Goal: Task Accomplishment & Management: Use online tool/utility

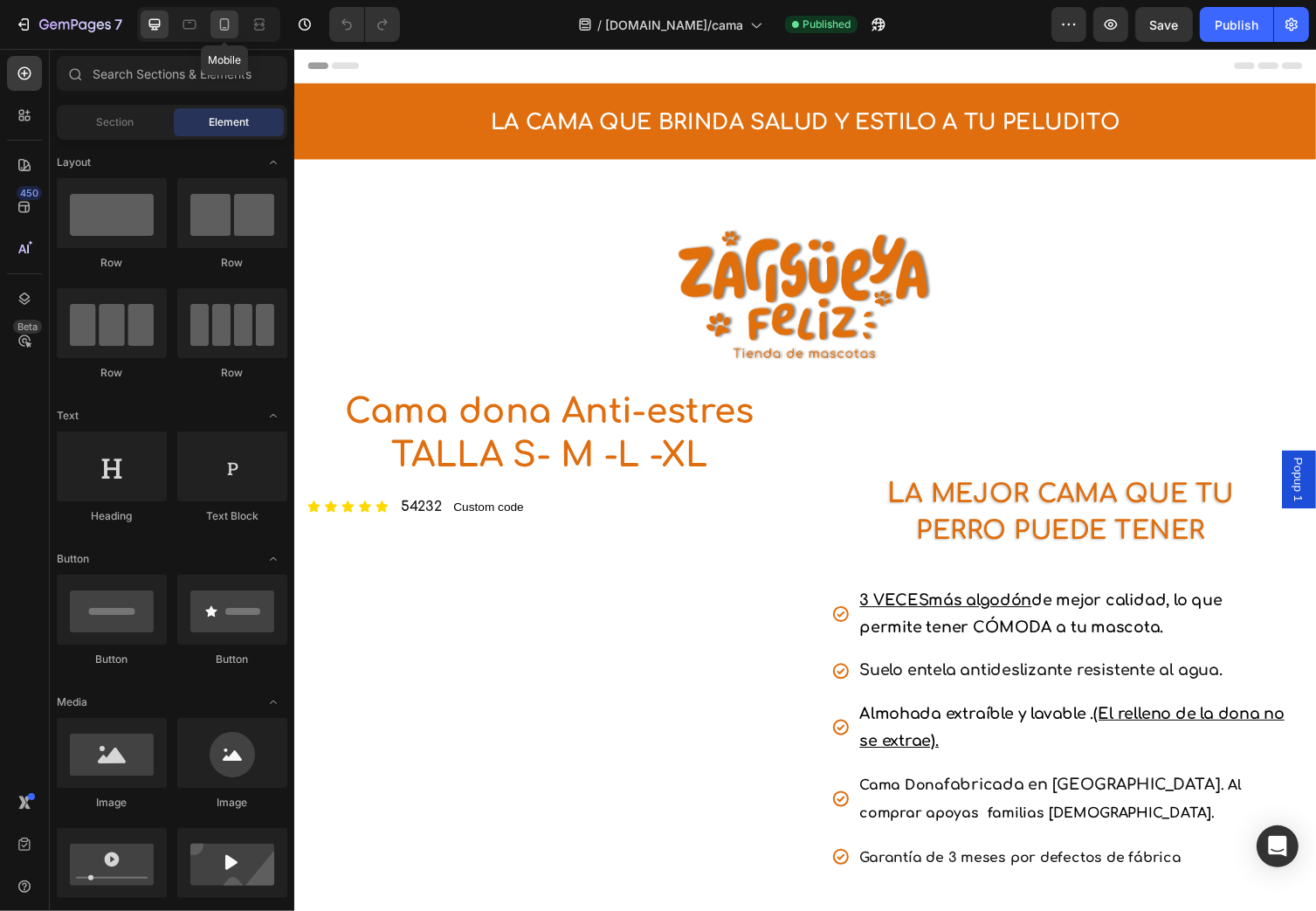
select select "TALLA S PEQUEÑA (60 CM) 165.000"
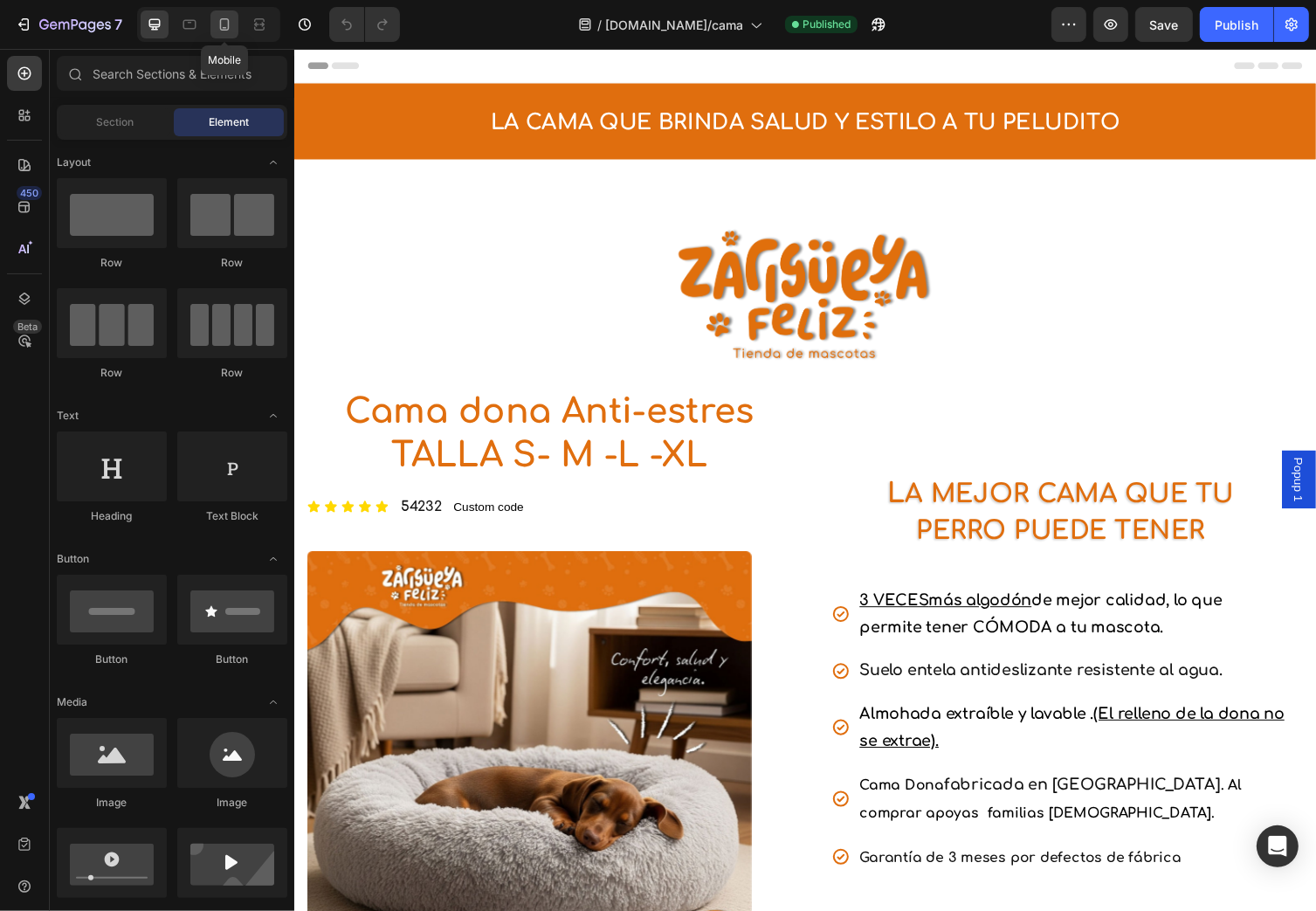
select select "GRIS CLARO"
click at [230, 25] on icon at bounding box center [224, 23] width 17 height 17
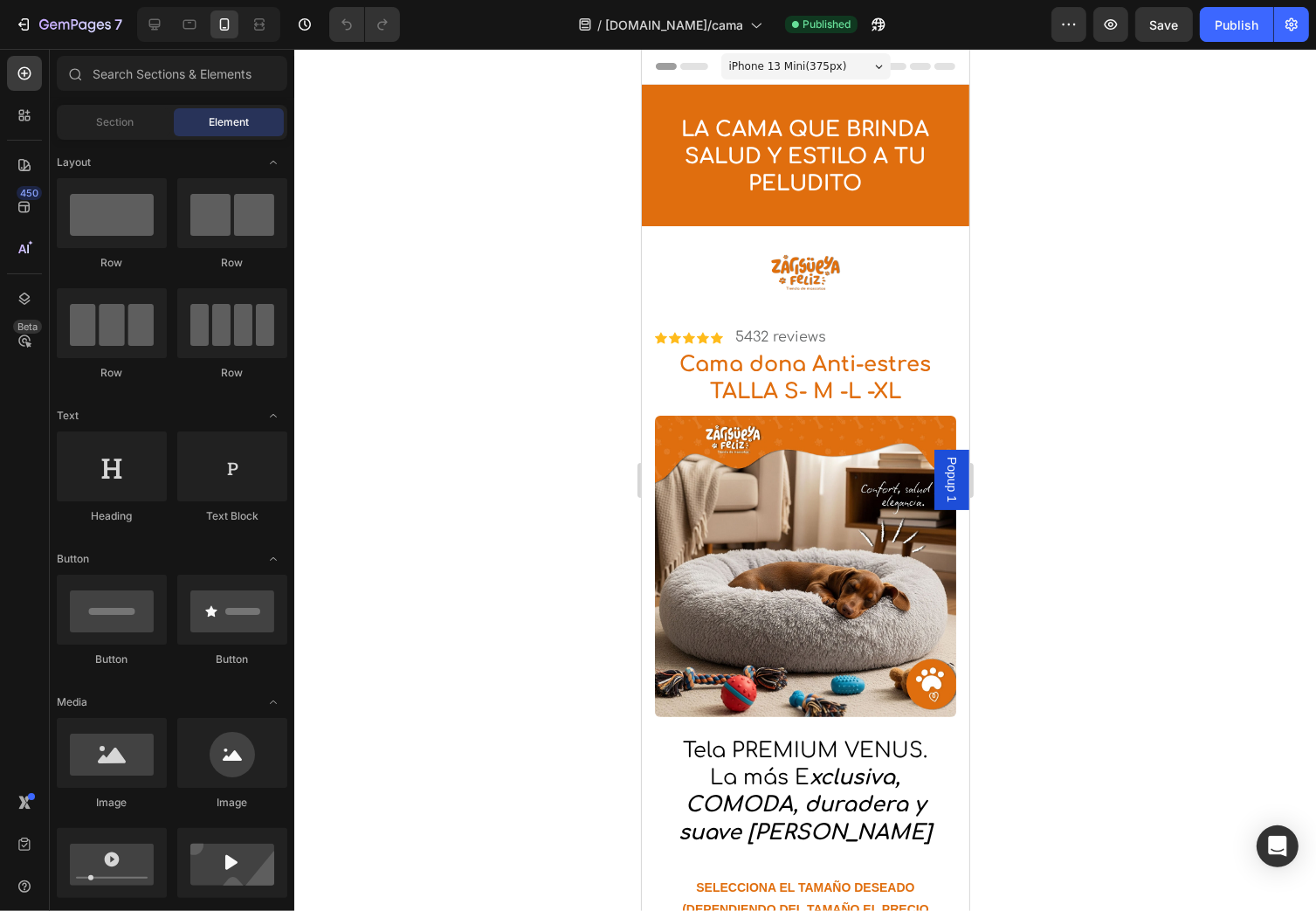
drag, startPoint x: 962, startPoint y: 149, endPoint x: 1640, endPoint y: 111, distance: 679.1
click at [192, 18] on icon at bounding box center [189, 23] width 17 height 17
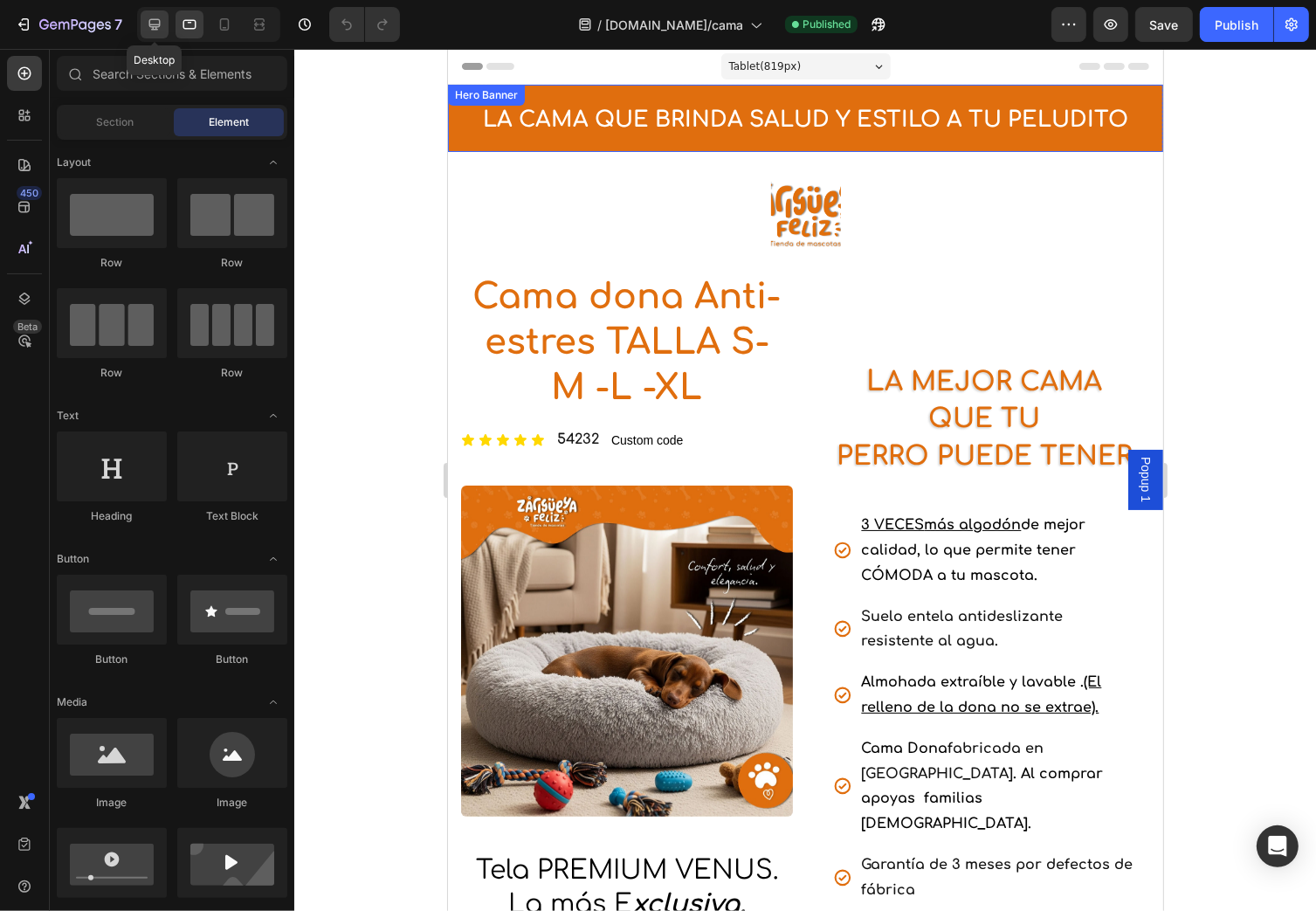
click at [158, 25] on icon at bounding box center [154, 23] width 17 height 17
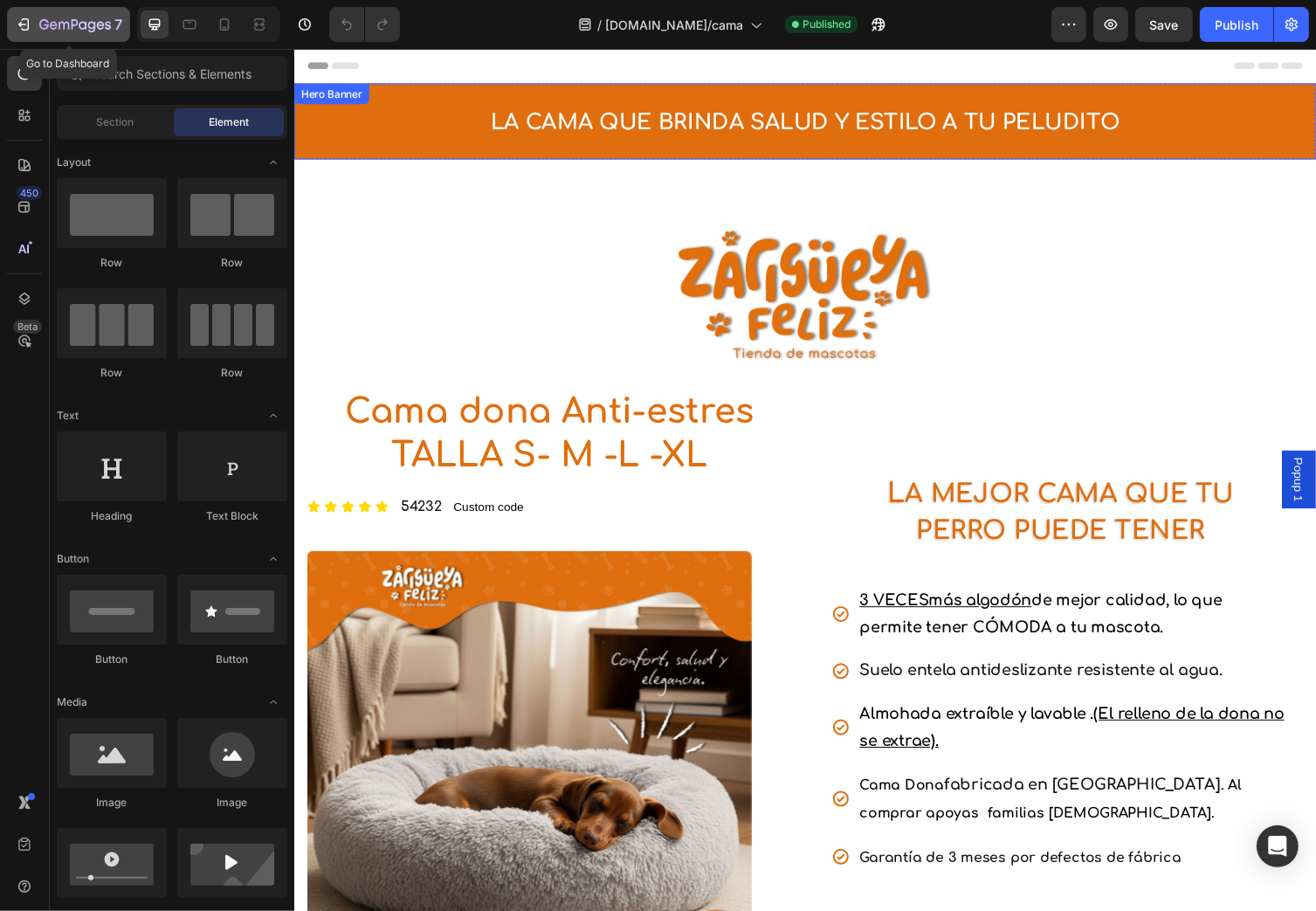
click at [24, 23] on icon "button" at bounding box center [23, 23] width 17 height 17
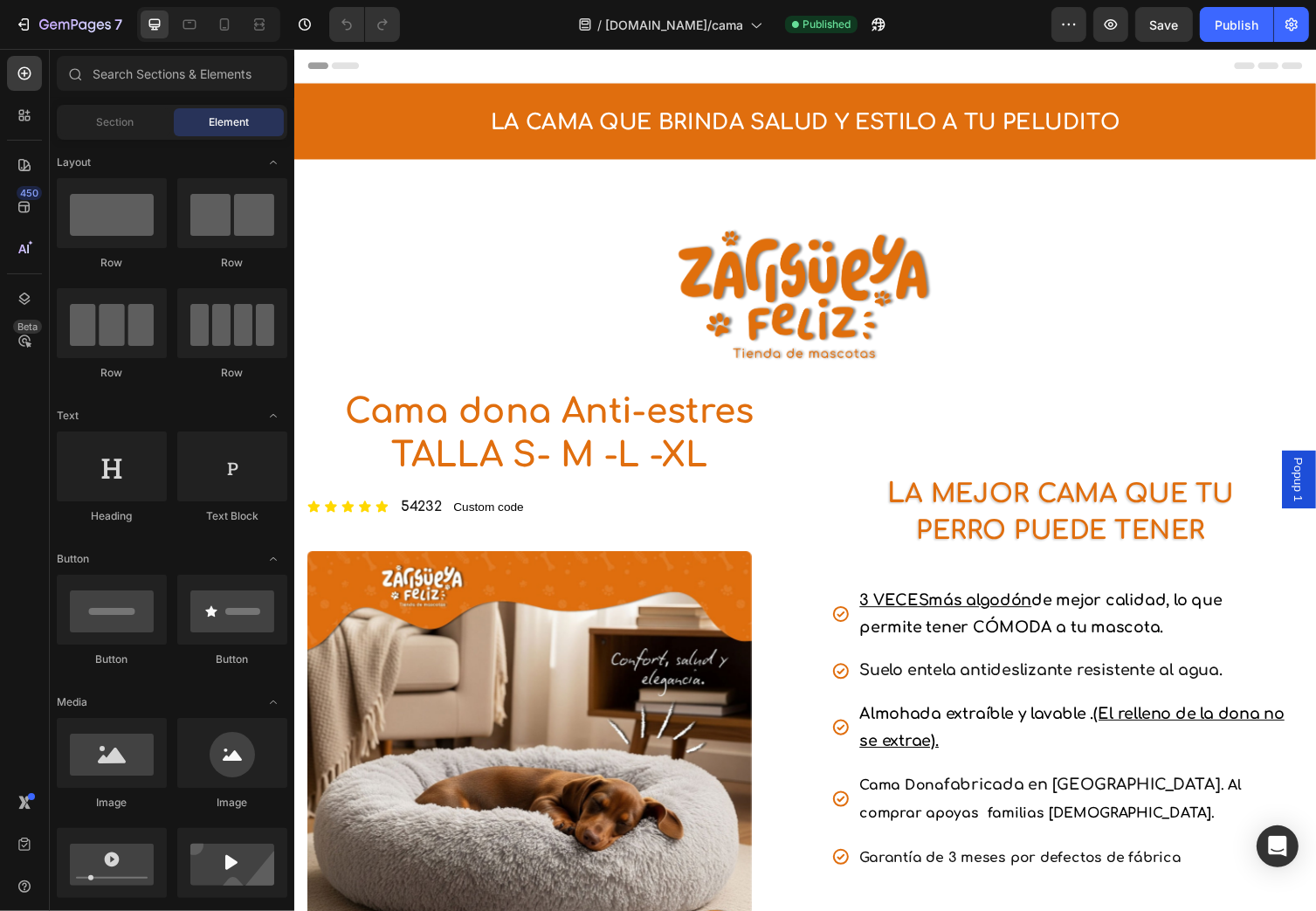
select select "TALLA S PEQUEÑA (60 CM) 165.000"
select select "GRIS CLARO"
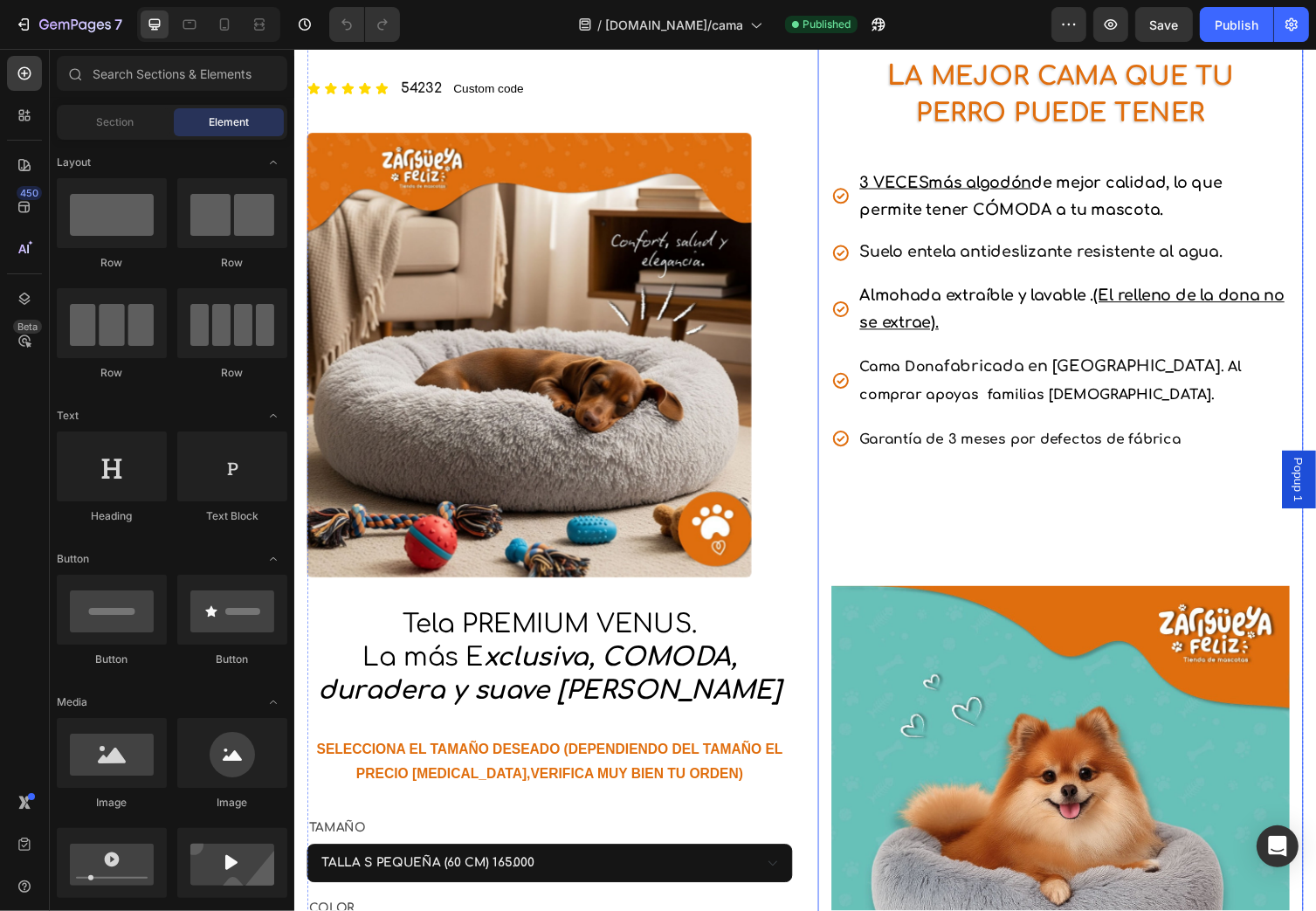
scroll to position [419, 0]
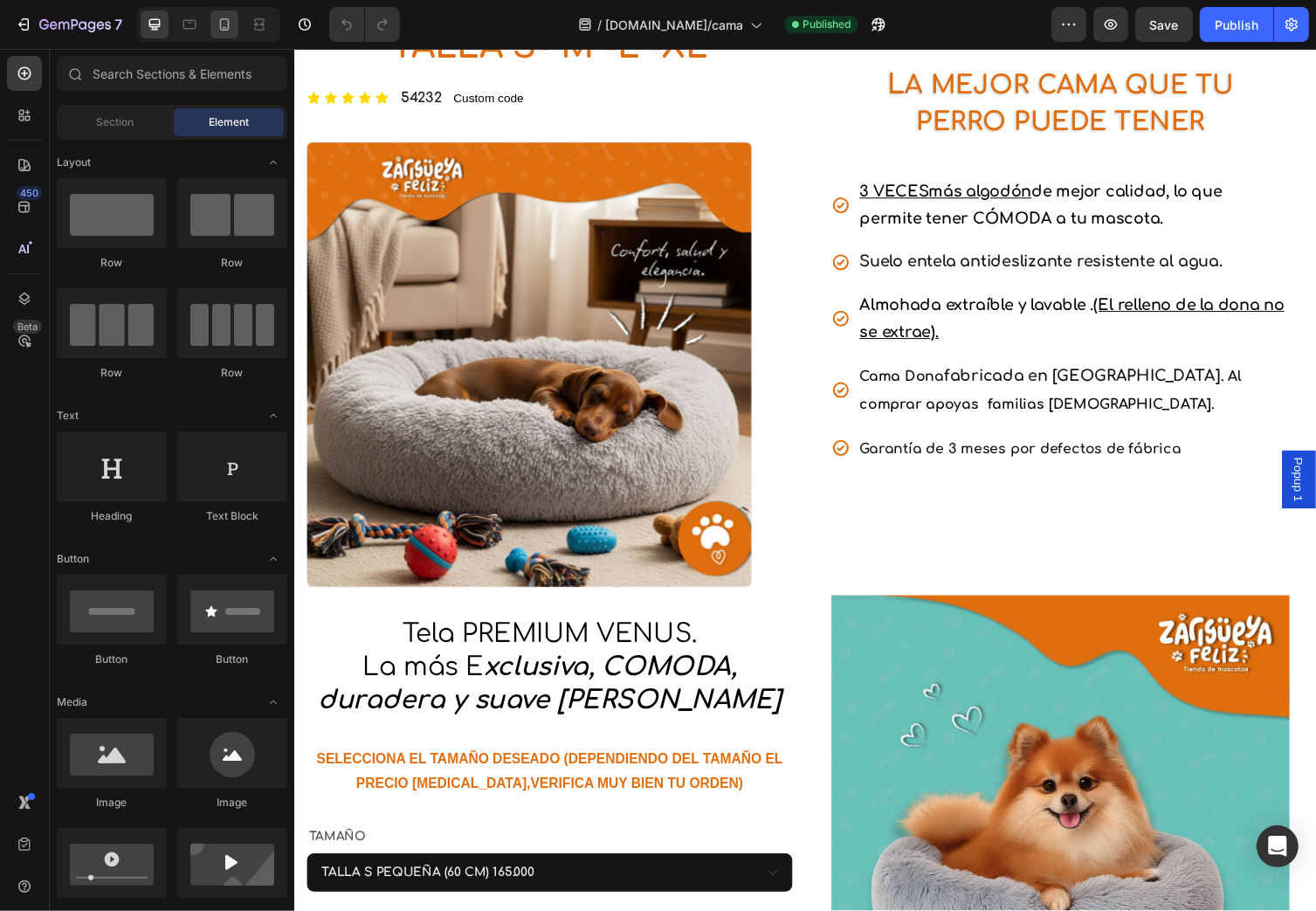
click at [230, 27] on icon at bounding box center [224, 23] width 17 height 17
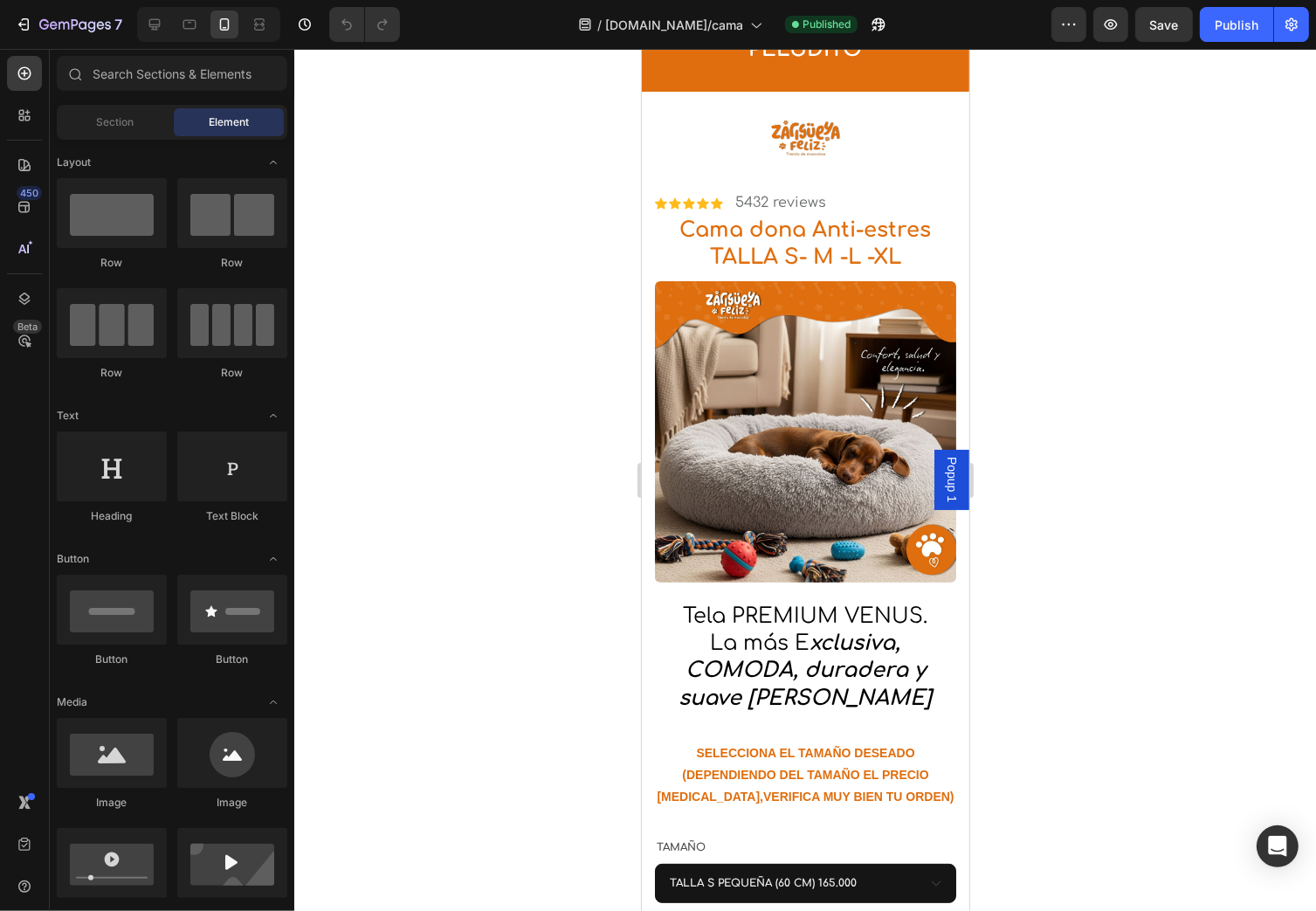
scroll to position [12, 0]
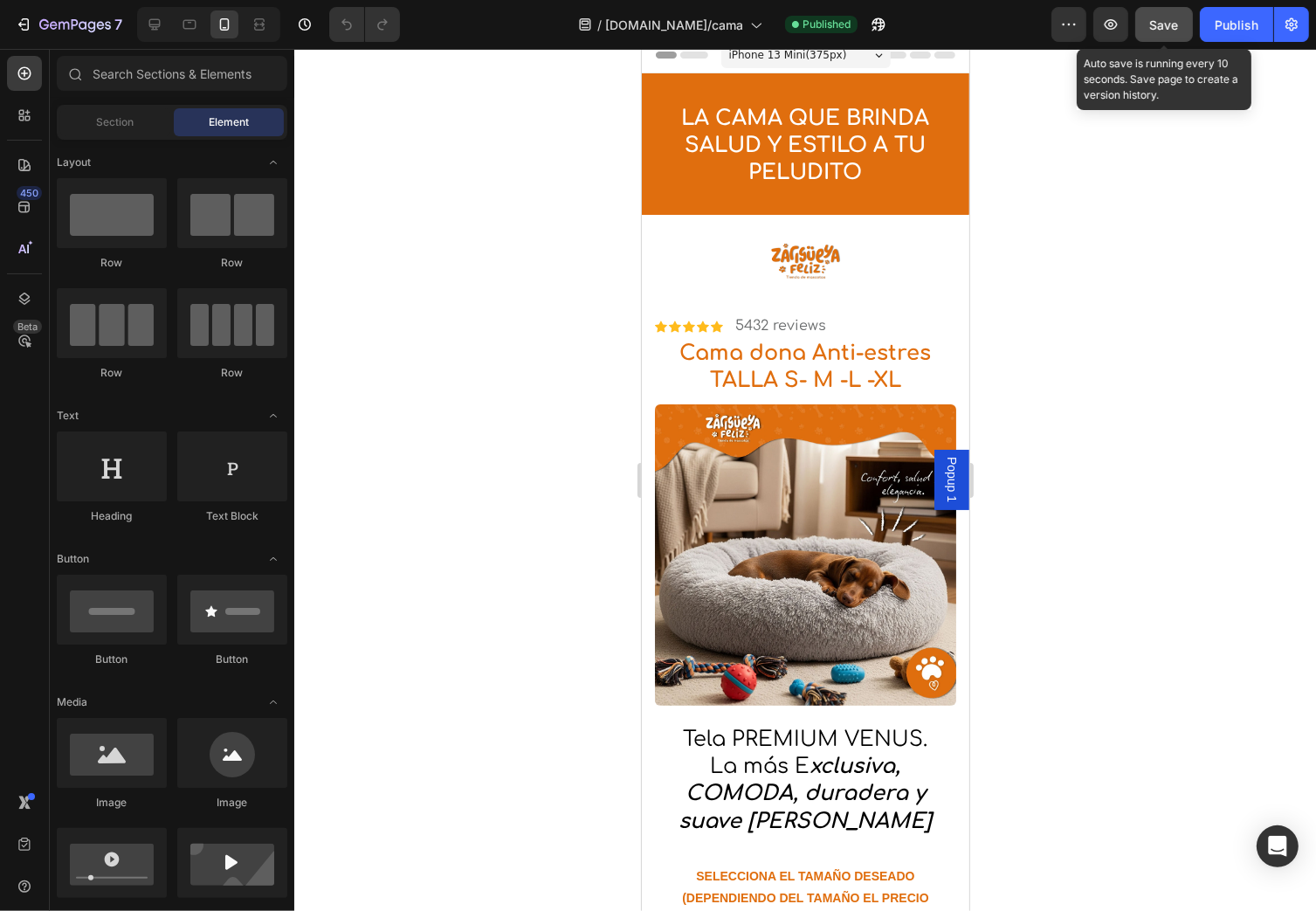
click at [1163, 32] on div "Save" at bounding box center [1165, 24] width 29 height 18
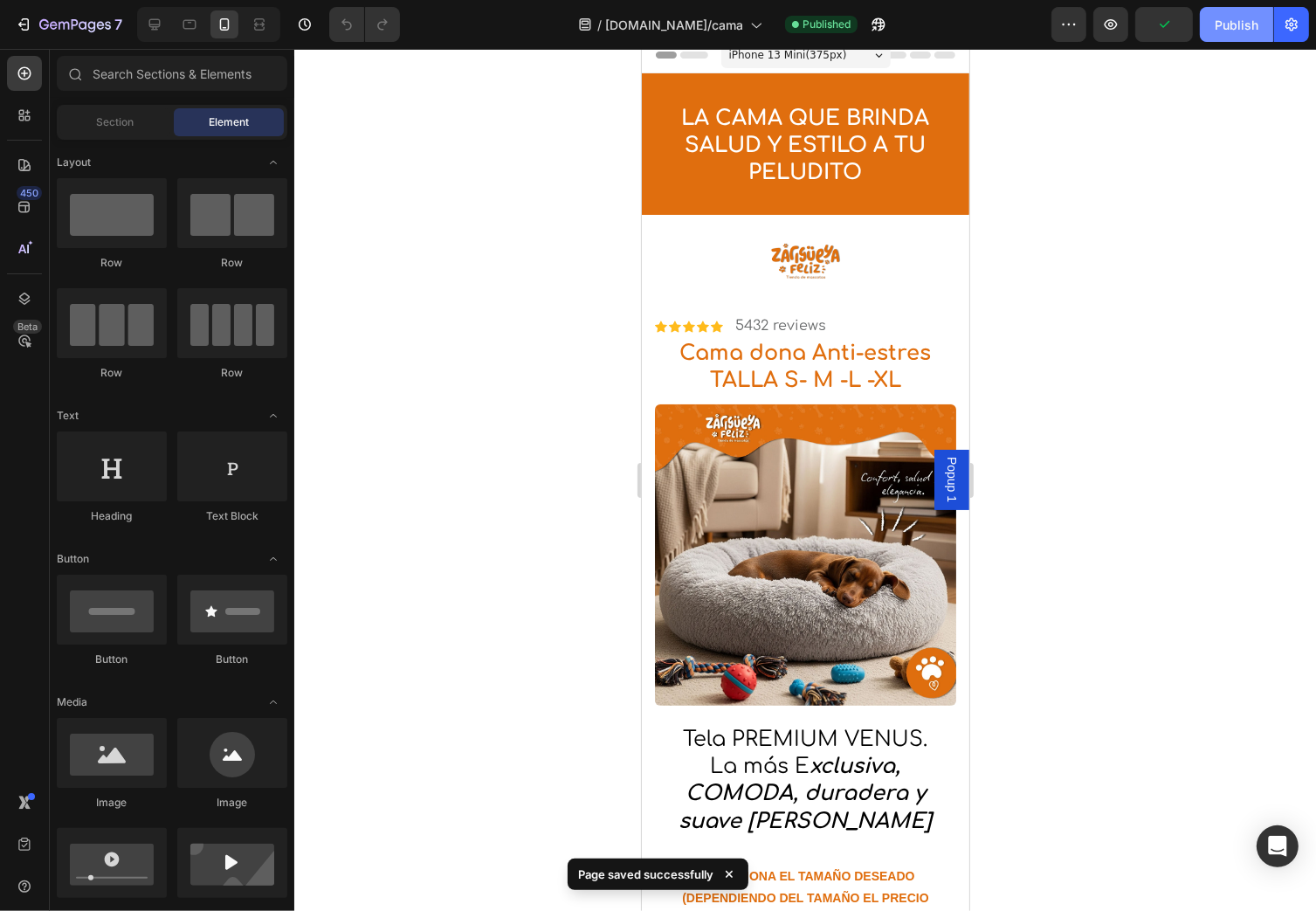
click at [1243, 21] on div "Publish" at bounding box center [1237, 24] width 44 height 18
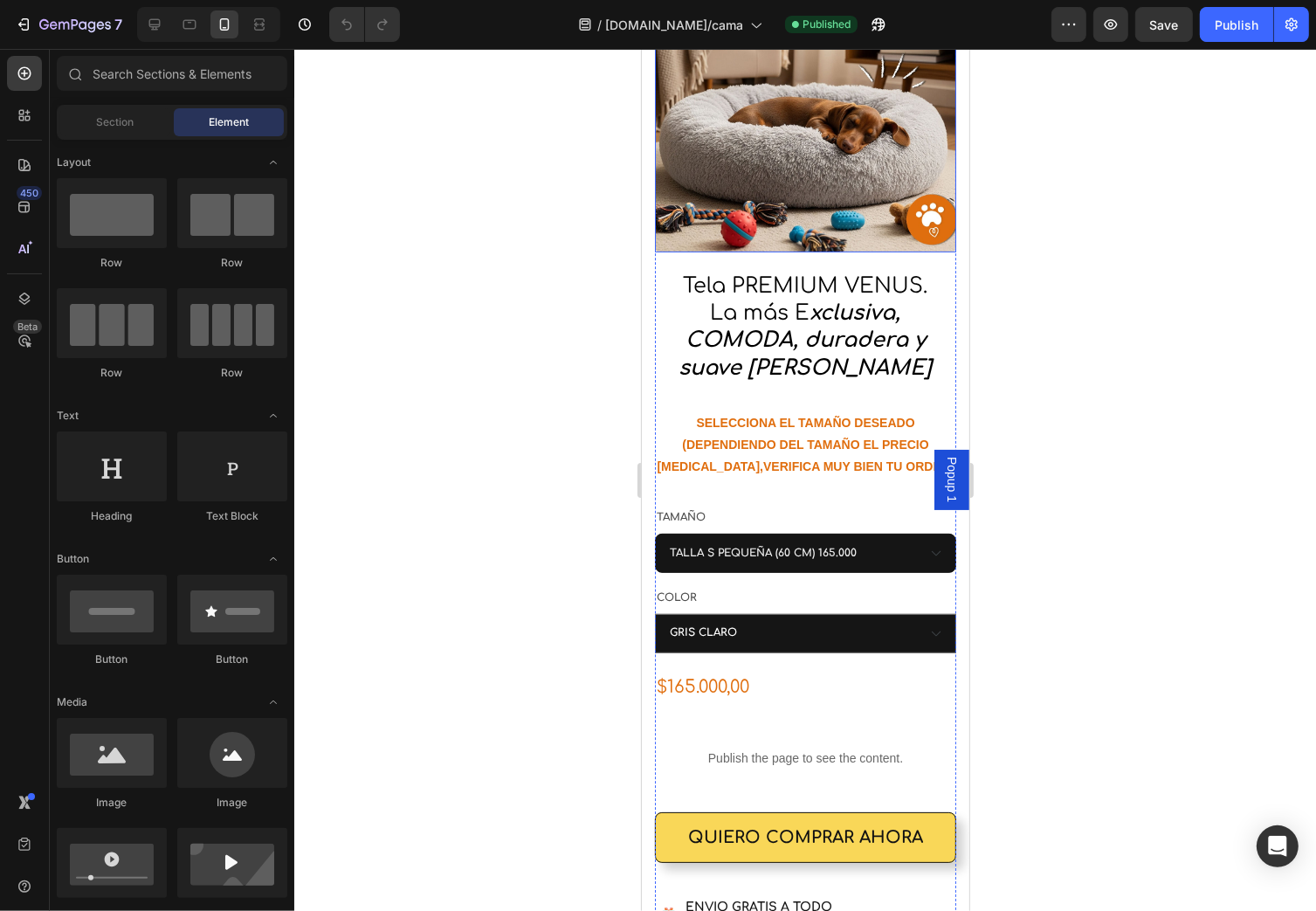
scroll to position [780, 0]
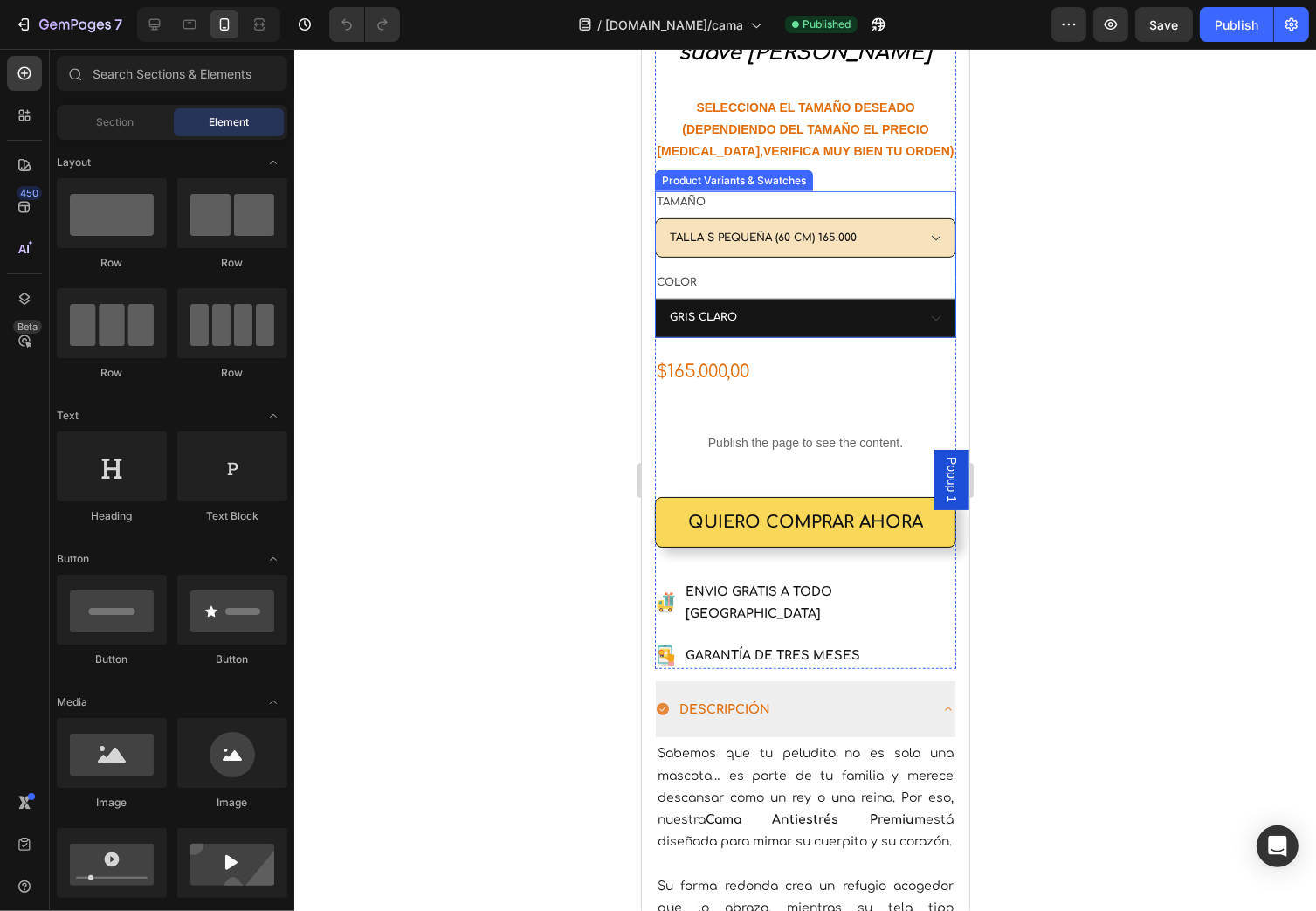
click at [924, 227] on select "Please select an option TALLA S PEQUEÑA (60 CM) 165.000 TALLA M (75 CM) MEDIANA…" at bounding box center [805, 239] width 302 height 40
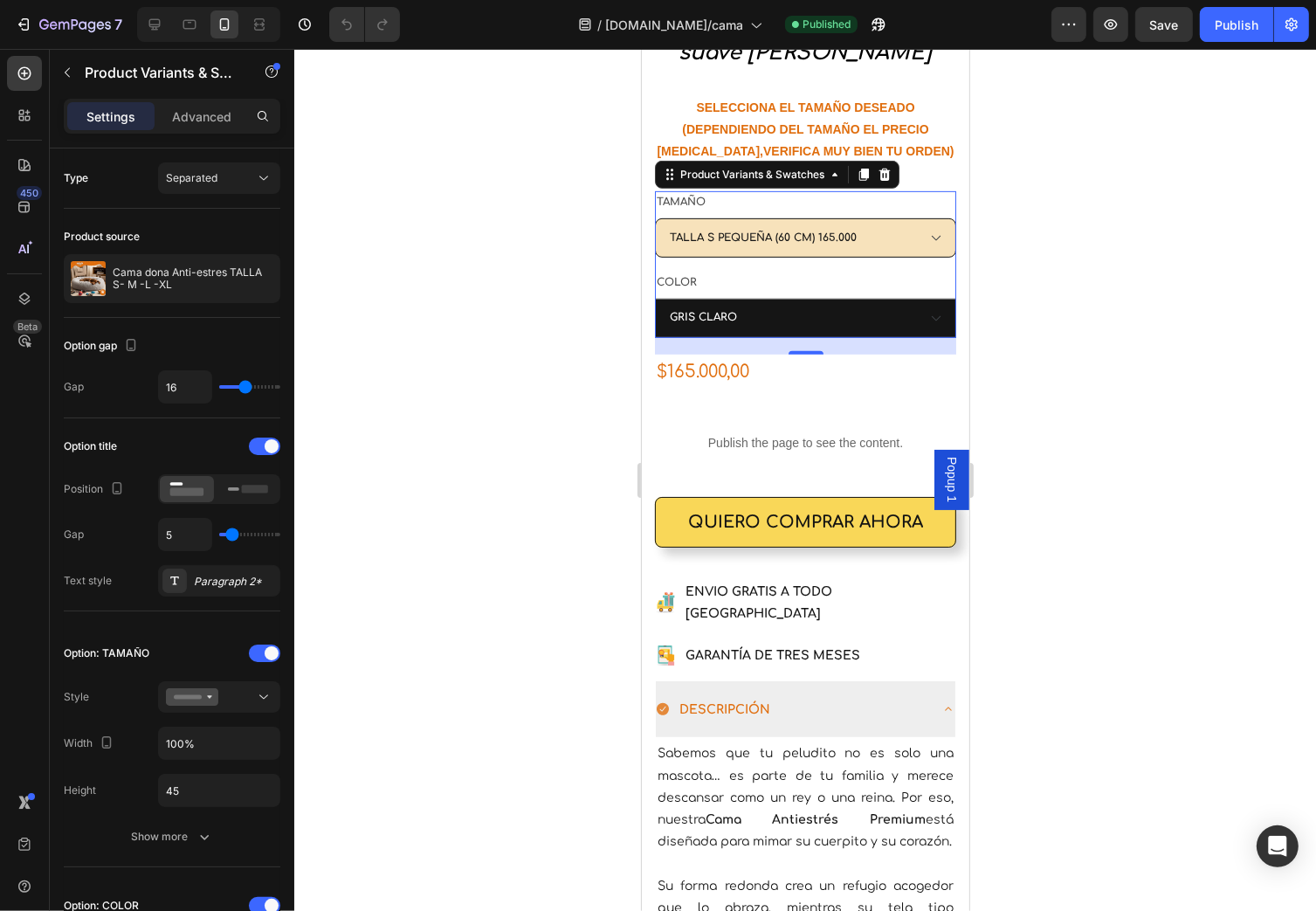
click at [924, 227] on select "Please select an option TALLA S PEQUEÑA (60 CM) 165.000 TALLA M (75 CM) MEDIANA…" at bounding box center [805, 239] width 302 height 40
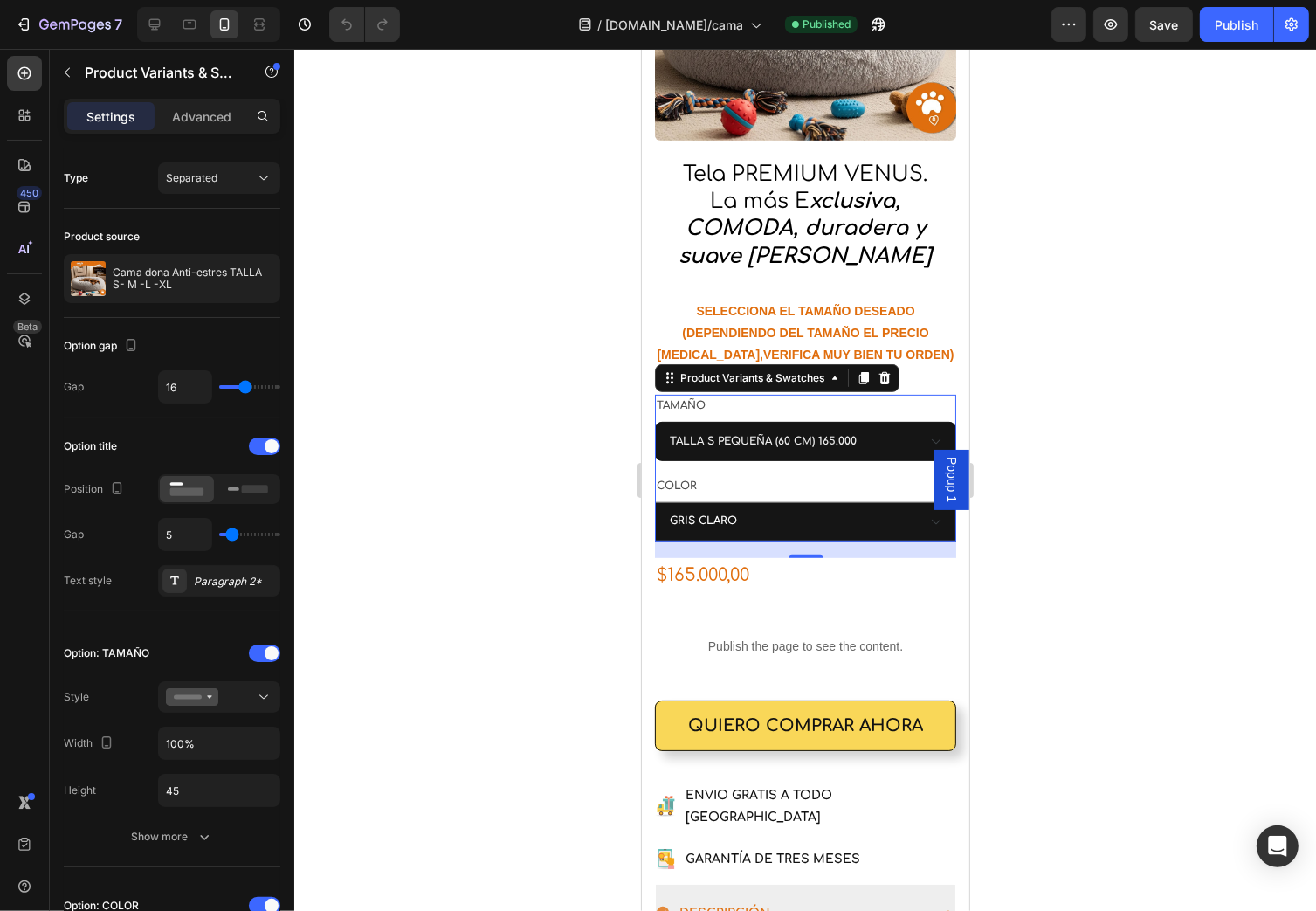
scroll to position [571, 0]
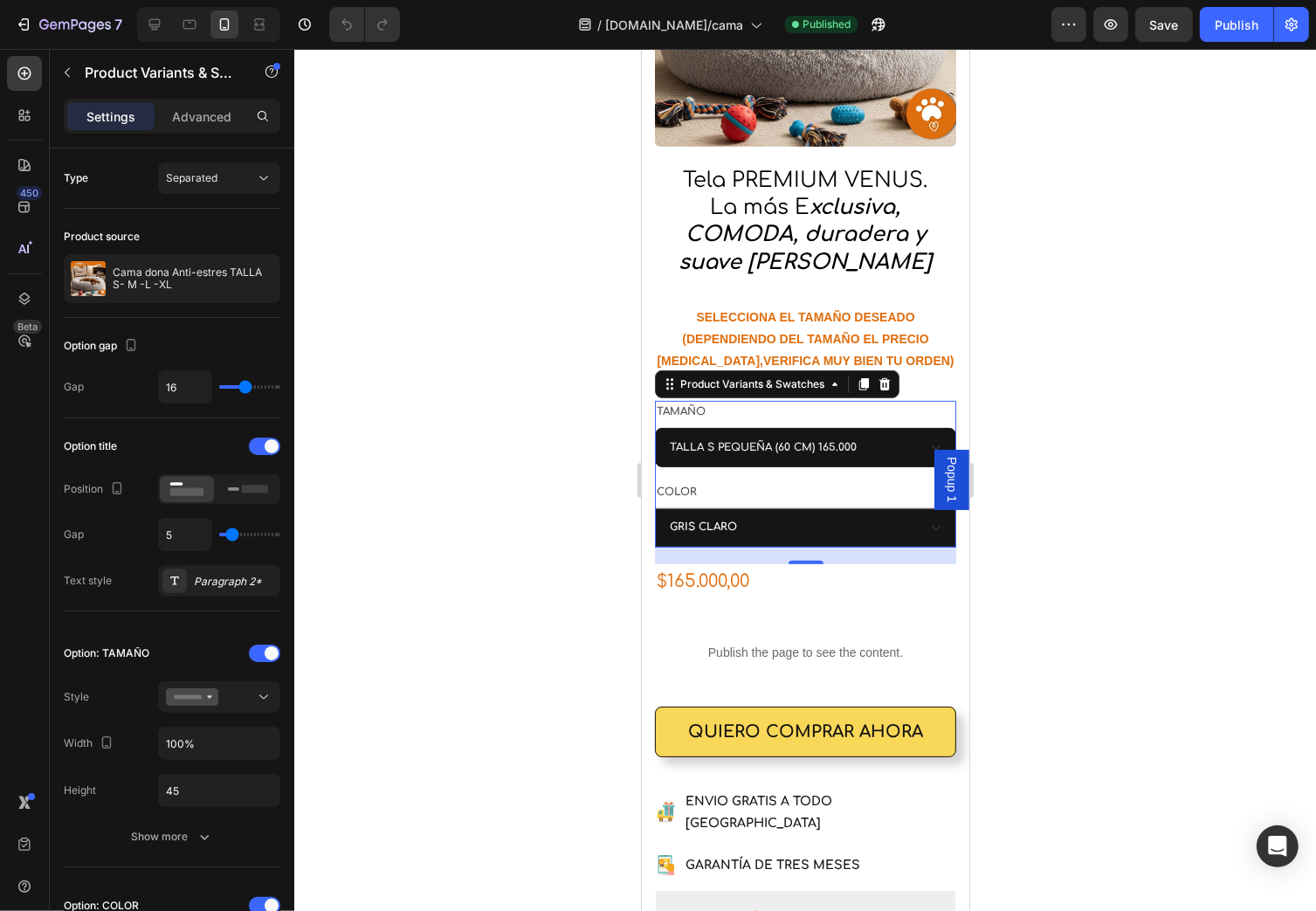
click at [511, 270] on div at bounding box center [805, 480] width 1022 height 862
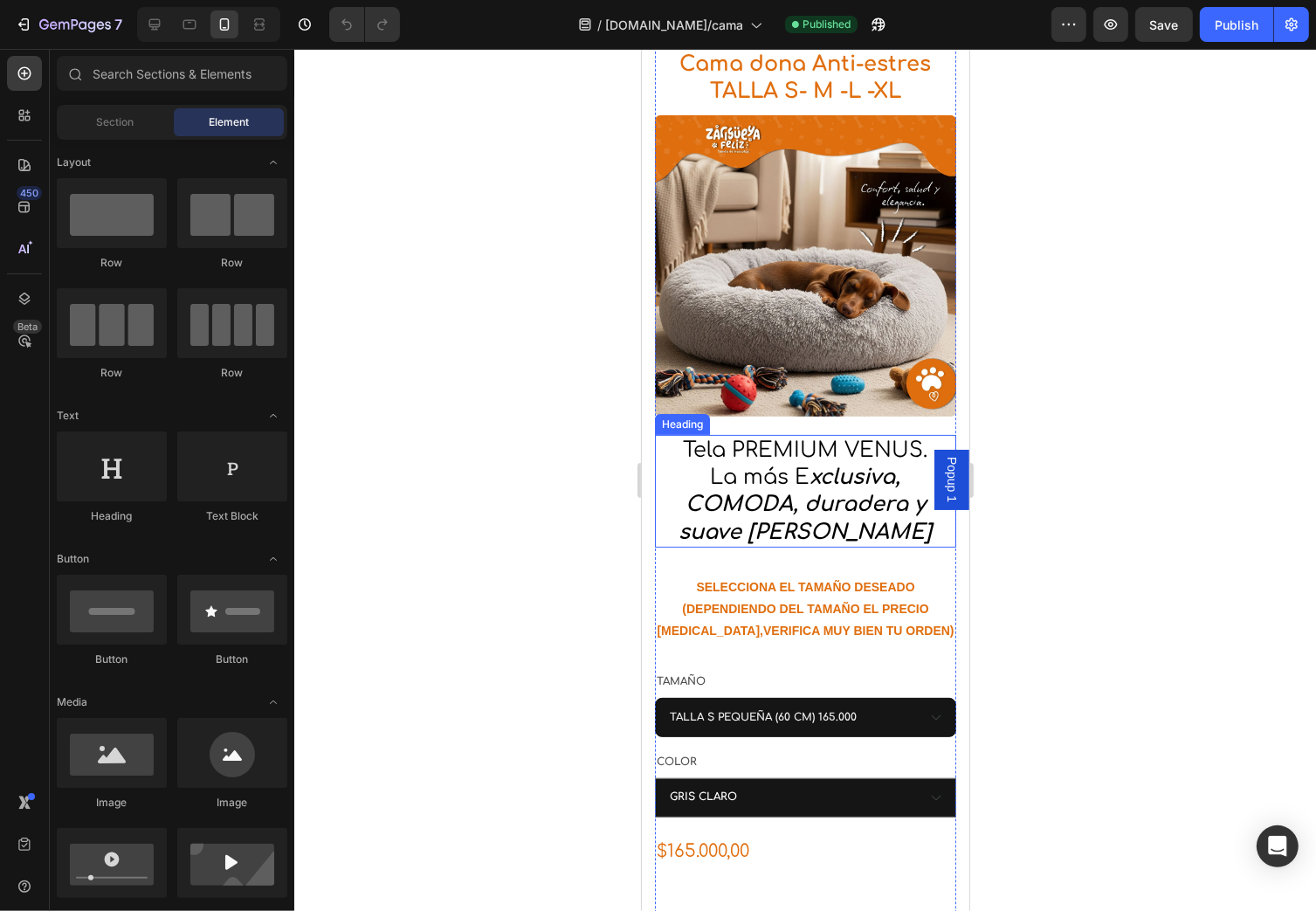
scroll to position [151, 0]
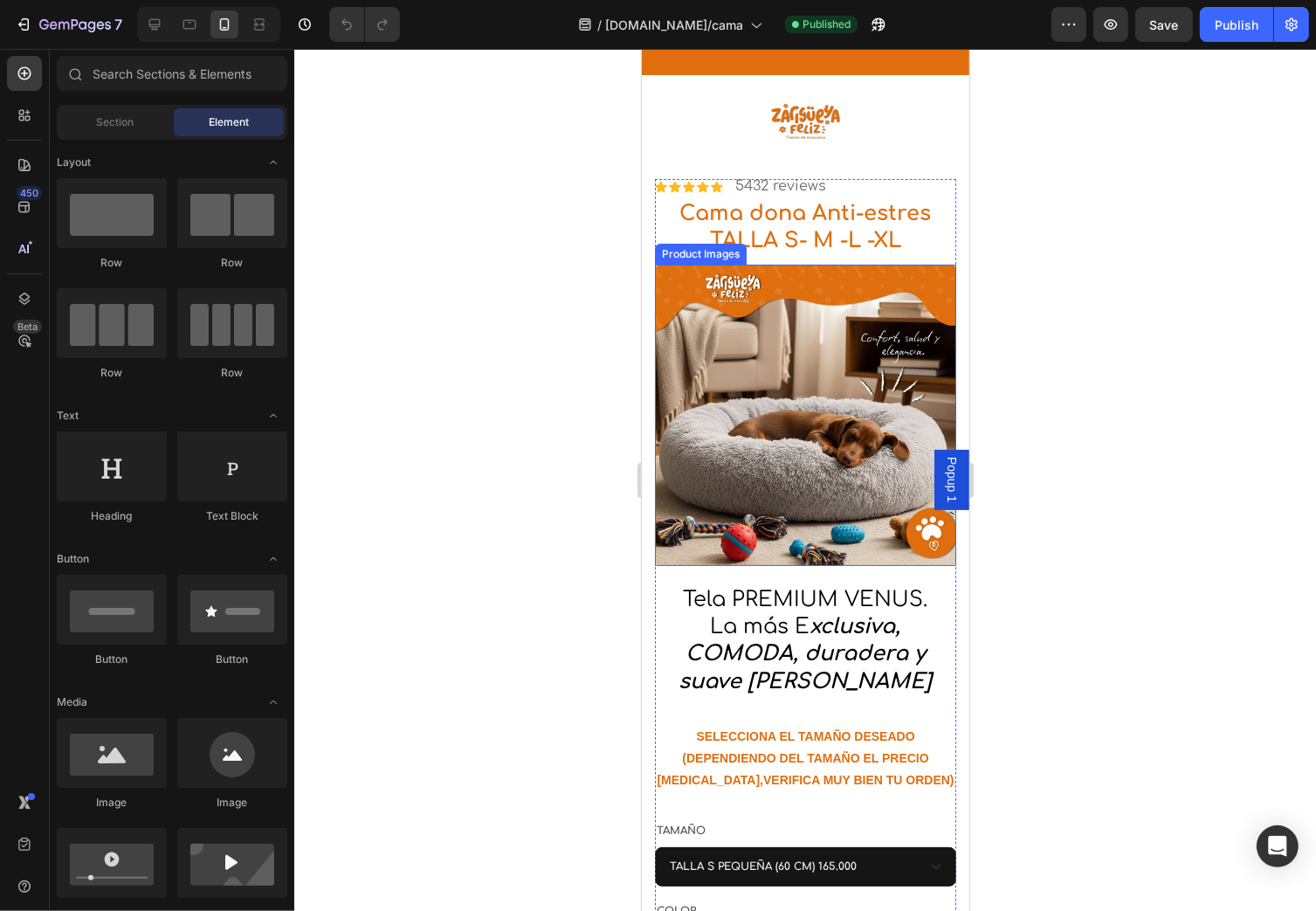
click at [843, 346] on img at bounding box center [805, 415] width 302 height 302
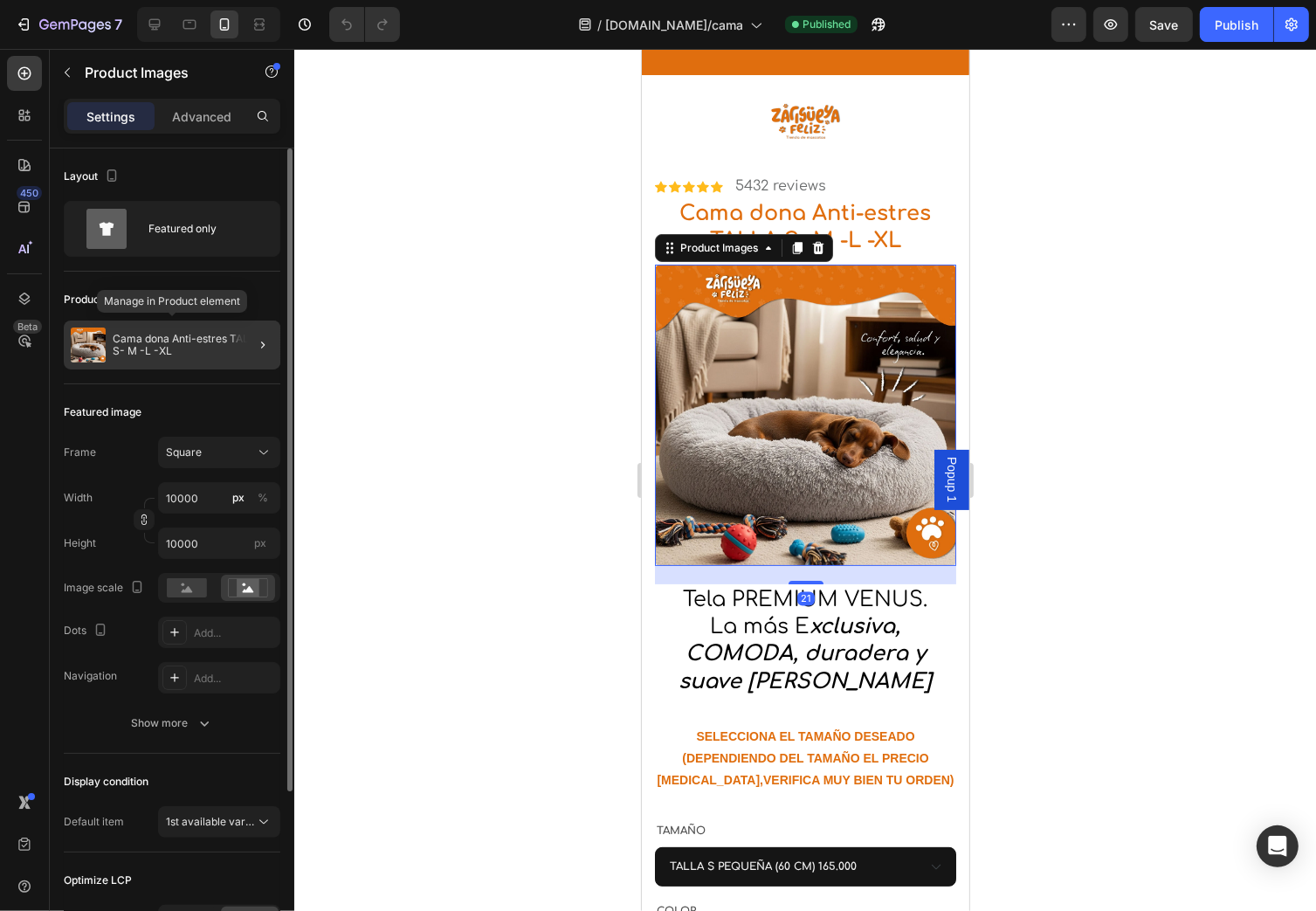
click at [224, 336] on p "Cama dona Anti-estres TALLA S- M -L -XL" at bounding box center [193, 345] width 161 height 24
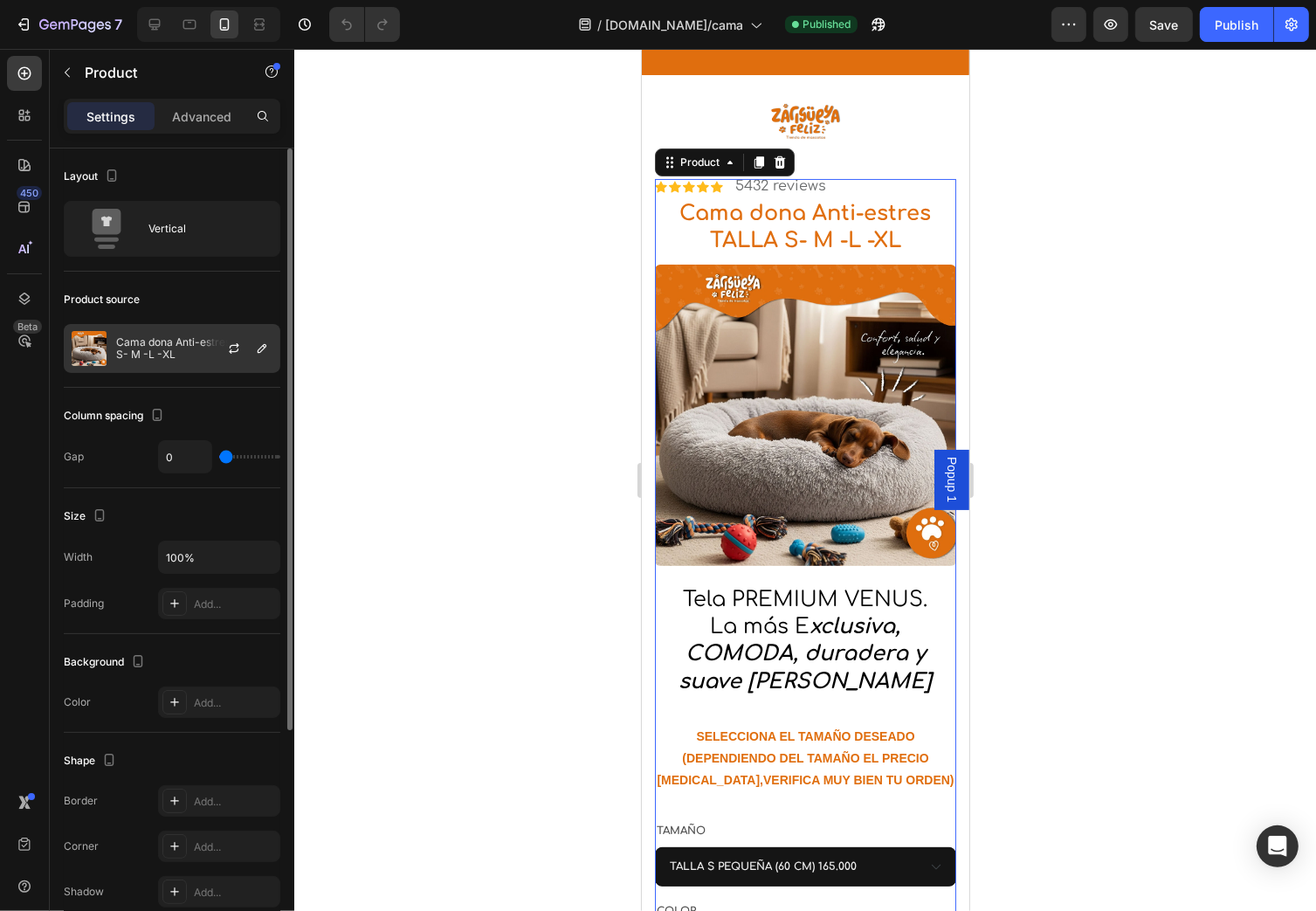
click at [134, 356] on p "Cama dona Anti-estres TALLA S- M -L -XL" at bounding box center [194, 348] width 157 height 24
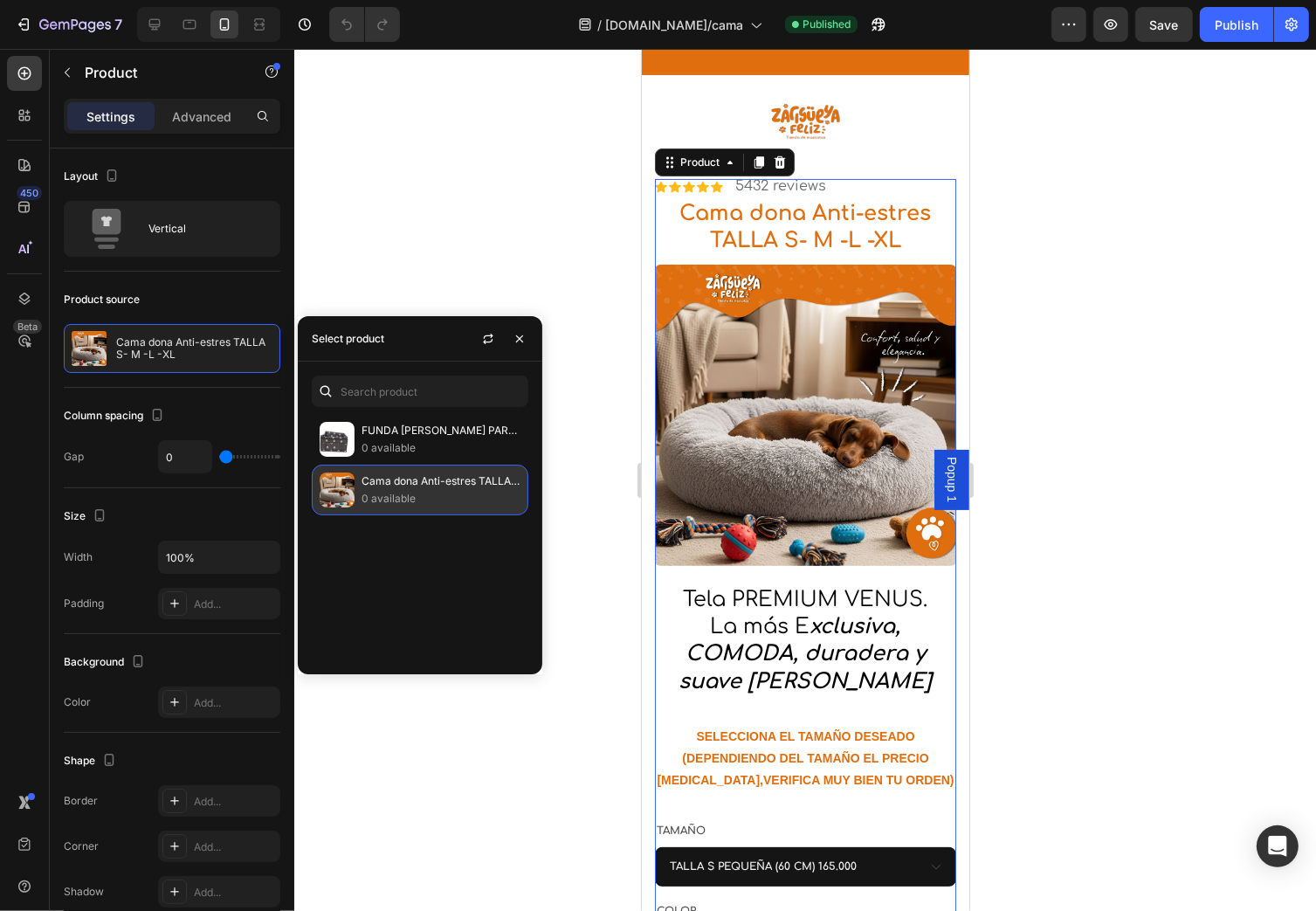
click at [427, 485] on p "Cama dona Anti-estres TALLA S- M -L -XL" at bounding box center [441, 481] width 159 height 17
click at [426, 487] on p "Cama dona Anti-estres TALLA S- M -L -XL" at bounding box center [441, 481] width 159 height 17
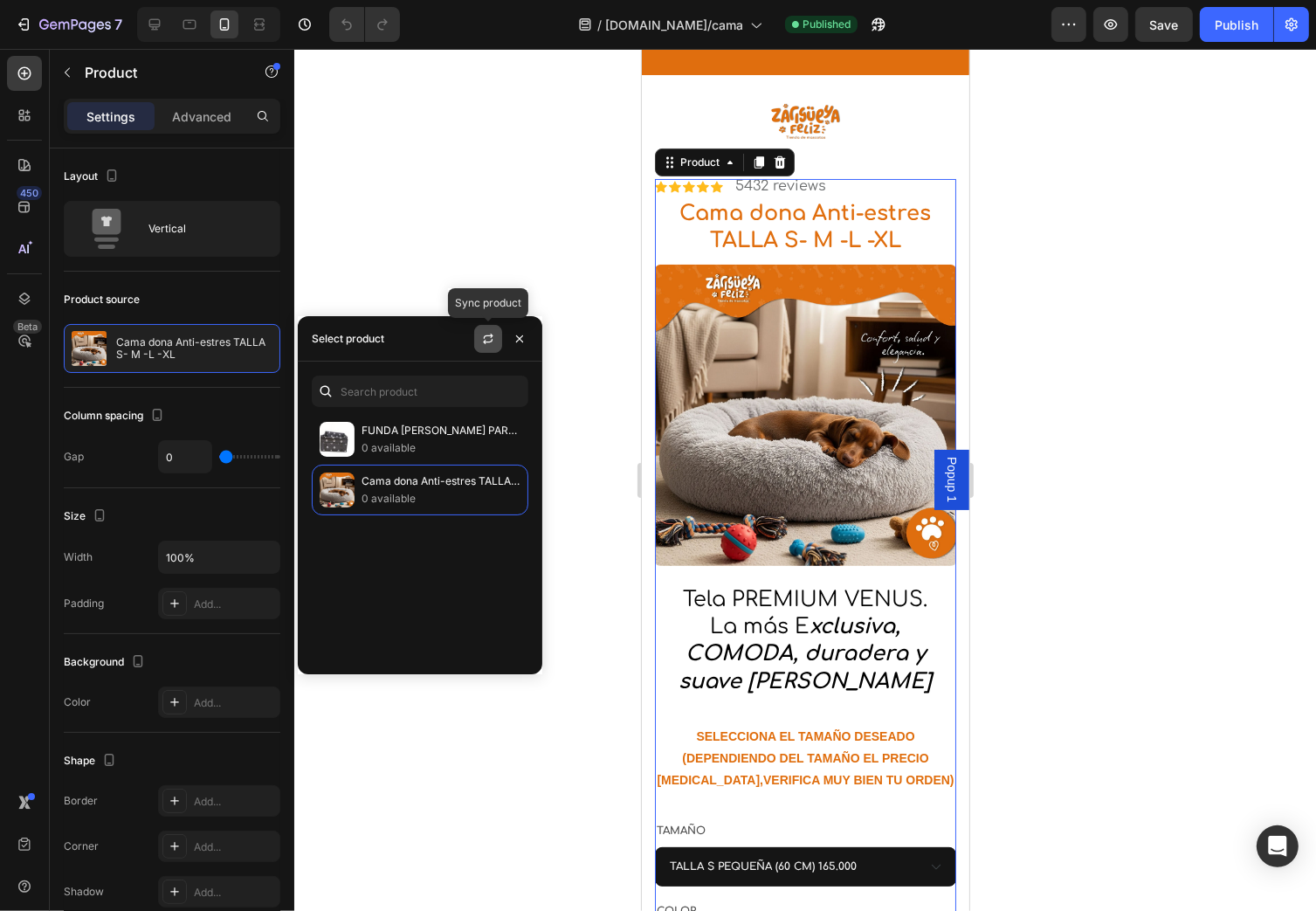
click at [486, 346] on button "button" at bounding box center [488, 338] width 28 height 28
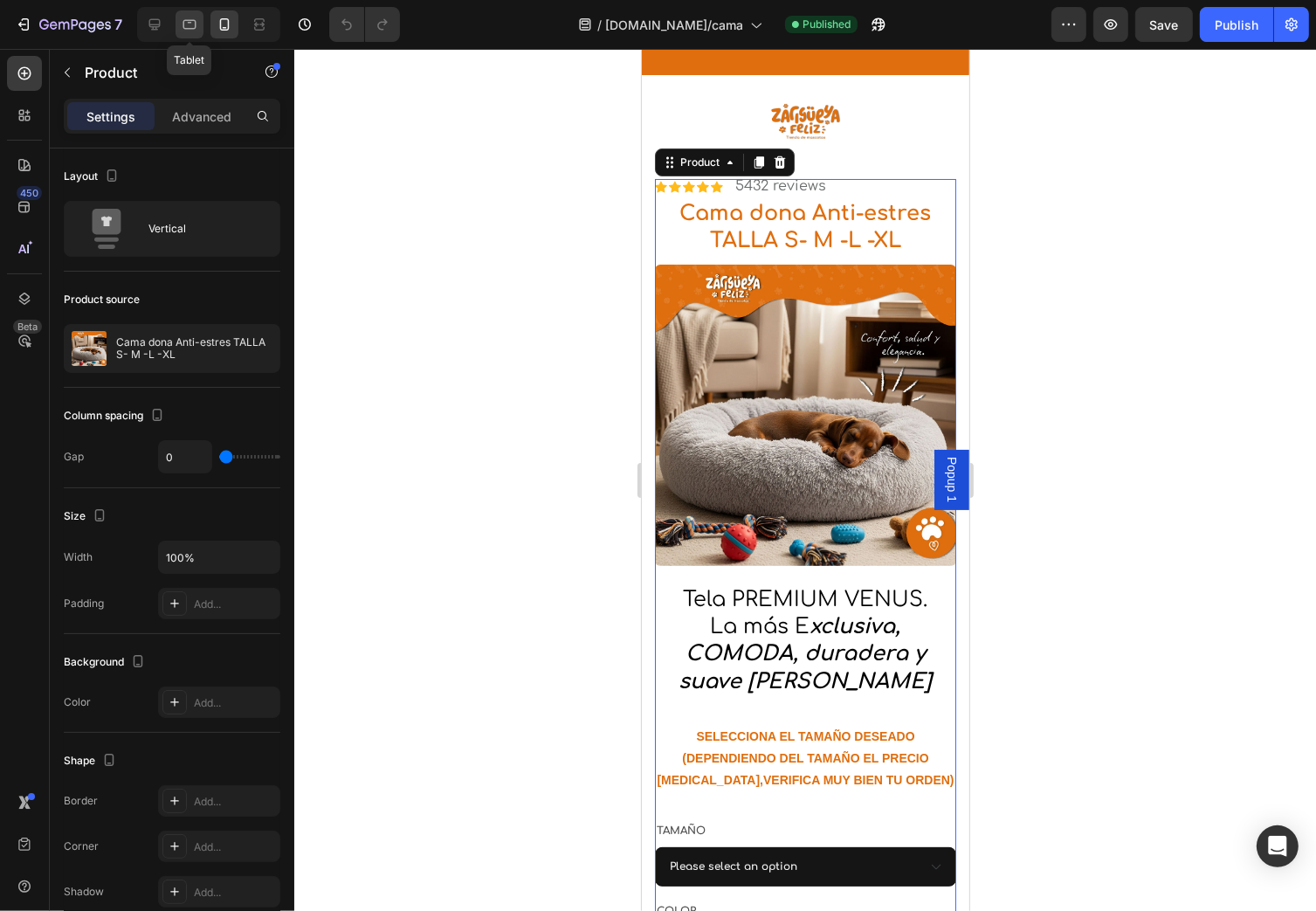
click at [194, 22] on icon at bounding box center [189, 23] width 17 height 17
type input "30"
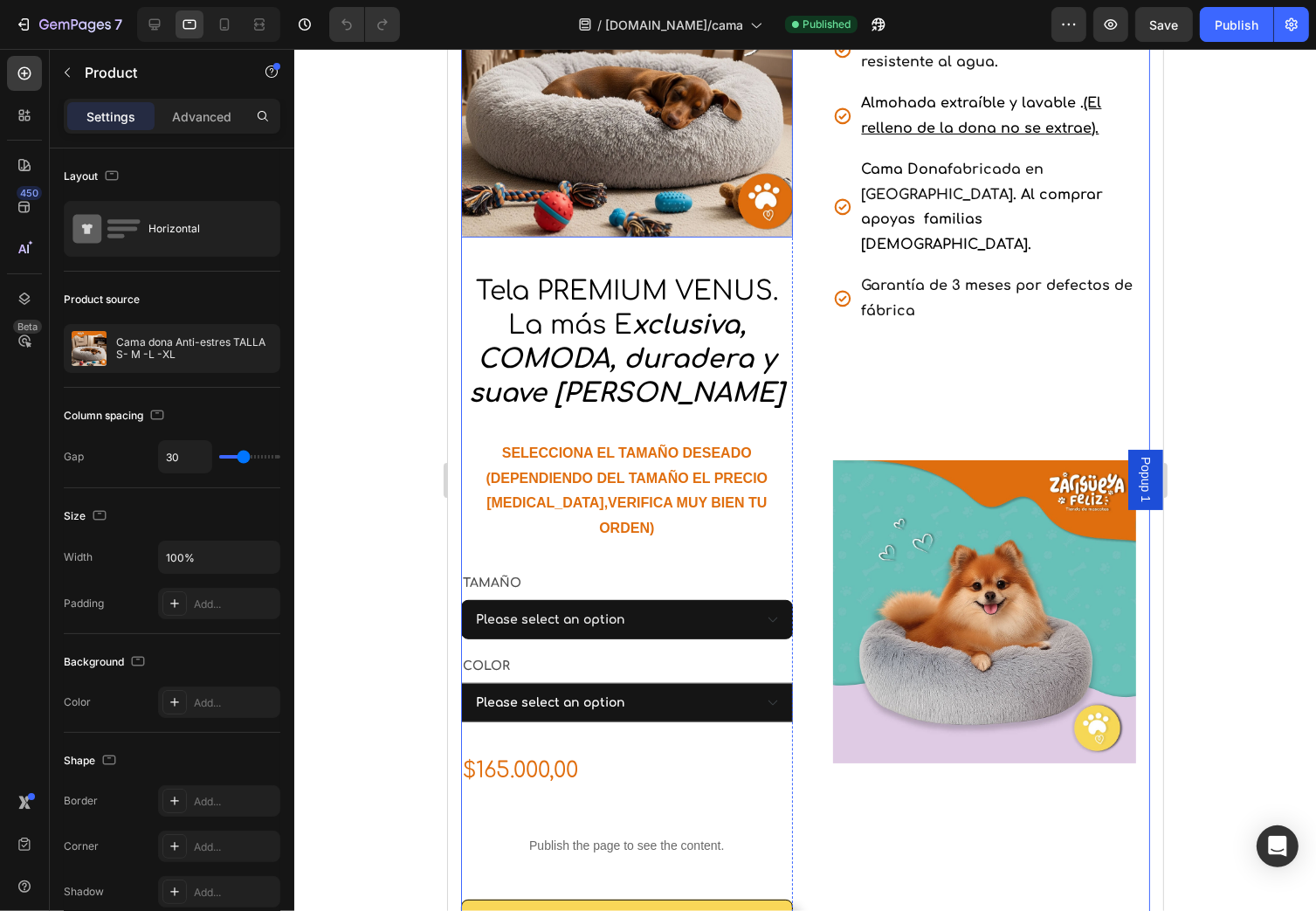
scroll to position [698, 0]
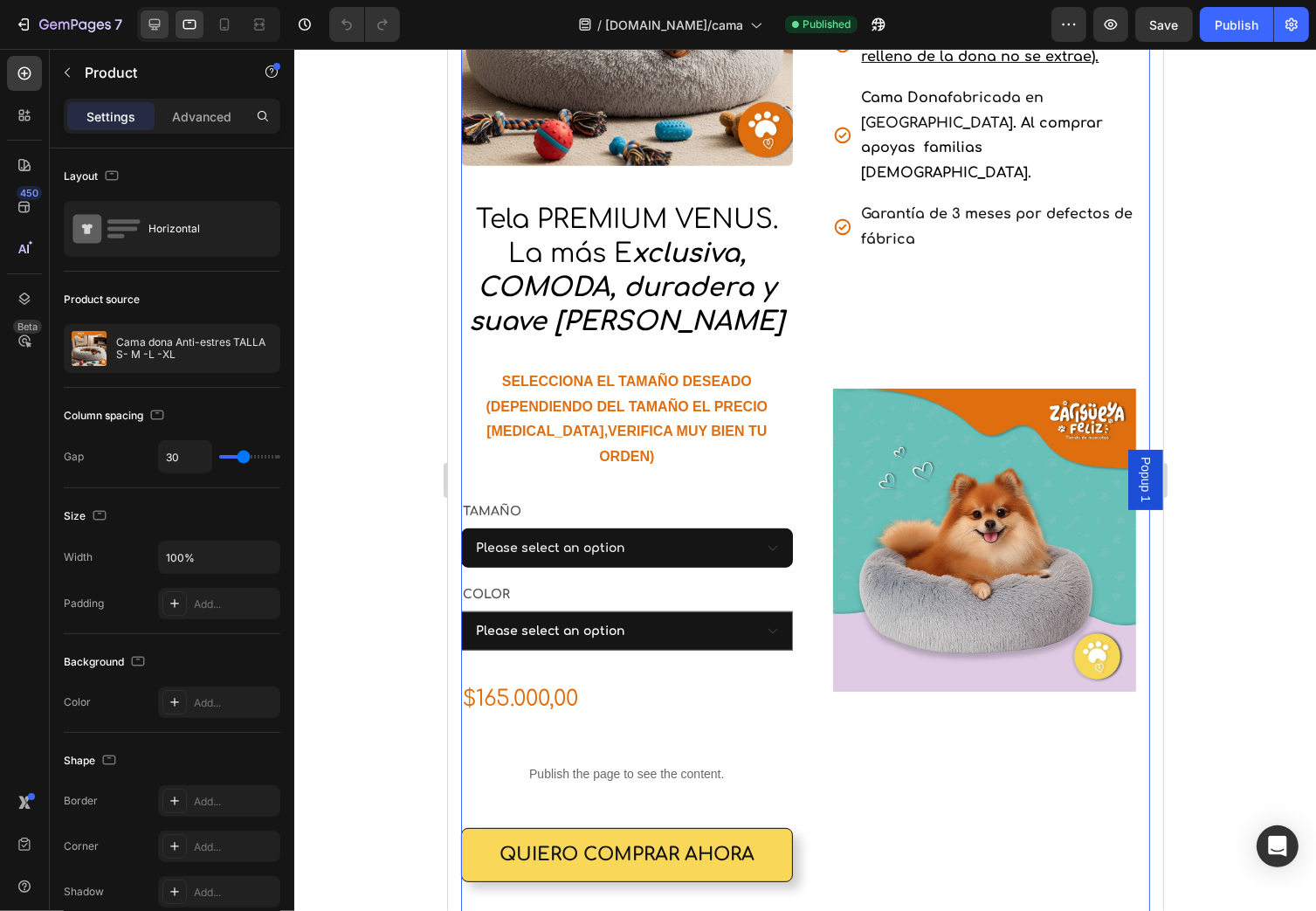
click at [163, 25] on div at bounding box center [154, 24] width 28 height 28
type input "1200"
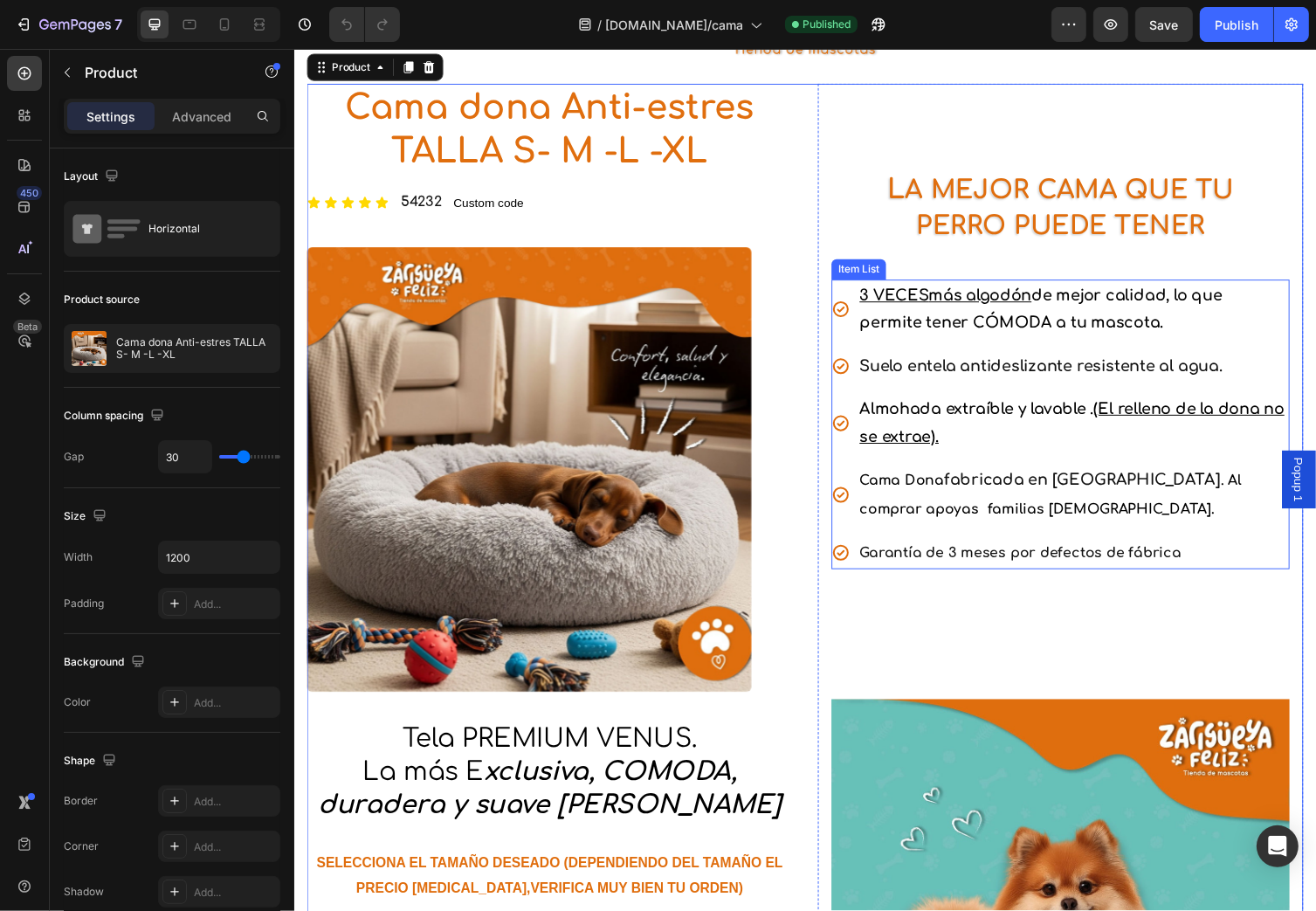
scroll to position [650, 0]
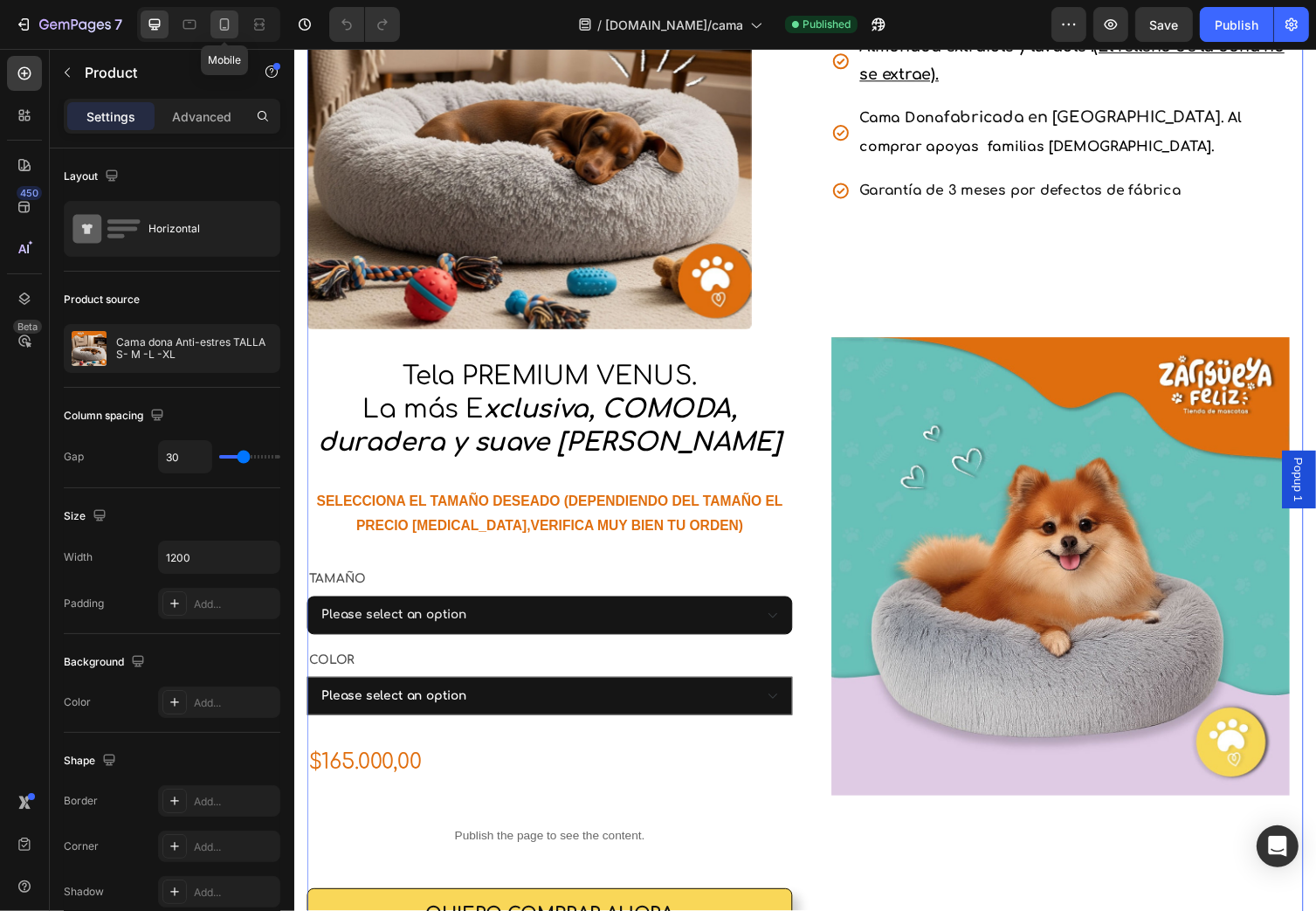
click at [221, 32] on icon at bounding box center [224, 23] width 17 height 17
type input "0"
type input "100%"
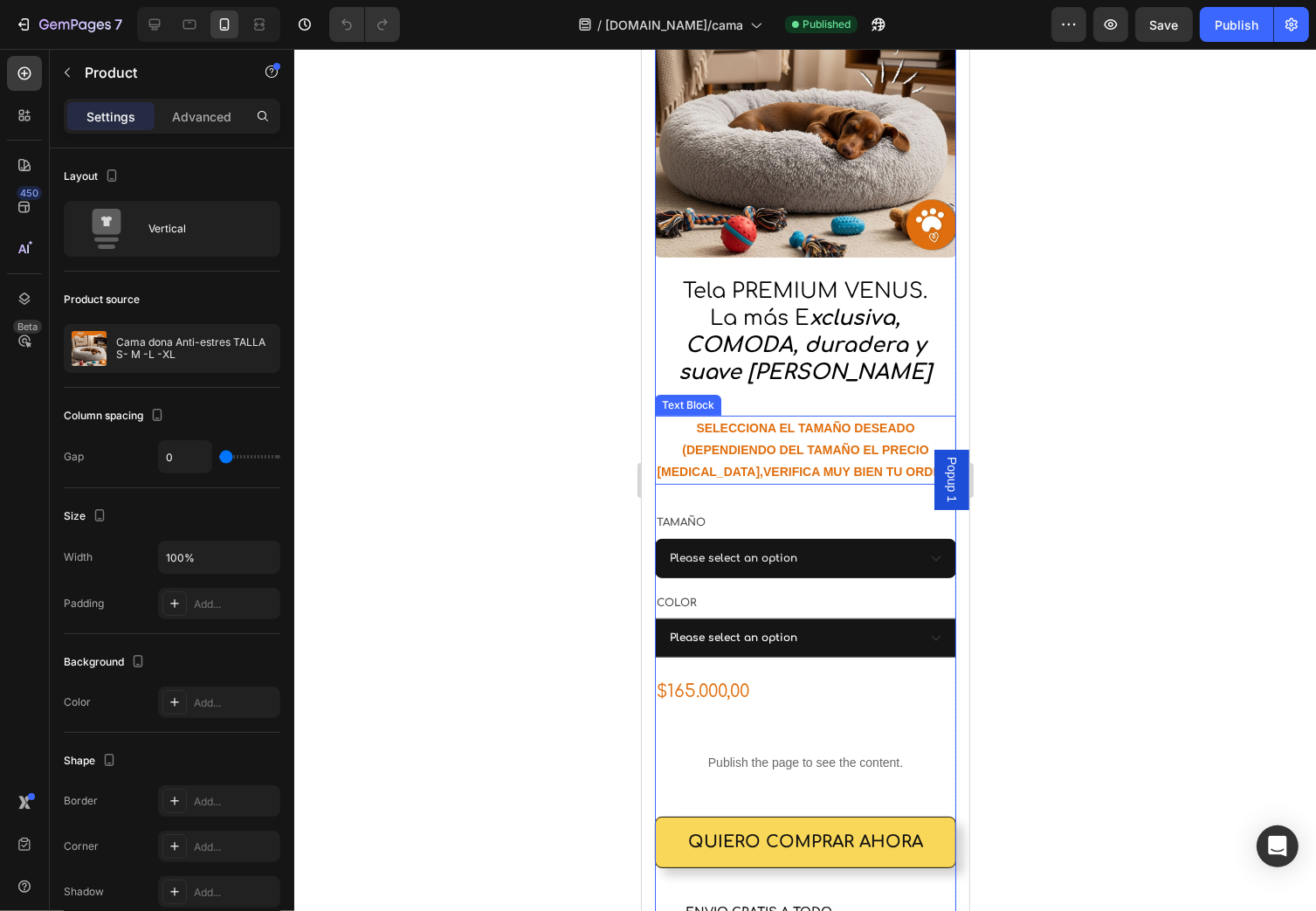
scroll to position [542, 0]
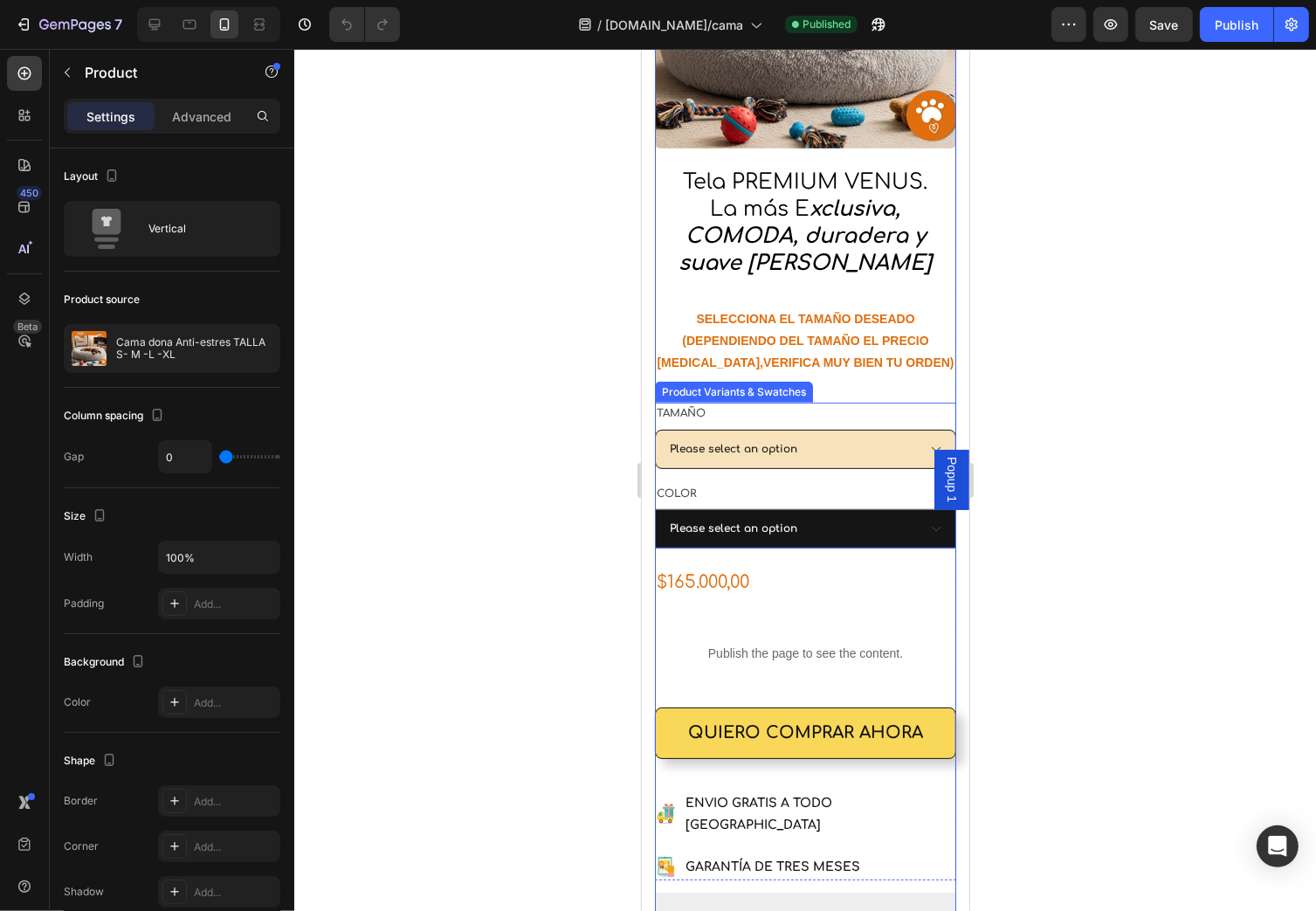
click at [872, 444] on select "Please select an option TALLA S PEQUEÑA (60 CM) 165.000 TALLA M (75 CM) MEDIANA…" at bounding box center [805, 449] width 302 height 40
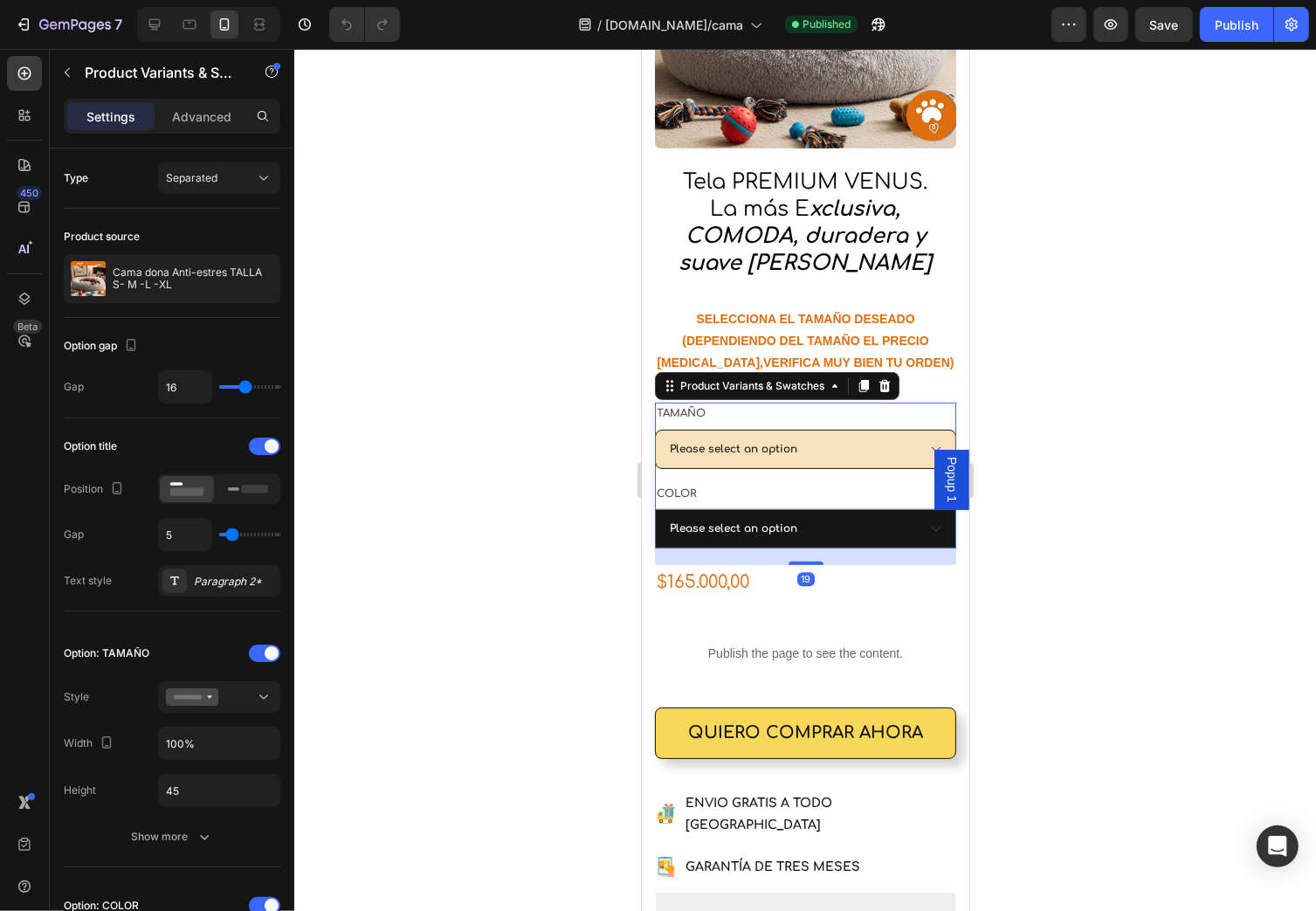
click at [871, 439] on select "Please select an option TALLA S PEQUEÑA (60 CM) 165.000 TALLA M (75 CM) MEDIANA…" at bounding box center [805, 449] width 302 height 40
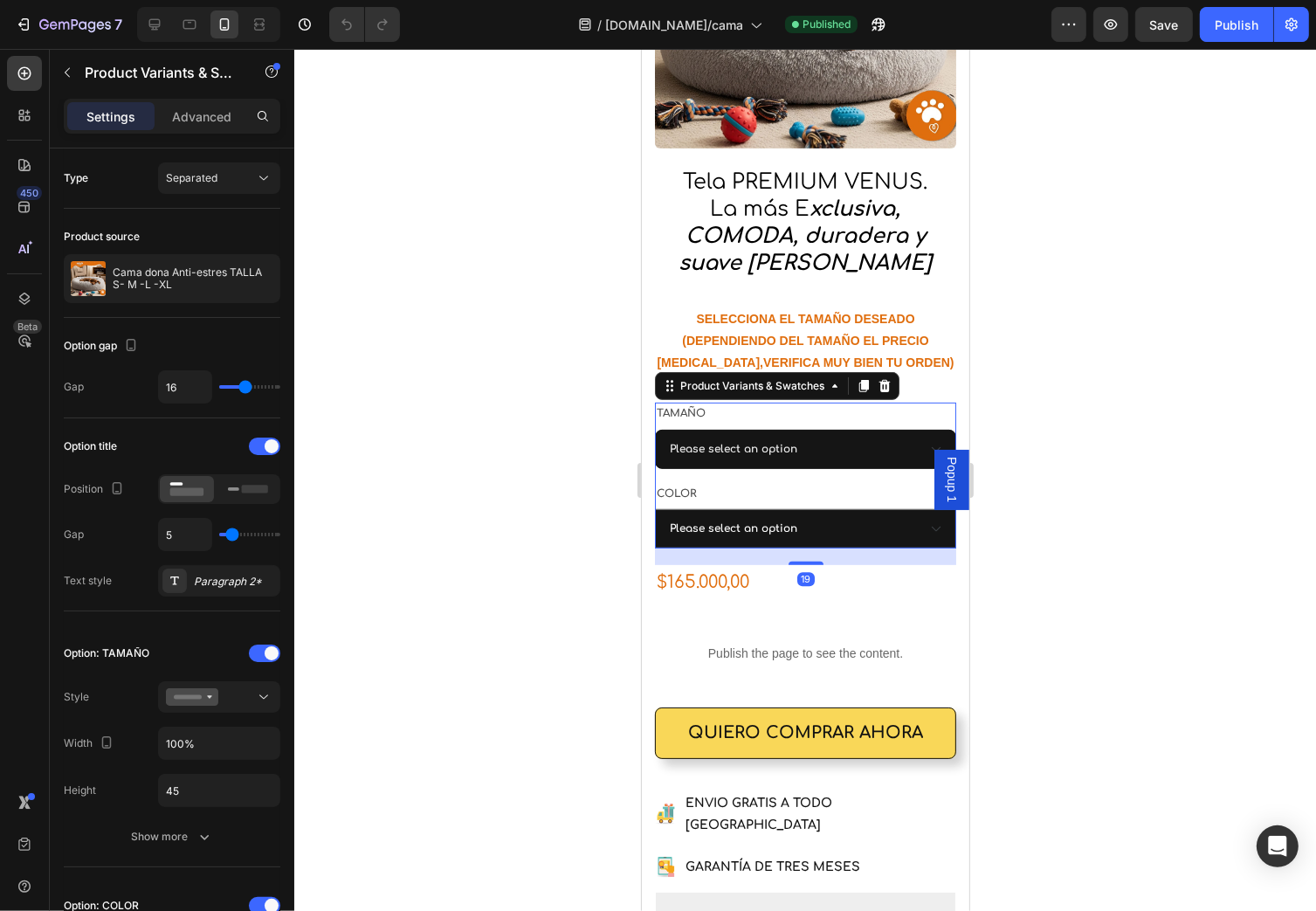
click at [906, 402] on div "TAMAÑO Please select an option TALLA S PEQUEÑA (60 CM) 165.000 TALLA M (75 CM) …" at bounding box center [805, 436] width 302 height 67
click at [1150, 32] on div "Save" at bounding box center [1165, 24] width 29 height 18
click at [1251, 27] on div "Publish" at bounding box center [1237, 24] width 44 height 18
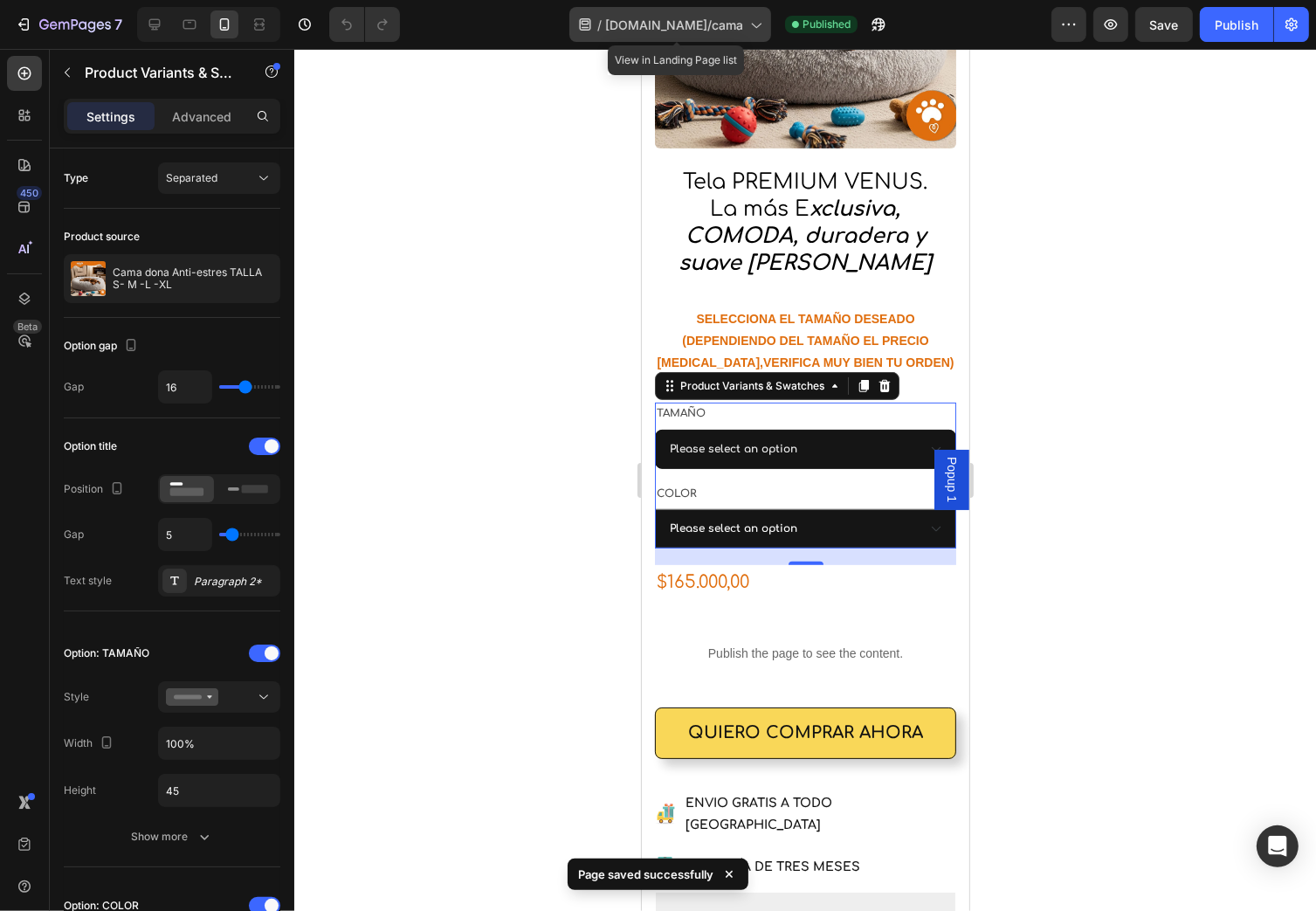
click at [749, 24] on div "/ zarigueyafeliz.shop/cama" at bounding box center [671, 24] width 202 height 35
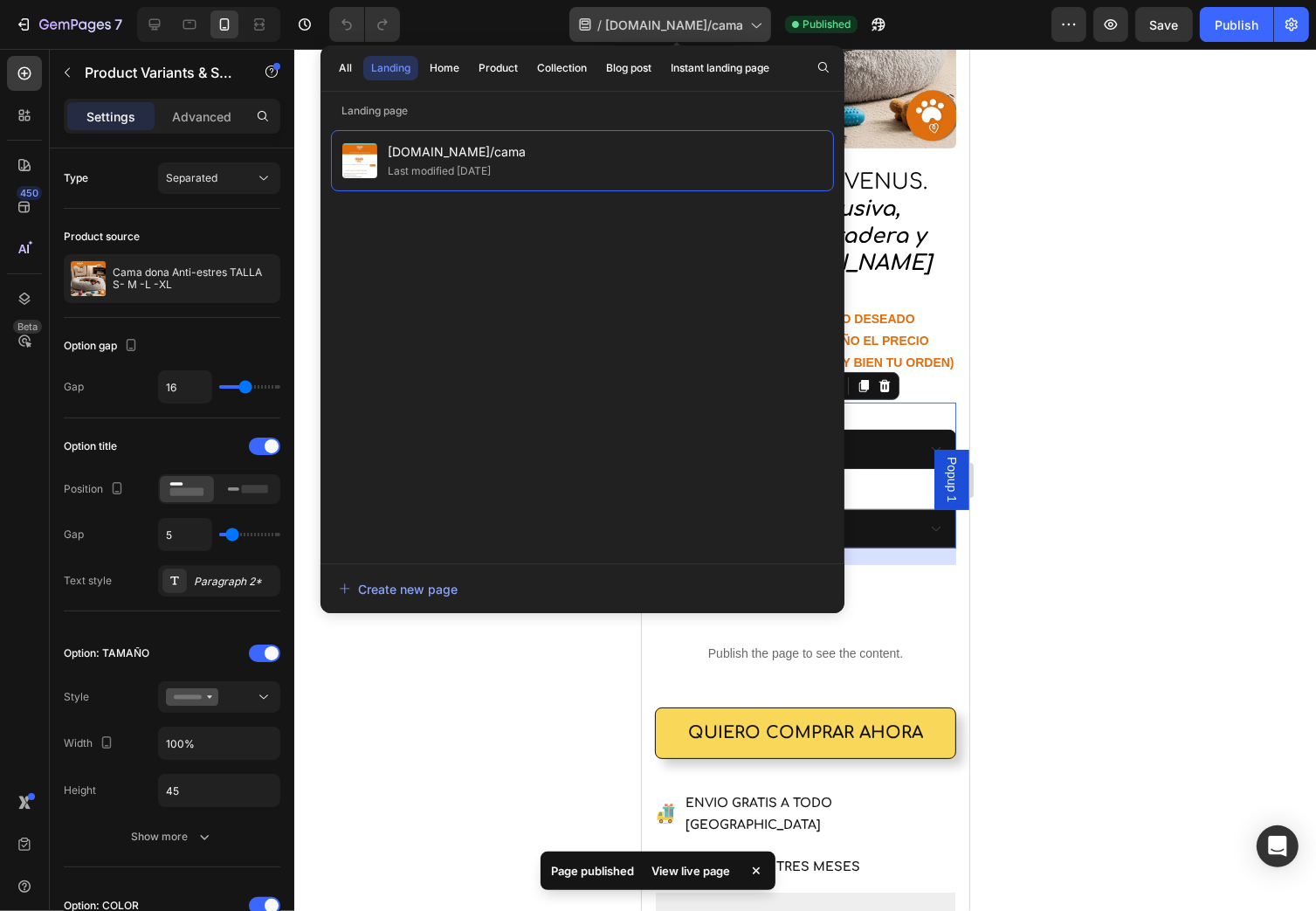
click at [764, 22] on icon at bounding box center [755, 23] width 17 height 17
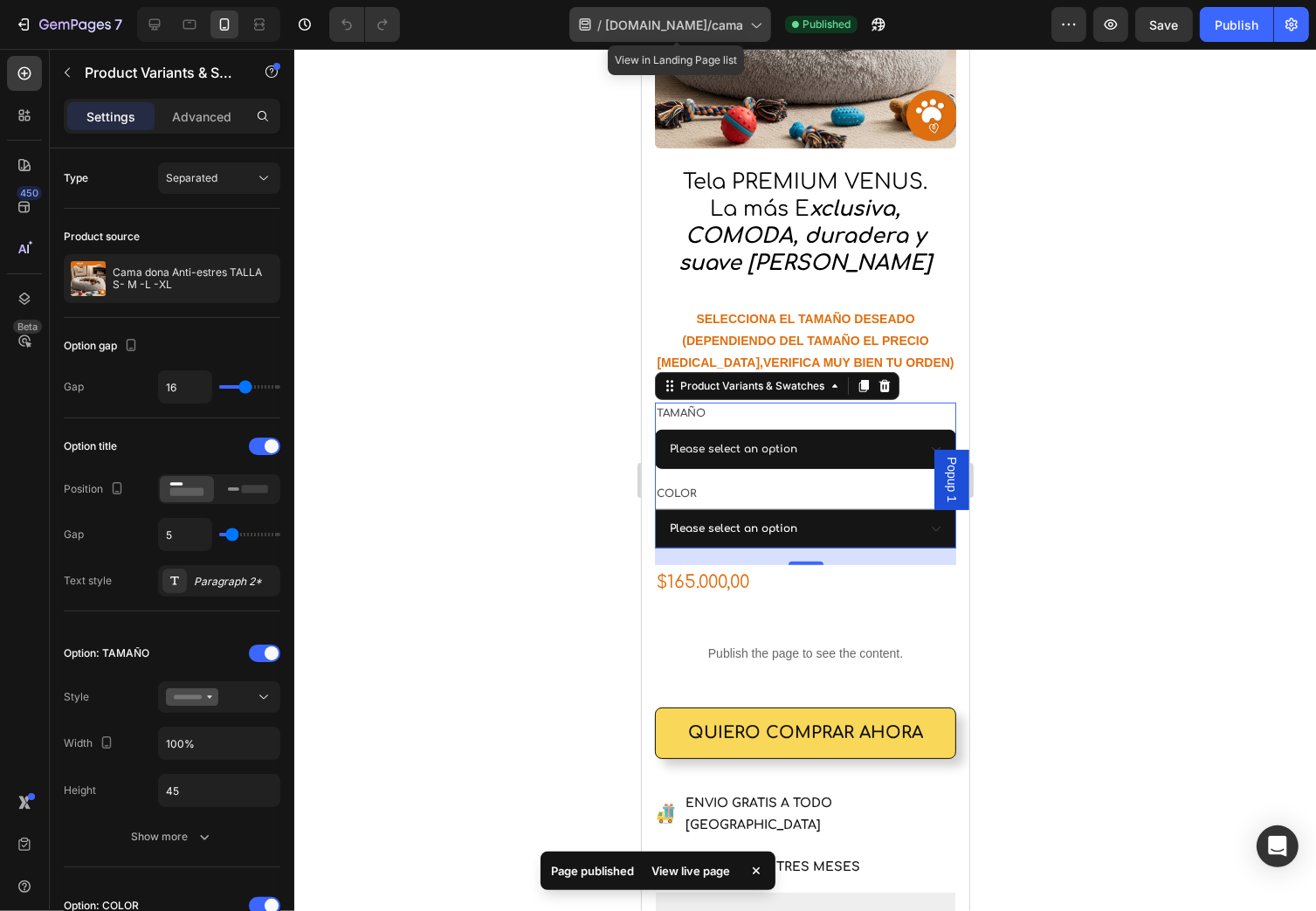
click at [764, 22] on icon at bounding box center [755, 23] width 17 height 17
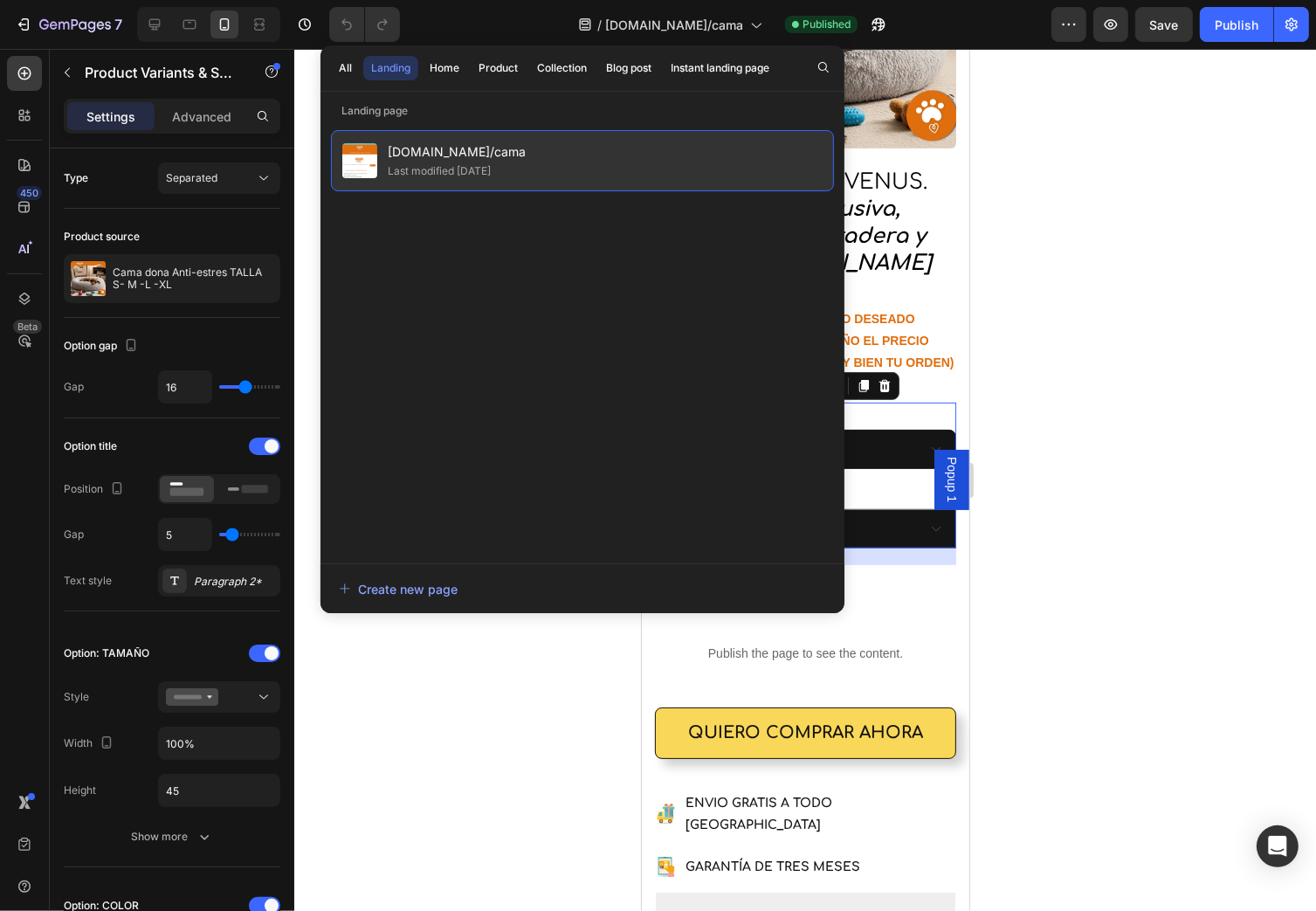
click at [551, 171] on div "zarigueyafeliz.shop/cama Last modified 5 days ago" at bounding box center [582, 161] width 503 height 61
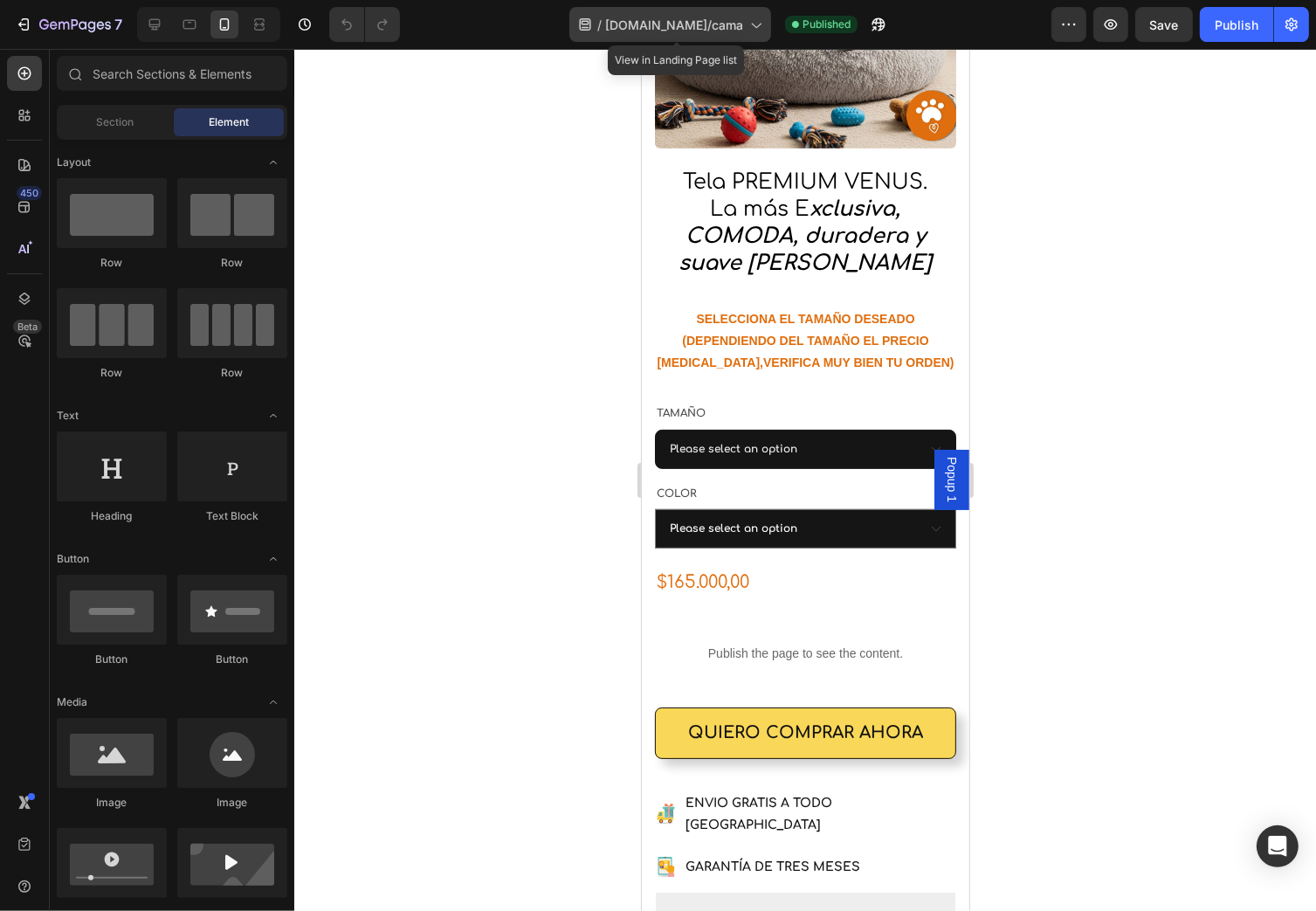
click at [737, 32] on span "zarigueyafeliz.shop/cama" at bounding box center [673, 24] width 138 height 18
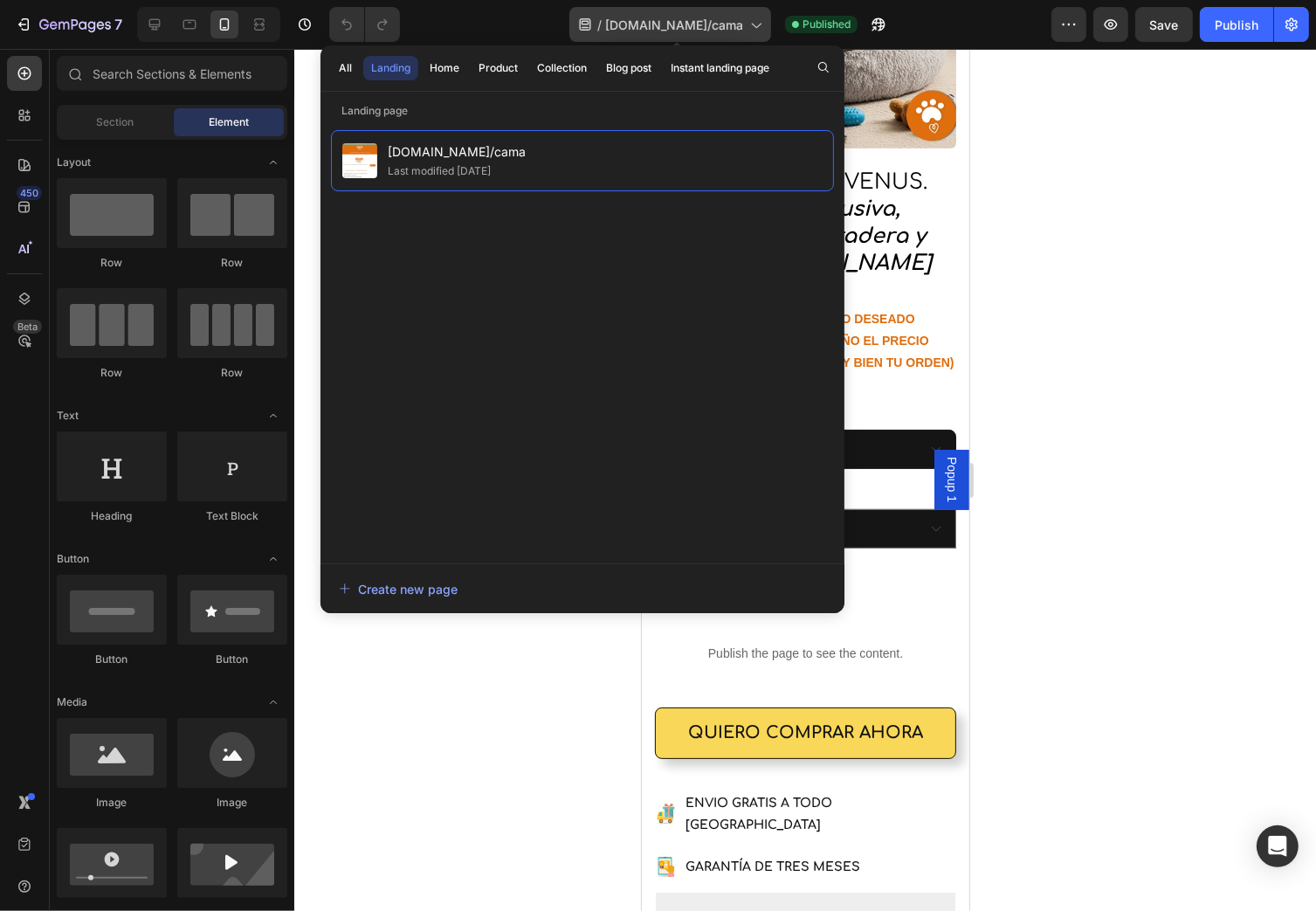
click at [753, 31] on icon at bounding box center [755, 23] width 17 height 17
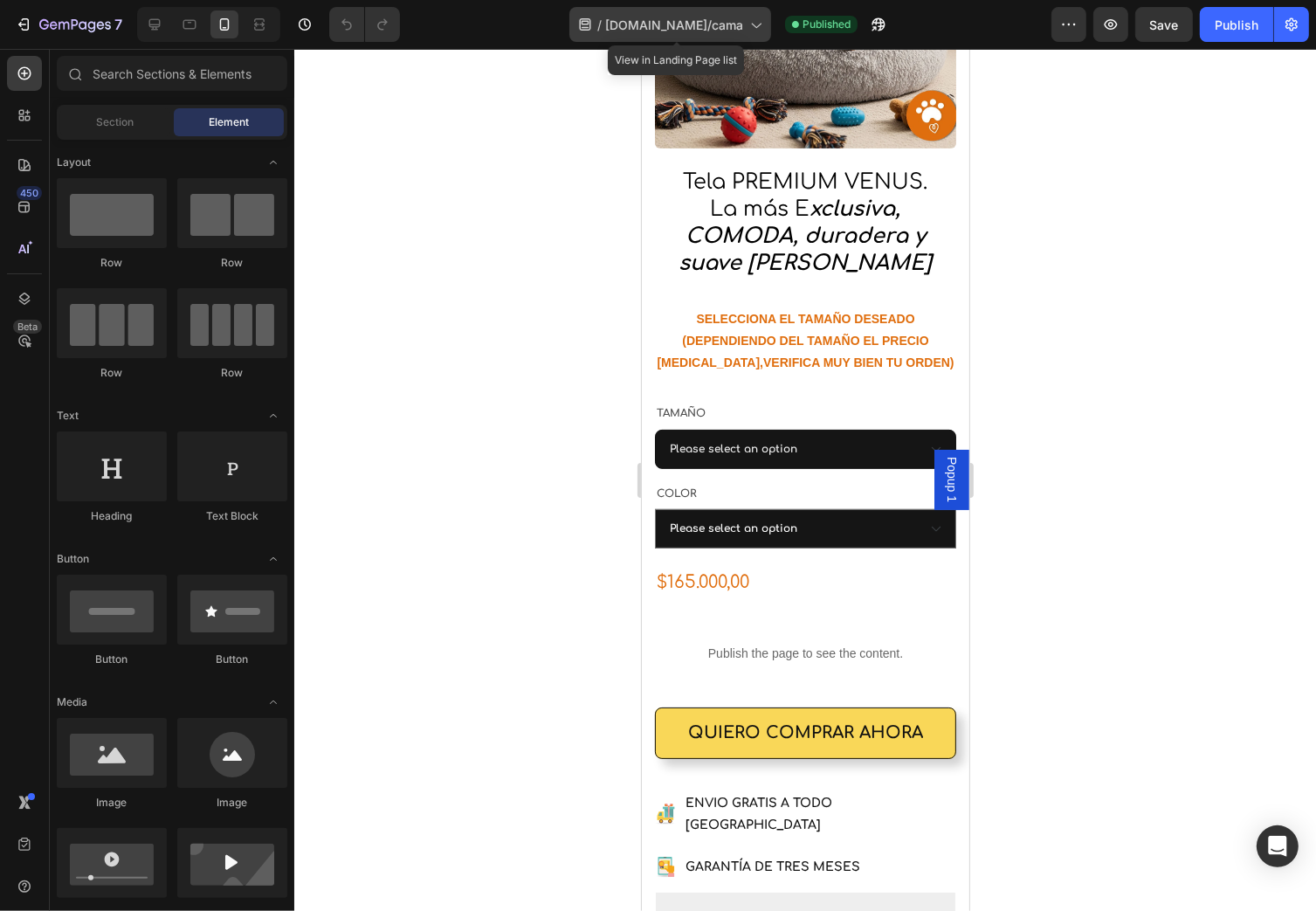
click at [635, 14] on div "/ zarigueyafeliz.shop/cama" at bounding box center [671, 24] width 202 height 35
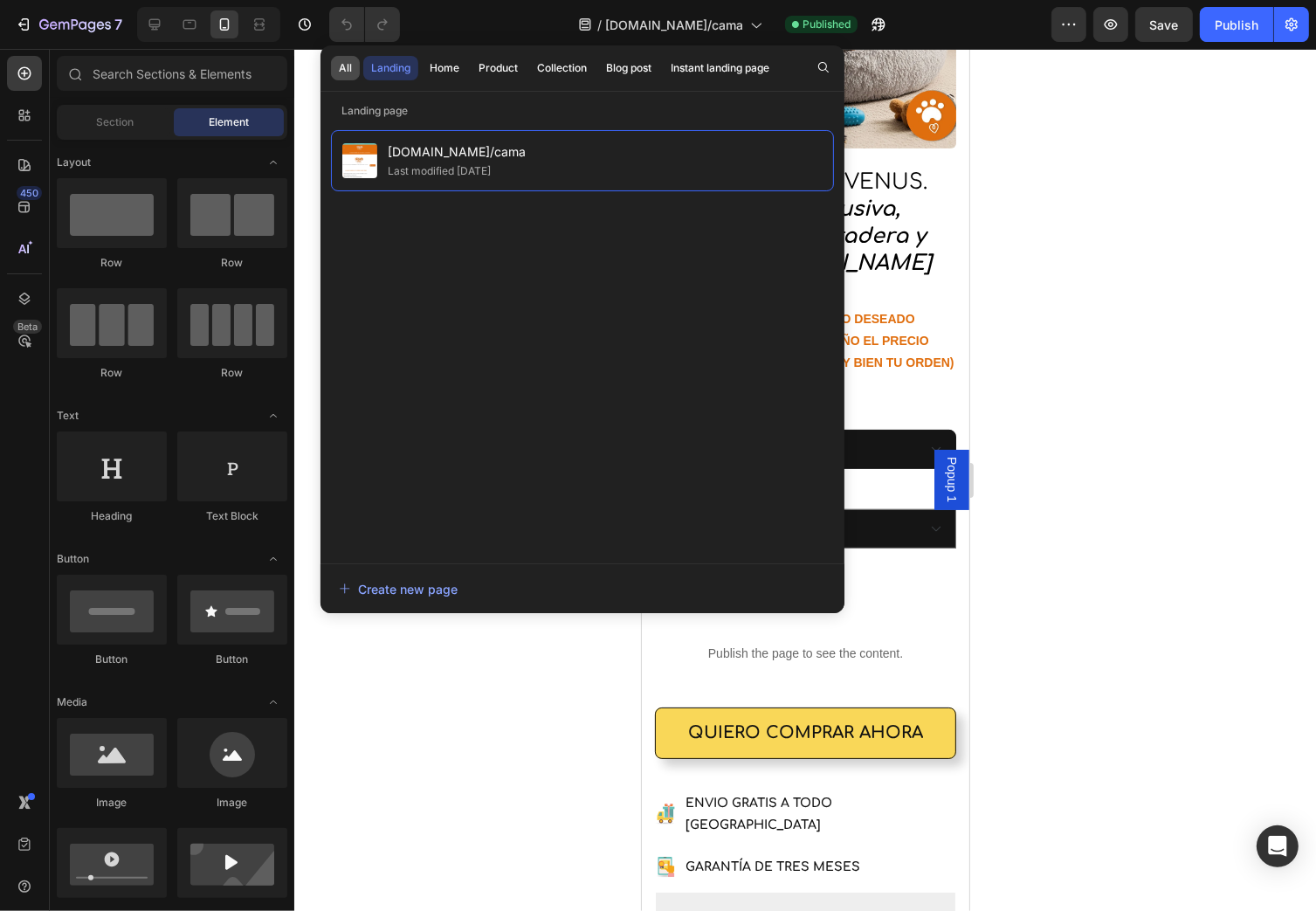
click at [352, 66] on button "All" at bounding box center [346, 68] width 29 height 24
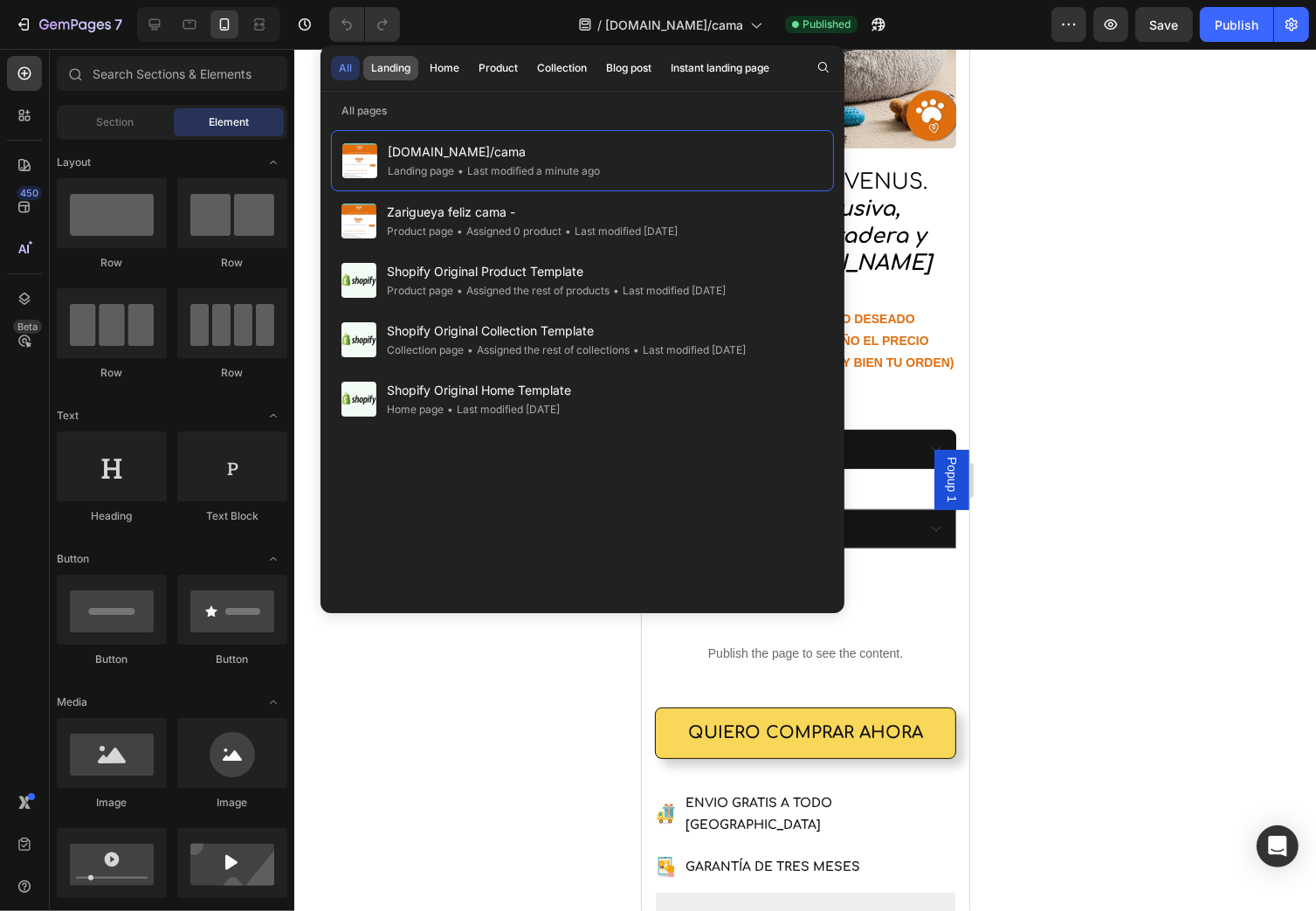
click at [392, 65] on div "Landing" at bounding box center [391, 68] width 40 height 15
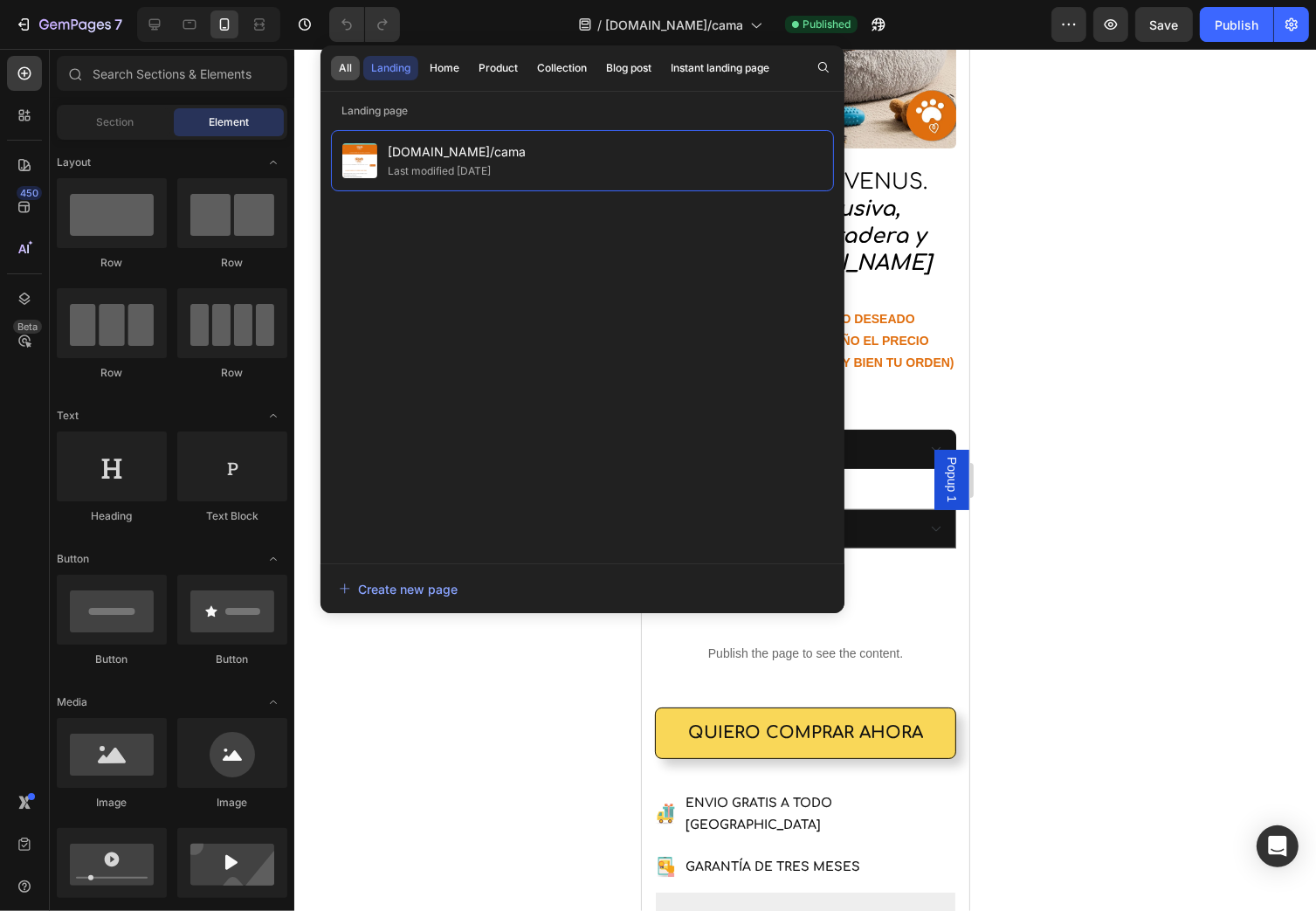
click at [346, 65] on div "All" at bounding box center [345, 68] width 14 height 15
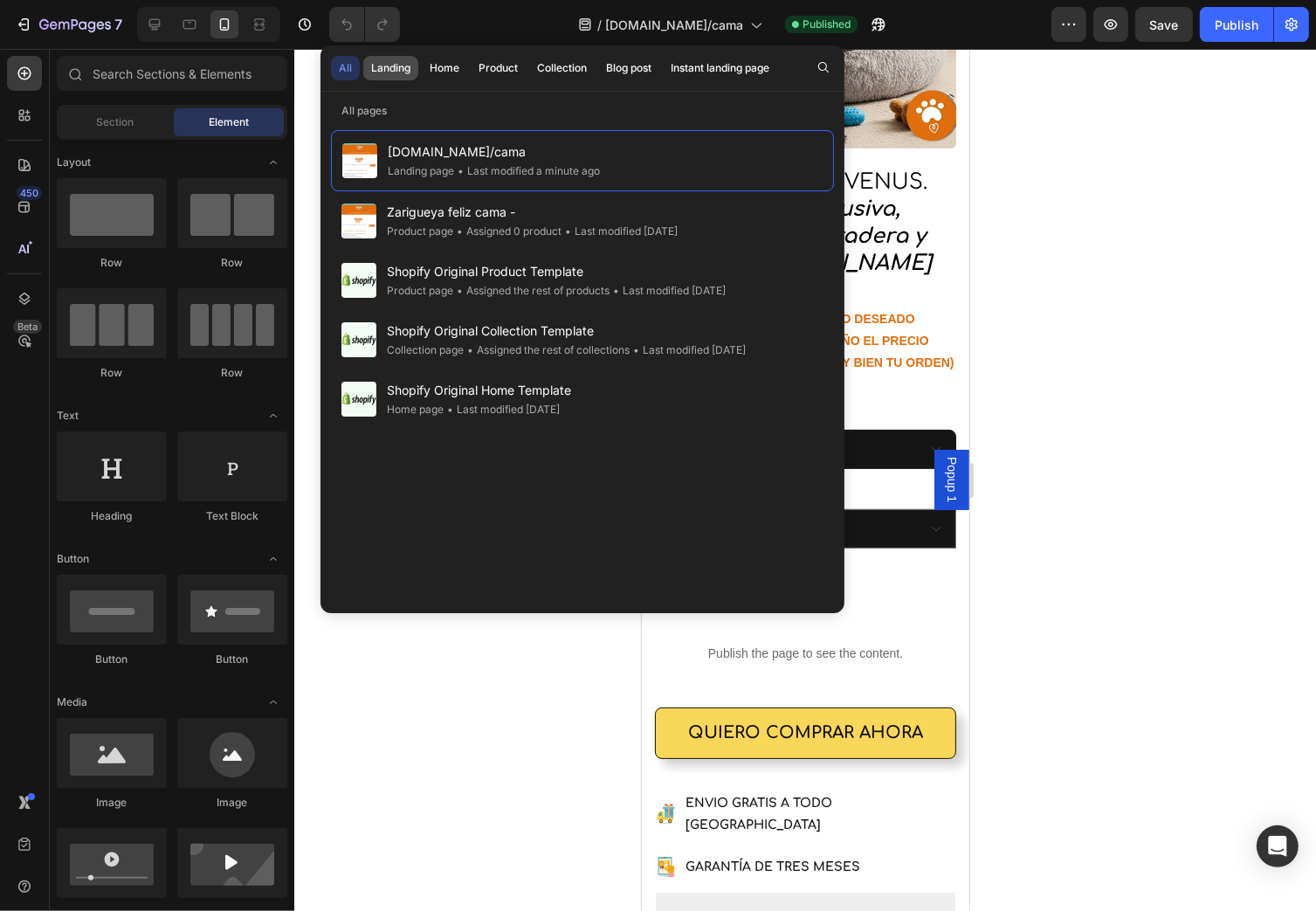
click at [388, 66] on div "Landing" at bounding box center [391, 68] width 40 height 15
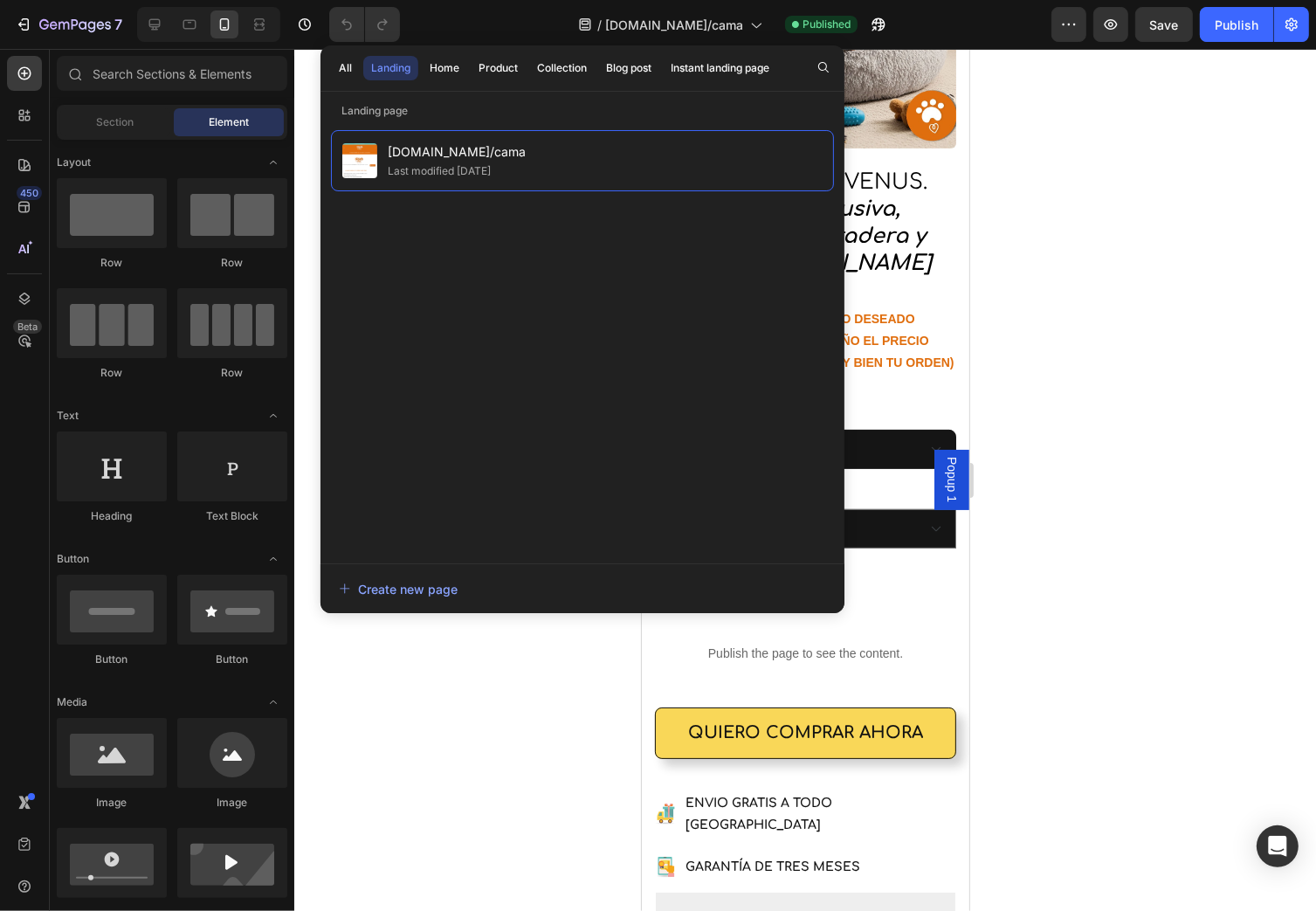
click at [1050, 456] on div at bounding box center [805, 480] width 1022 height 862
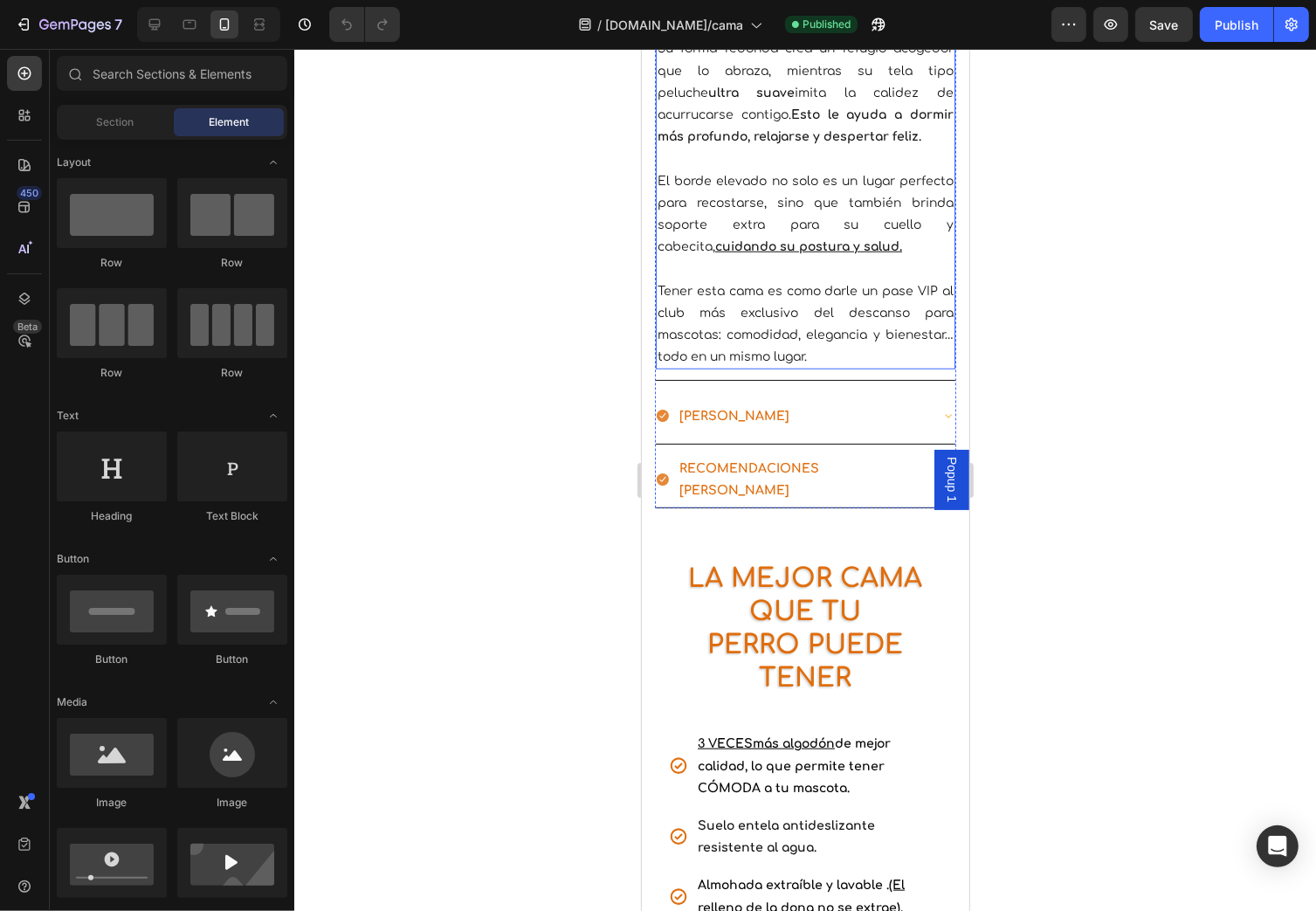
scroll to position [1659, 0]
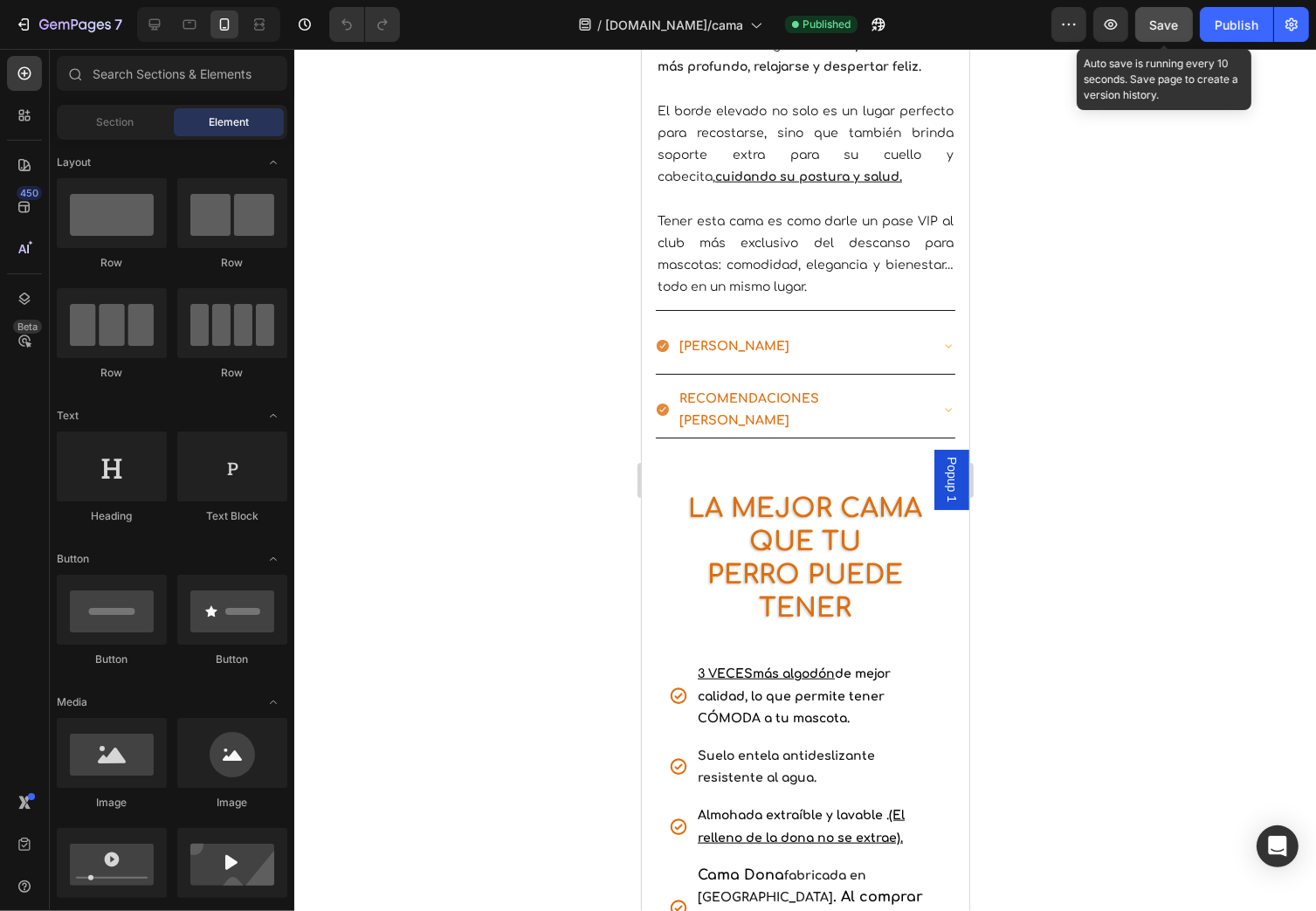
click at [1185, 27] on button "Save" at bounding box center [1164, 24] width 58 height 35
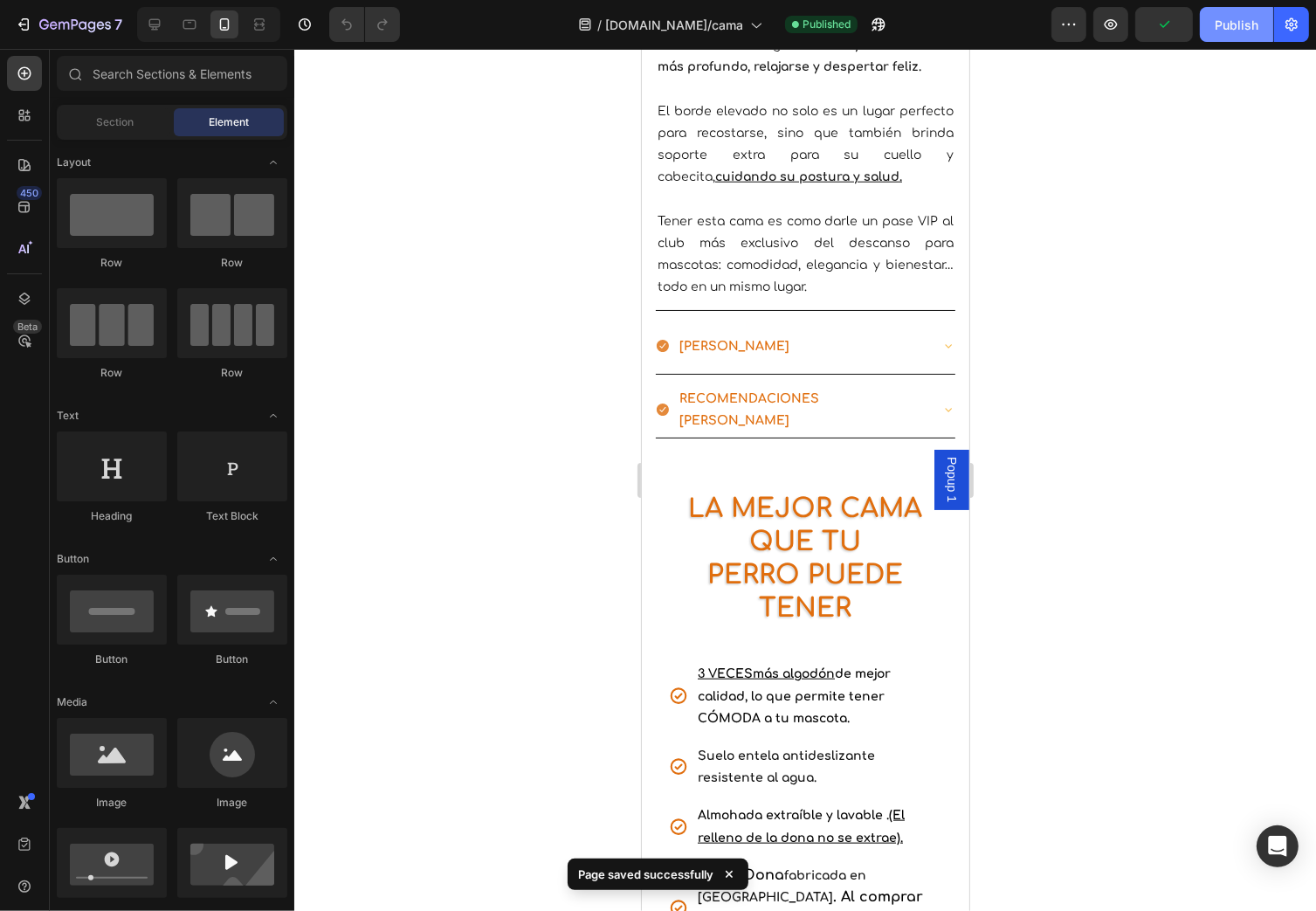
click at [1230, 32] on div "Publish" at bounding box center [1237, 24] width 44 height 18
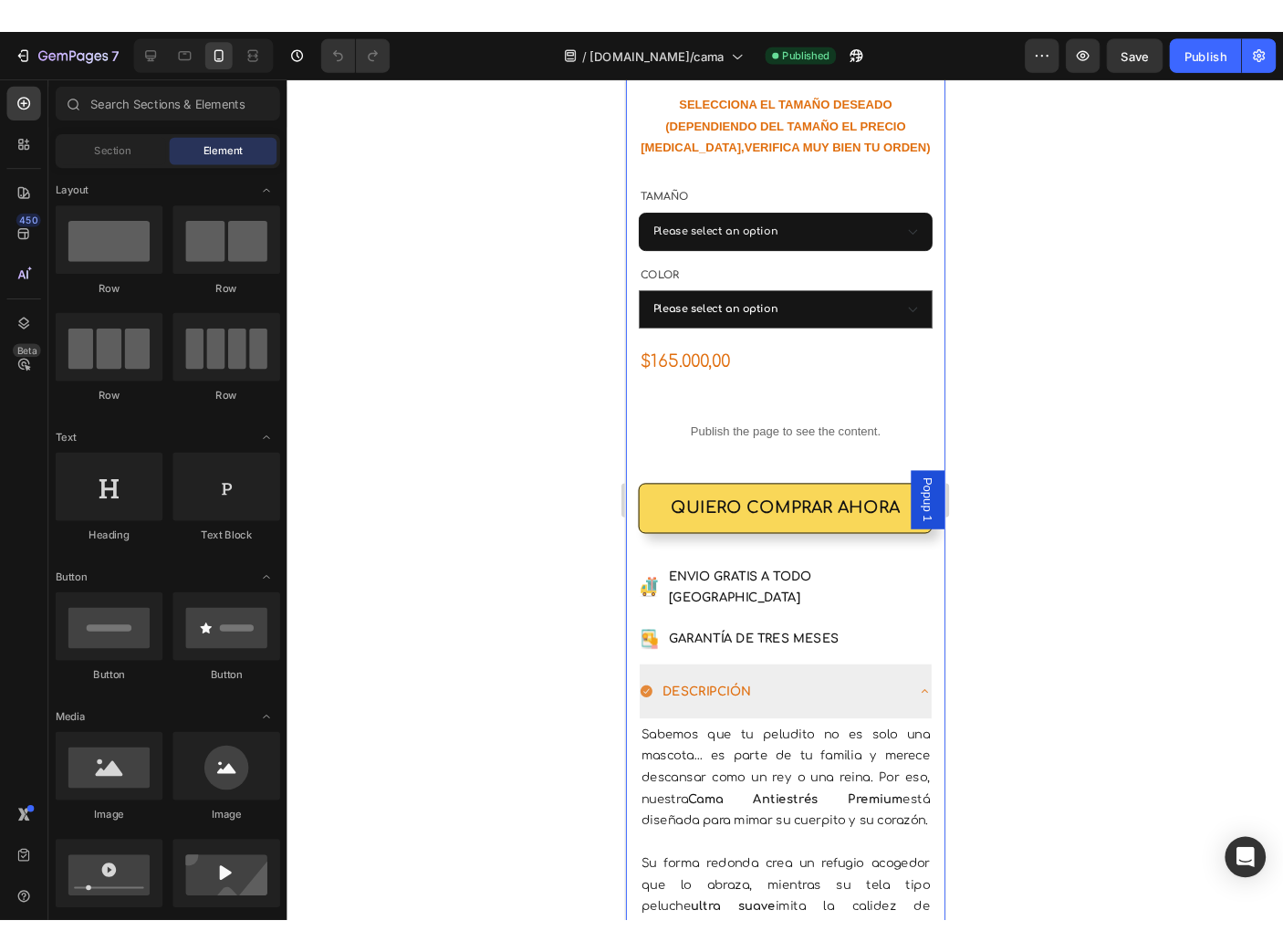
scroll to position [712, 0]
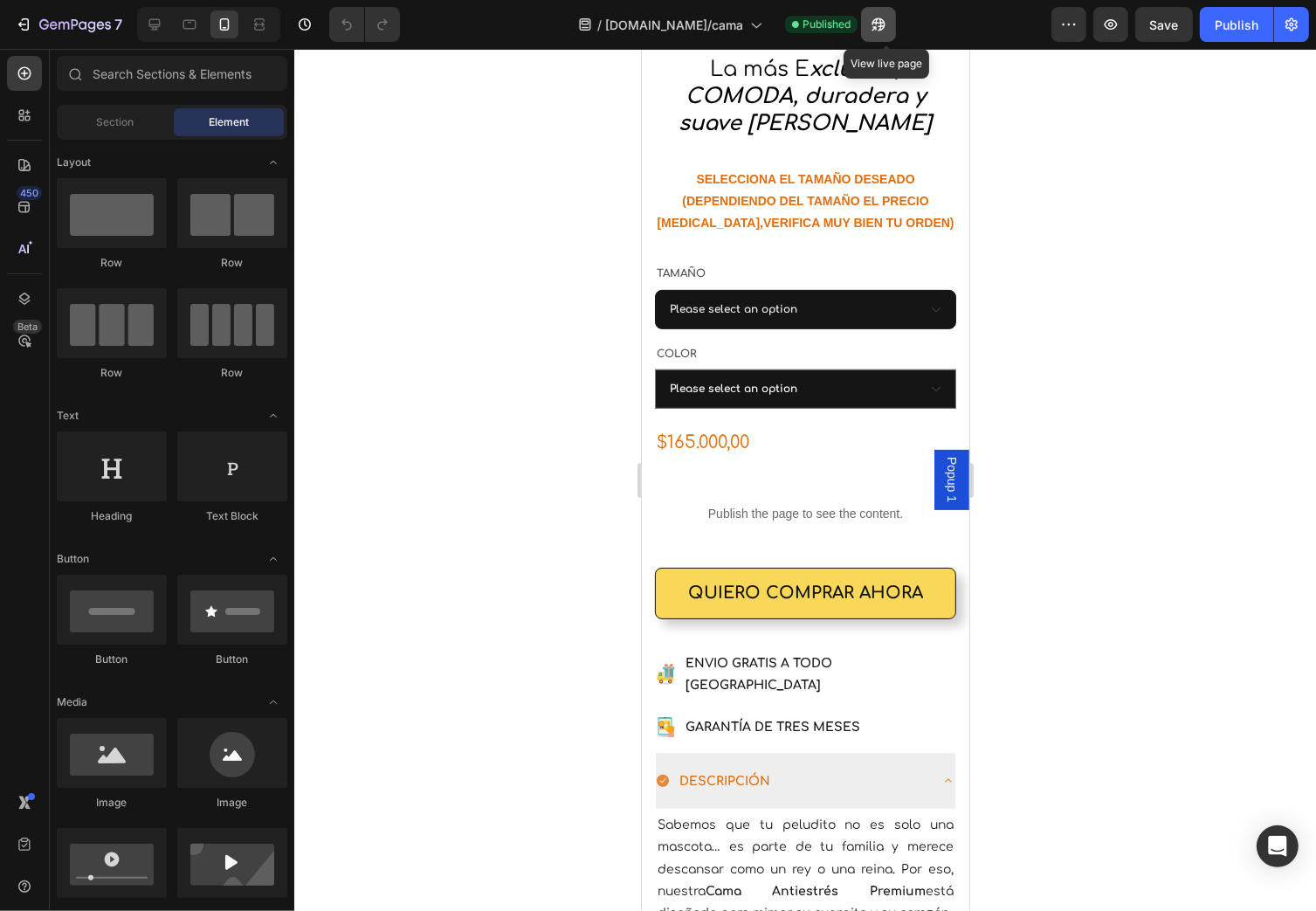
click at [885, 14] on button "button" at bounding box center [879, 24] width 35 height 35
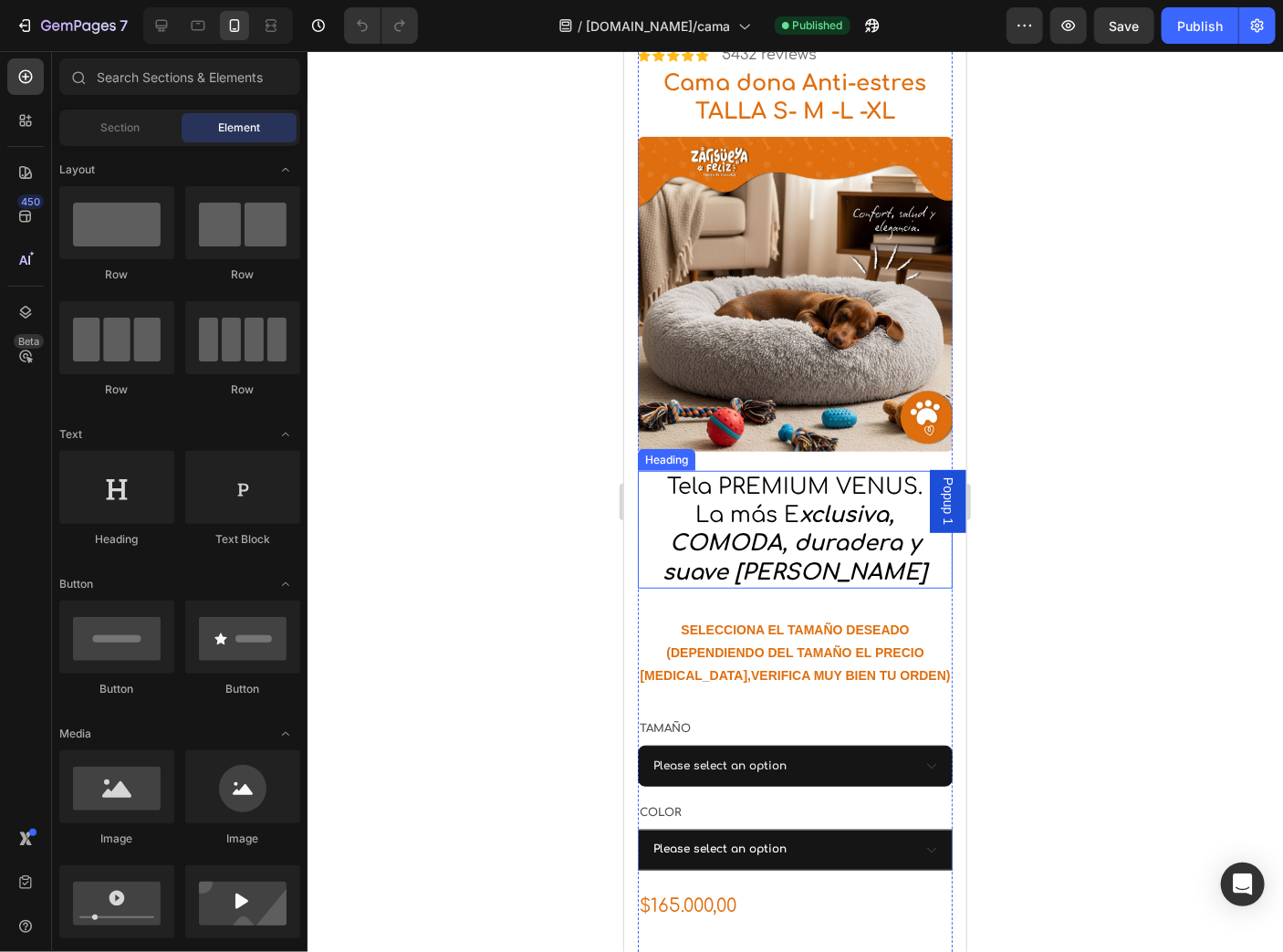
scroll to position [511, 0]
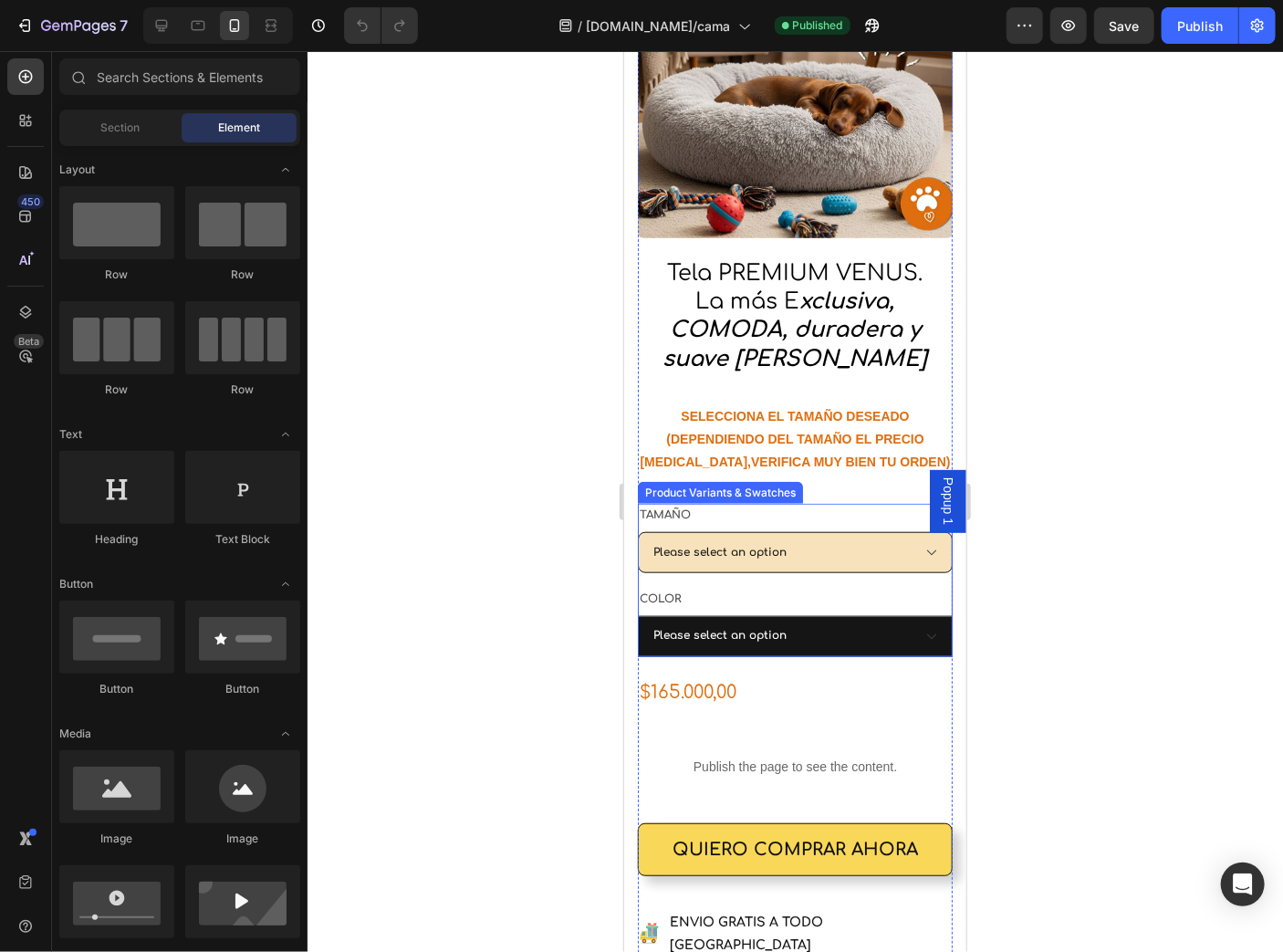
click at [793, 532] on select "Please select an option TALLA S PEQUEÑA (60 CM) 165.000 TALLA M (75 CM) MEDIANA…" at bounding box center [794, 552] width 315 height 41
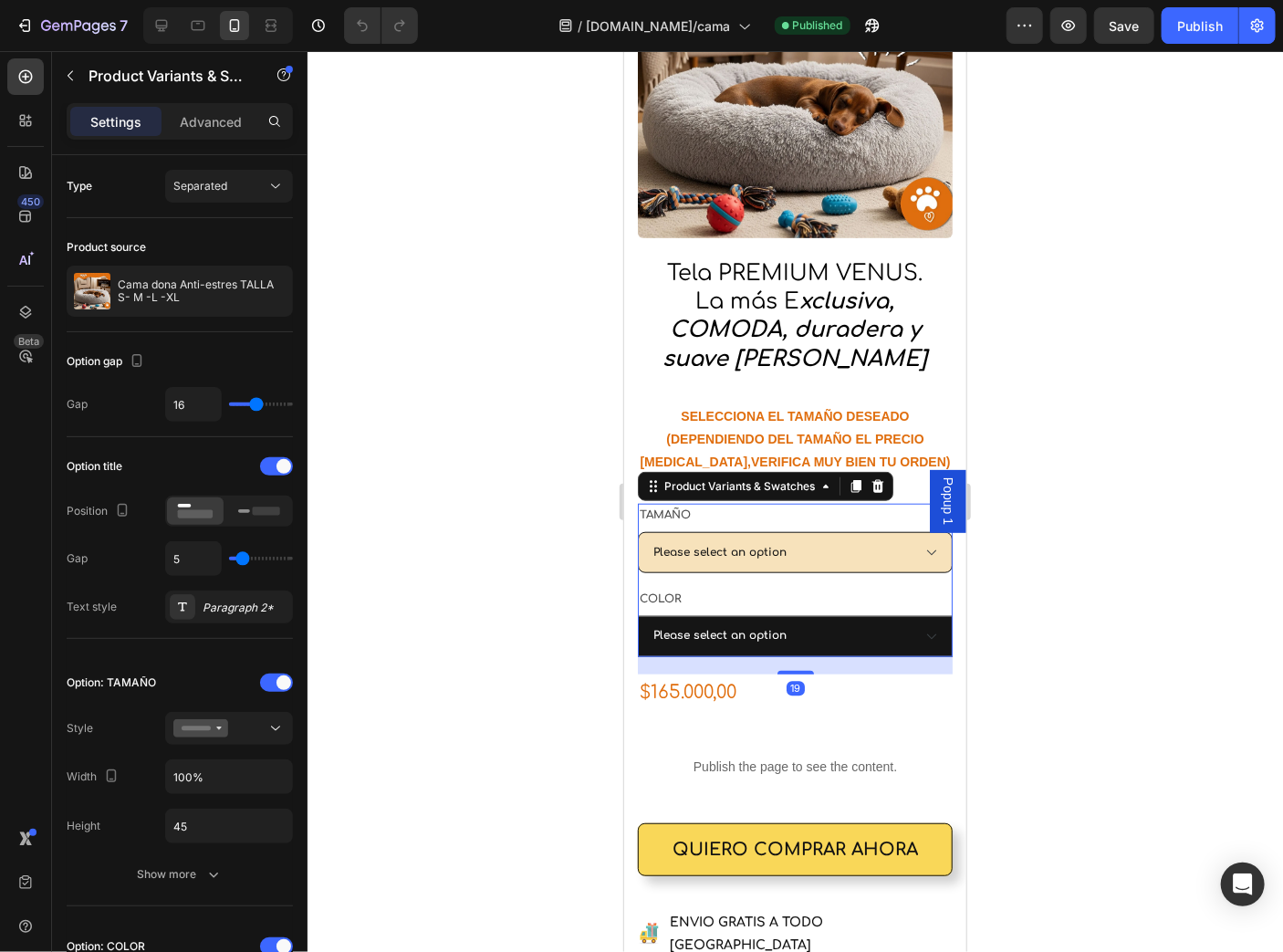
click at [794, 532] on select "Please select an option TALLA S PEQUEÑA (60 CM) 165.000 TALLA M (75 CM) MEDIANA…" at bounding box center [794, 552] width 315 height 41
click at [852, 532] on select "Please select an option TALLA S PEQUEÑA (60 CM) 165.000 TALLA M (75 CM) MEDIANA…" at bounding box center [794, 552] width 315 height 41
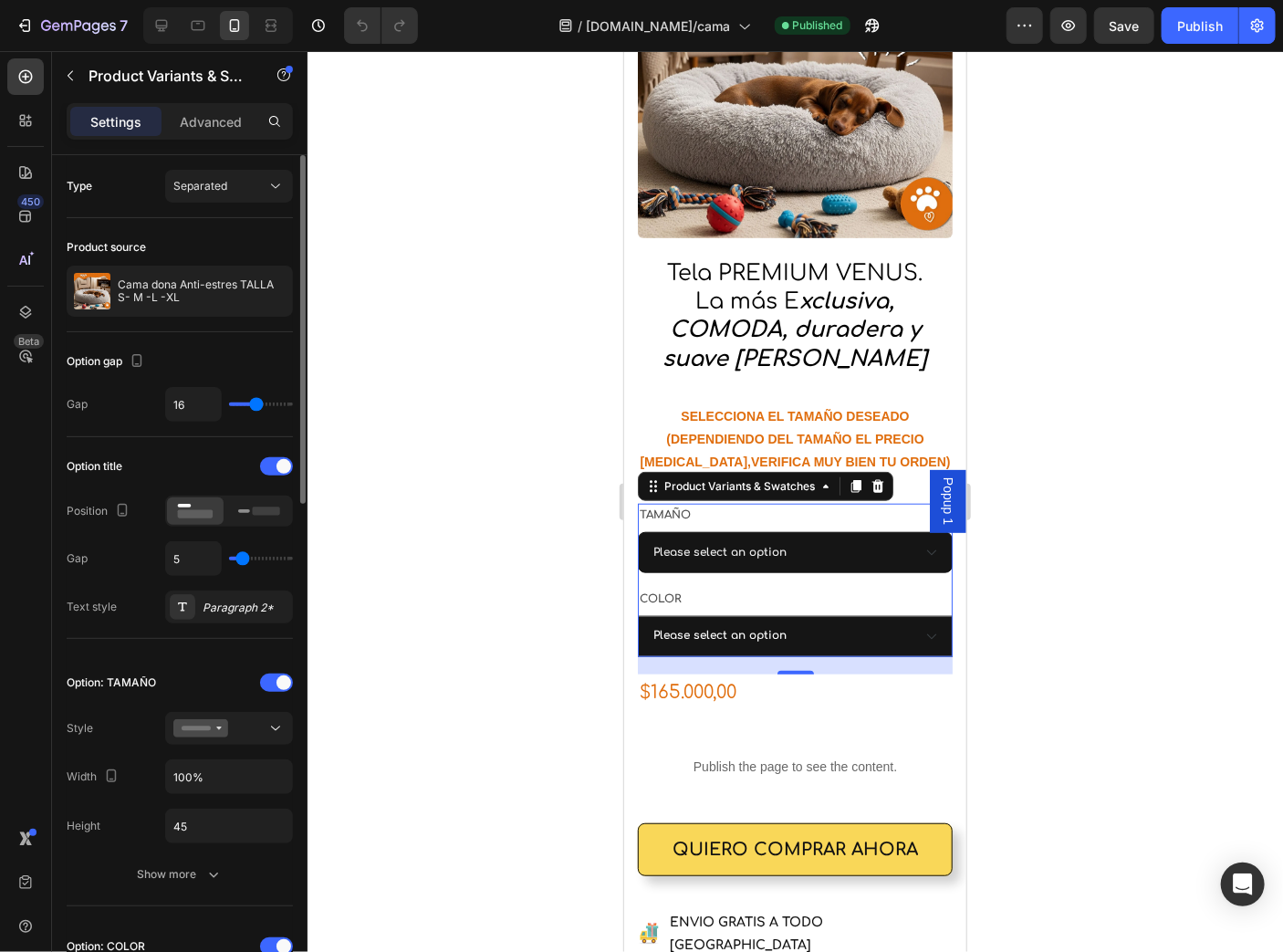
type input "14"
select select "TALLA S PEQUEÑA (60 CM) 165.000"
select select "GRIS CLARO"
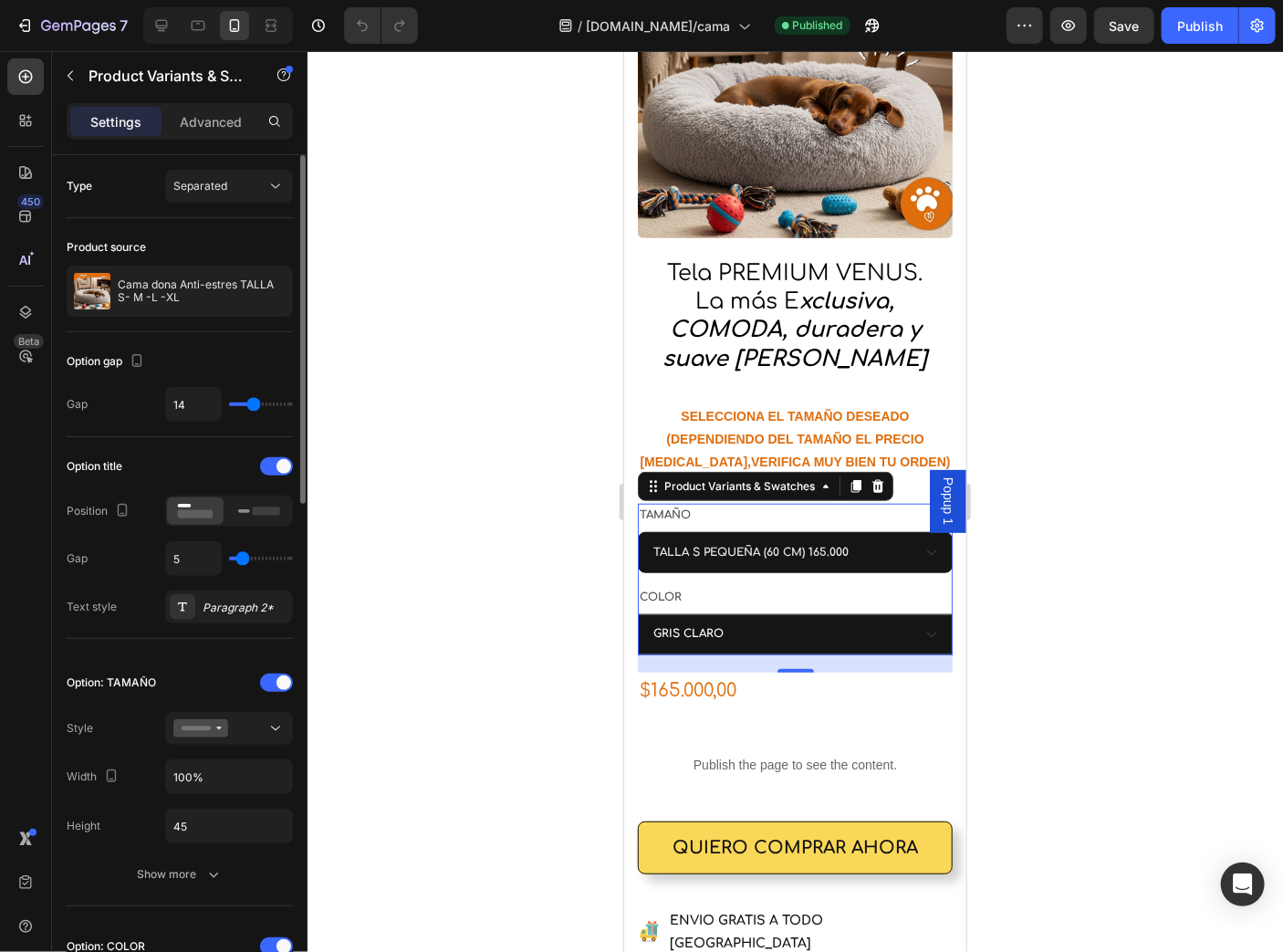
type input "13"
type input "3"
type input "0"
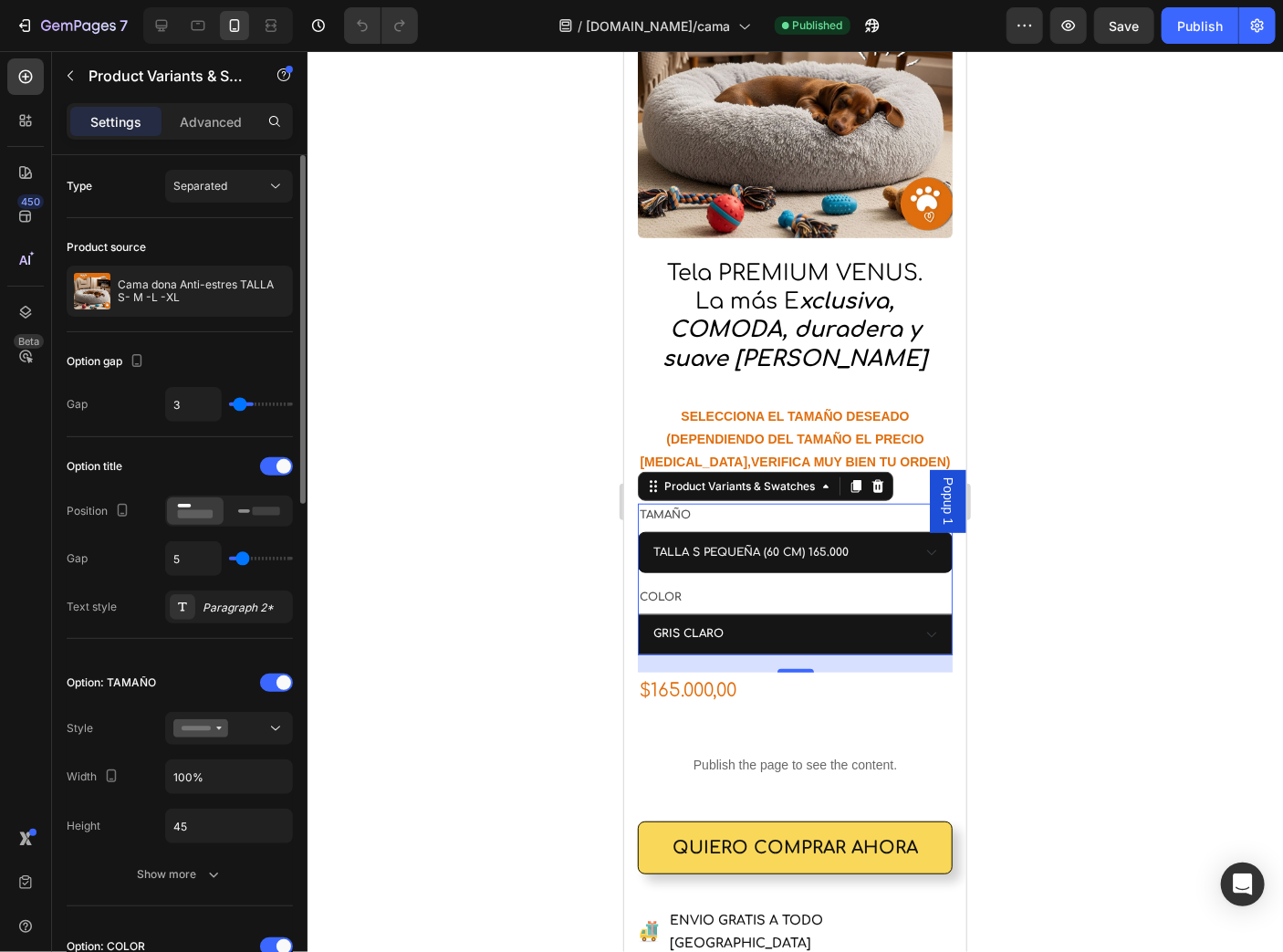
type input "0"
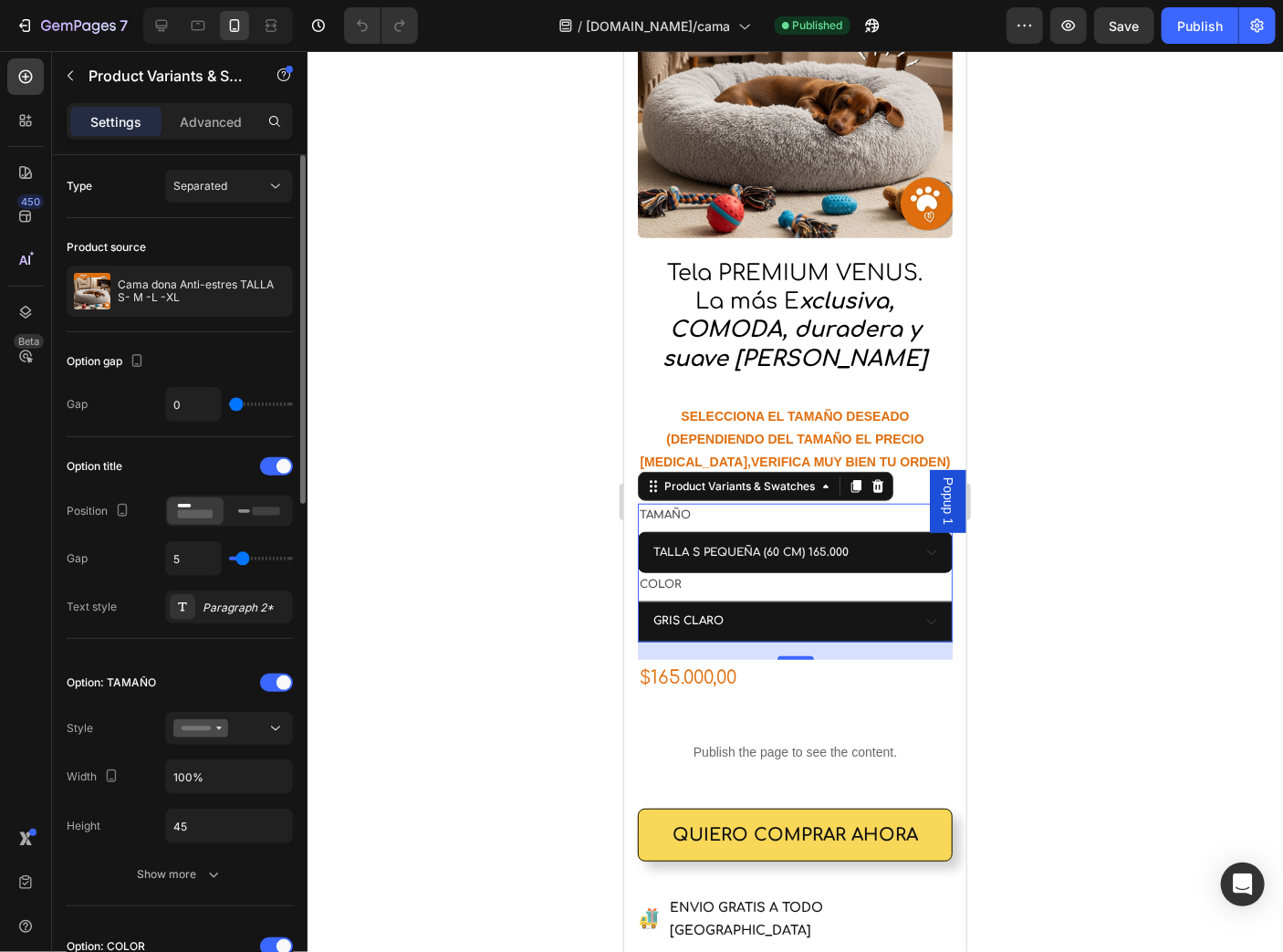
type input "30"
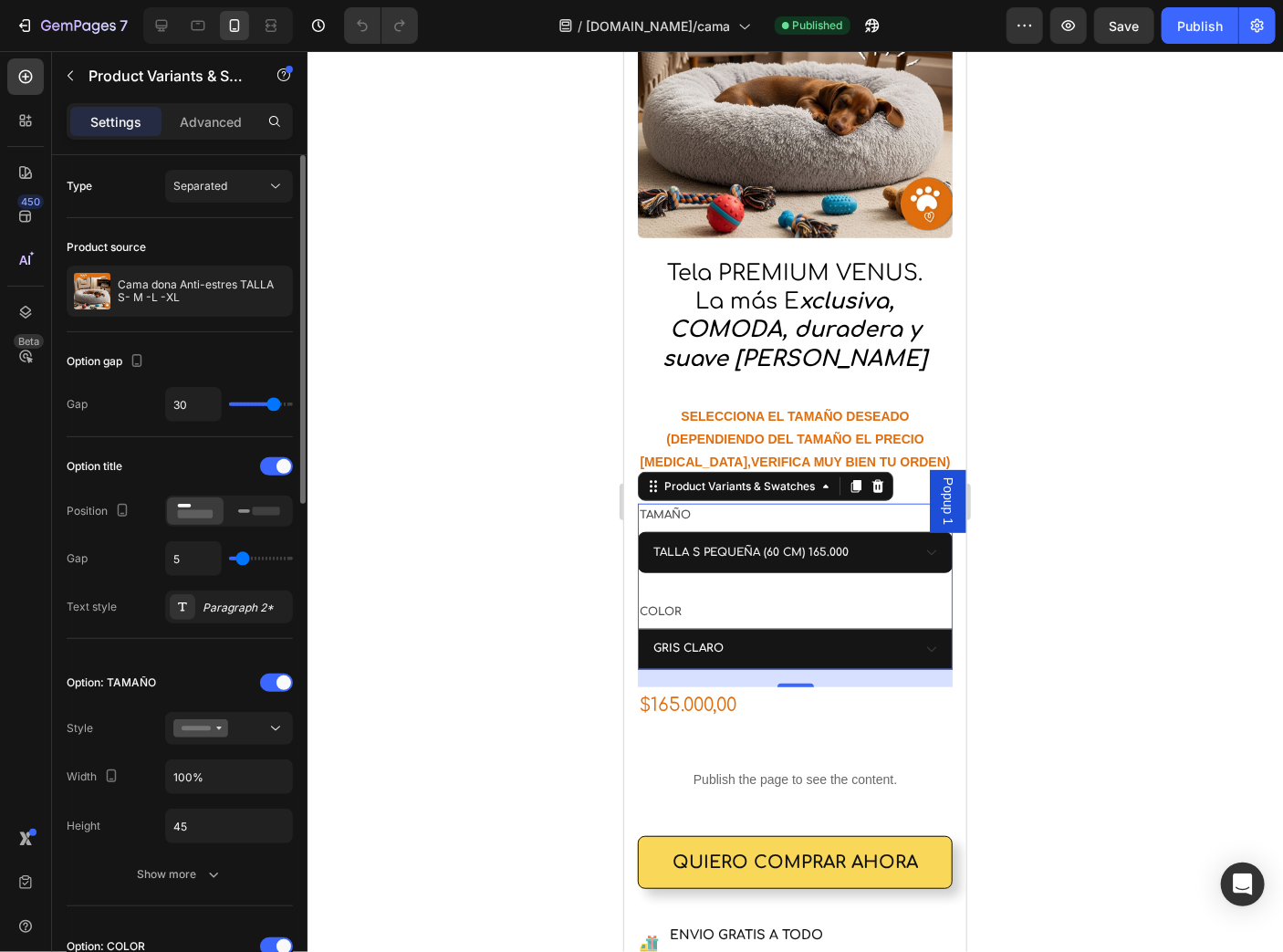
type input "29"
type input "10"
type input "5"
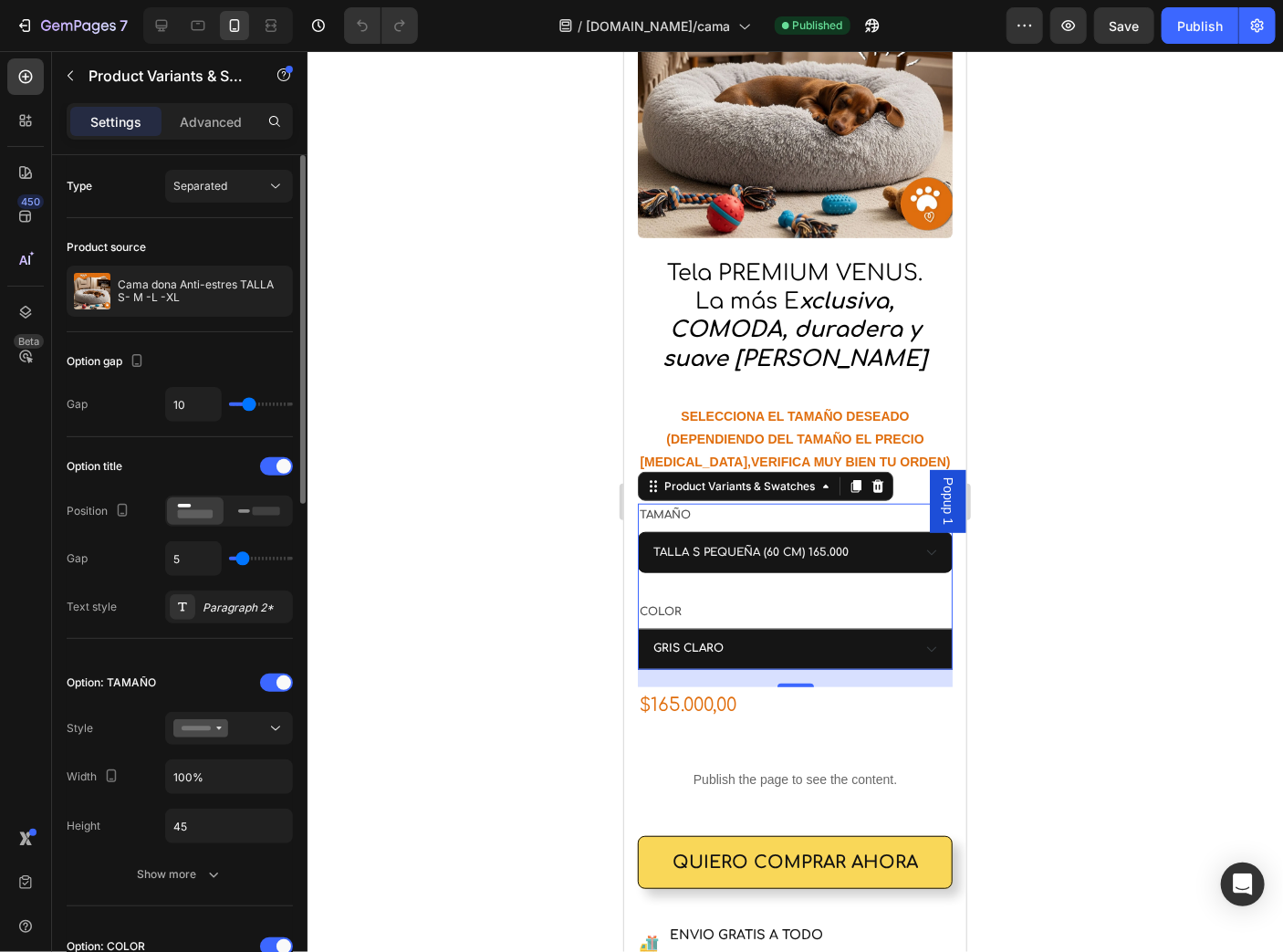
type input "5"
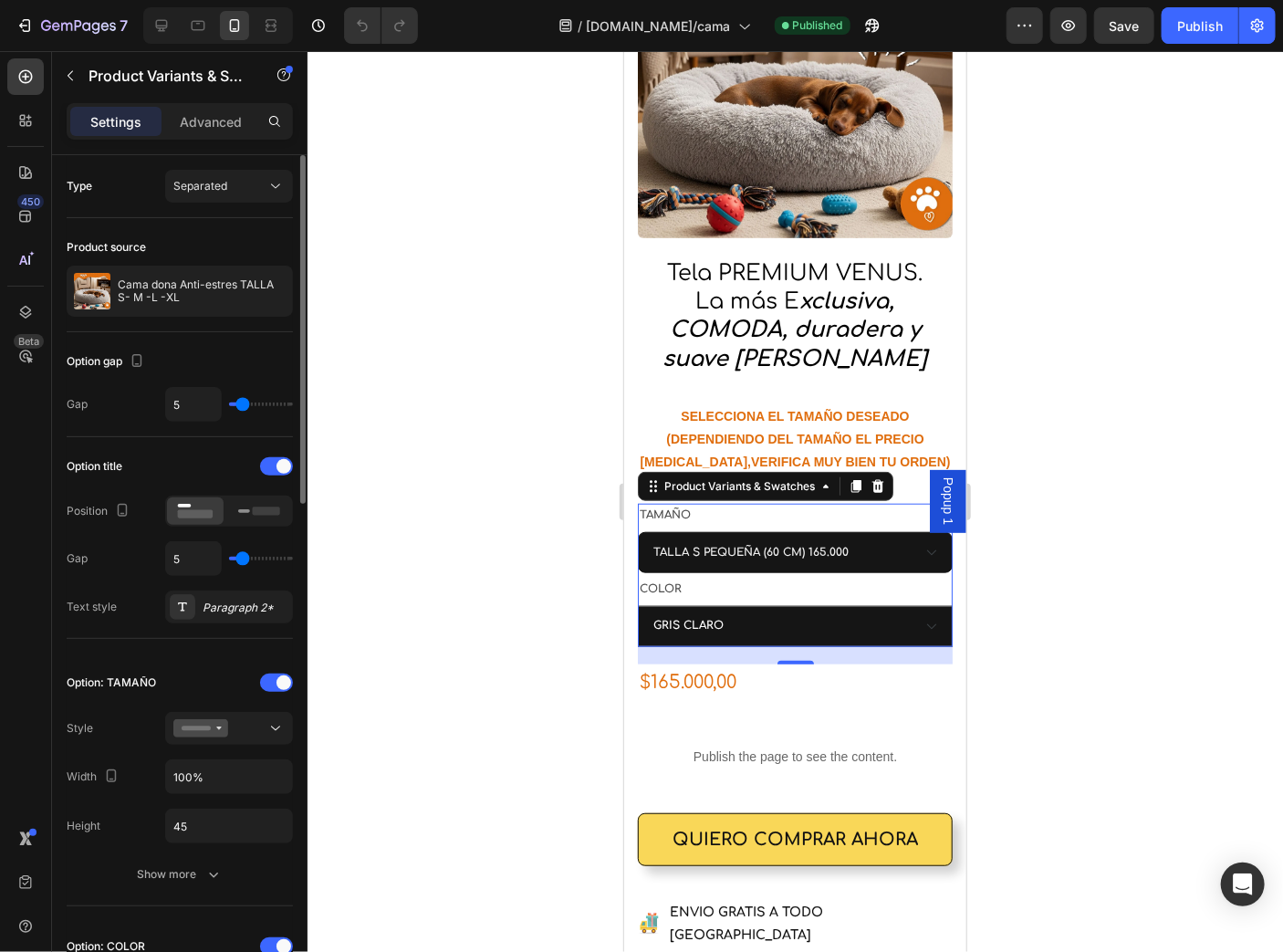
type input "7"
type input "8"
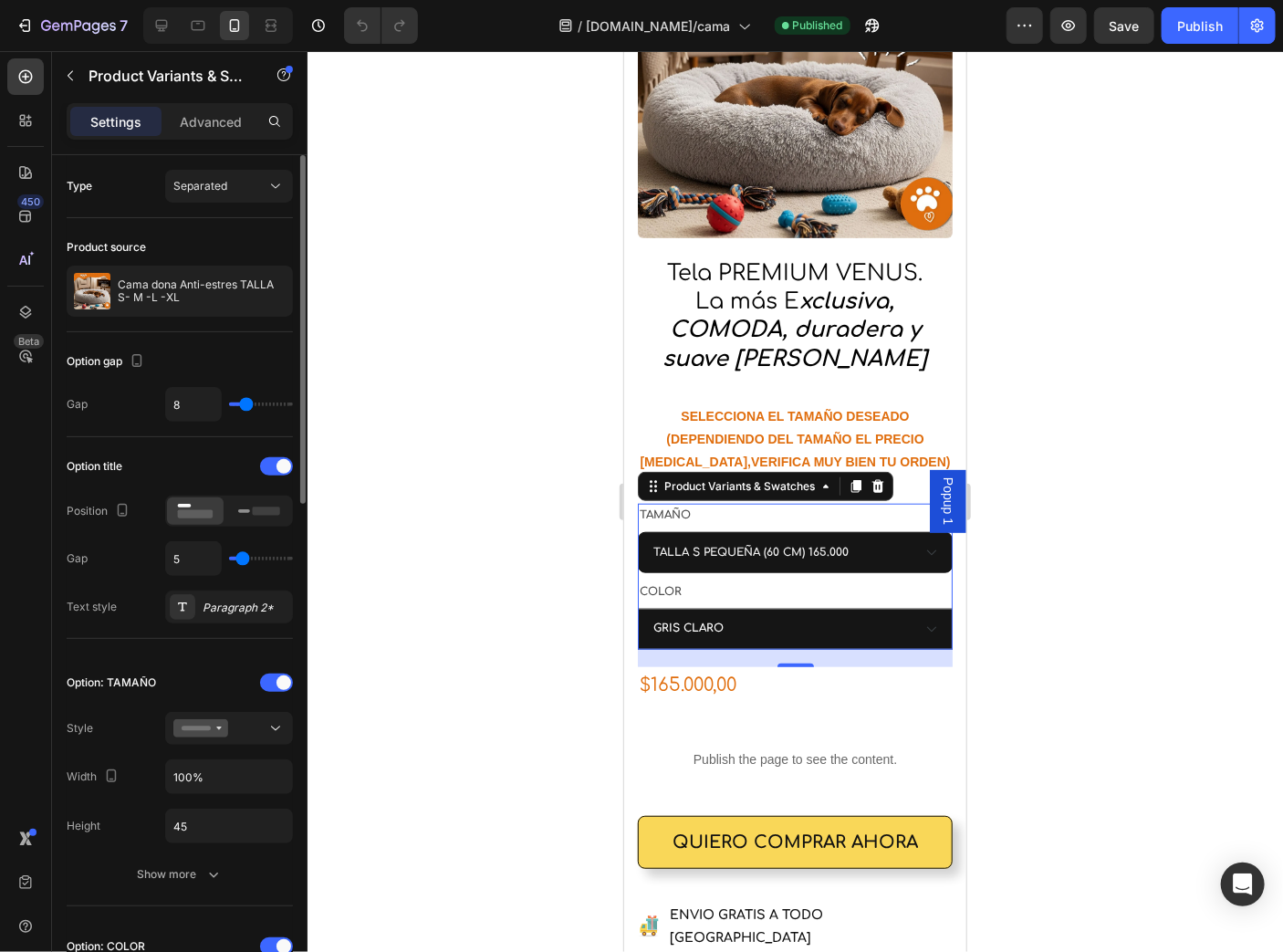
type input "7"
type input "6"
type input "5"
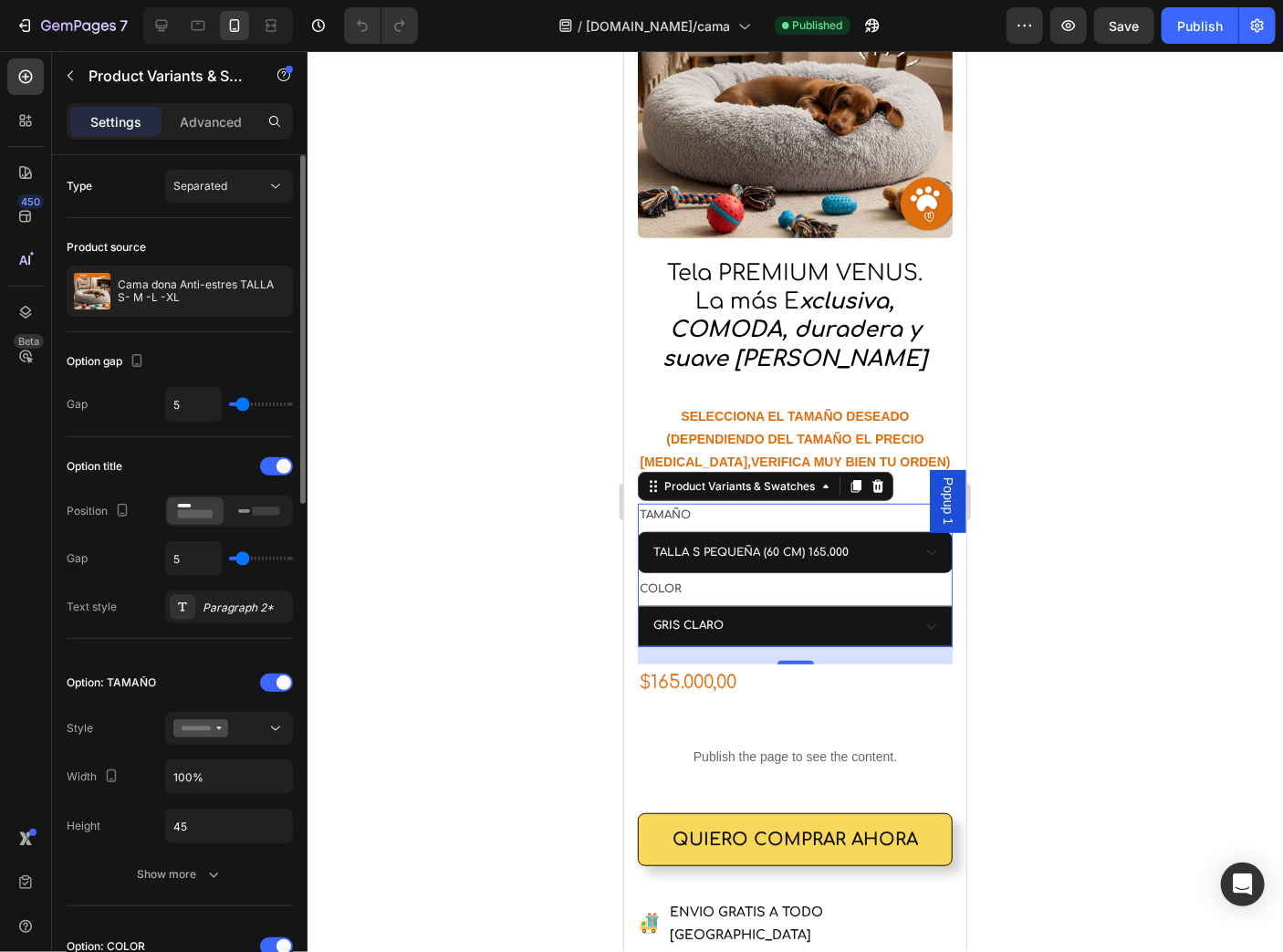
drag, startPoint x: 254, startPoint y: 406, endPoint x: 243, endPoint y: 401, distance: 12.1
type input "5"
click at [243, 403] on input "range" at bounding box center [261, 405] width 64 height 4
click at [261, 178] on div "Separated" at bounding box center [219, 185] width 93 height 16
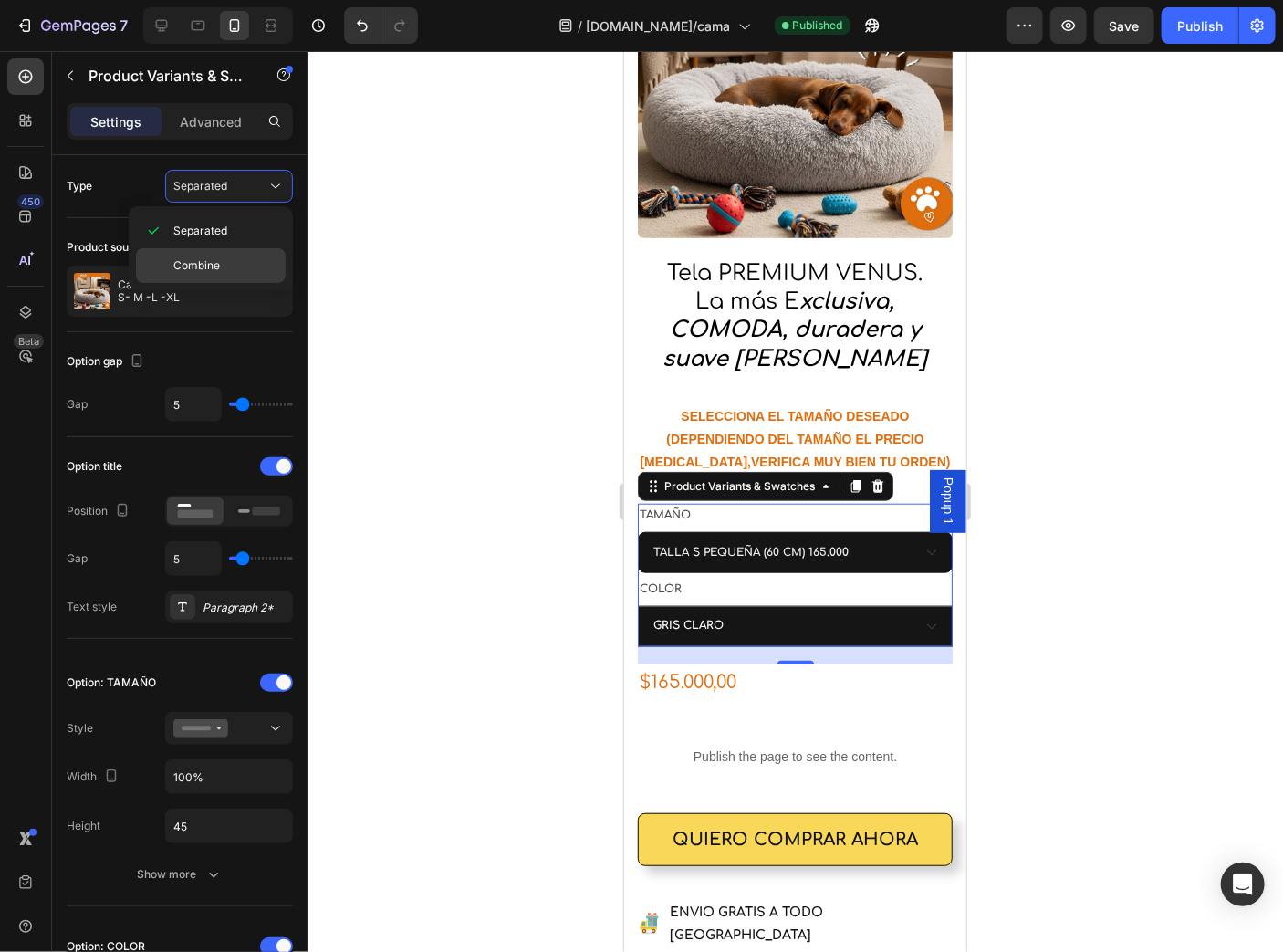
click at [230, 258] on p "Combine" at bounding box center [225, 265] width 104 height 16
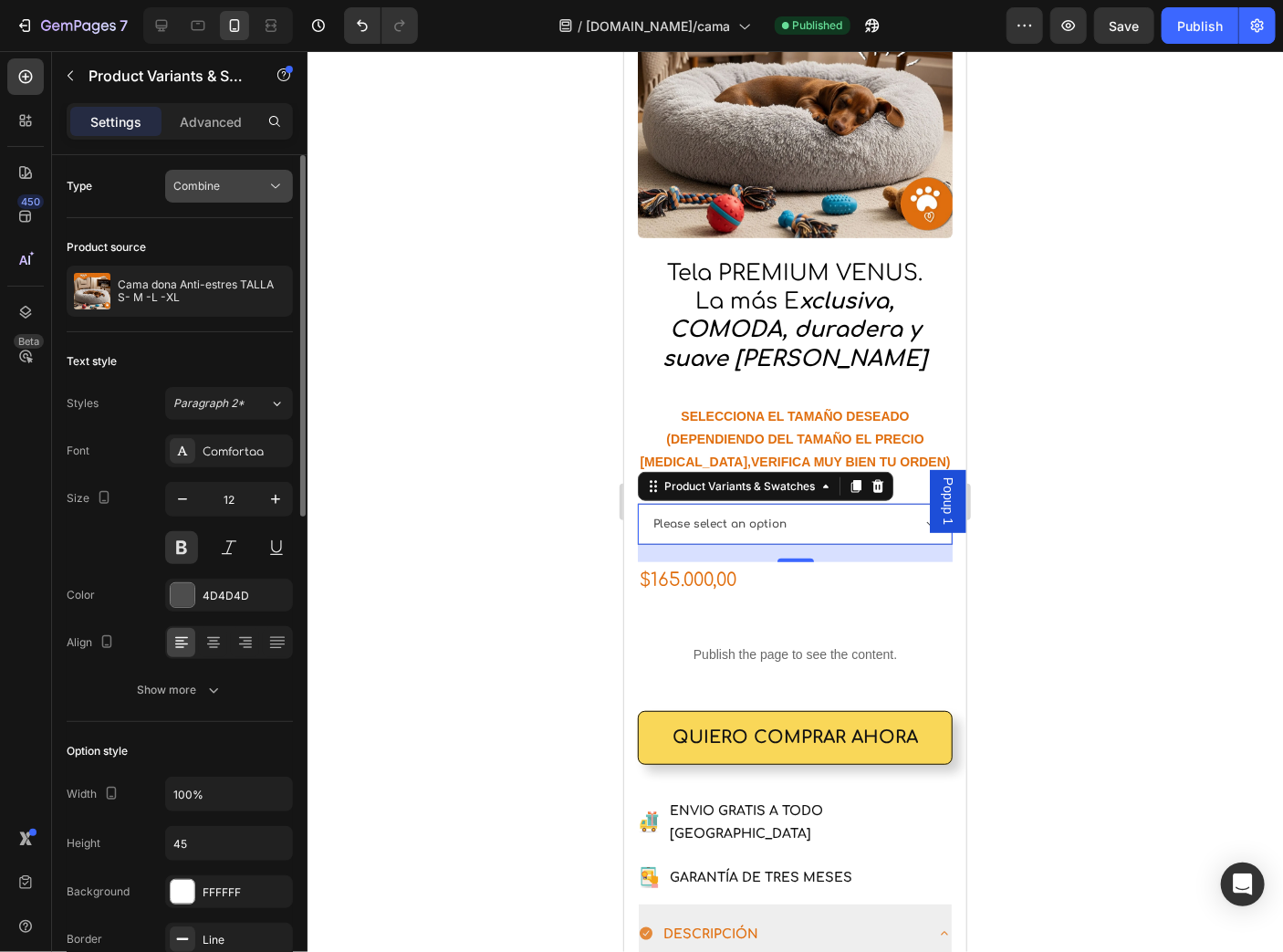
click at [240, 172] on button "Combine" at bounding box center [230, 185] width 128 height 33
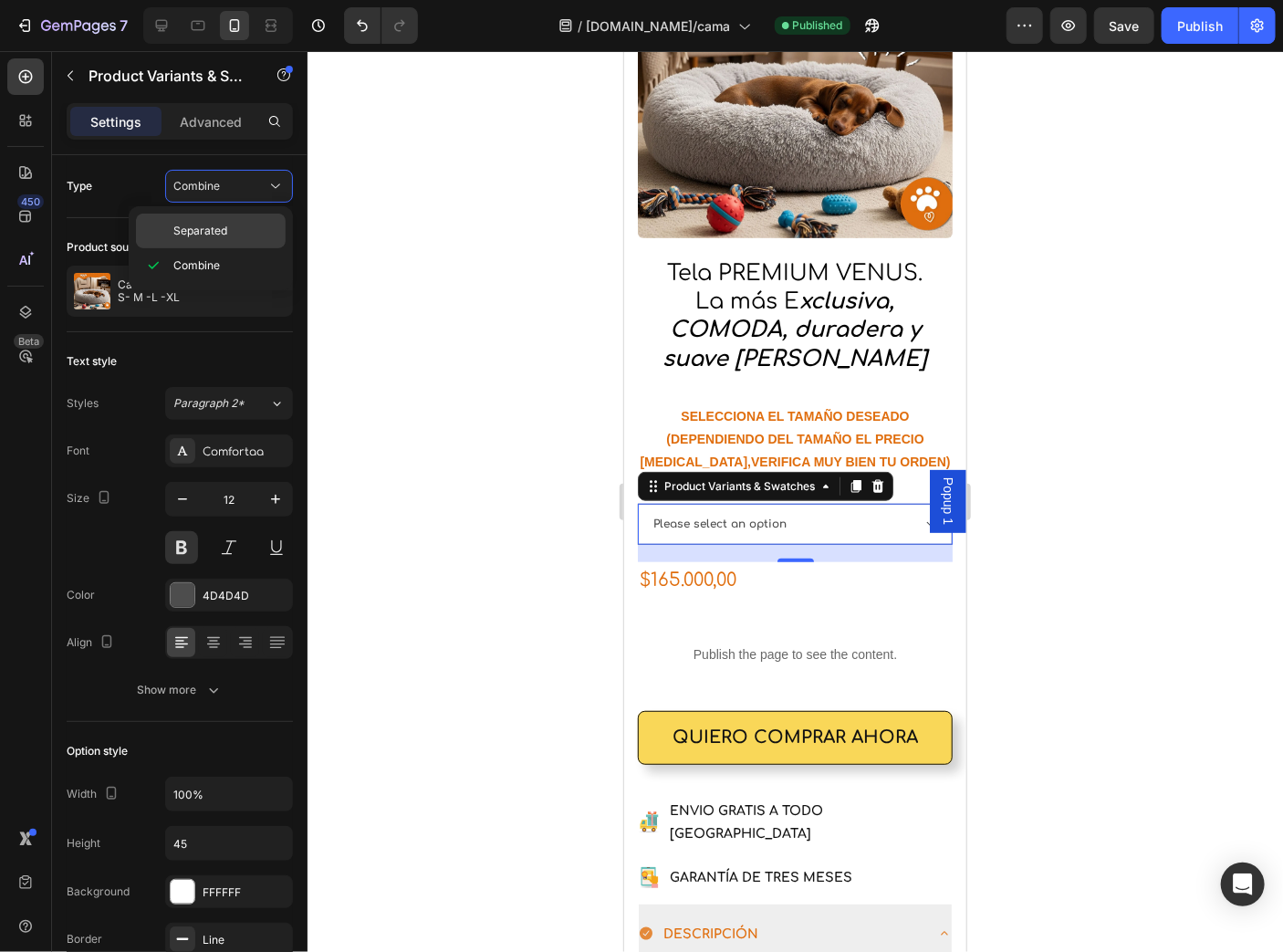
click at [230, 228] on p "Separated" at bounding box center [225, 230] width 104 height 16
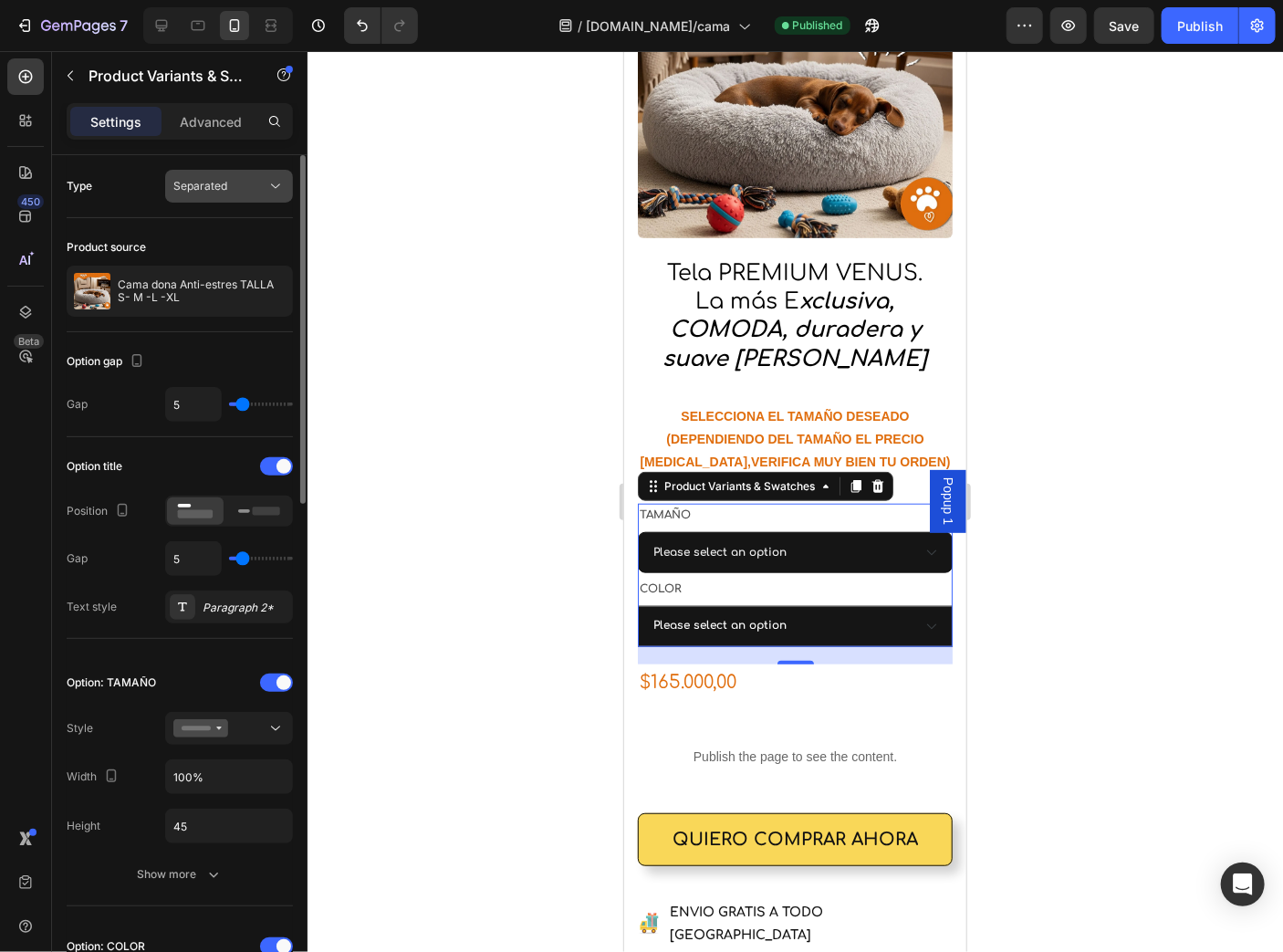
click at [239, 188] on div "Separated" at bounding box center [219, 185] width 93 height 16
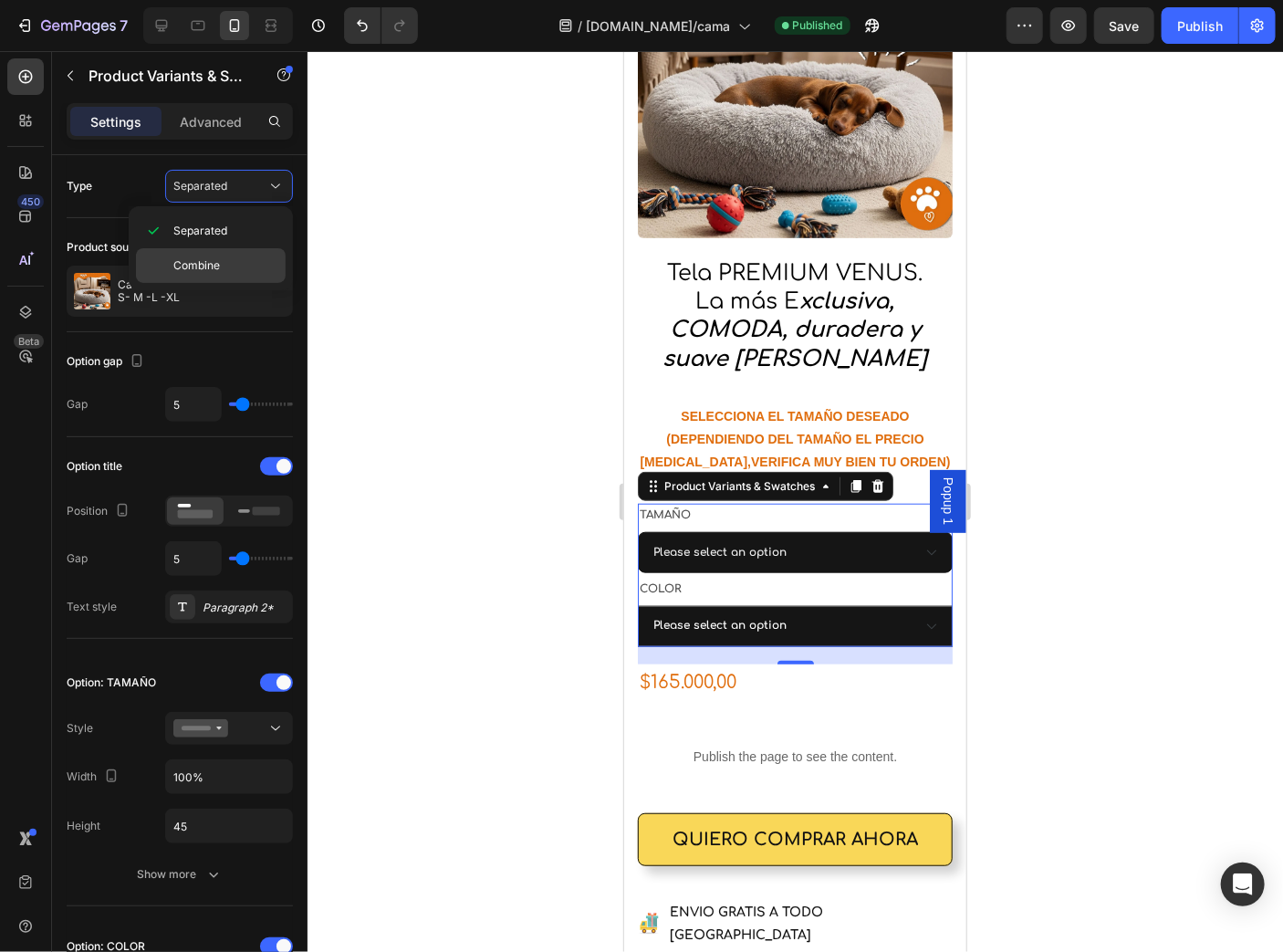
click at [230, 265] on p "Combine" at bounding box center [225, 265] width 104 height 16
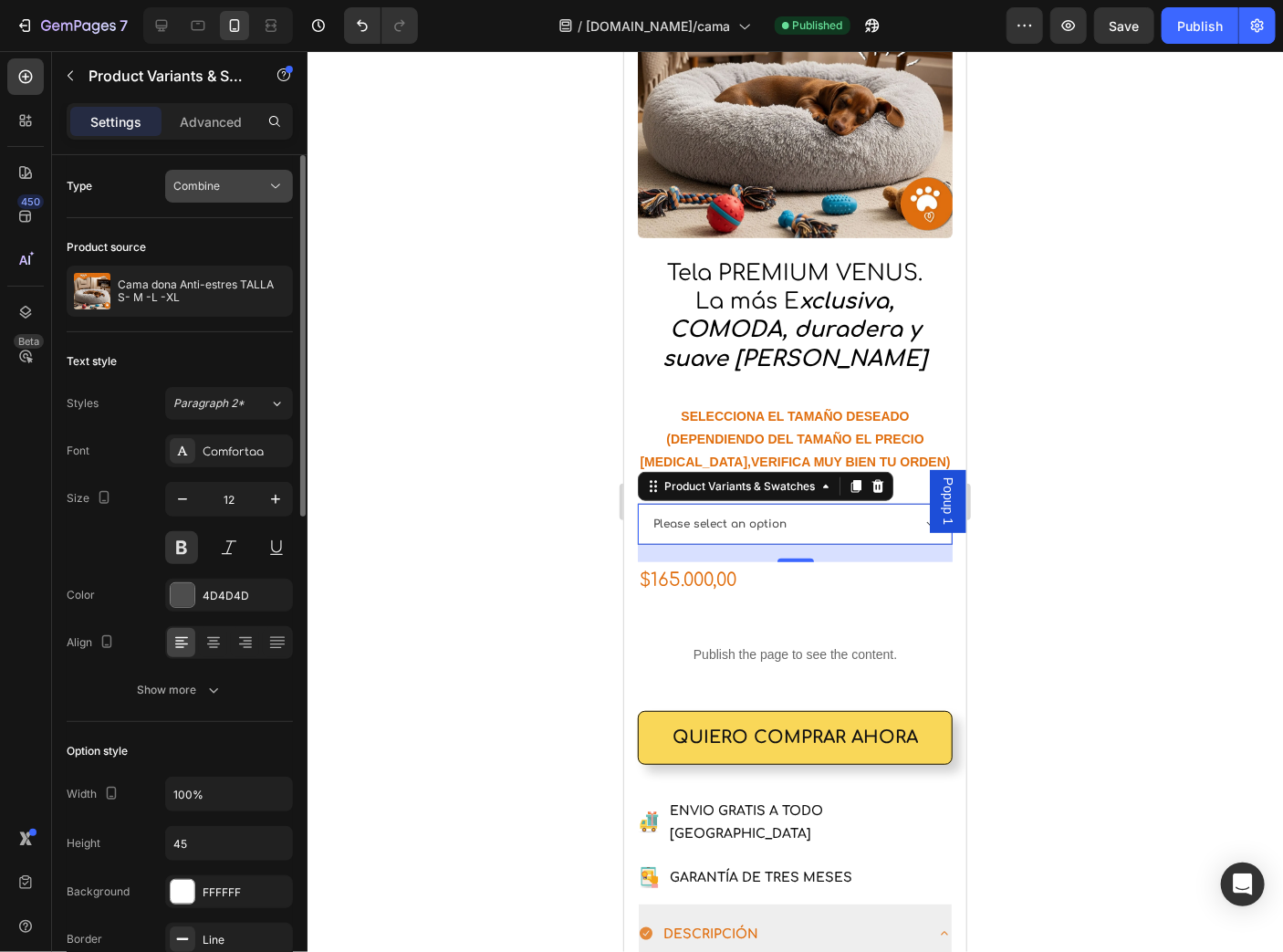
click at [241, 198] on button "Combine" at bounding box center [230, 185] width 128 height 33
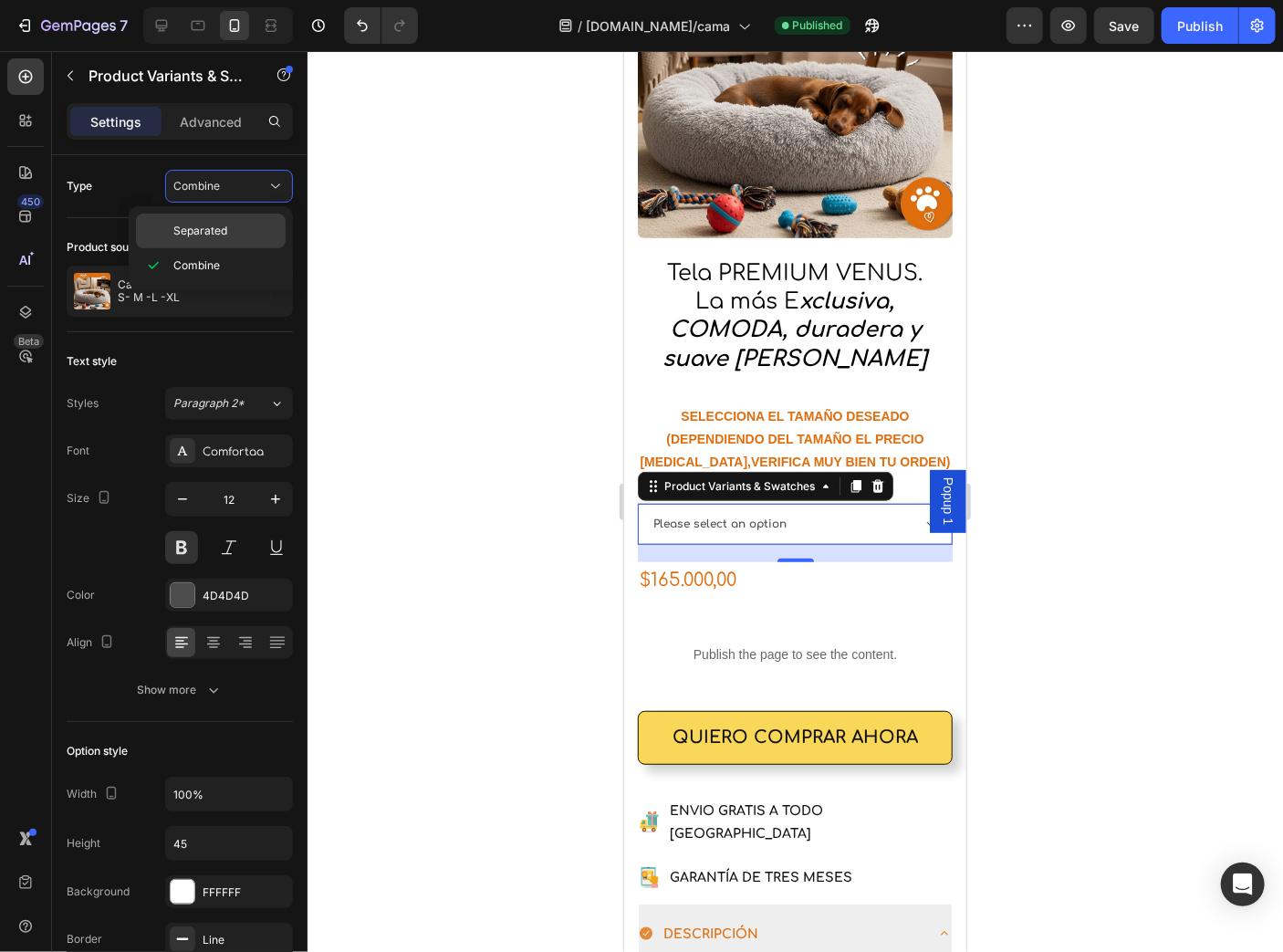
click at [239, 230] on p "Separated" at bounding box center [225, 230] width 104 height 16
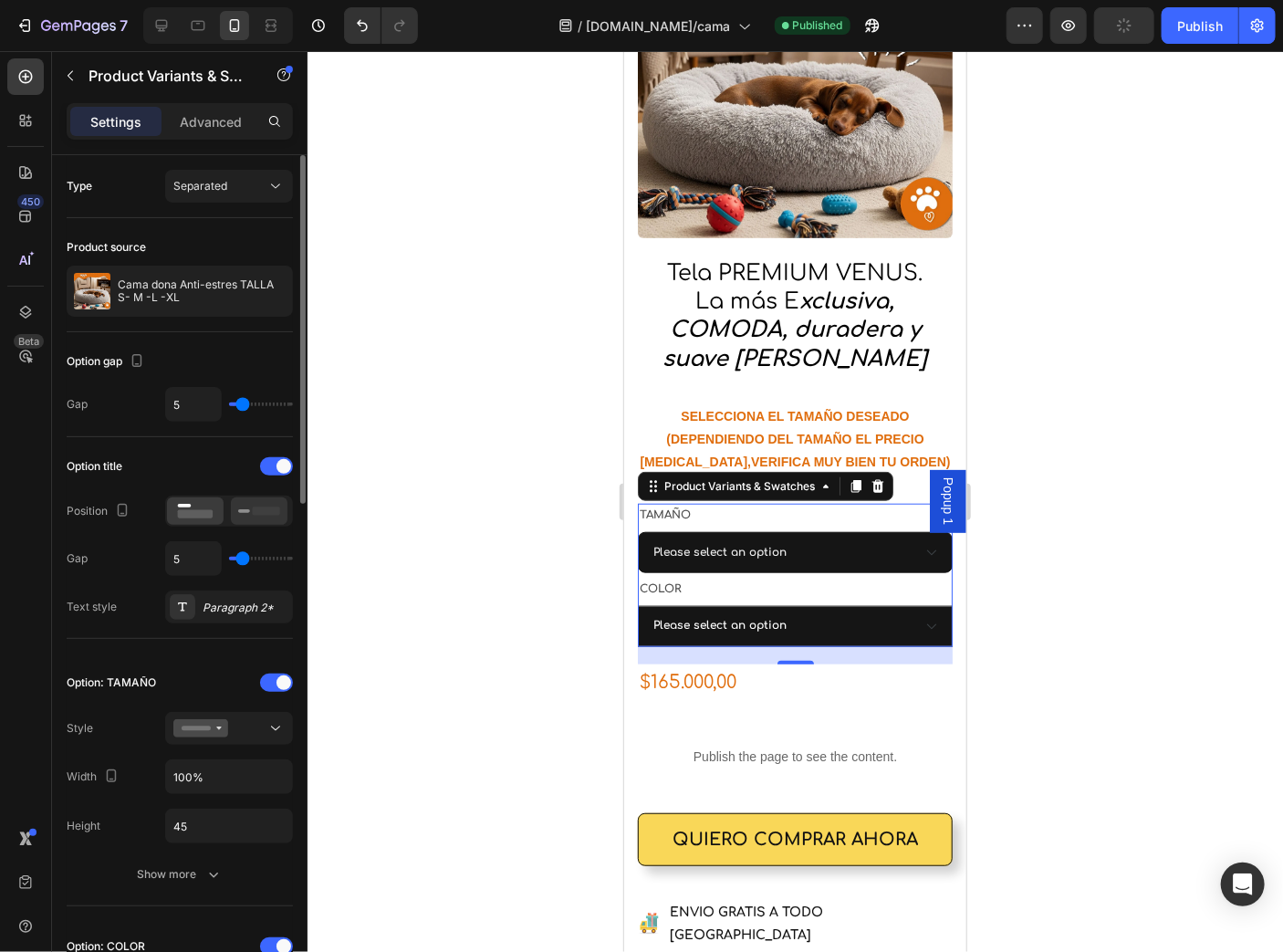
click at [258, 509] on rect at bounding box center [266, 510] width 27 height 8
select select "TALLA S PEQUEÑA (60 CM) 165.000"
select select "GRIS CLARO"
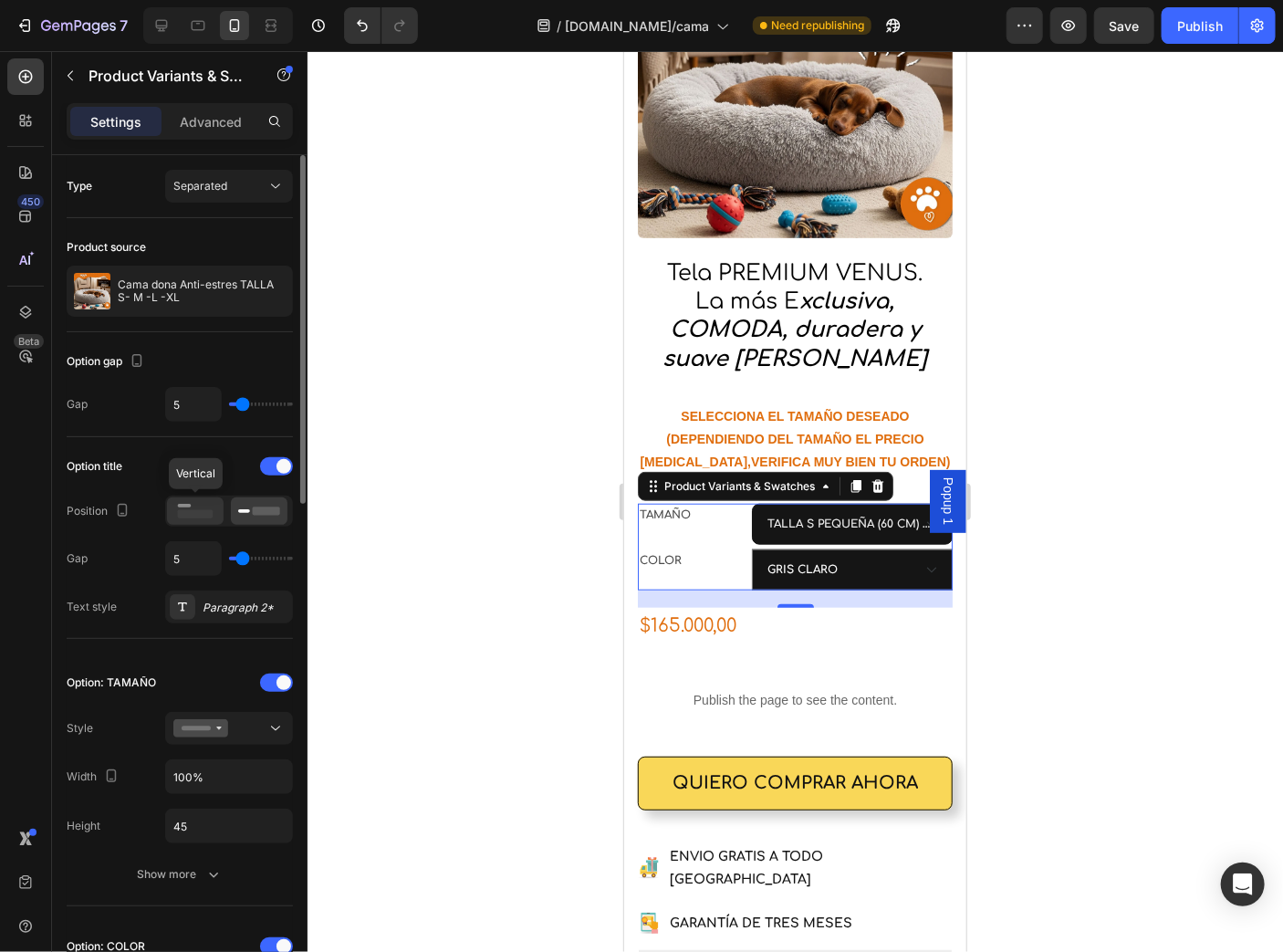
click at [199, 510] on rect at bounding box center [196, 514] width 36 height 8
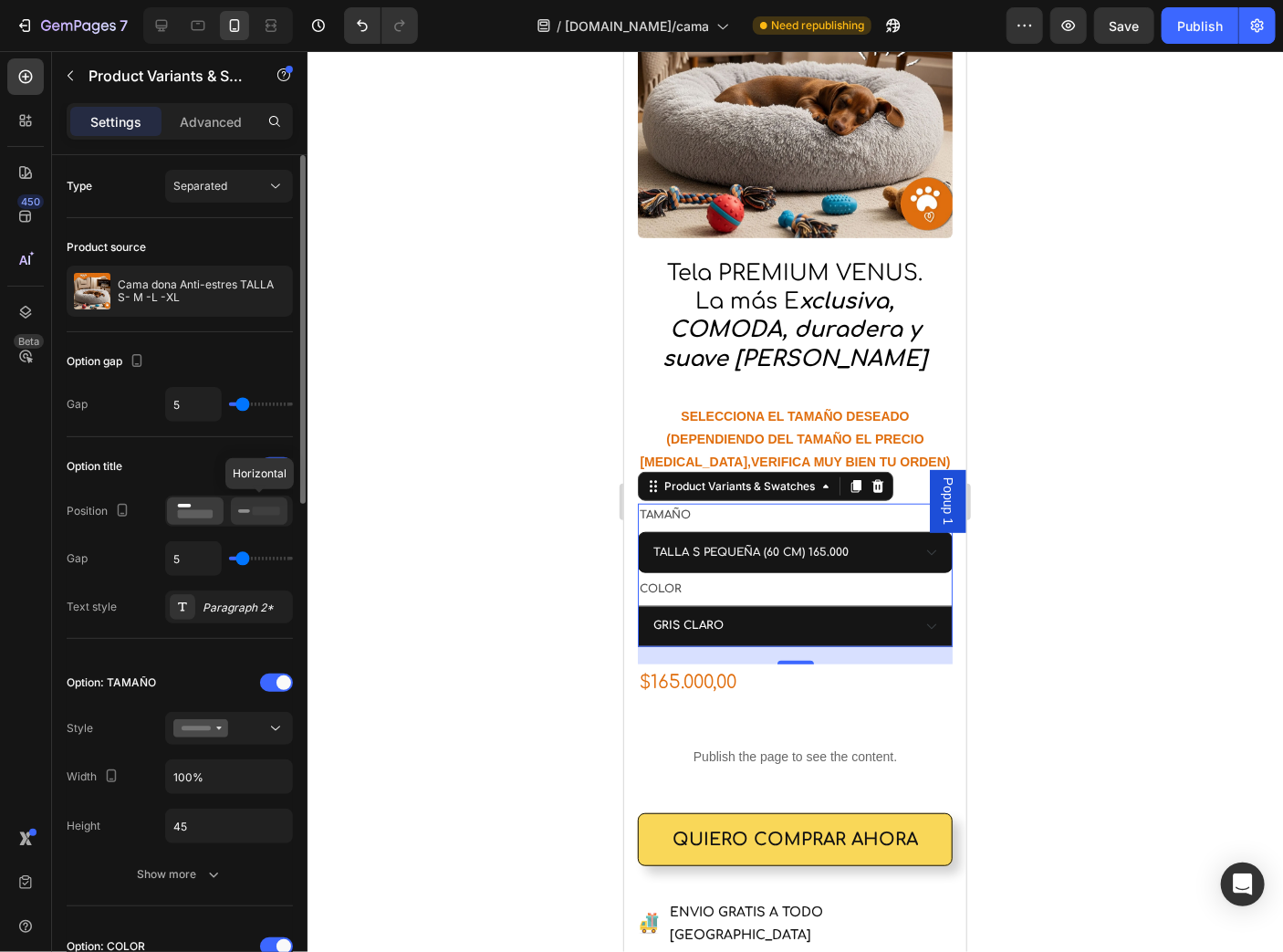
click at [251, 509] on icon at bounding box center [259, 511] width 42 height 20
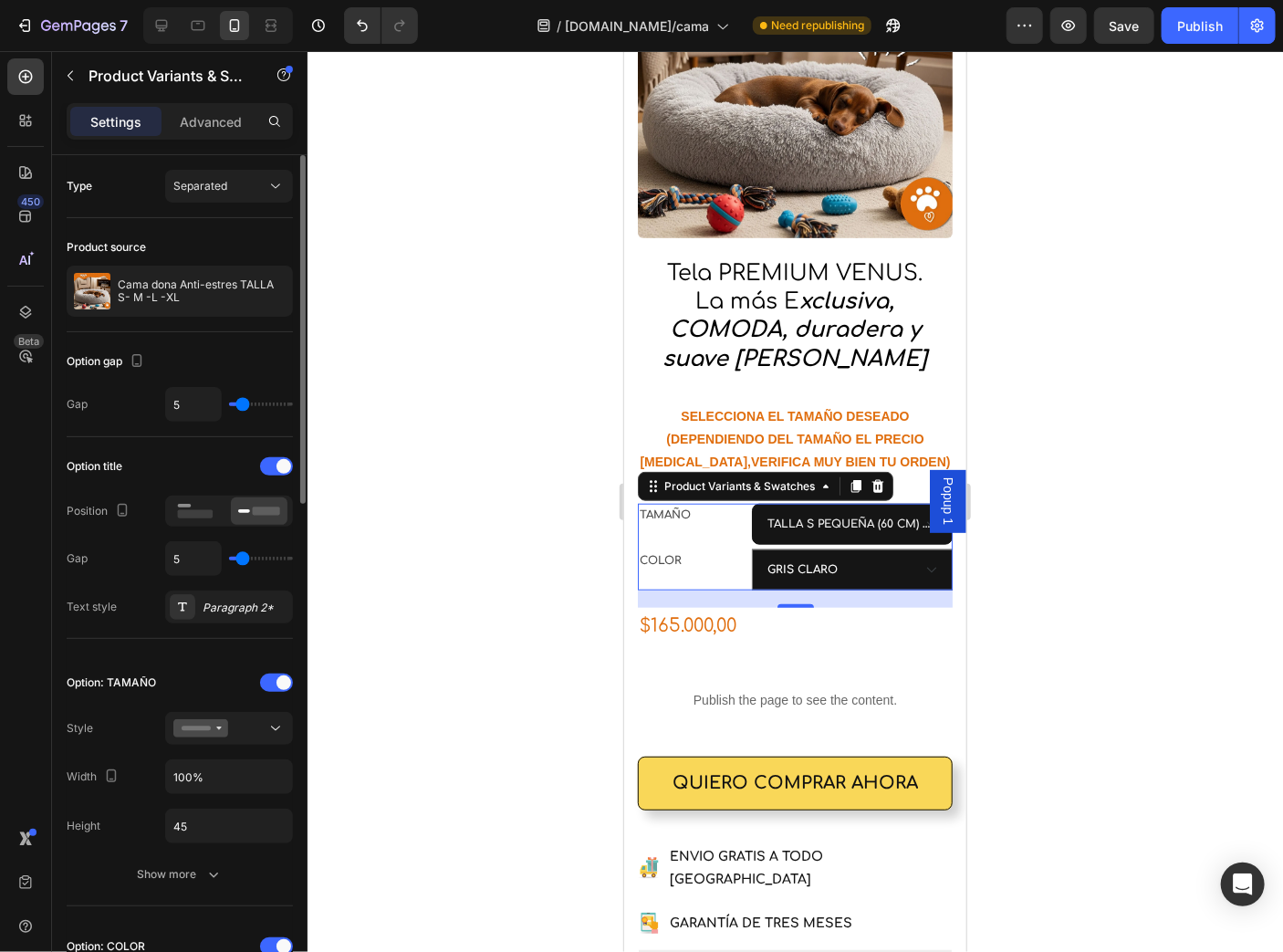
type input "7"
type input "6"
type input "5"
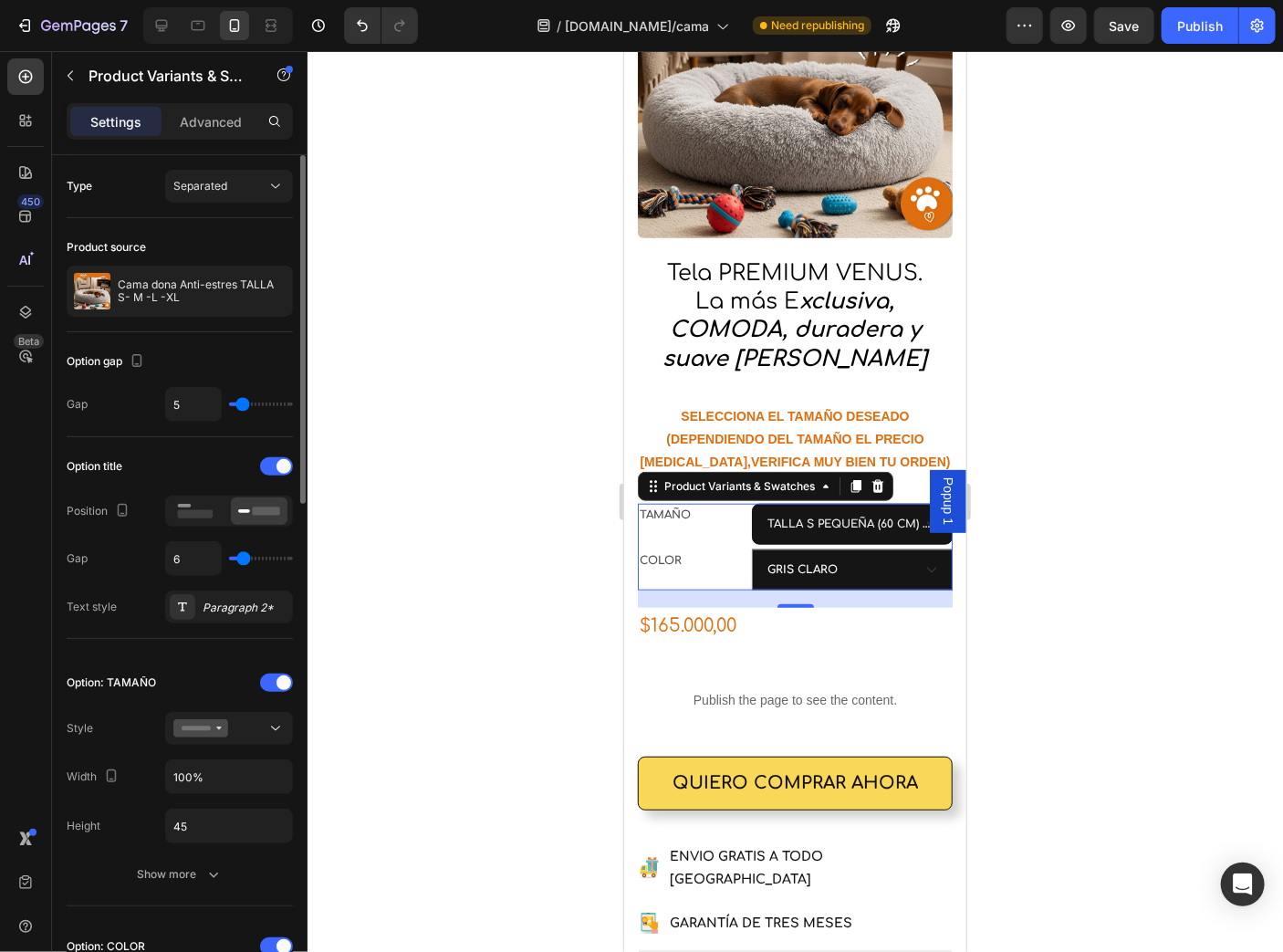
type input "5"
type input "0"
drag, startPoint x: 245, startPoint y: 561, endPoint x: 222, endPoint y: 558, distance: 23.2
type input "0"
click at [230, 558] on input "range" at bounding box center [261, 559] width 64 height 4
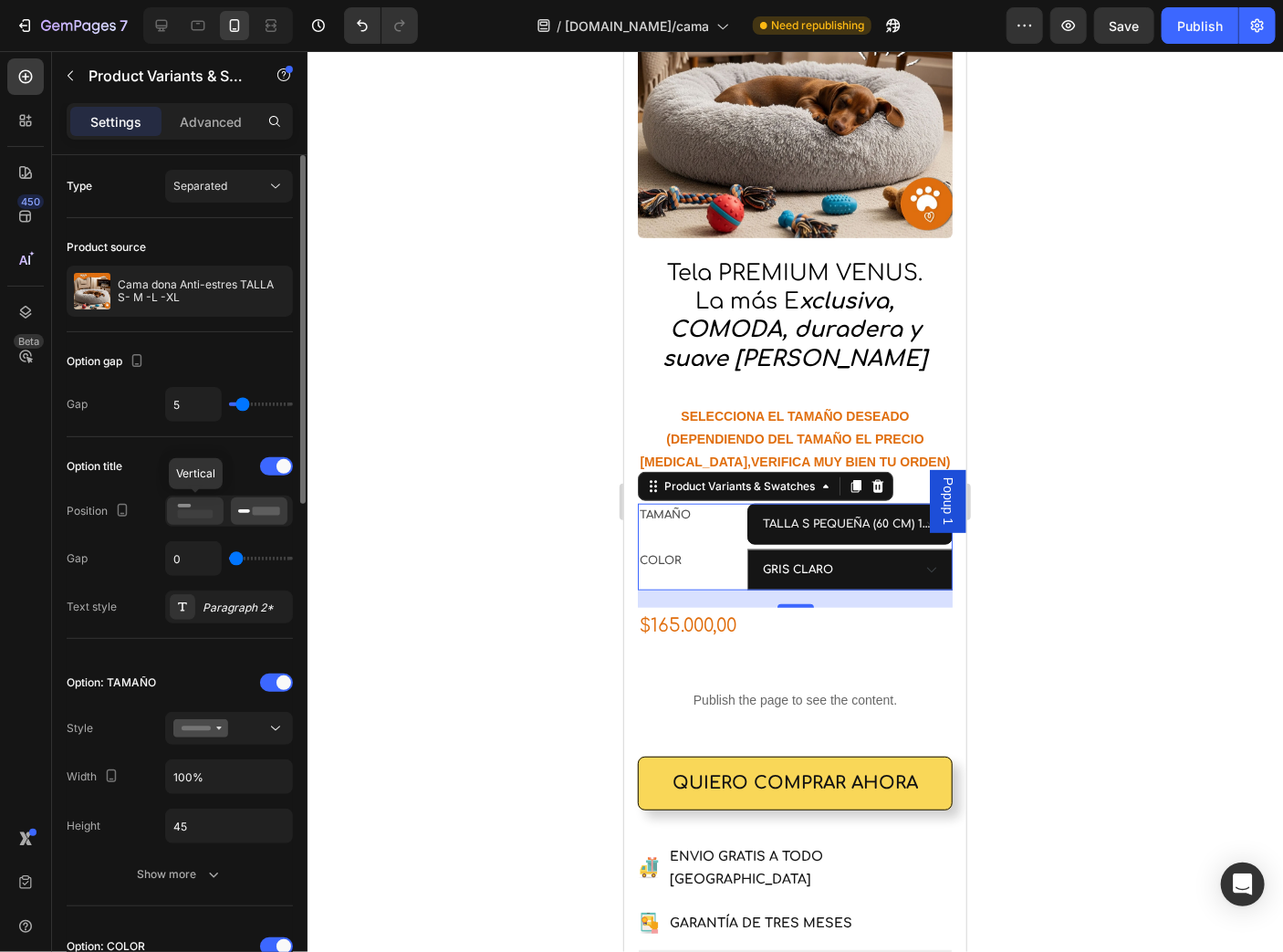
click at [202, 504] on icon at bounding box center [195, 511] width 42 height 20
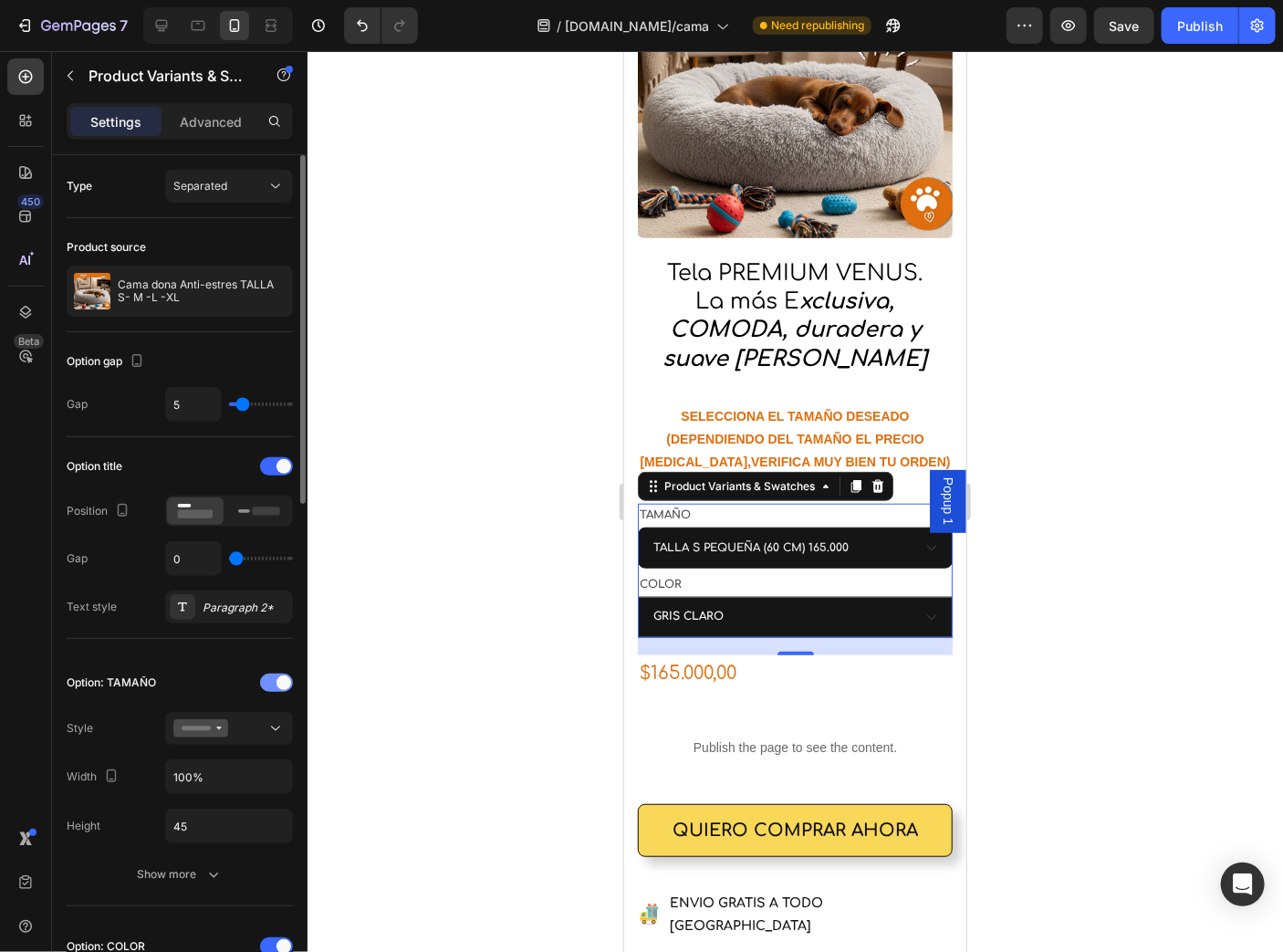
click at [283, 679] on span at bounding box center [284, 683] width 15 height 15
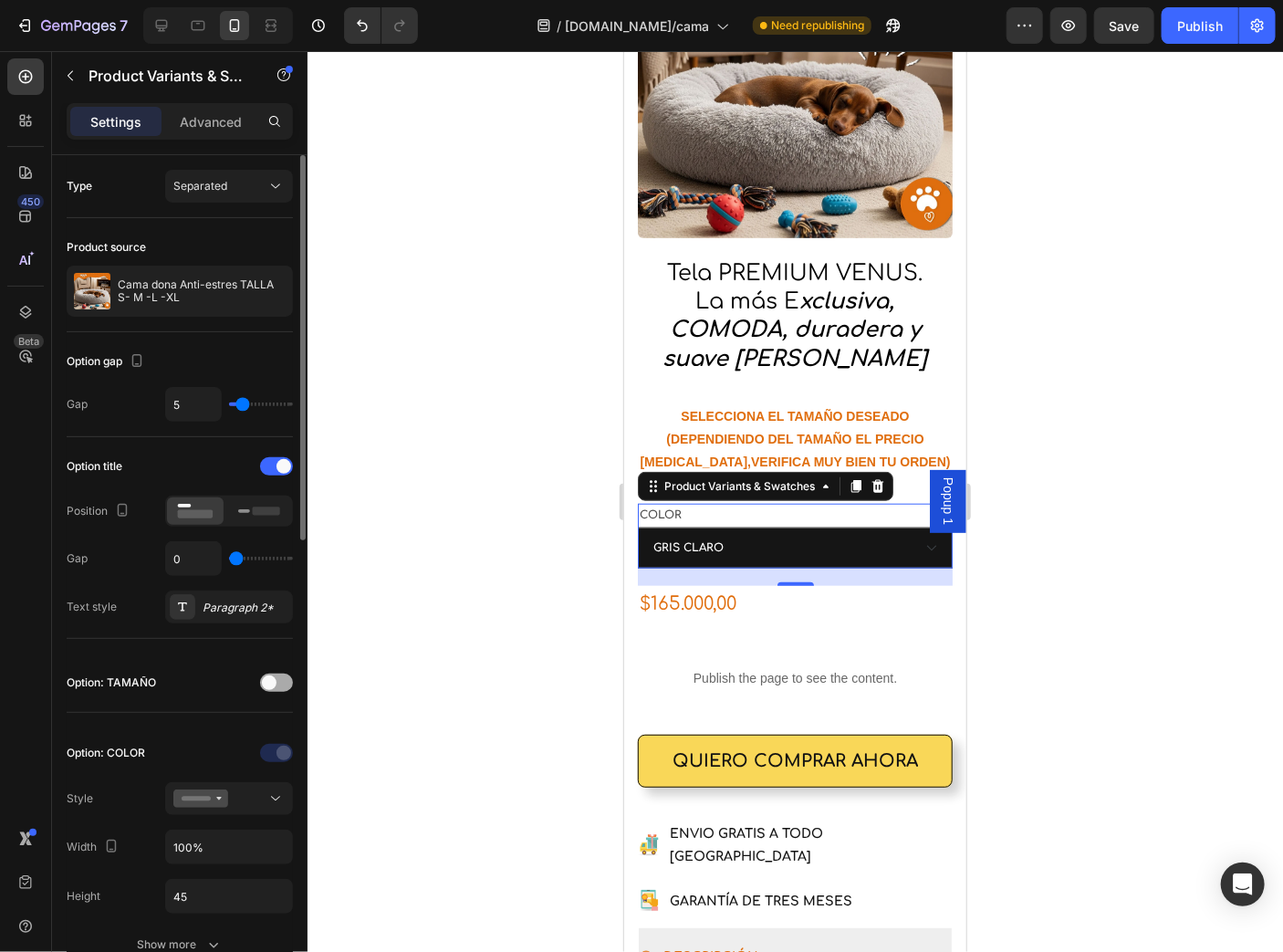
click at [281, 679] on div at bounding box center [277, 682] width 33 height 18
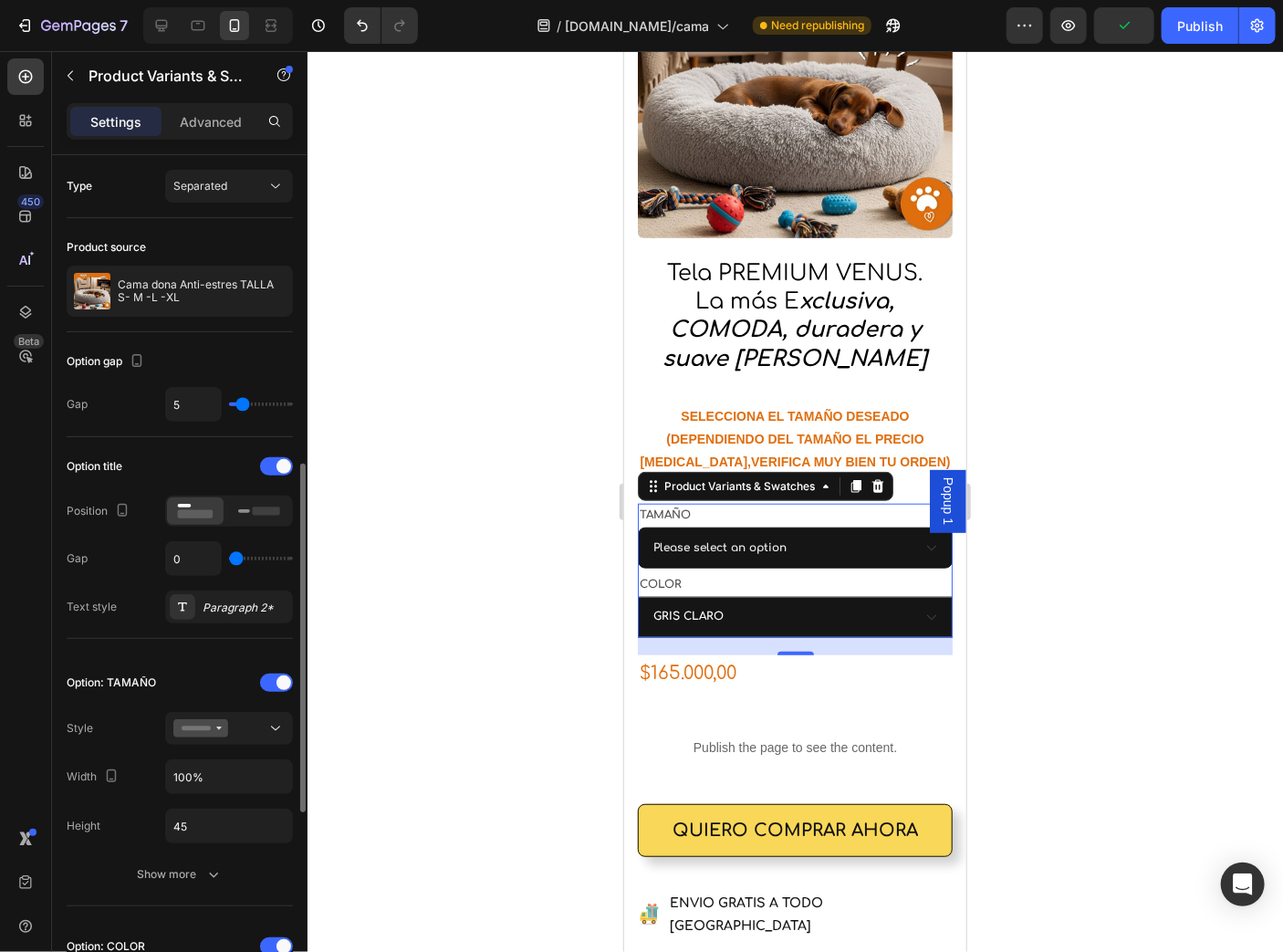
scroll to position [219, 0]
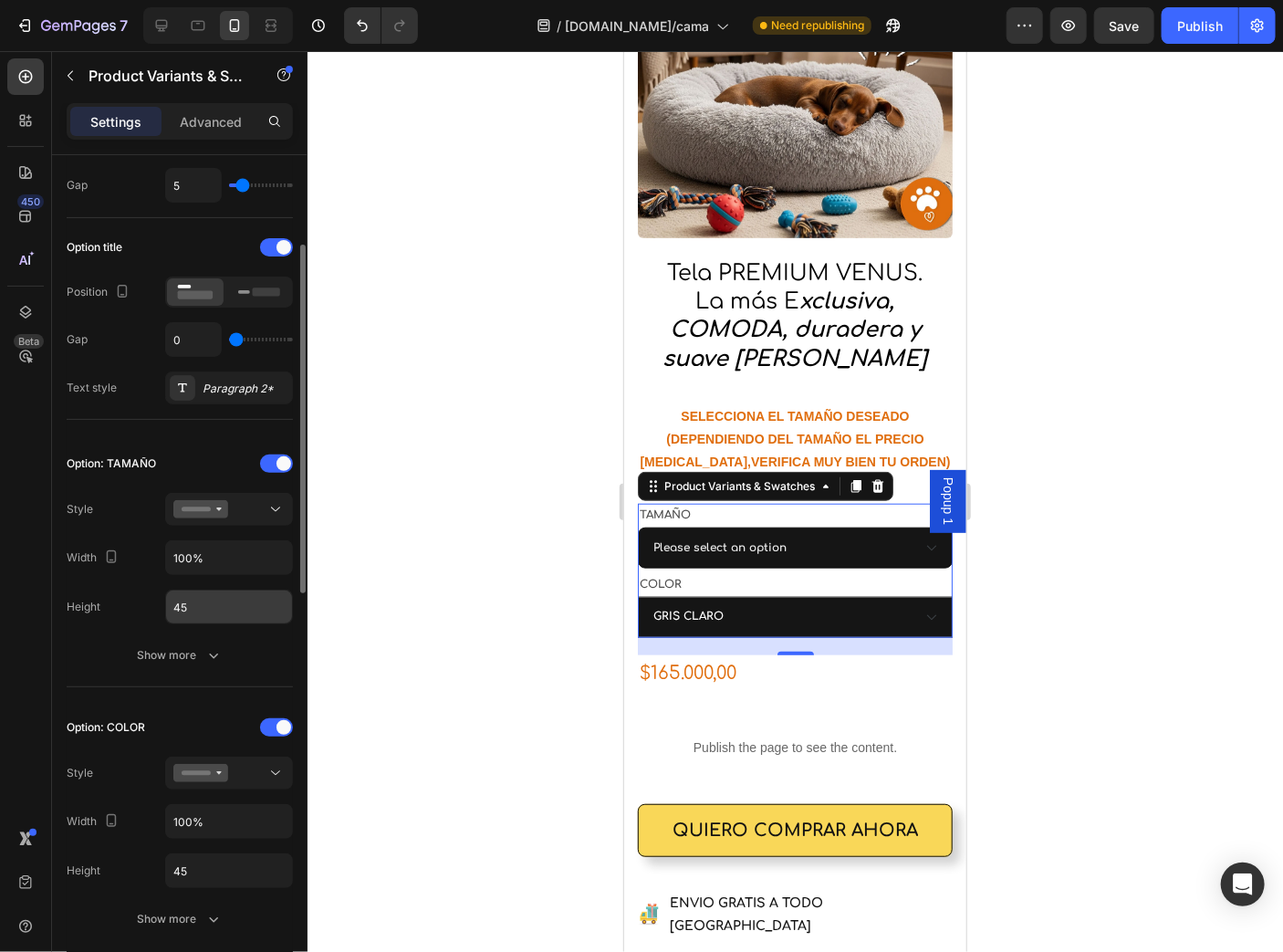
click at [222, 612] on input "45" at bounding box center [230, 607] width 126 height 33
click at [212, 658] on icon "button" at bounding box center [213, 655] width 18 height 18
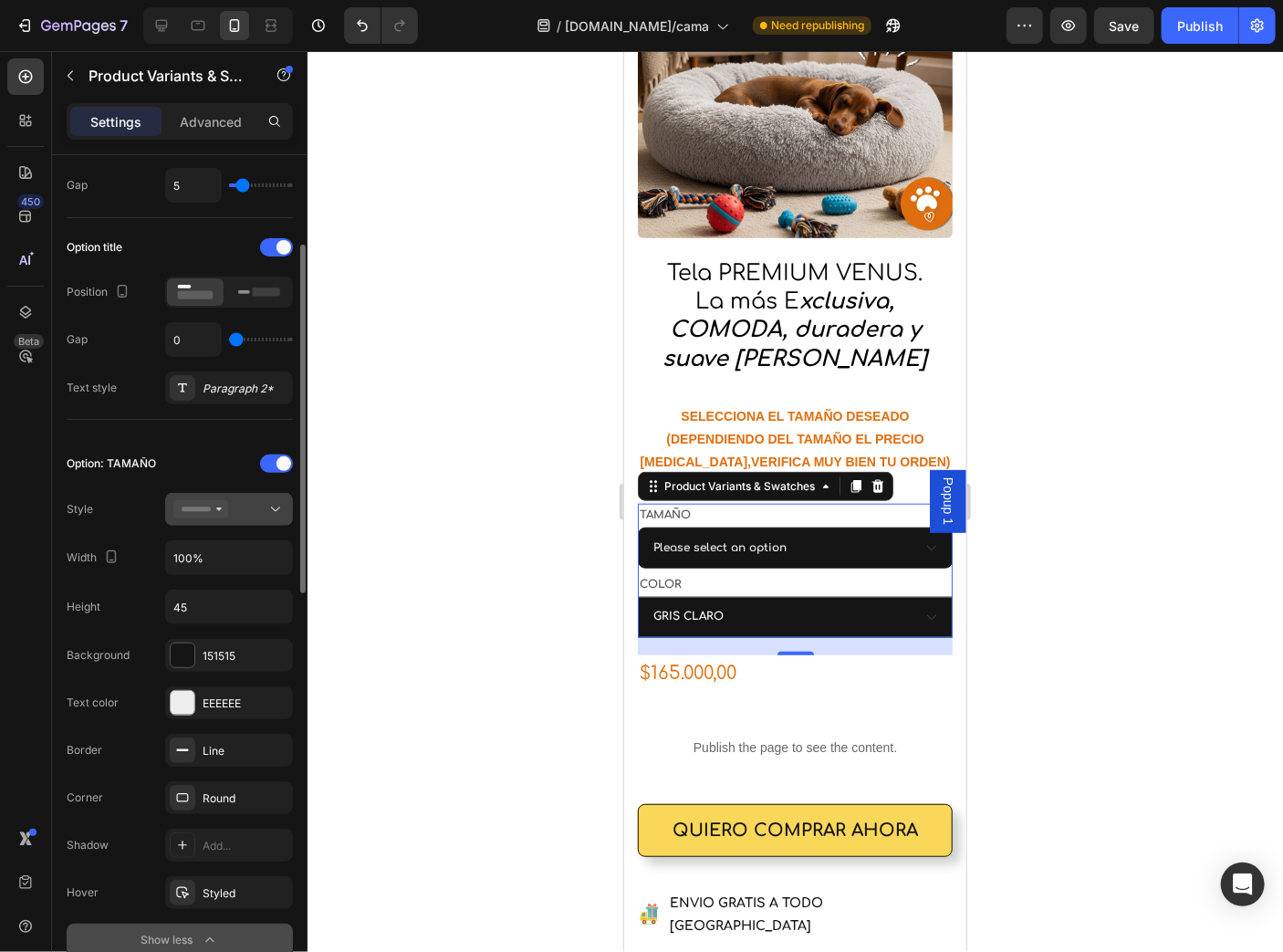
click at [254, 507] on div at bounding box center [229, 509] width 111 height 18
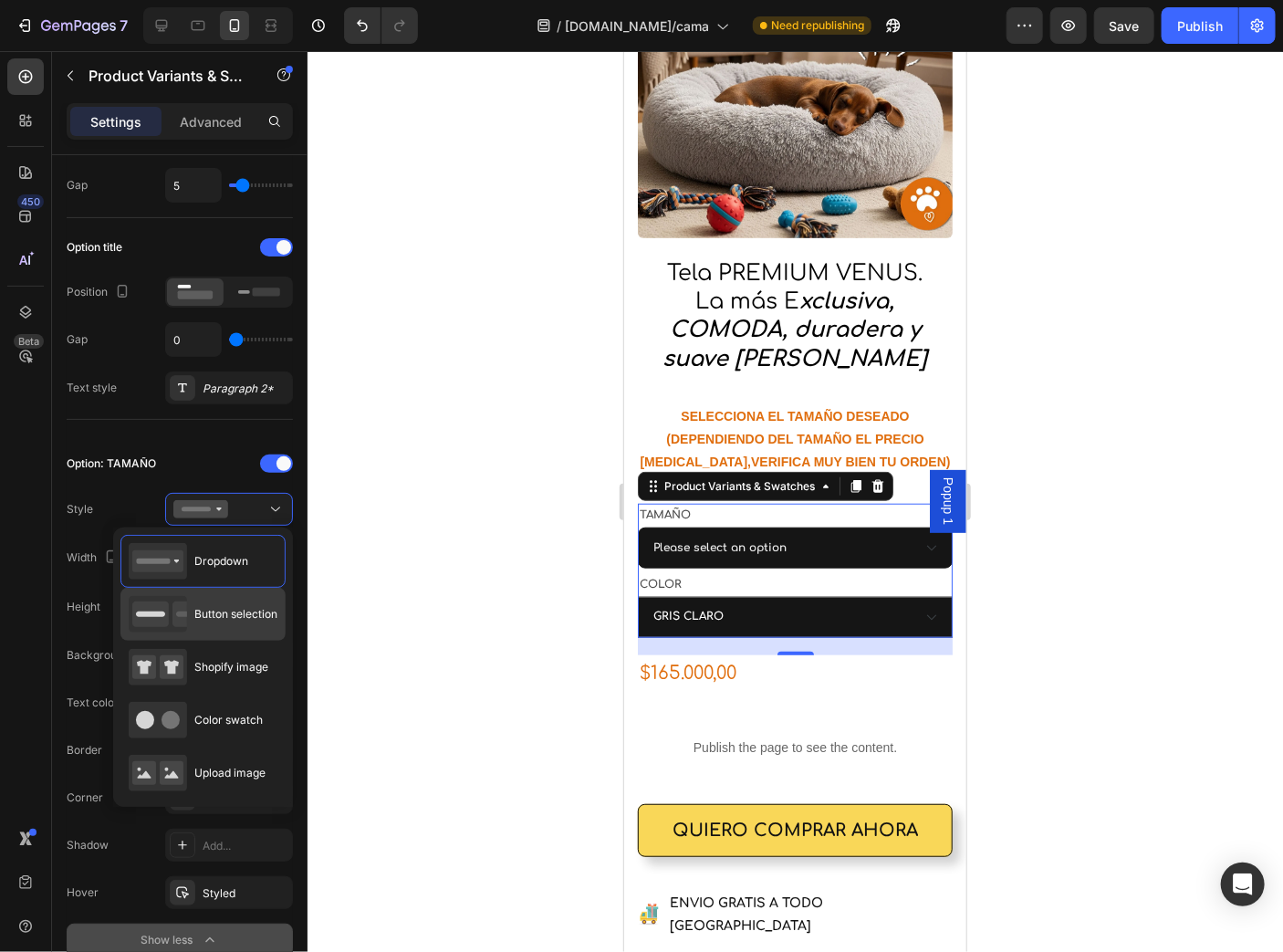
click at [252, 613] on span "Button selection" at bounding box center [236, 613] width 83 height 16
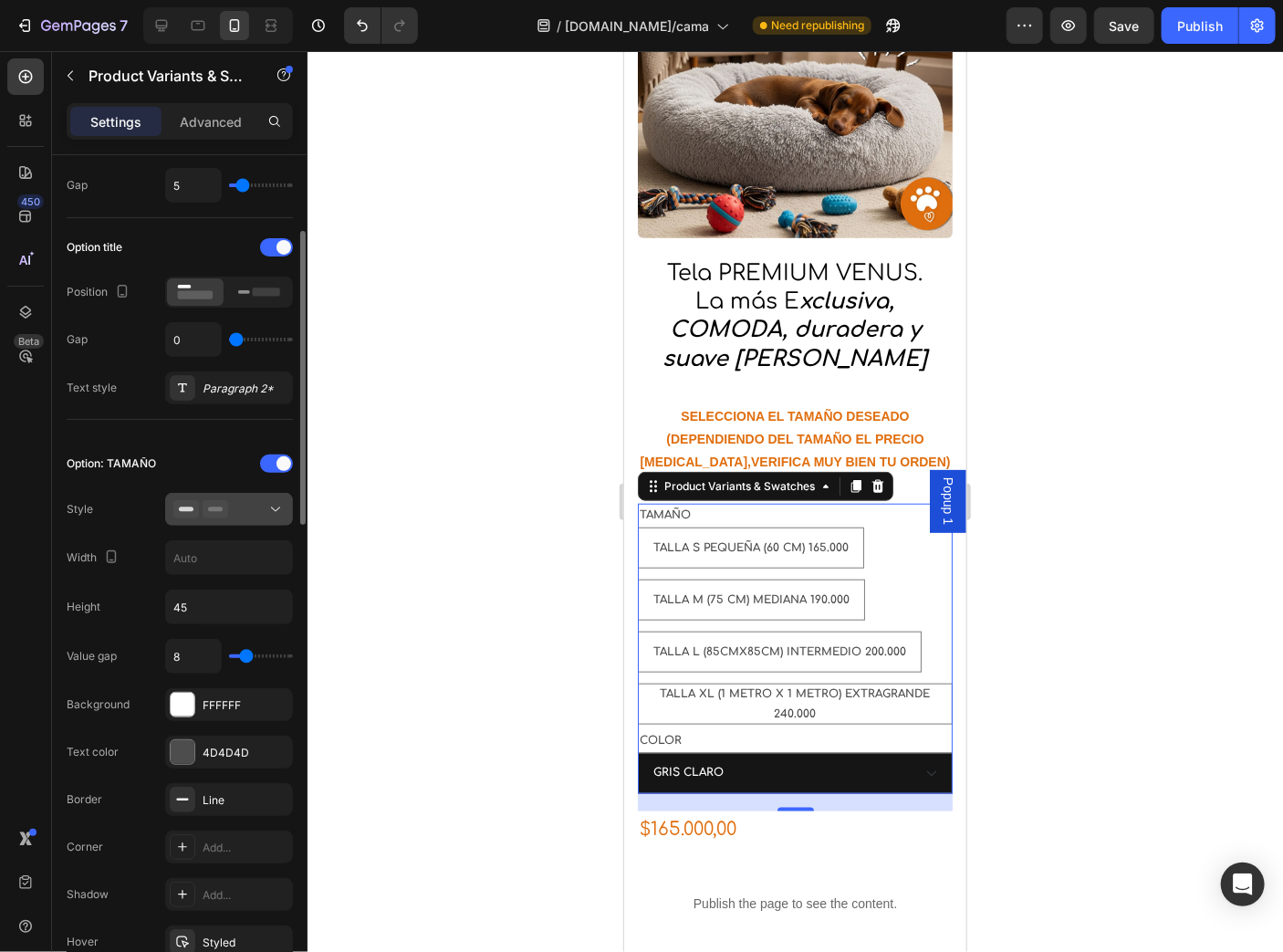
click at [269, 511] on icon at bounding box center [275, 509] width 18 height 18
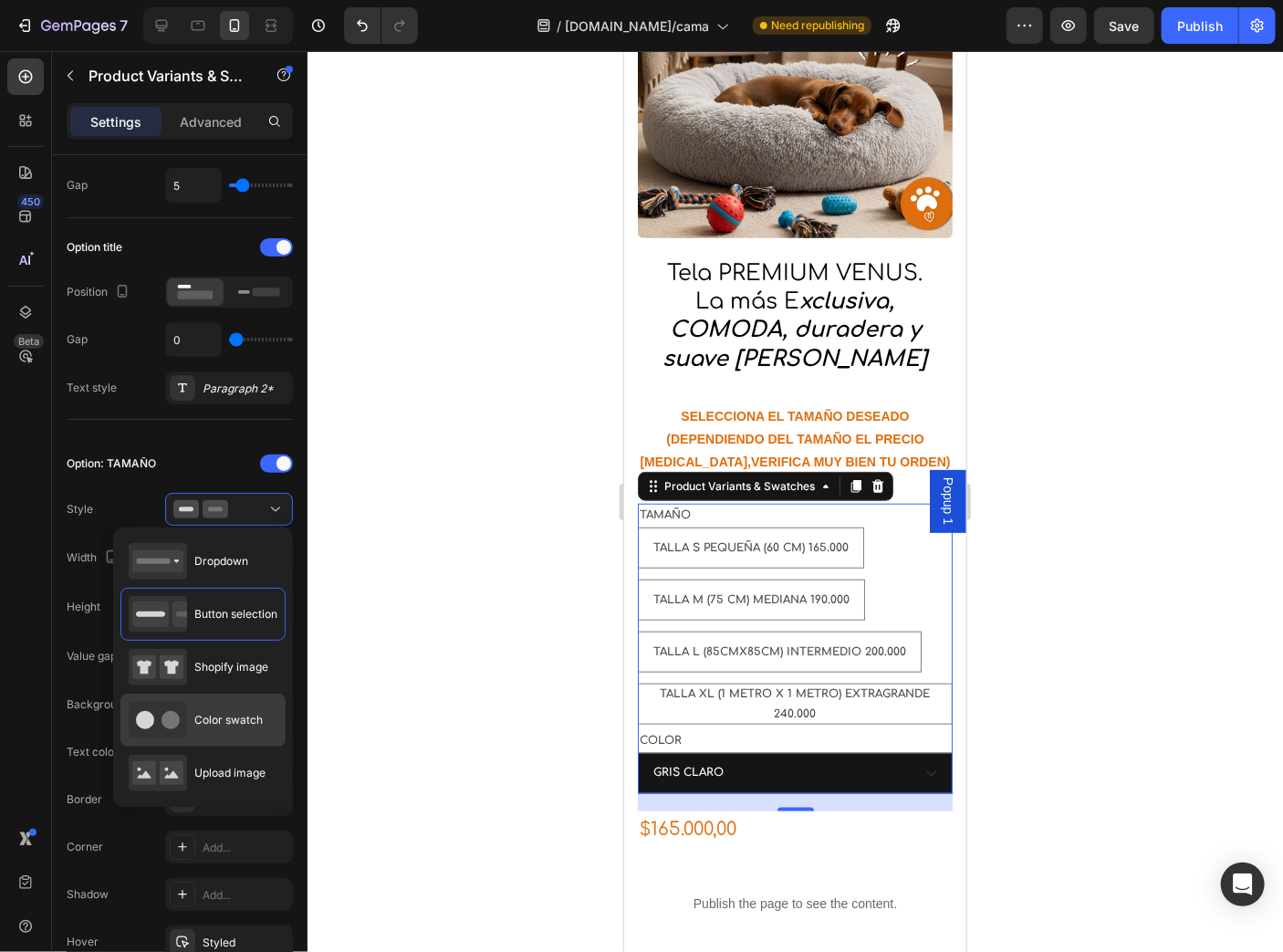
click at [244, 728] on div "Color swatch" at bounding box center [196, 720] width 135 height 37
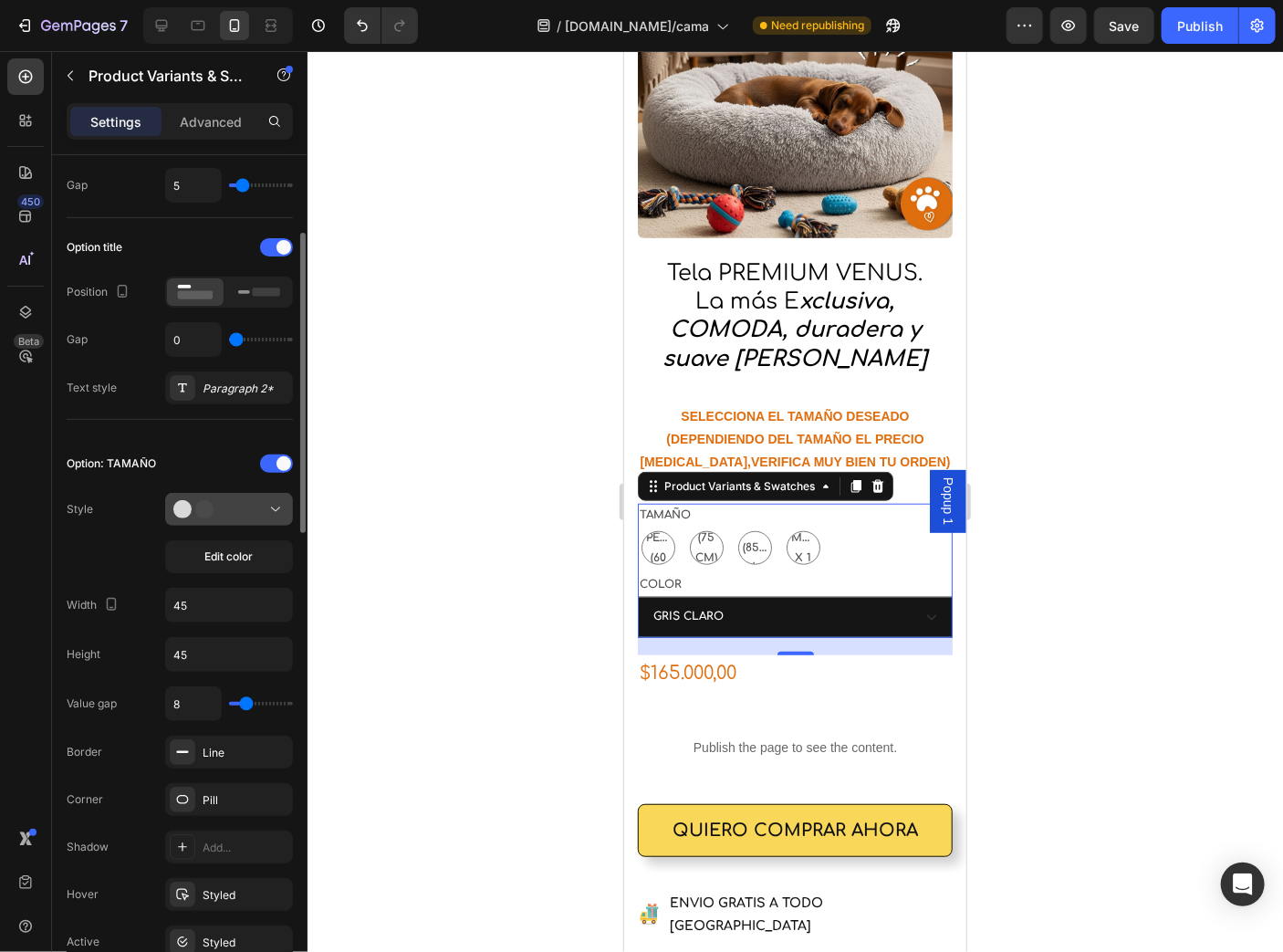
click at [256, 512] on div at bounding box center [229, 509] width 111 height 18
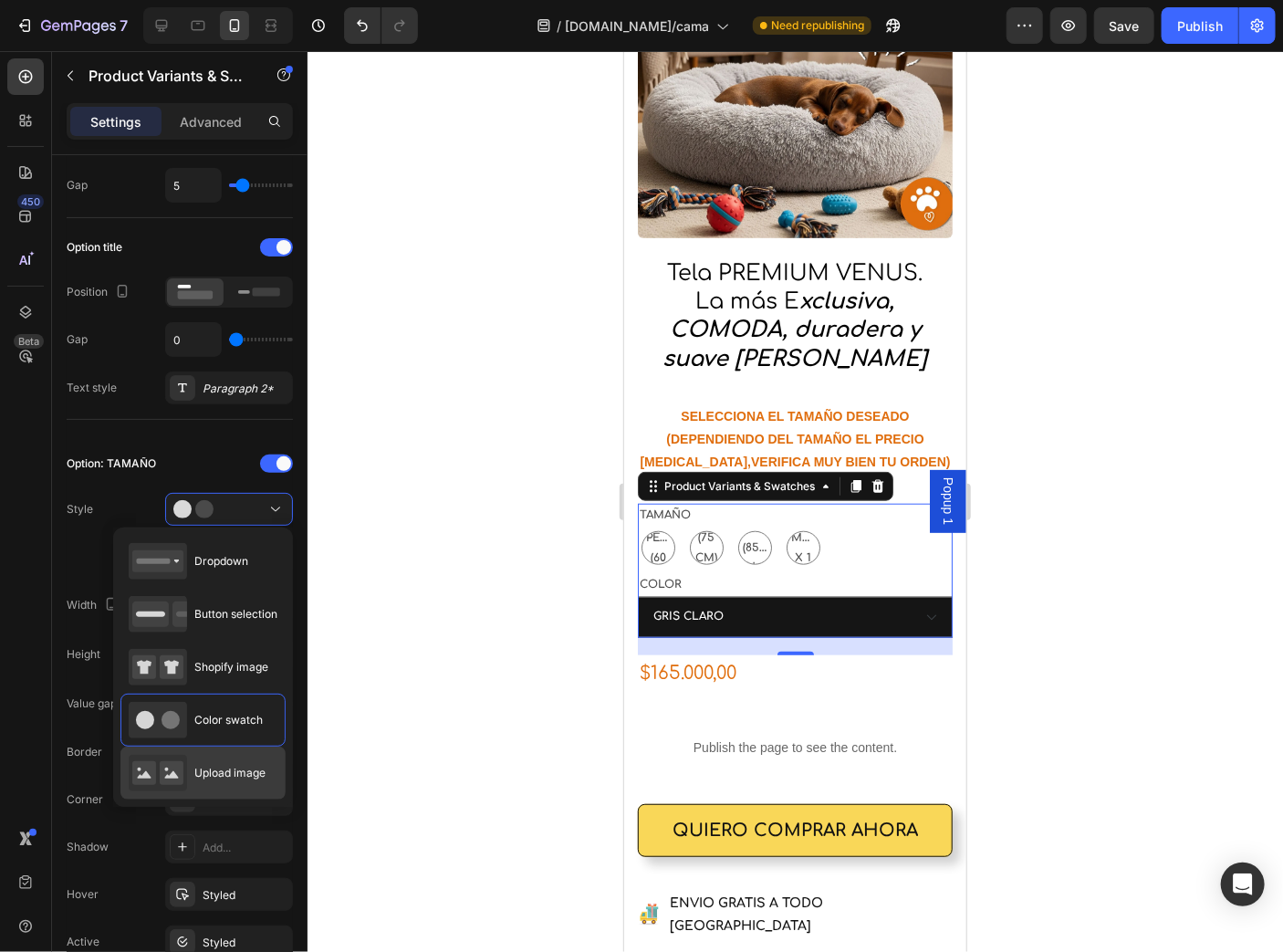
click at [248, 778] on span "Upload image" at bounding box center [230, 772] width 71 height 16
type input "64"
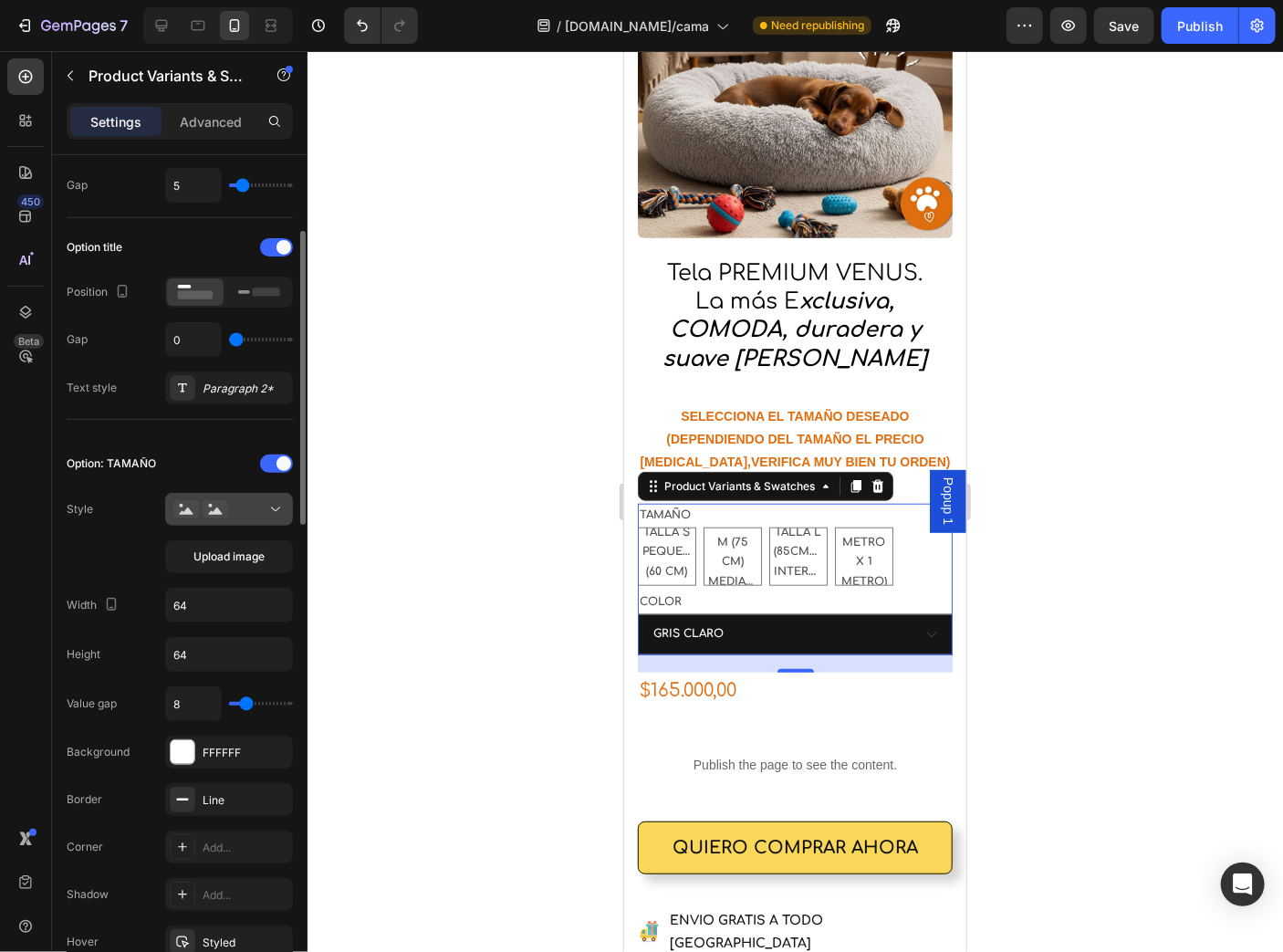
click at [254, 518] on button at bounding box center [230, 509] width 128 height 33
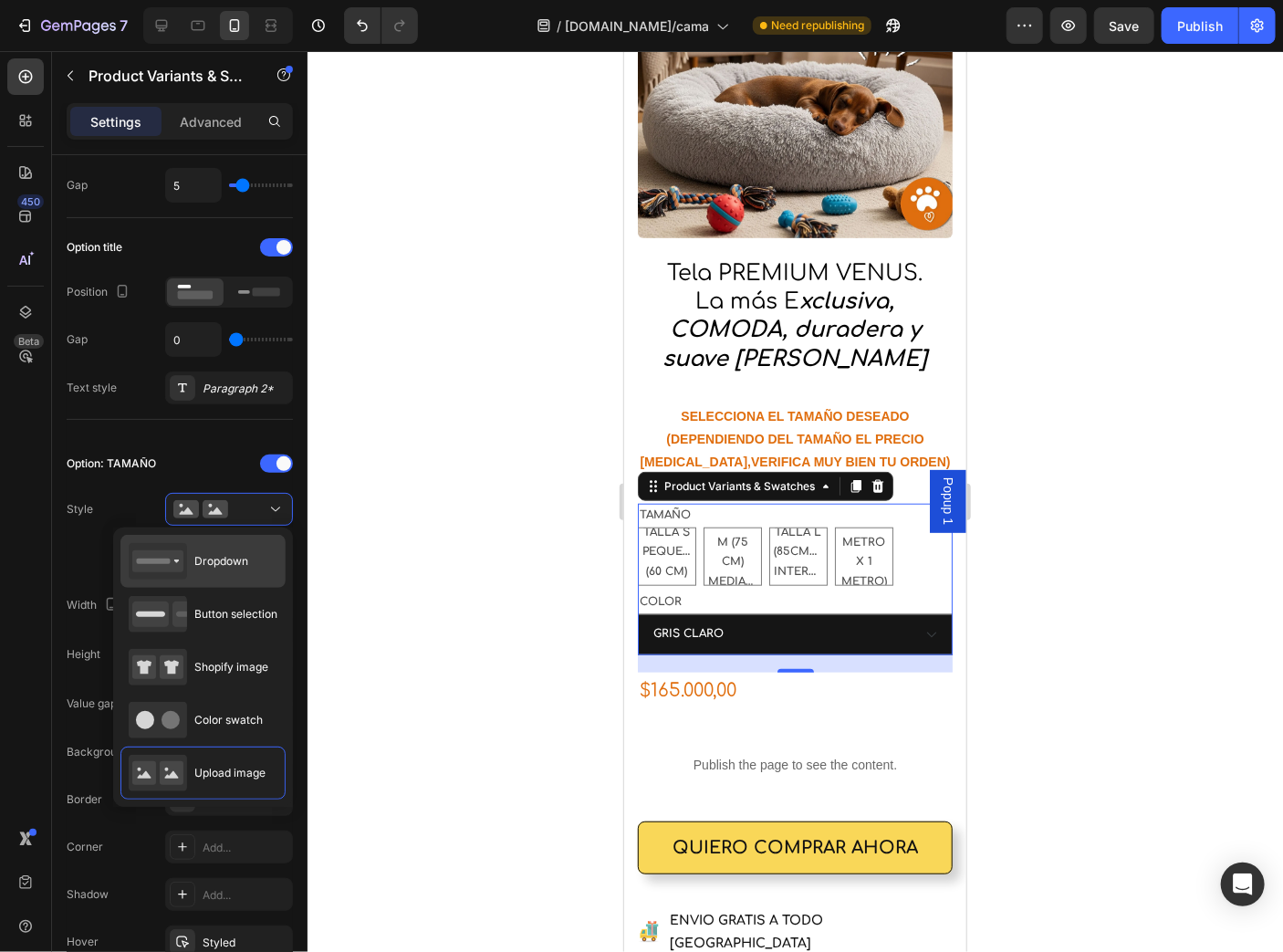
click at [238, 574] on div "Dropdown" at bounding box center [188, 561] width 119 height 37
type input "100%"
type input "45"
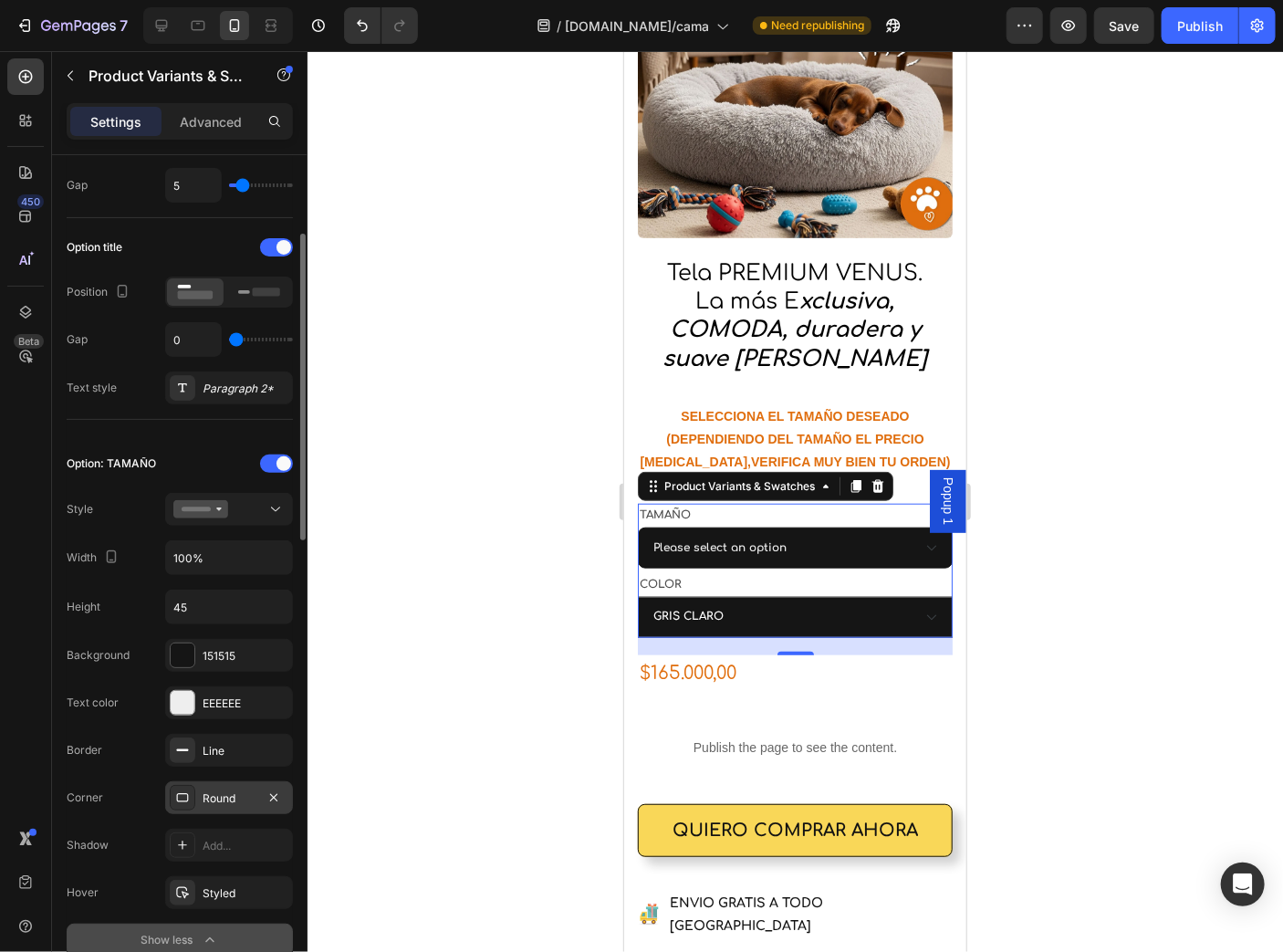
scroll to position [438, 0]
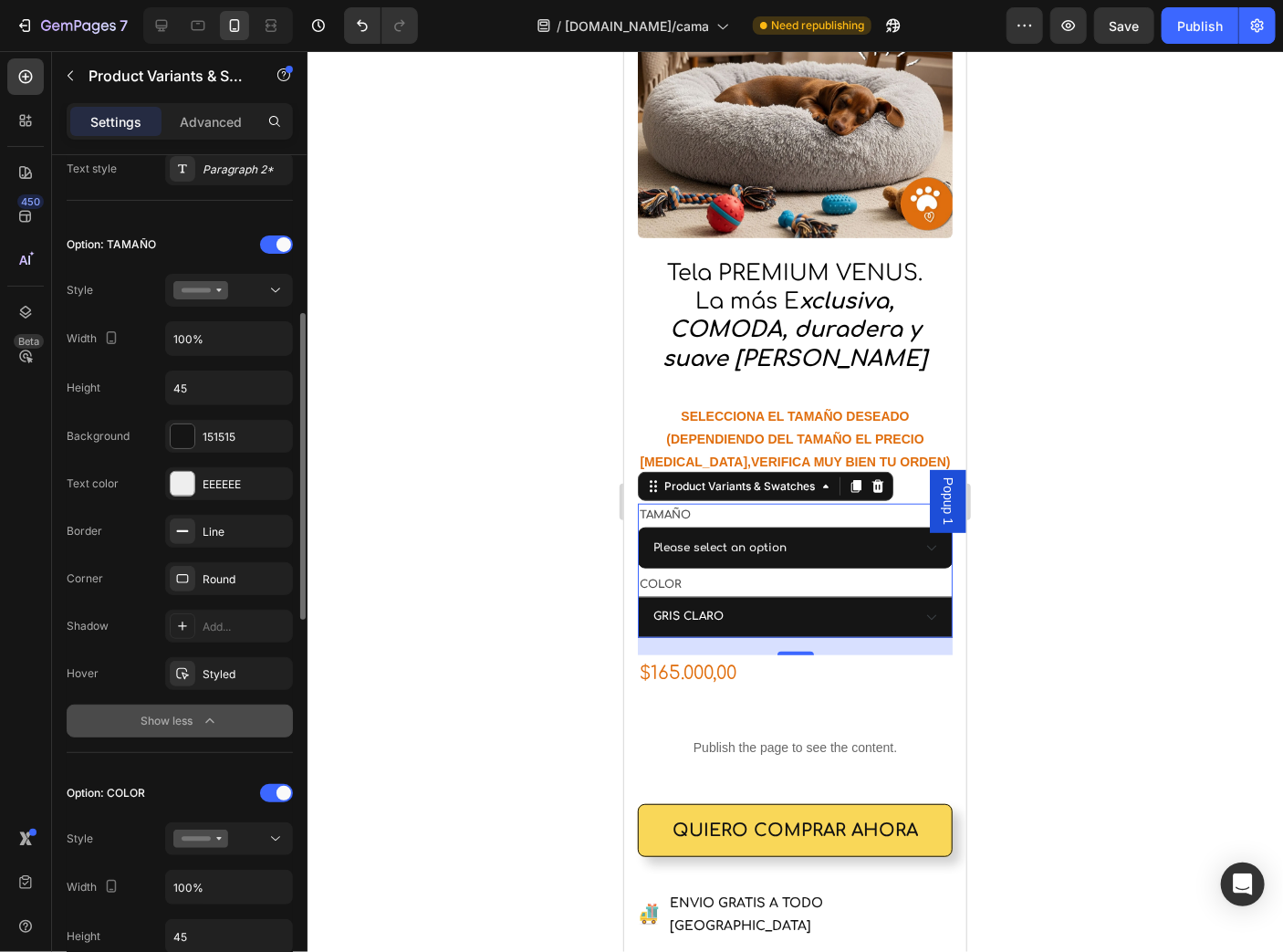
click at [201, 716] on icon "button" at bounding box center [209, 721] width 18 height 18
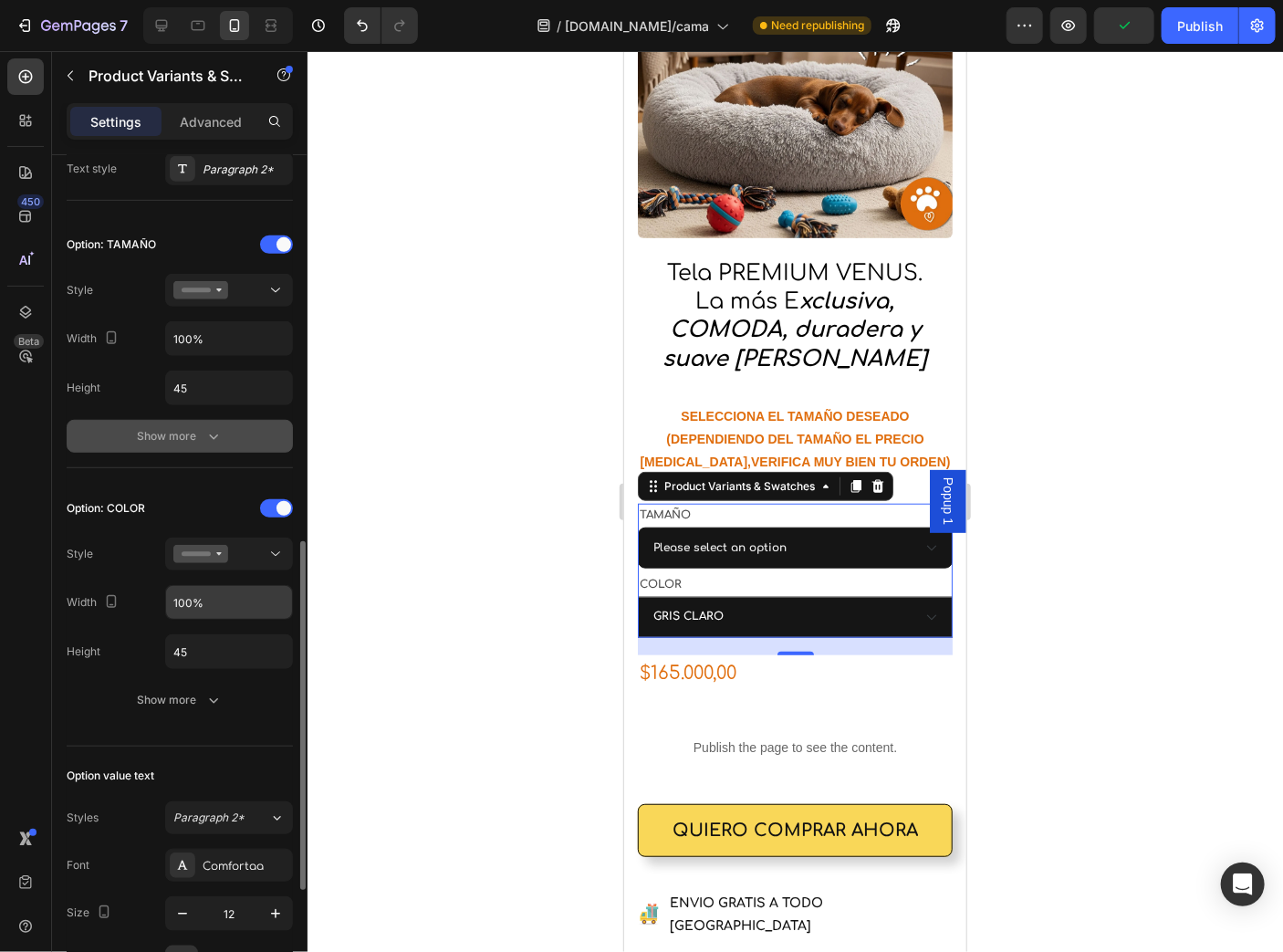
scroll to position [584, 0]
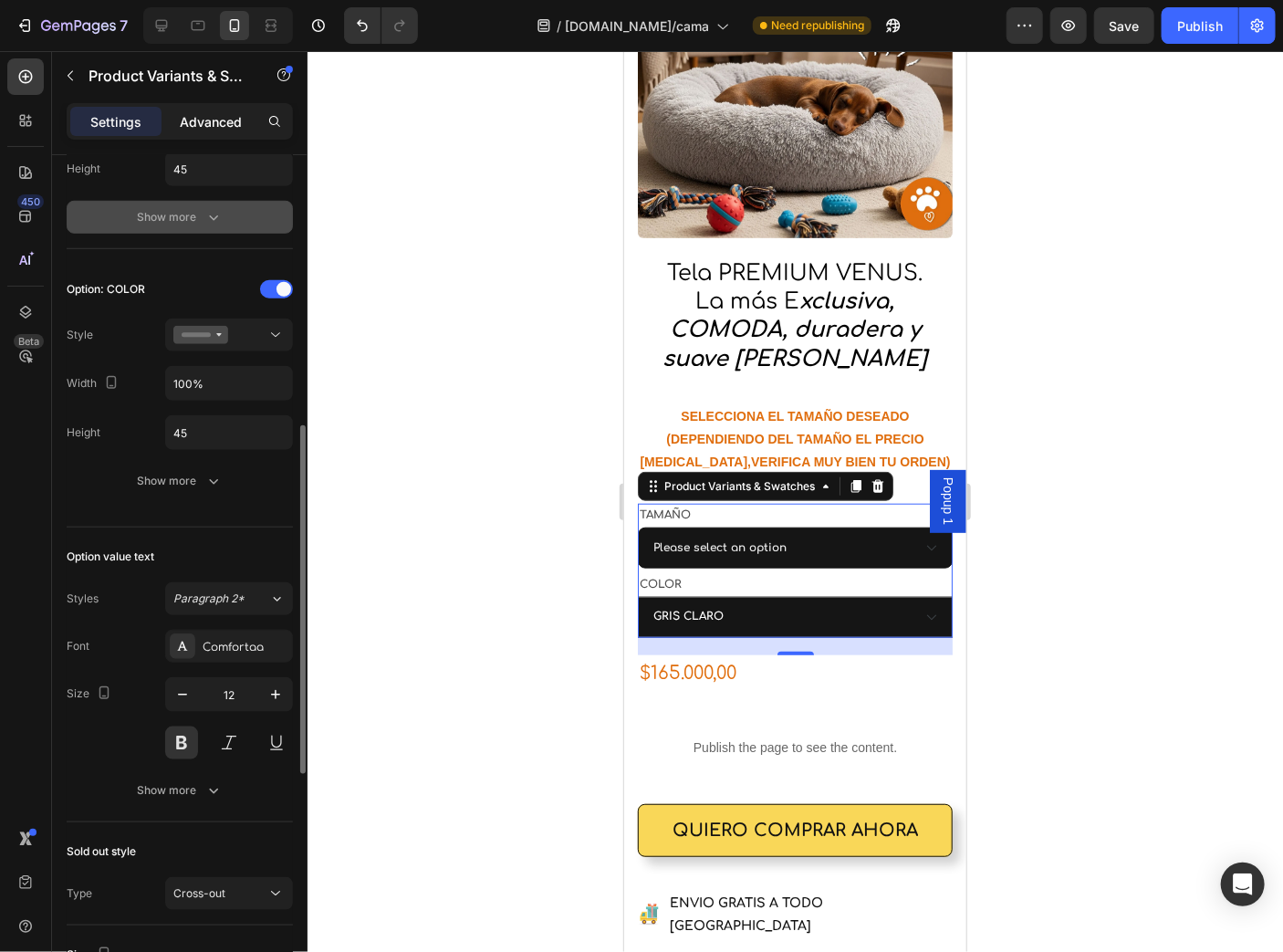
click at [216, 119] on p "Advanced" at bounding box center [211, 121] width 62 height 19
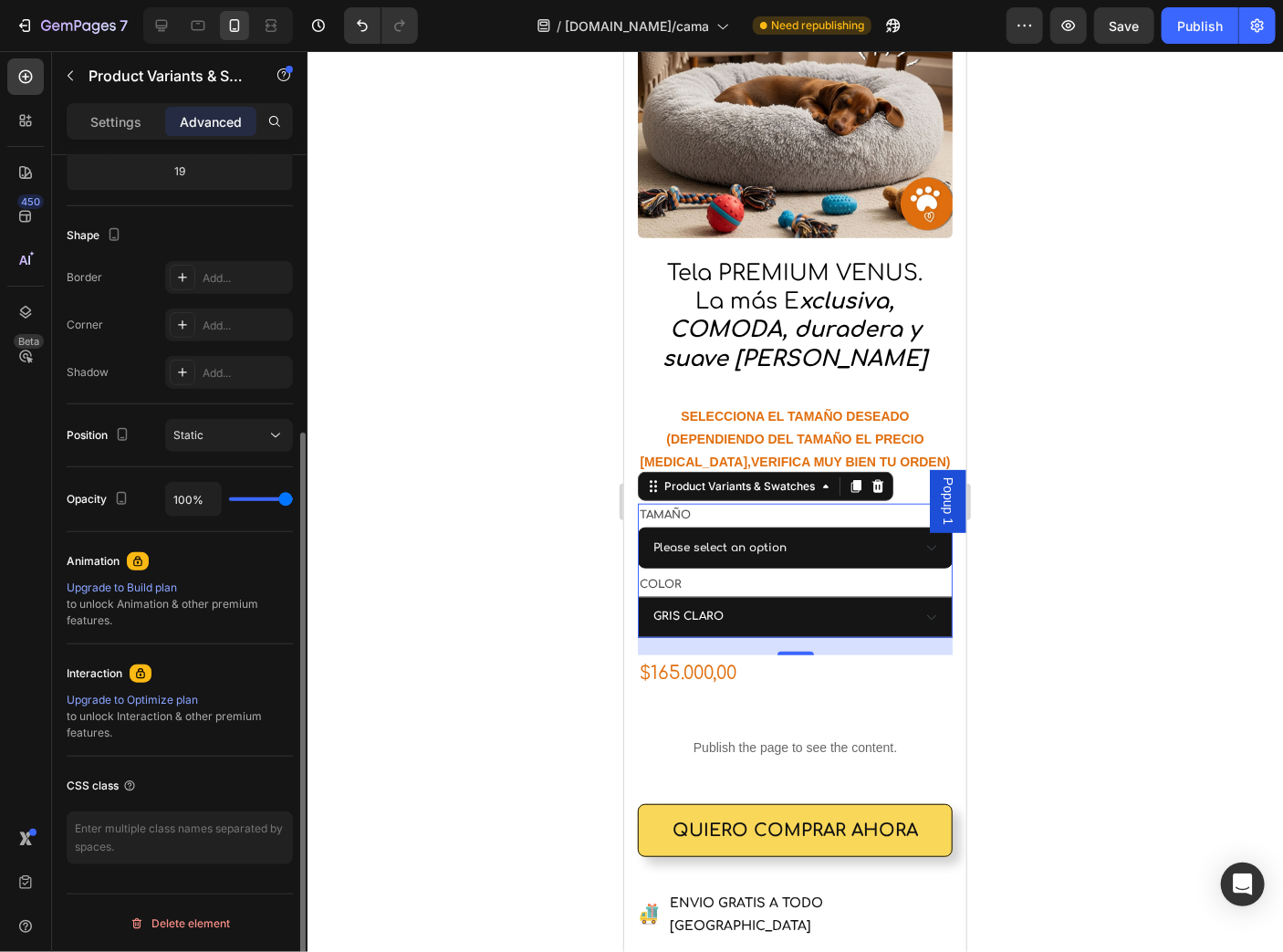
scroll to position [416, 0]
type input "3"
click at [237, 500] on input "range" at bounding box center [261, 501] width 64 height 4
type input "3%"
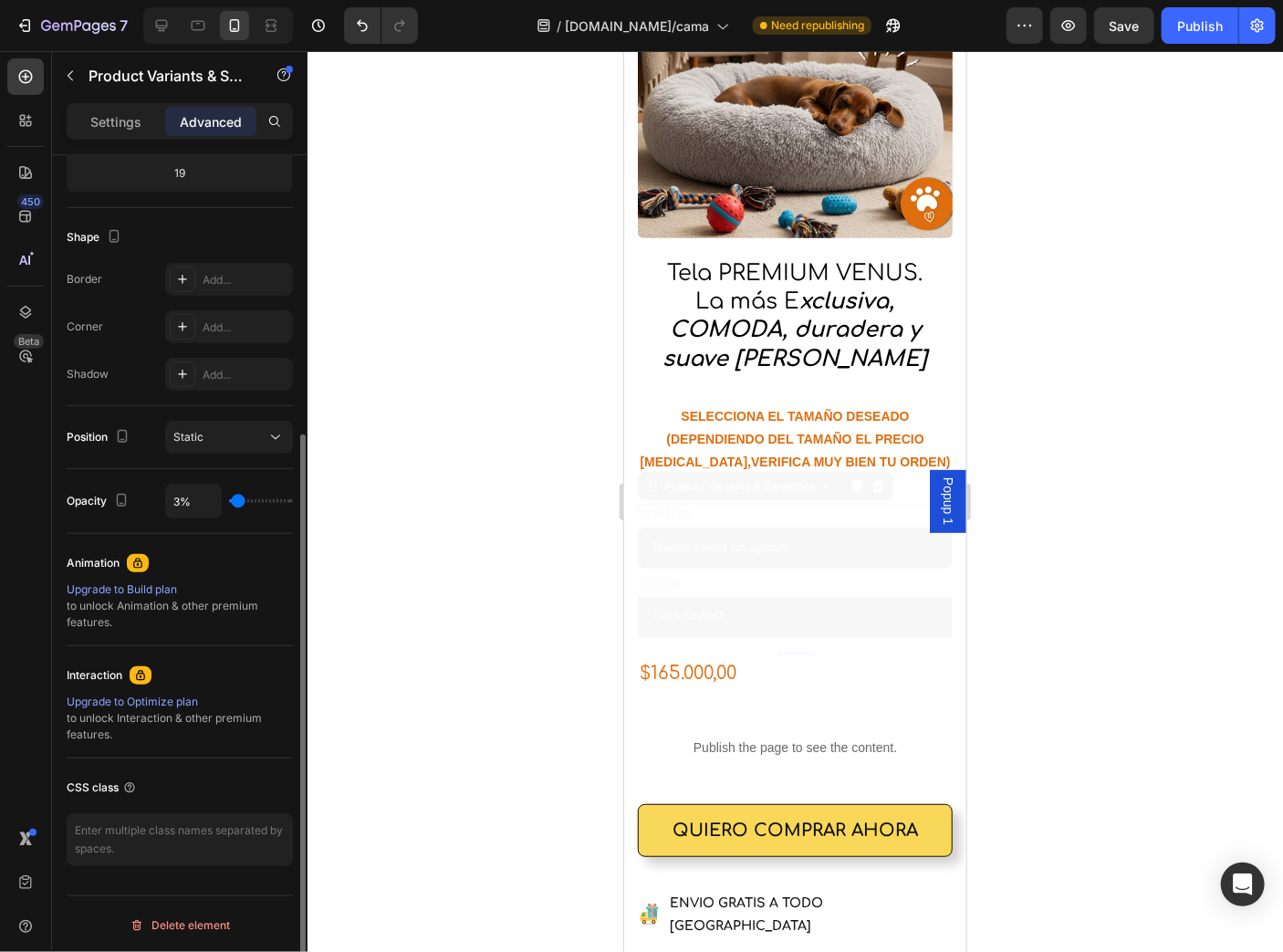
select select "TALLA S PEQUEÑA (60 CM) 165.000"
type input "36%"
type input "36"
type input "37%"
type input "37"
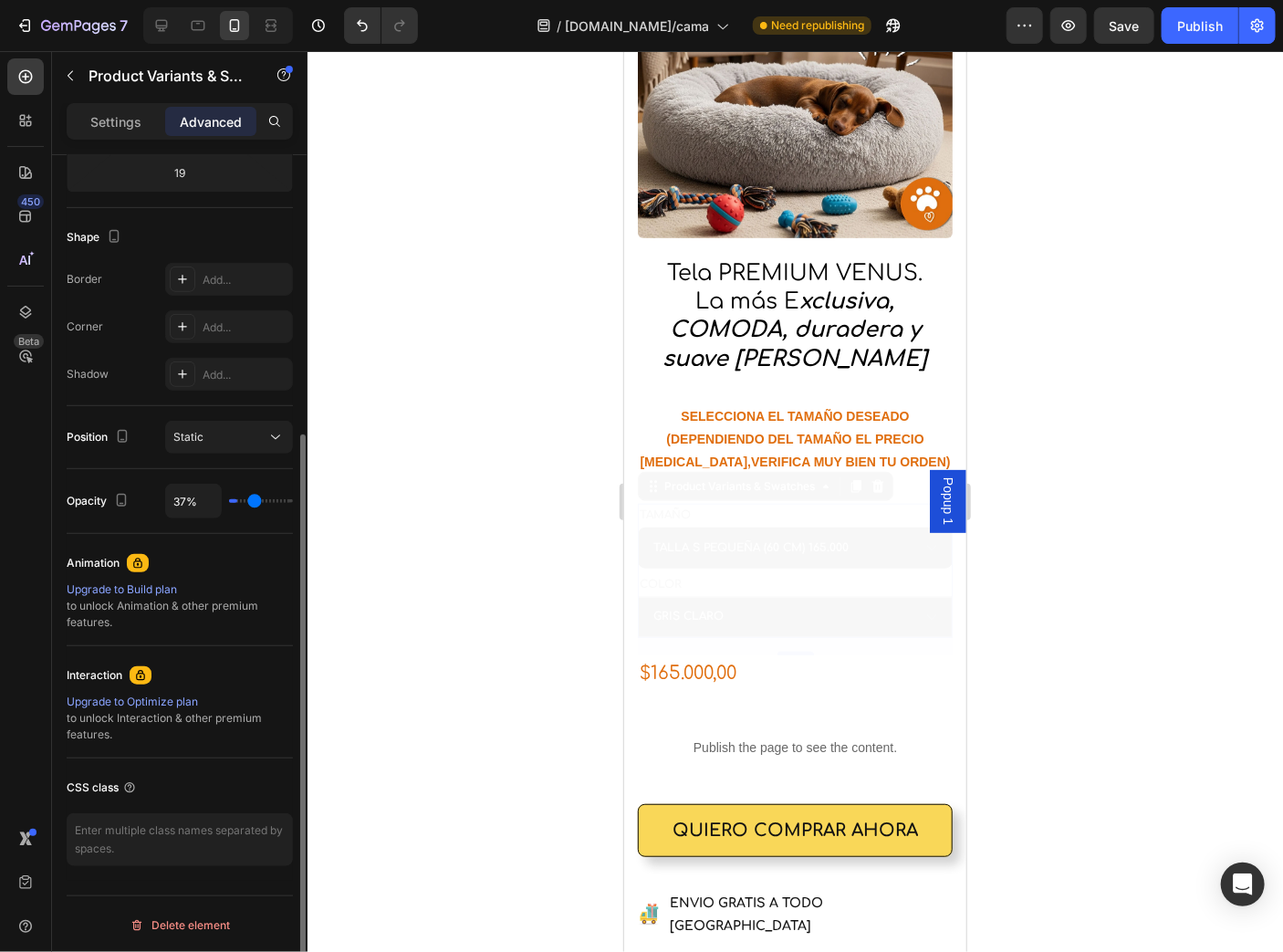
type input "92%"
type input "92"
type input "100%"
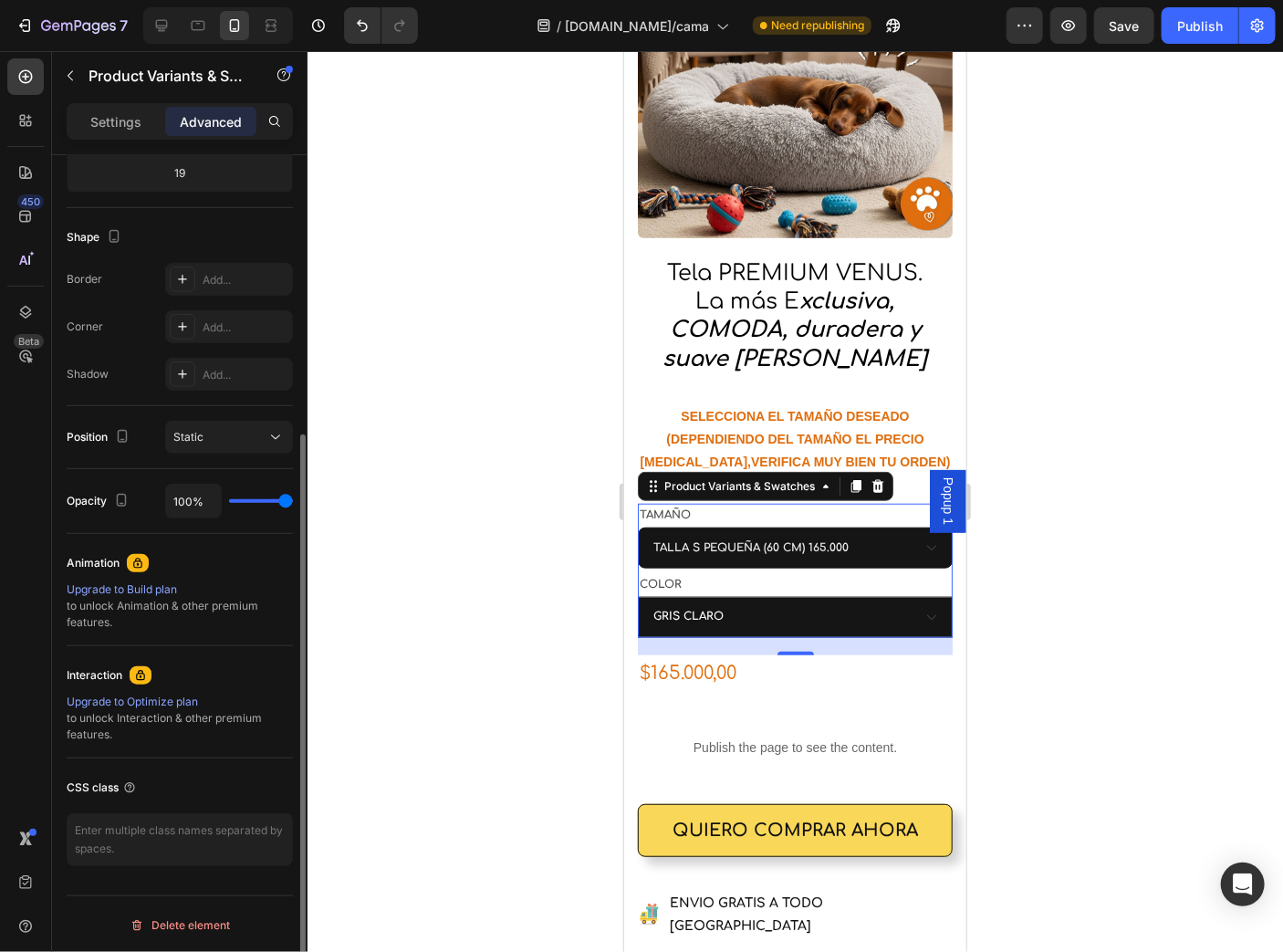
drag, startPoint x: 281, startPoint y: 504, endPoint x: 312, endPoint y: 507, distance: 31.1
type input "100"
click at [293, 503] on input "range" at bounding box center [261, 501] width 64 height 4
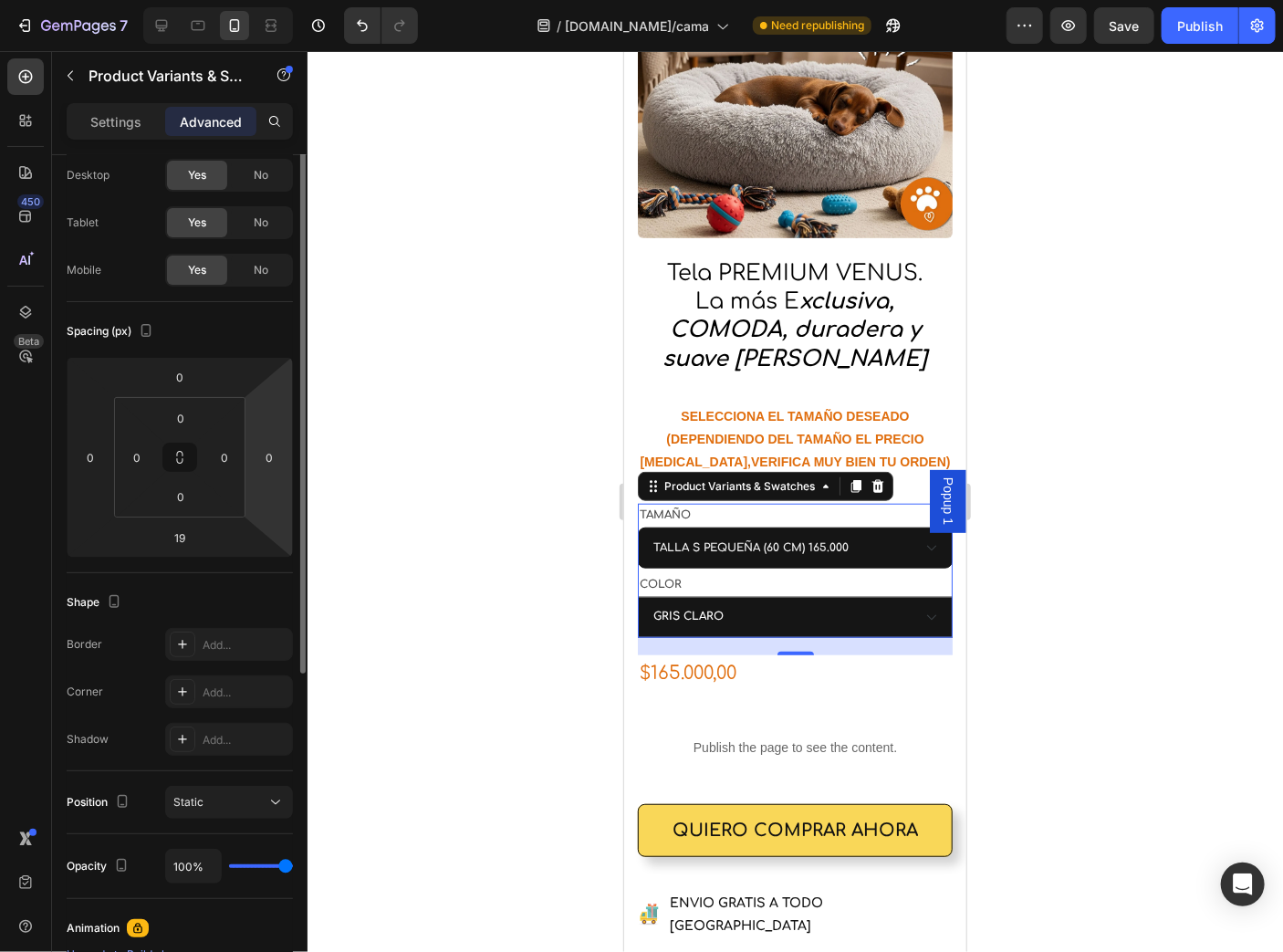
scroll to position [0, 0]
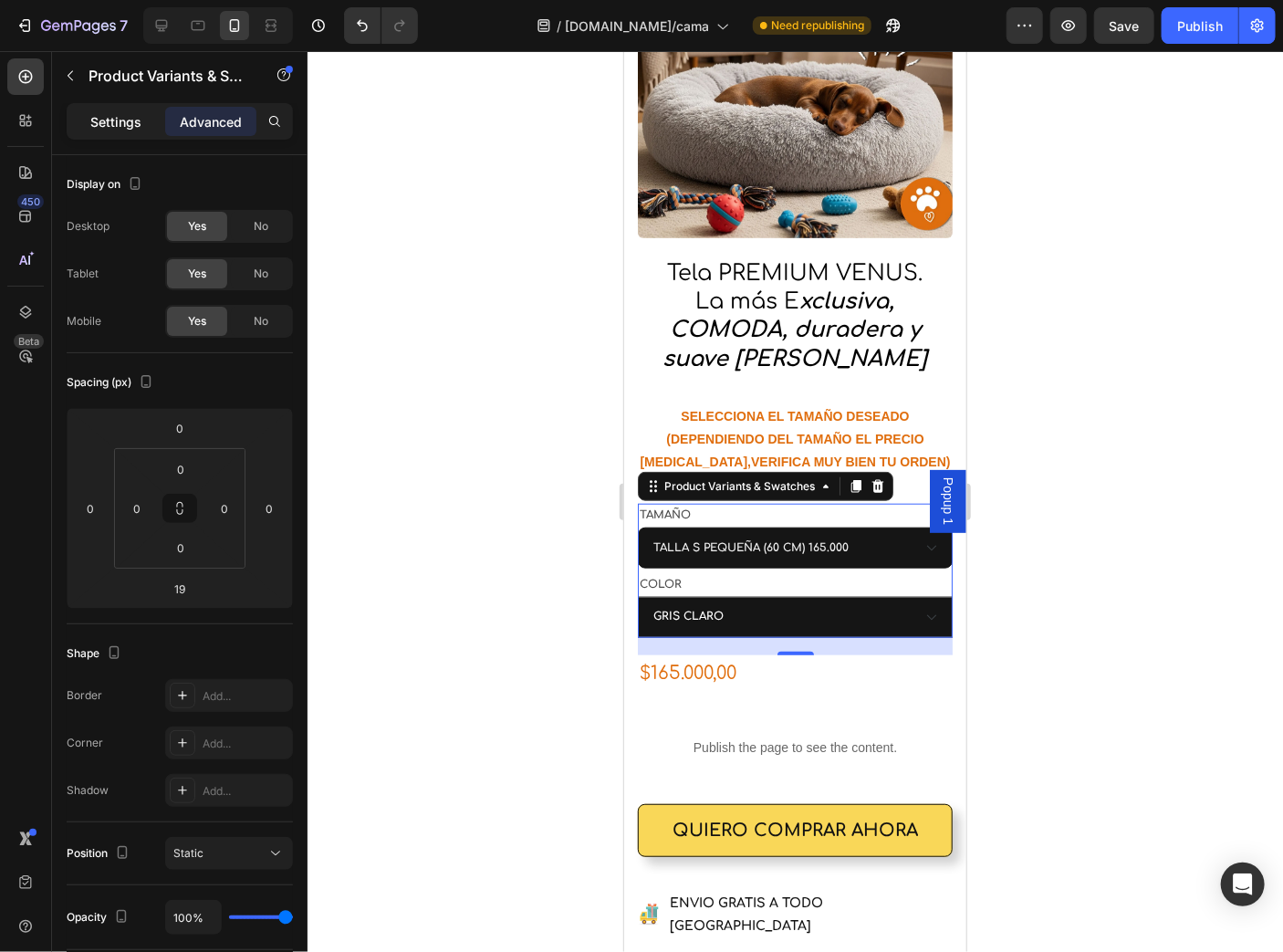
click at [121, 121] on p "Settings" at bounding box center [116, 121] width 51 height 19
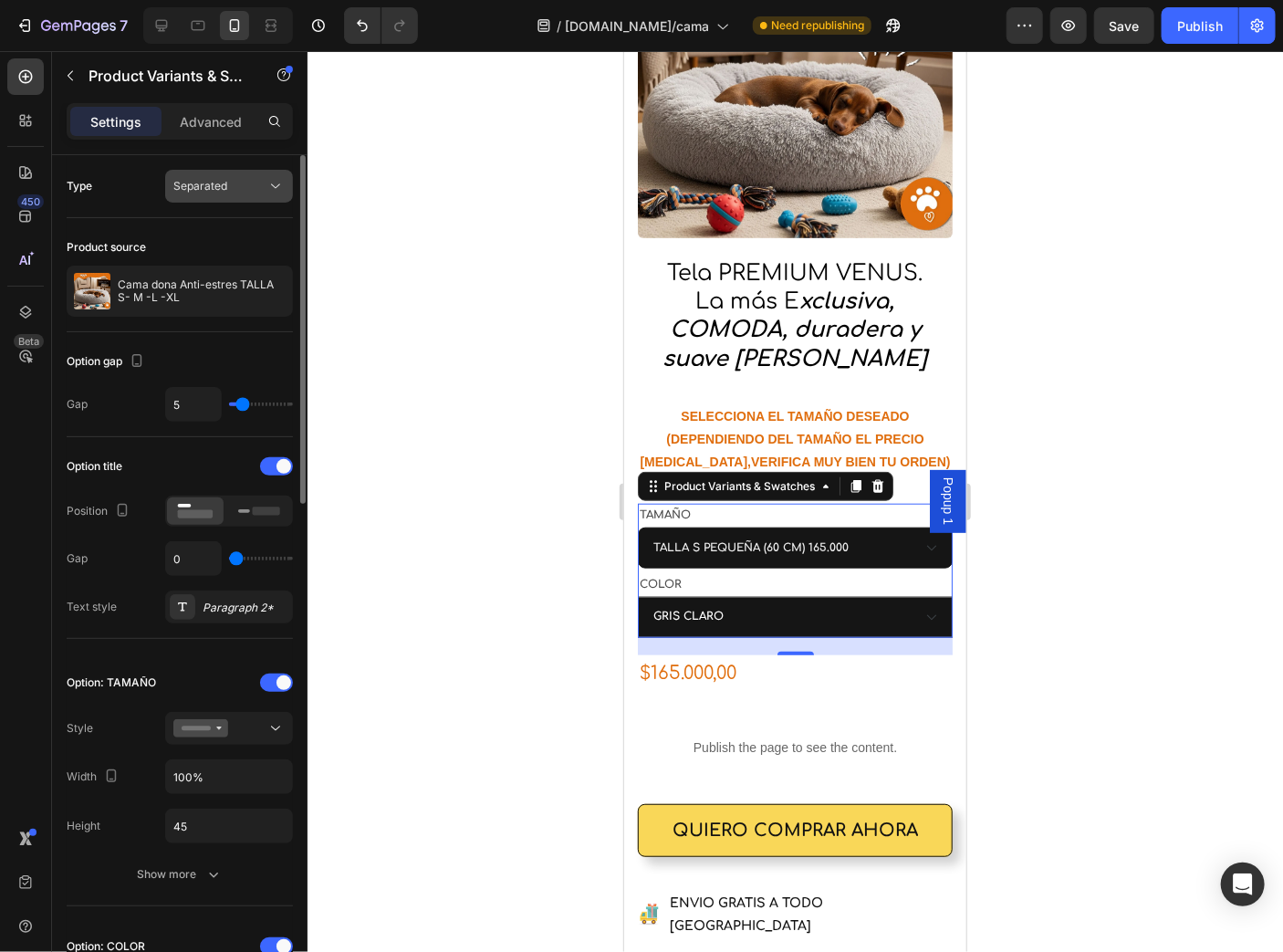
click at [265, 188] on div "Separated" at bounding box center [219, 185] width 93 height 16
click at [268, 183] on icon at bounding box center [275, 185] width 18 height 18
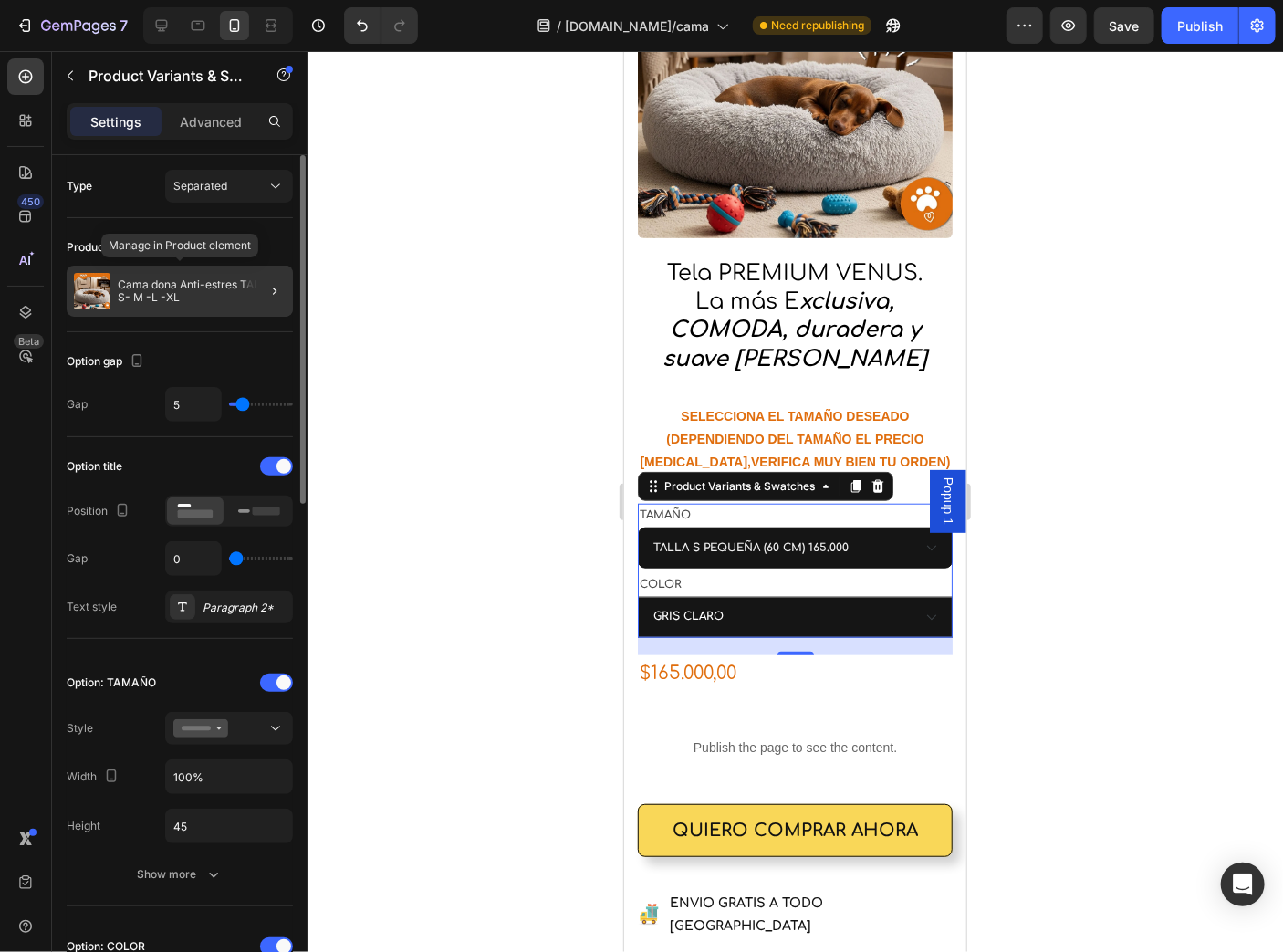
click at [120, 282] on p "Cama dona Anti-estres TALLA S- M -L -XL" at bounding box center [201, 291] width 168 height 25
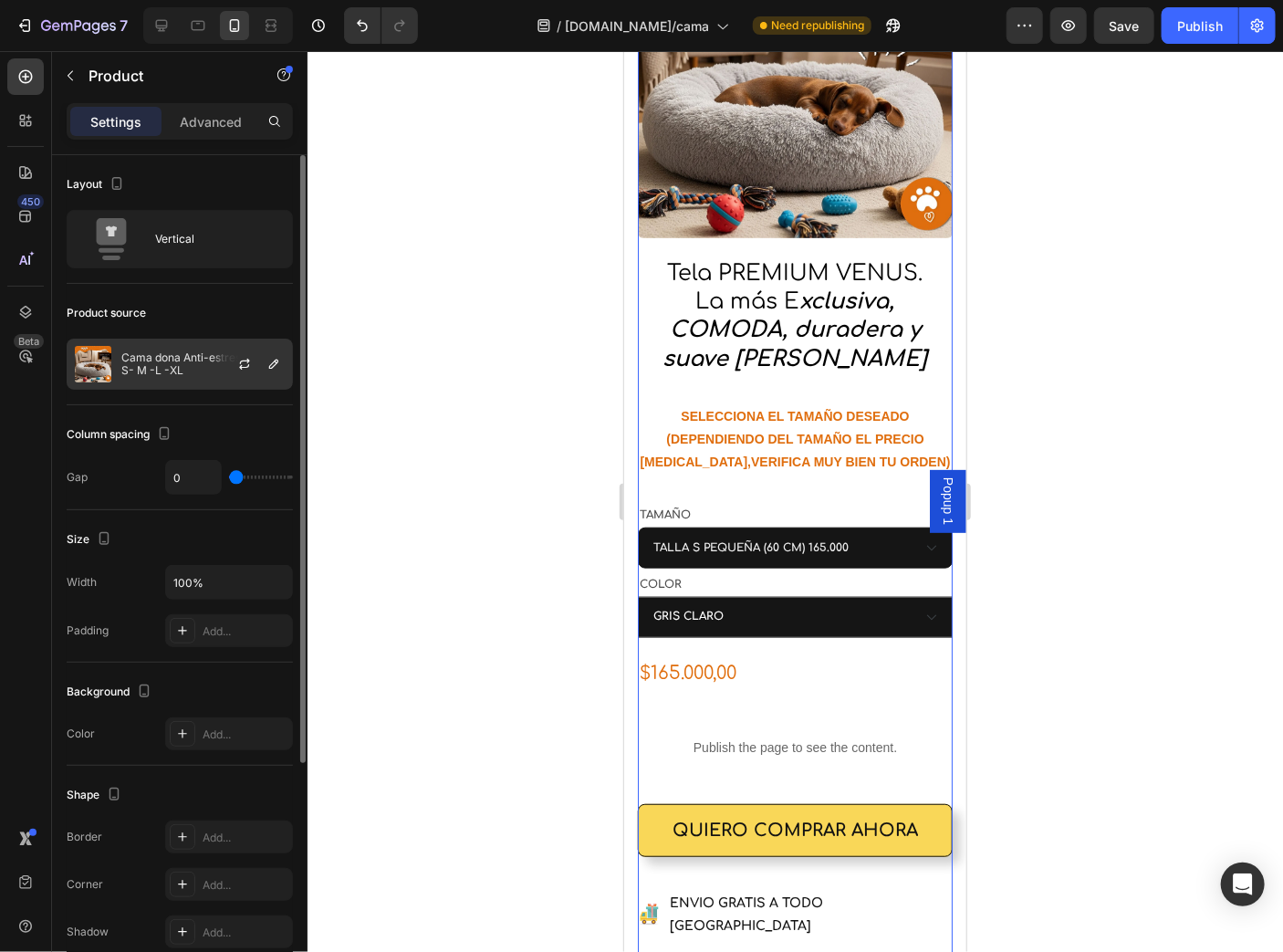
click at [217, 363] on div at bounding box center [251, 364] width 80 height 49
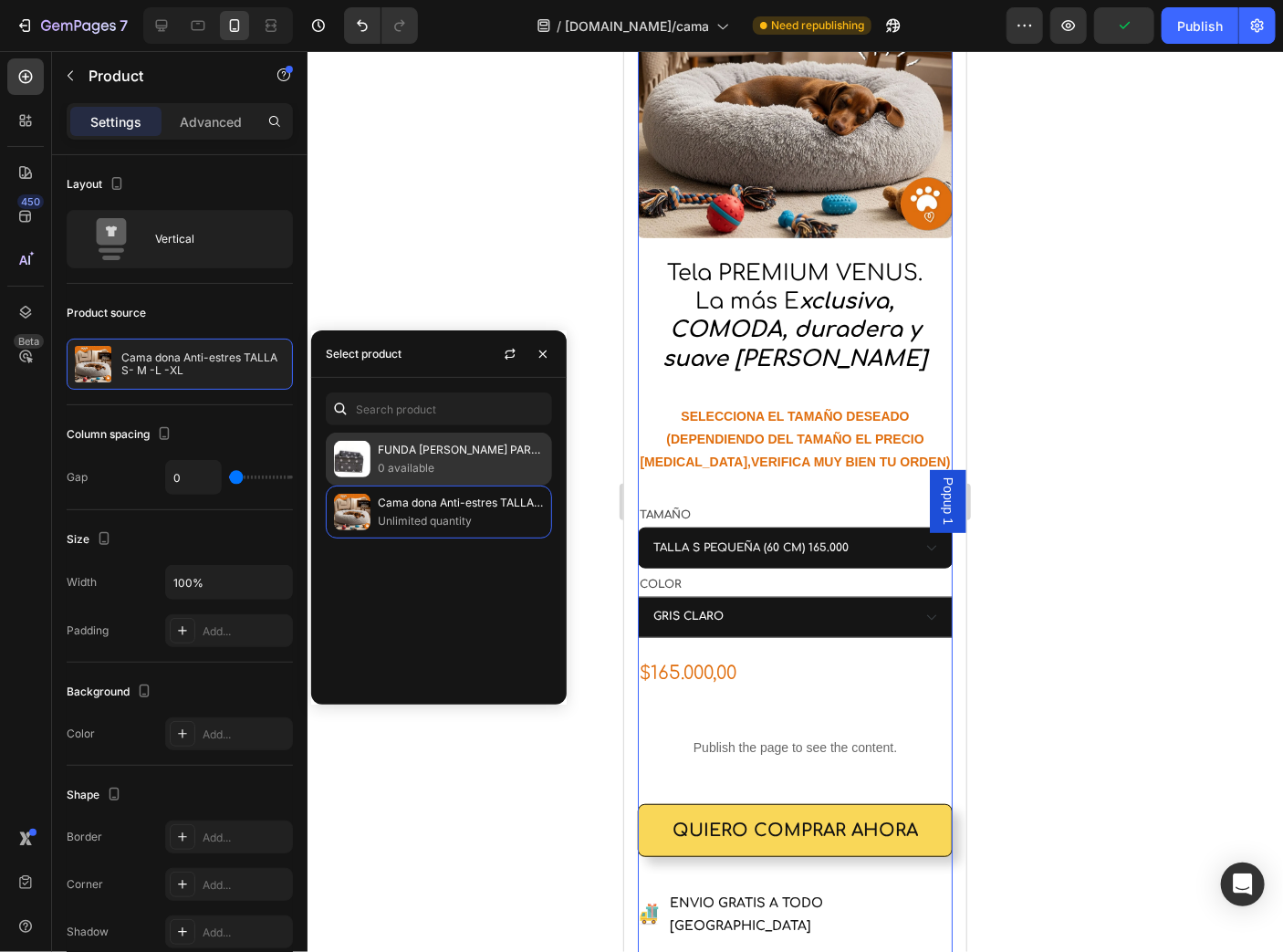
click at [408, 475] on p "0 available" at bounding box center [461, 468] width 166 height 18
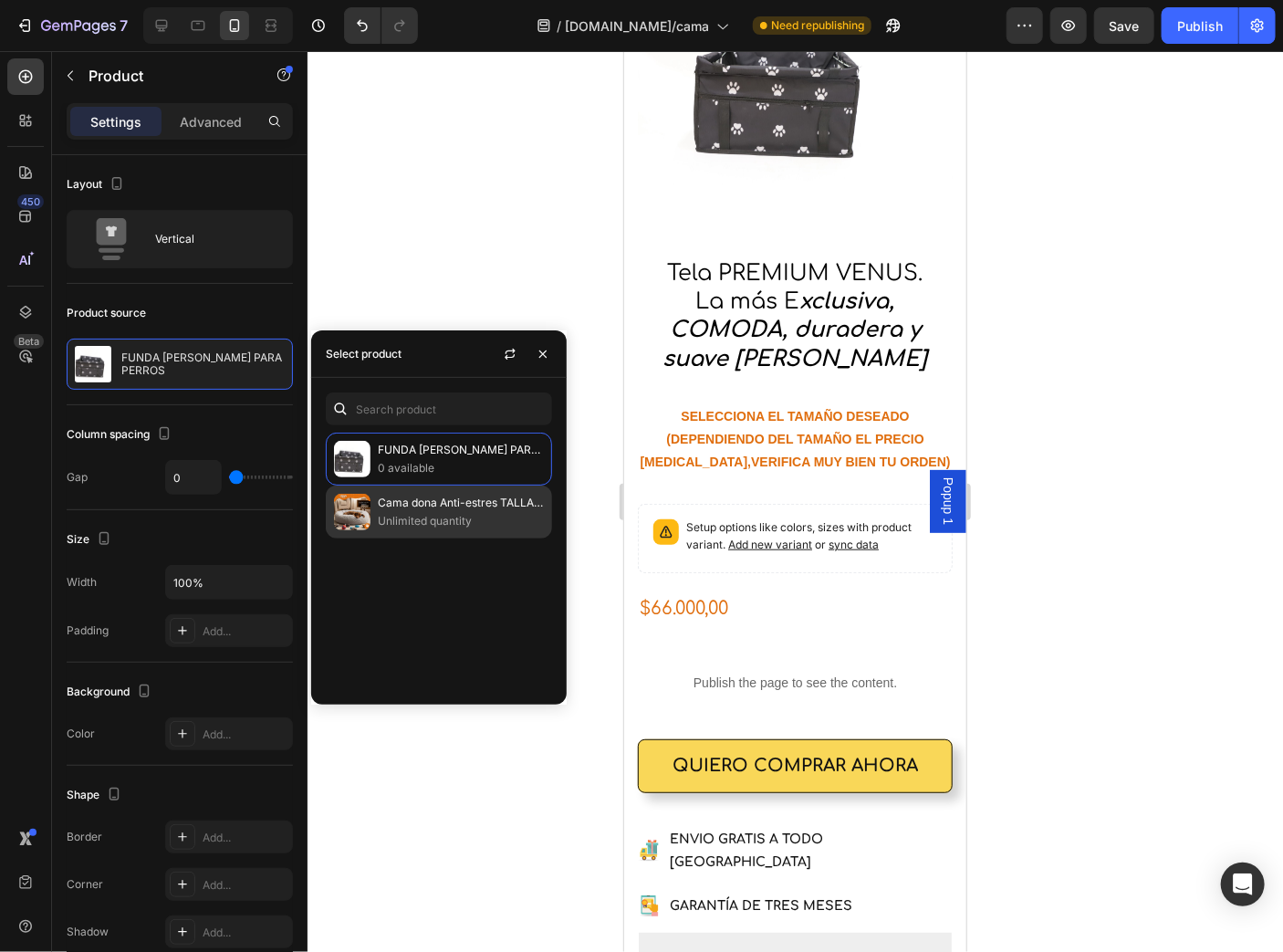
click at [412, 512] on p "Unlimited quantity" at bounding box center [461, 520] width 166 height 18
select select "TALLA S PEQUEÑA (60 CM) 165.000"
select select "GRIS CLARO"
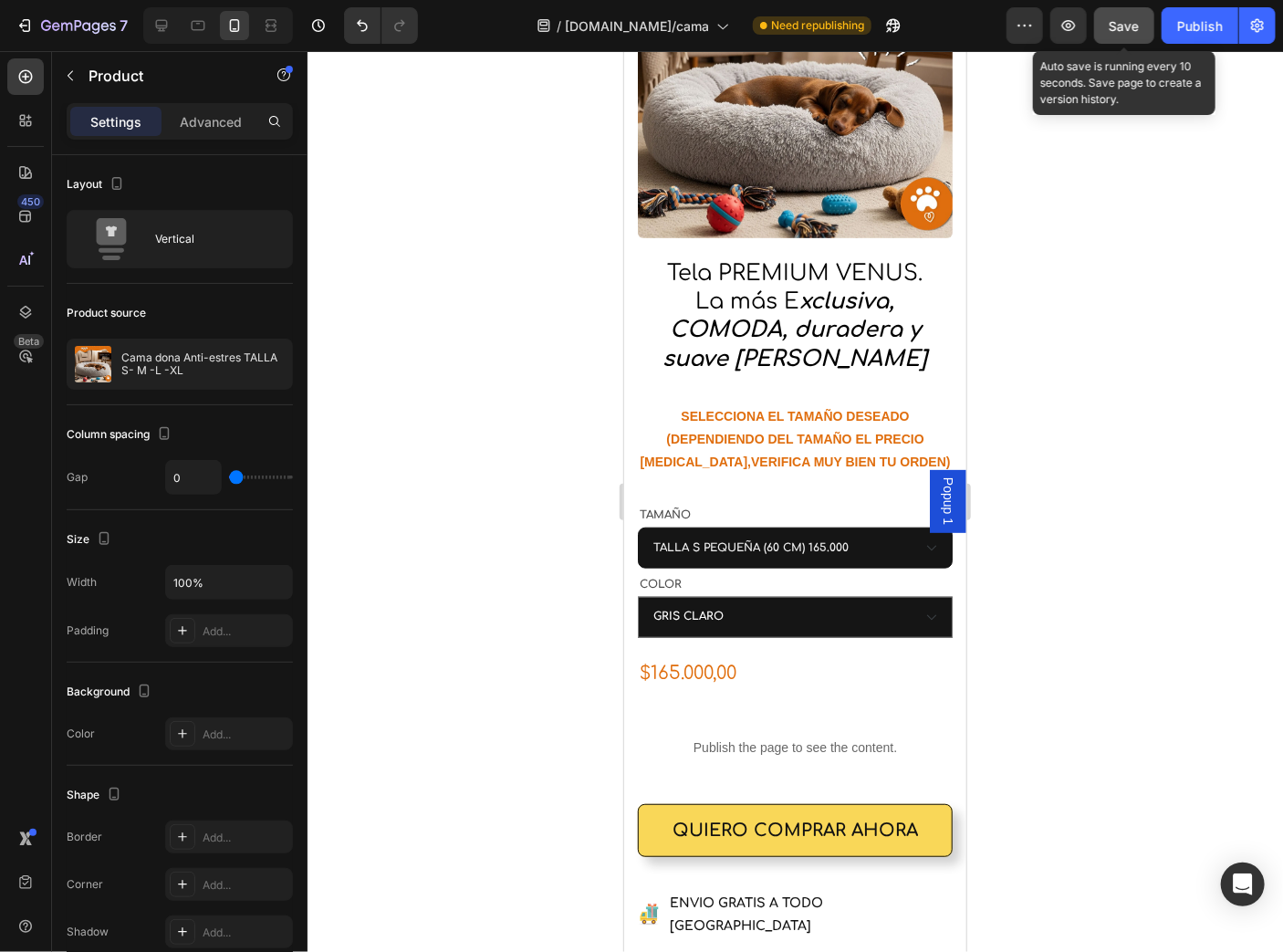
click at [1131, 30] on span "Save" at bounding box center [1125, 25] width 30 height 15
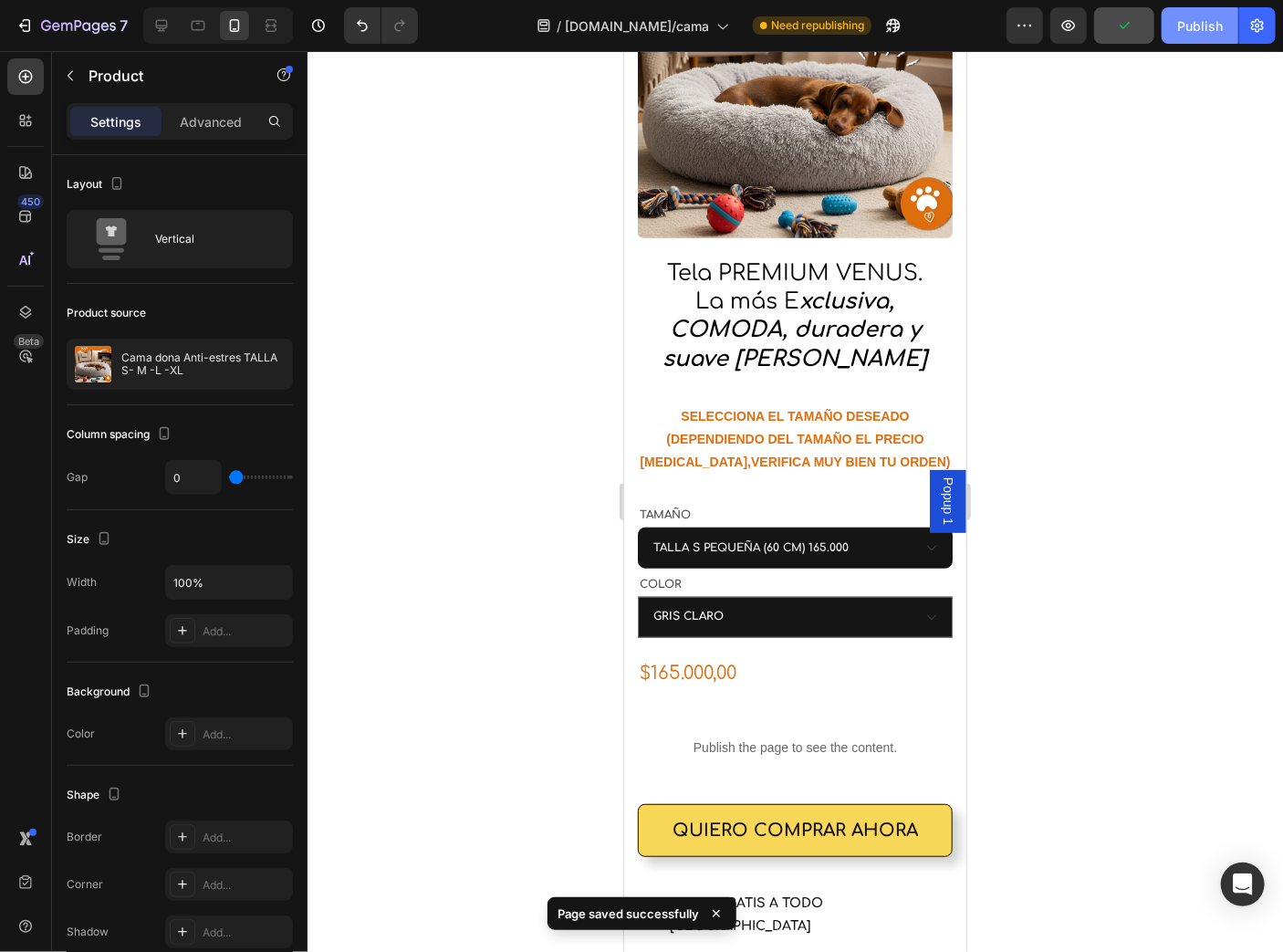
click at [1219, 33] on div "Publish" at bounding box center [1200, 25] width 46 height 19
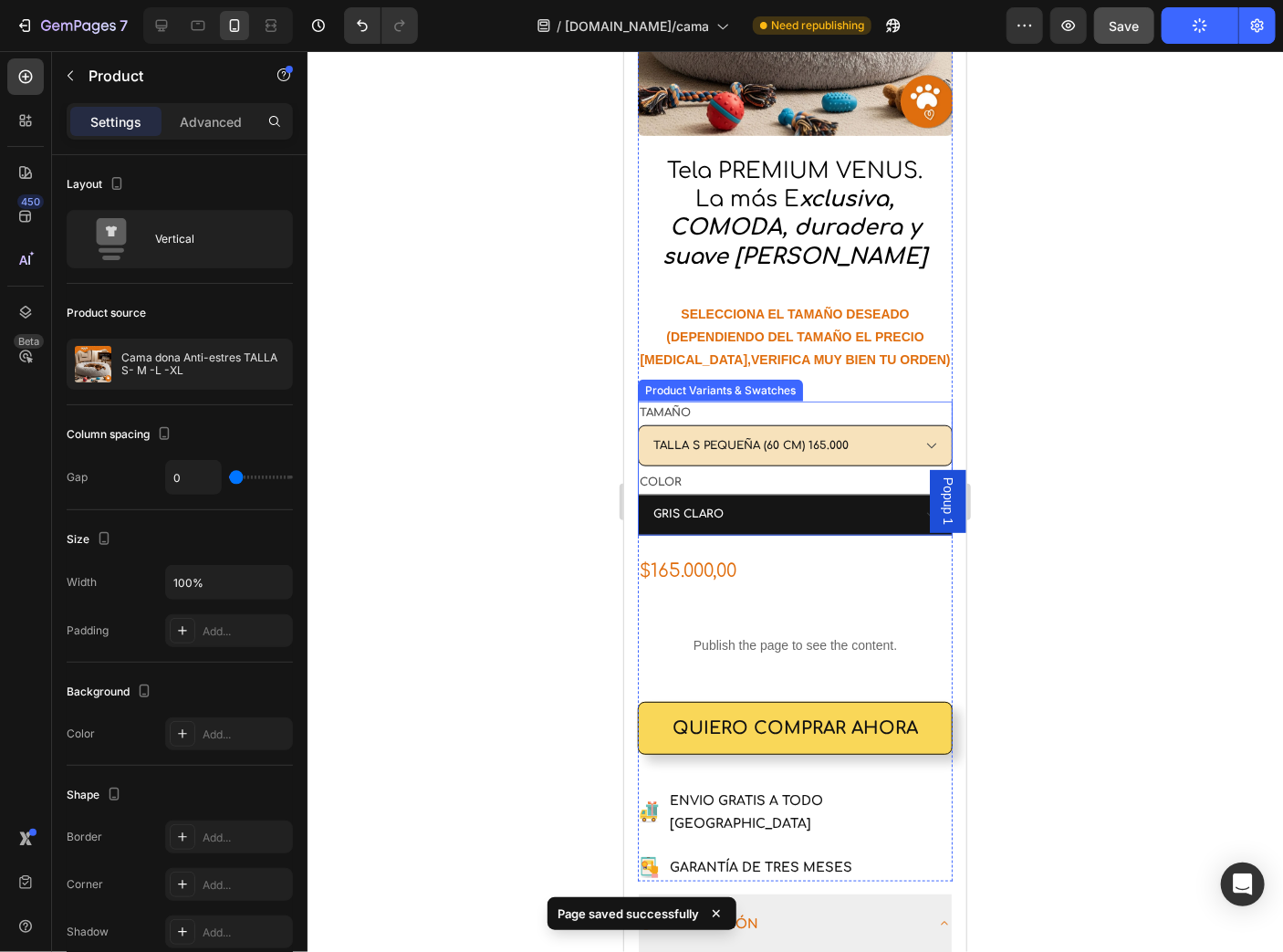
scroll to position [730, 0]
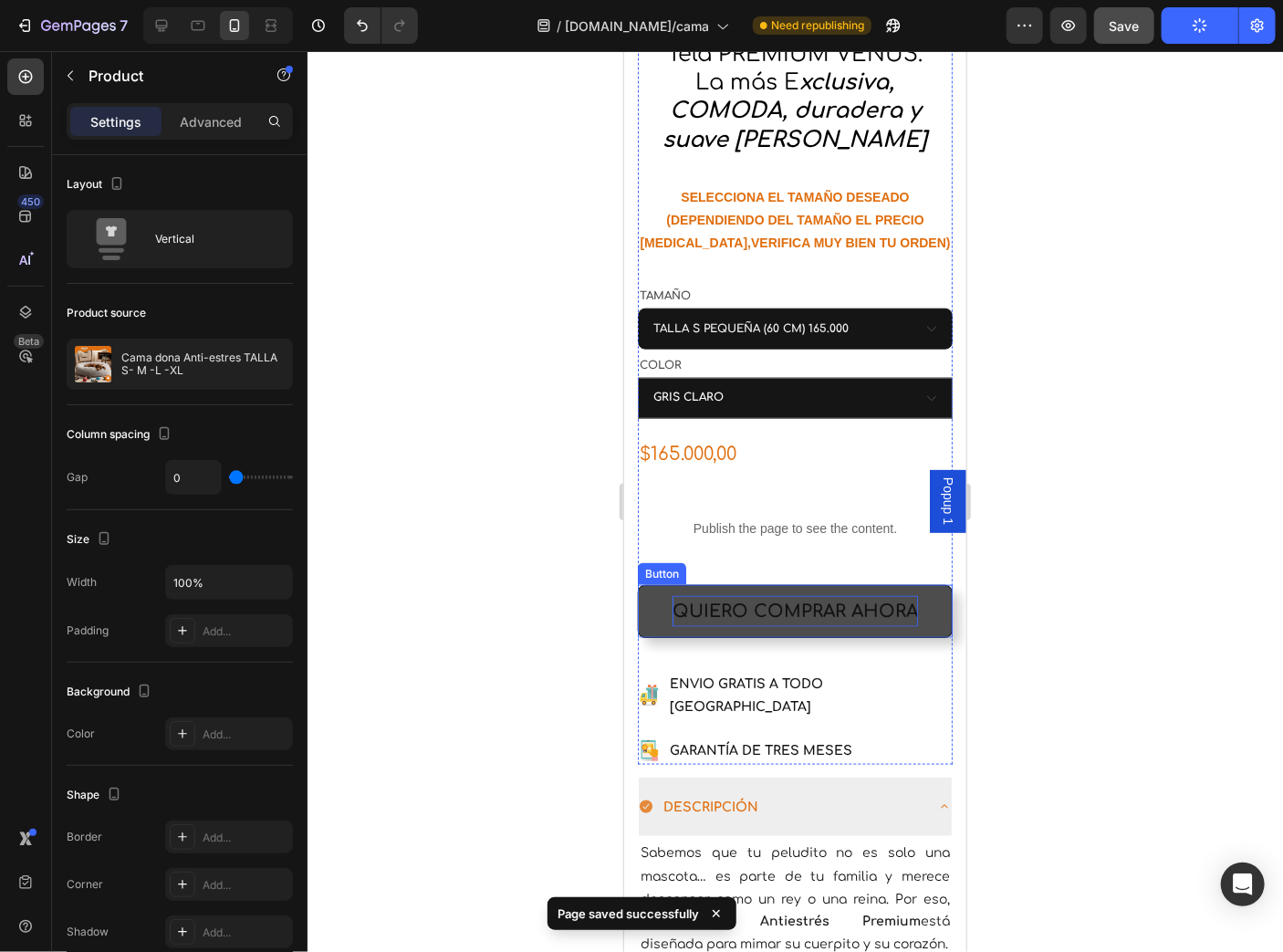
click at [827, 595] on p "QUIERO COMPRAR AHORA" at bounding box center [794, 611] width 246 height 31
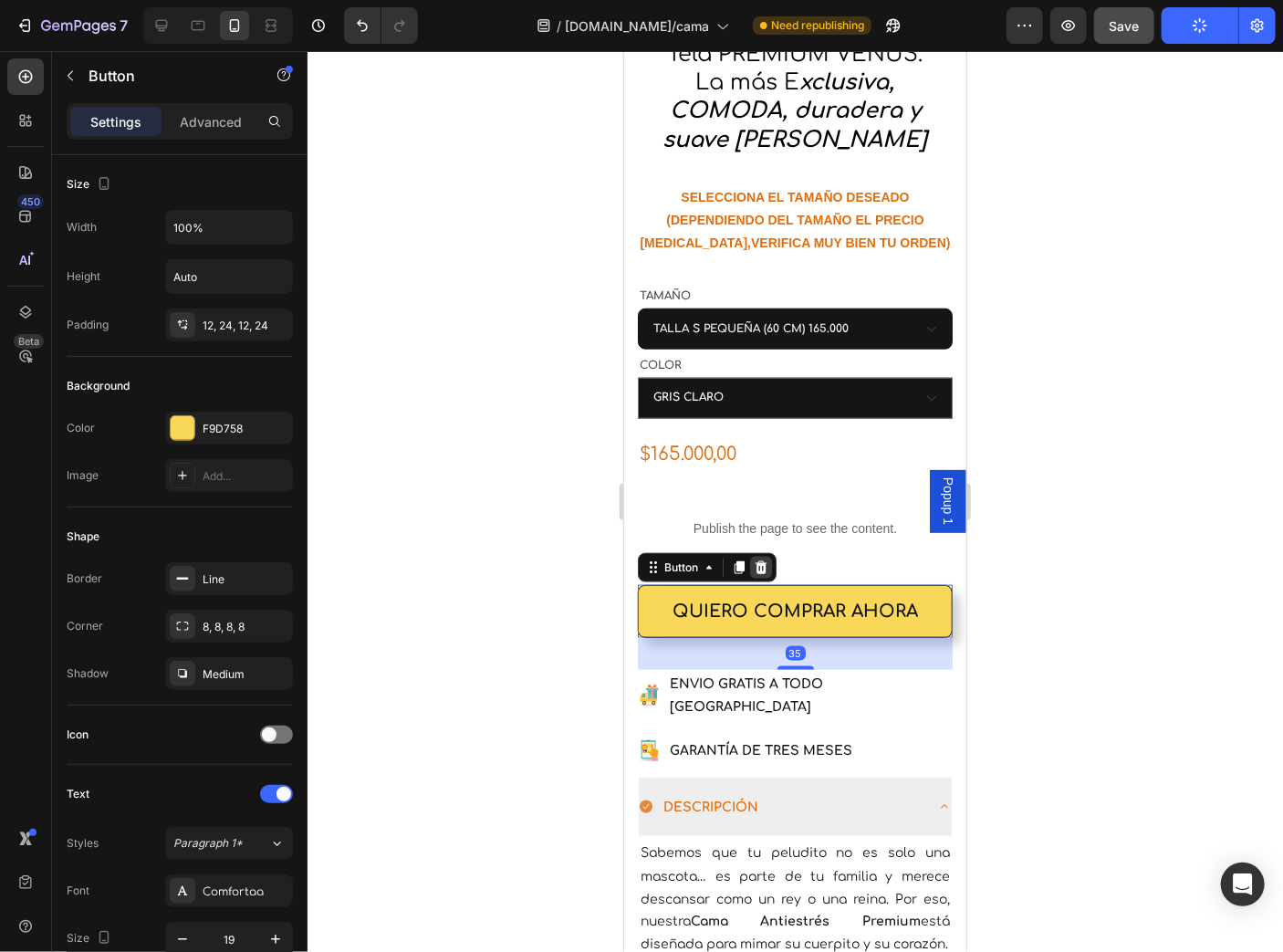
click at [761, 560] on icon at bounding box center [760, 566] width 12 height 13
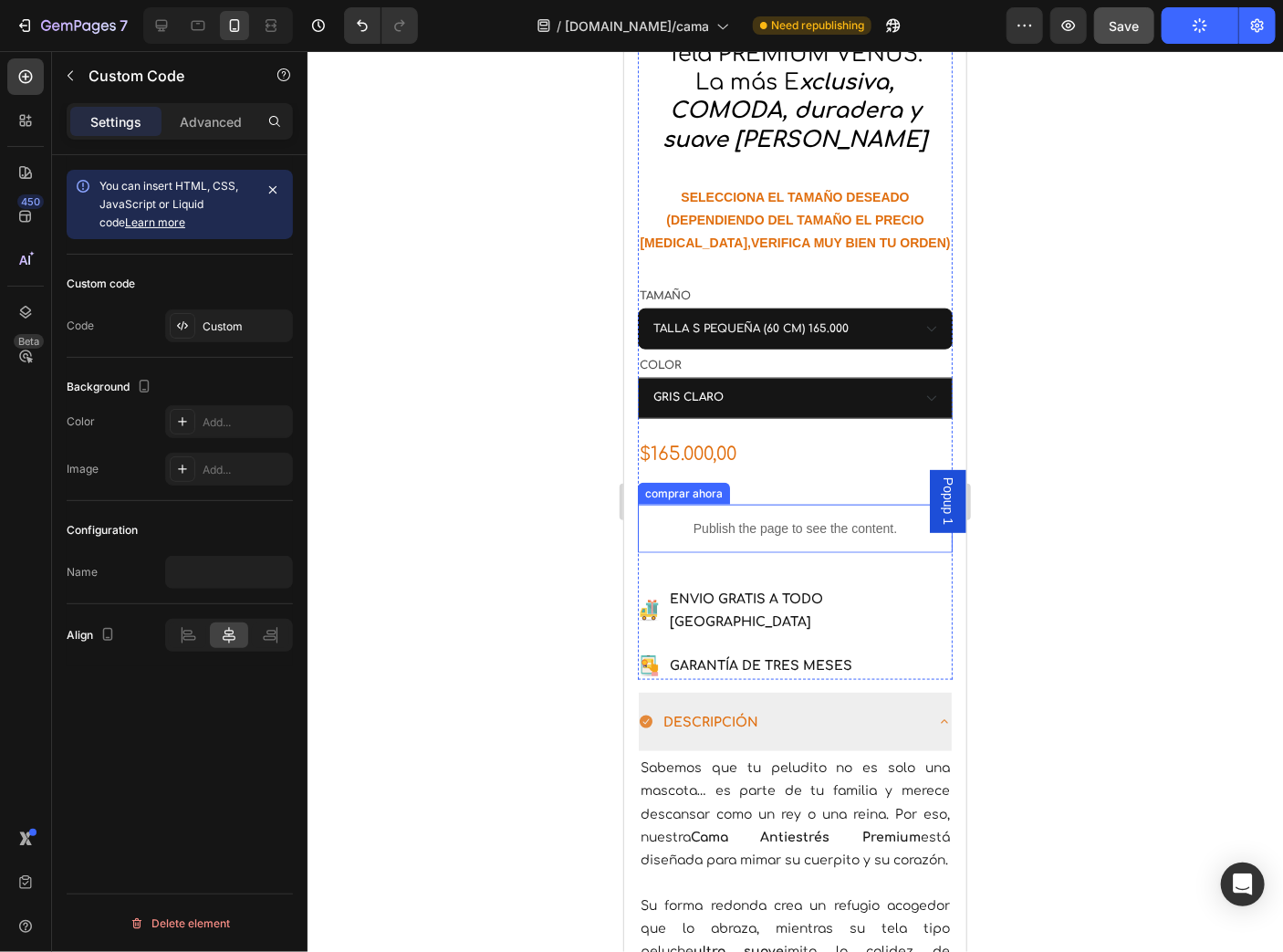
click at [829, 518] on p "Publish the page to see the content." at bounding box center [794, 528] width 315 height 19
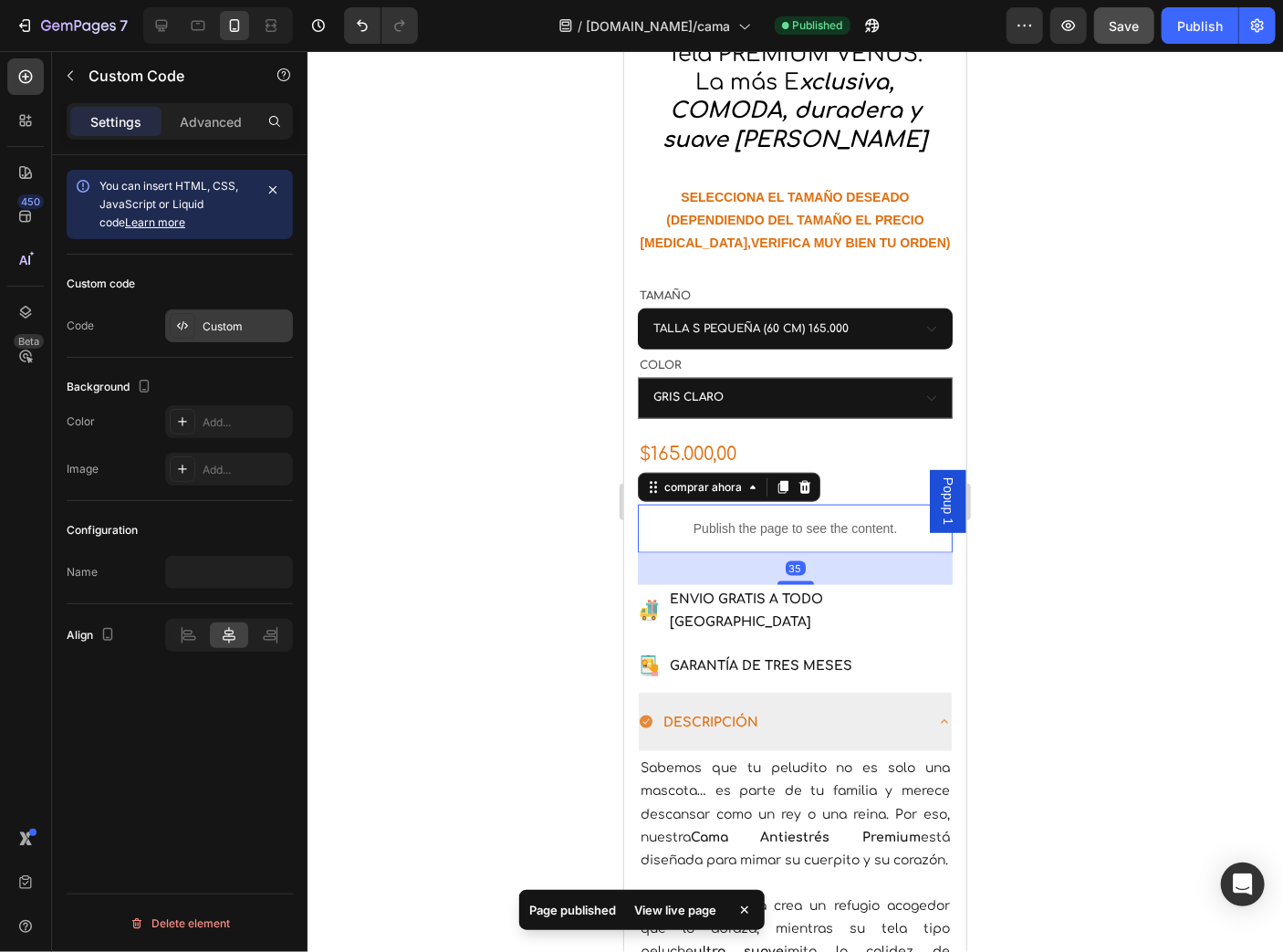
click at [219, 314] on div "Custom" at bounding box center [230, 325] width 128 height 33
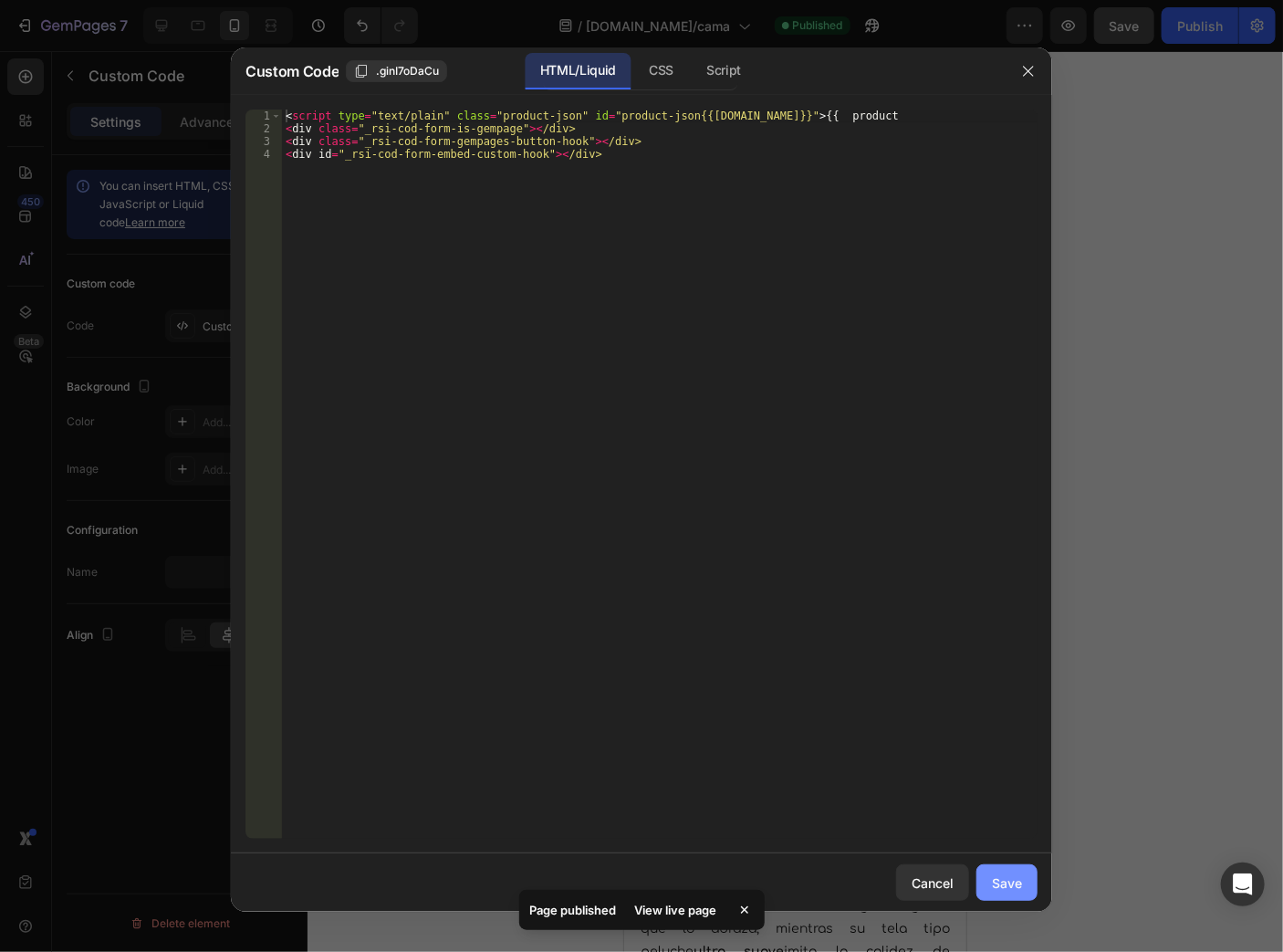
click at [1004, 887] on div "Save" at bounding box center [1007, 882] width 30 height 19
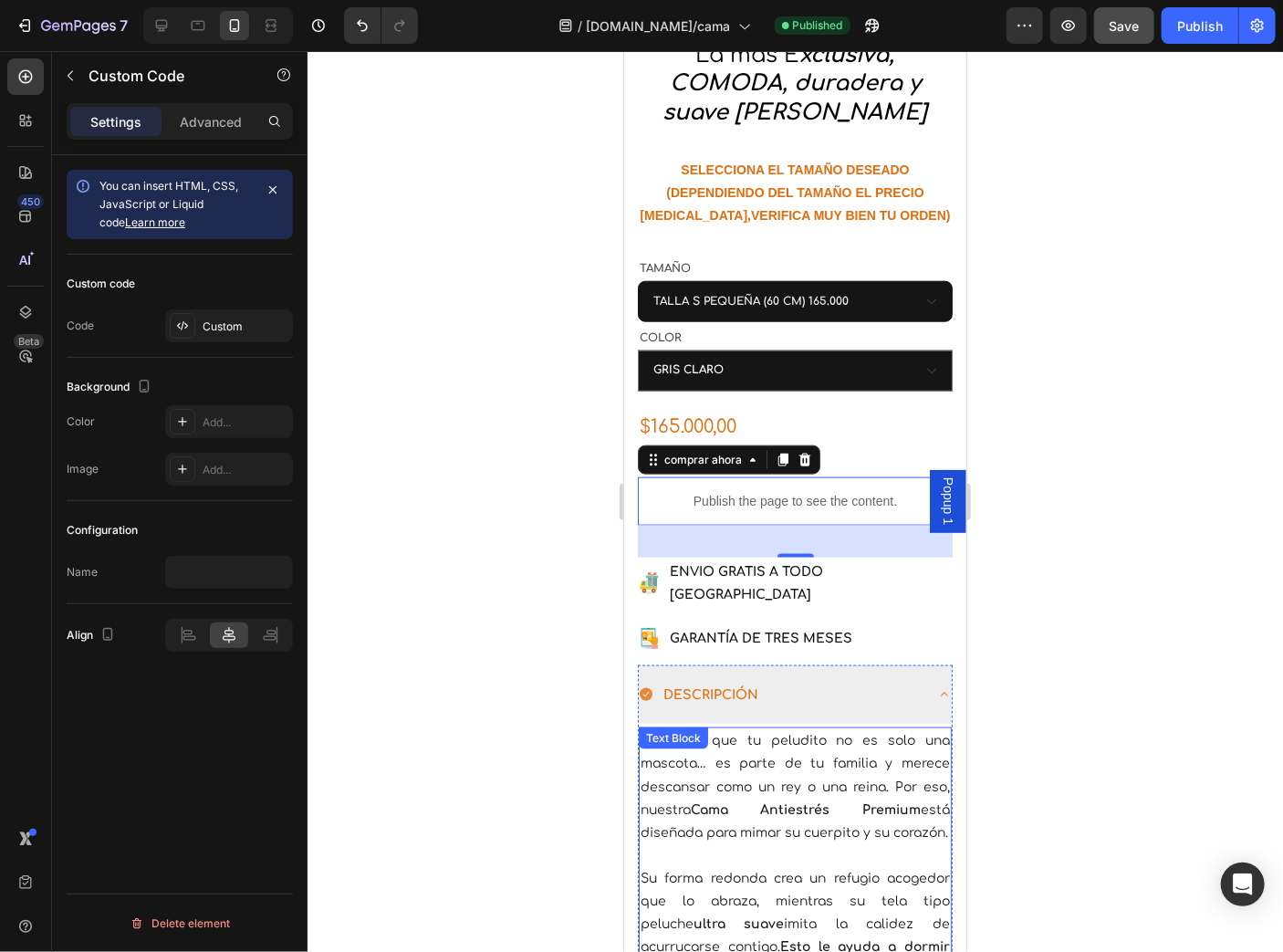
scroll to position [511, 0]
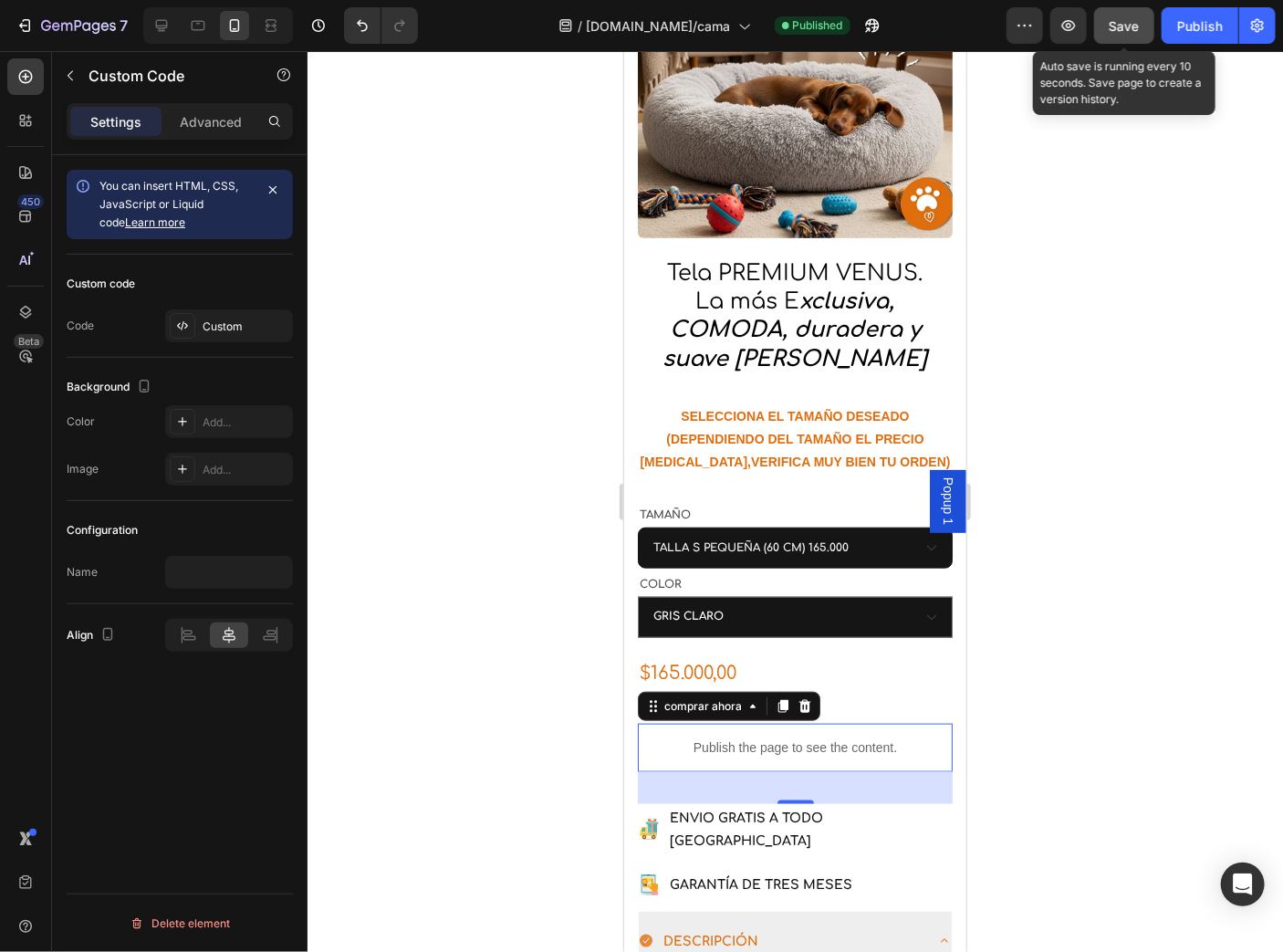
click at [1117, 12] on button "Save" at bounding box center [1124, 25] width 60 height 37
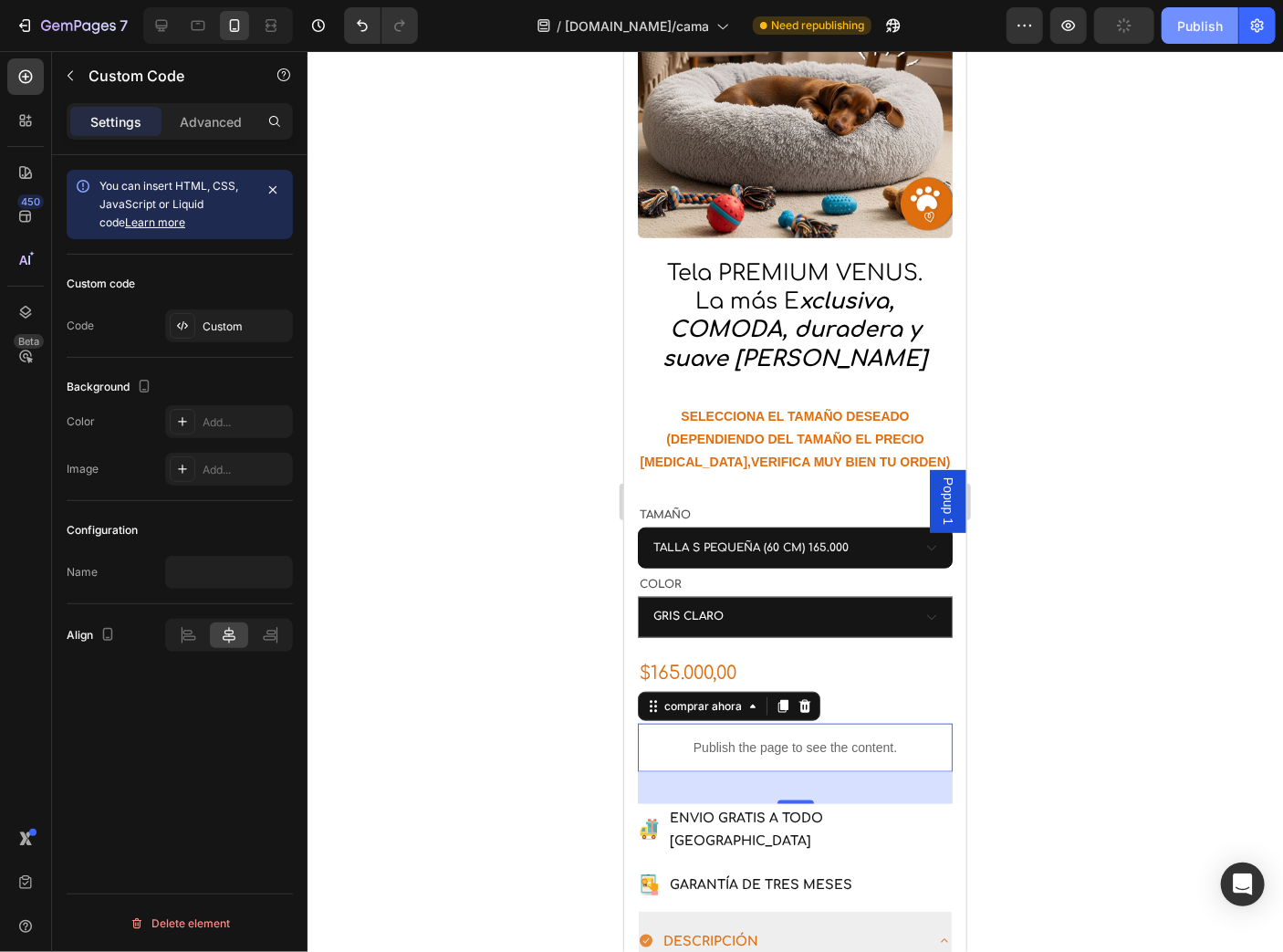
click at [1208, 37] on button "Publish" at bounding box center [1199, 25] width 76 height 37
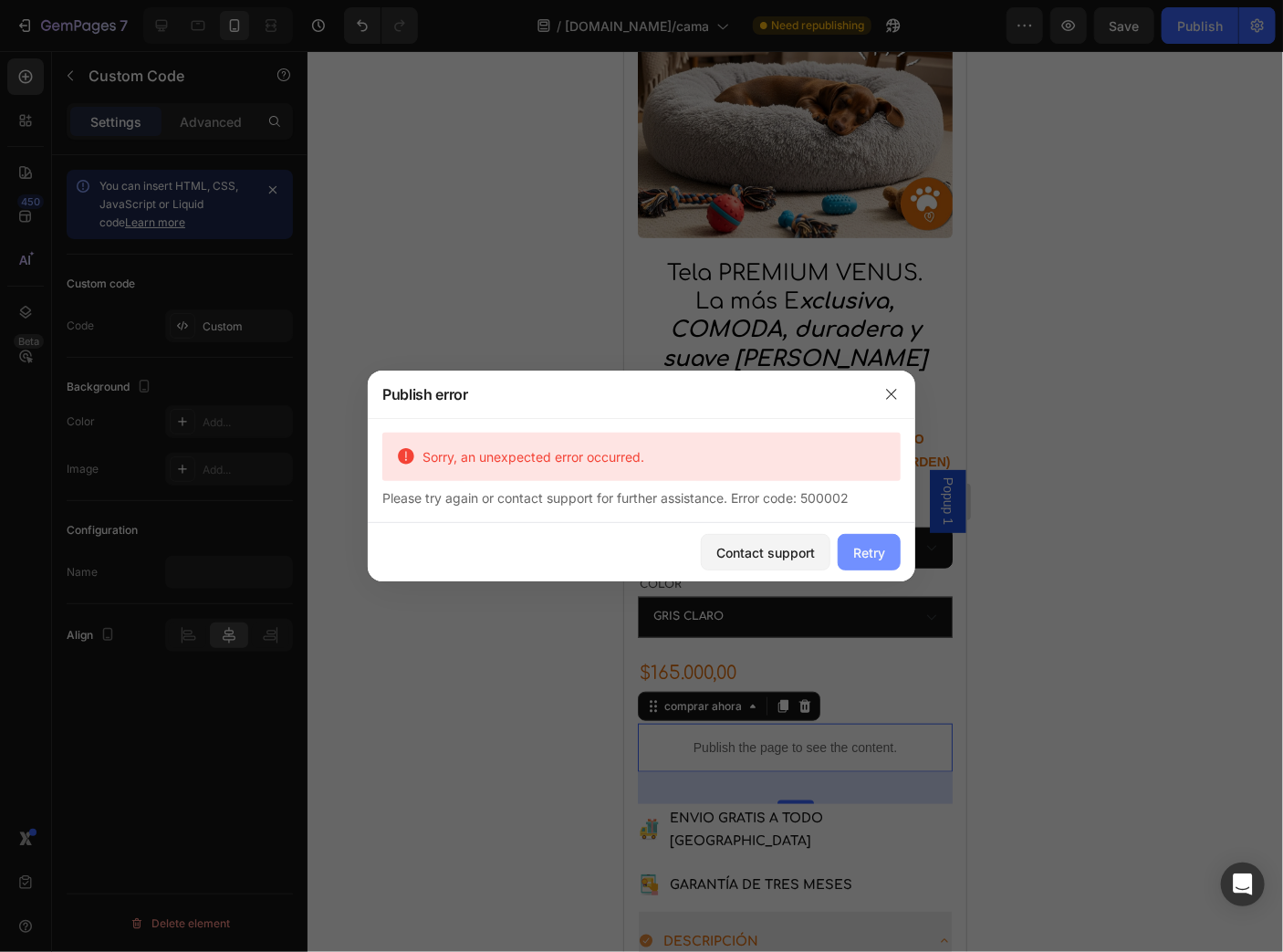
click at [876, 555] on div "Retry" at bounding box center [869, 552] width 32 height 19
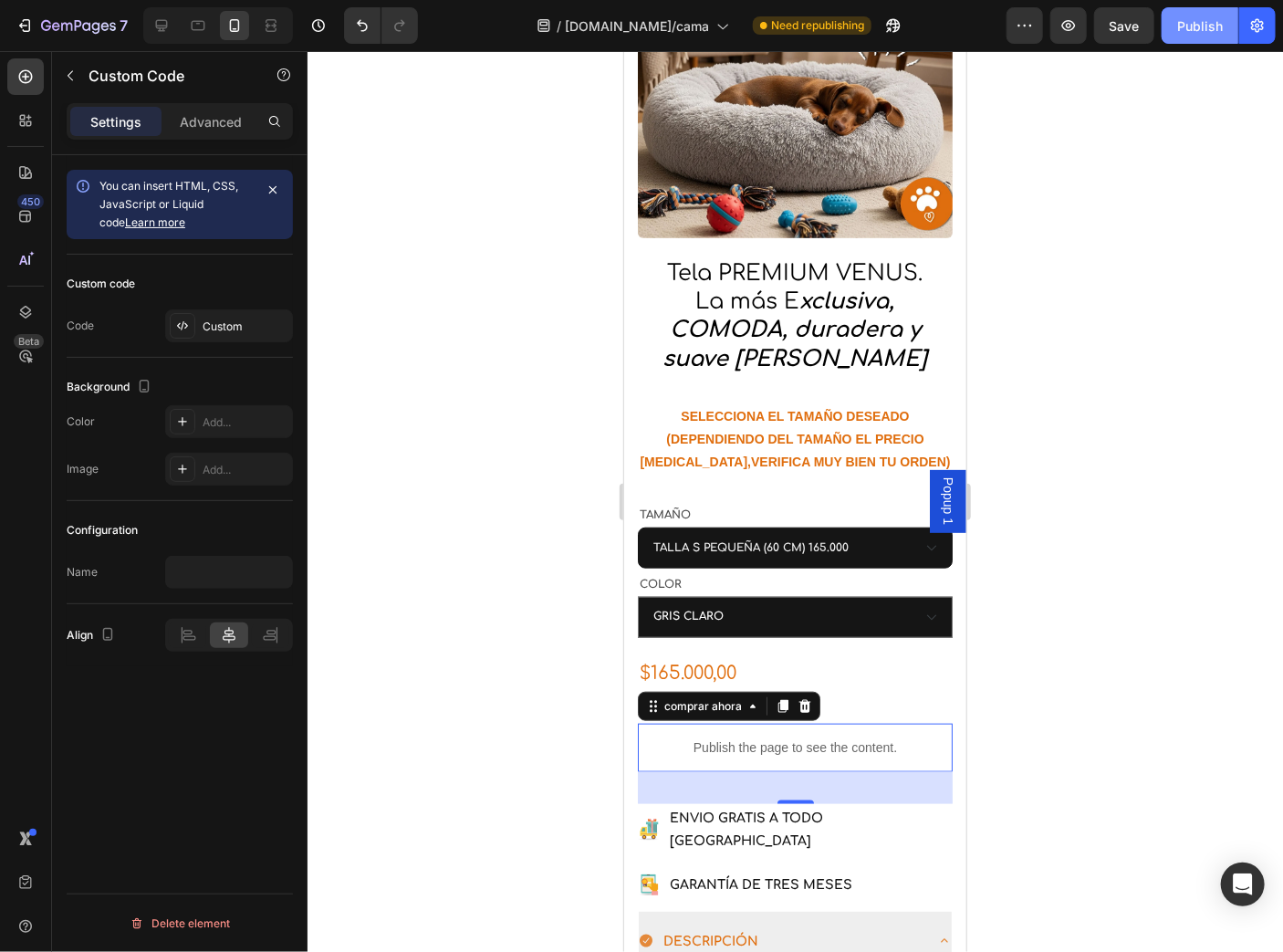
click at [1197, 10] on button "Publish" at bounding box center [1199, 25] width 76 height 37
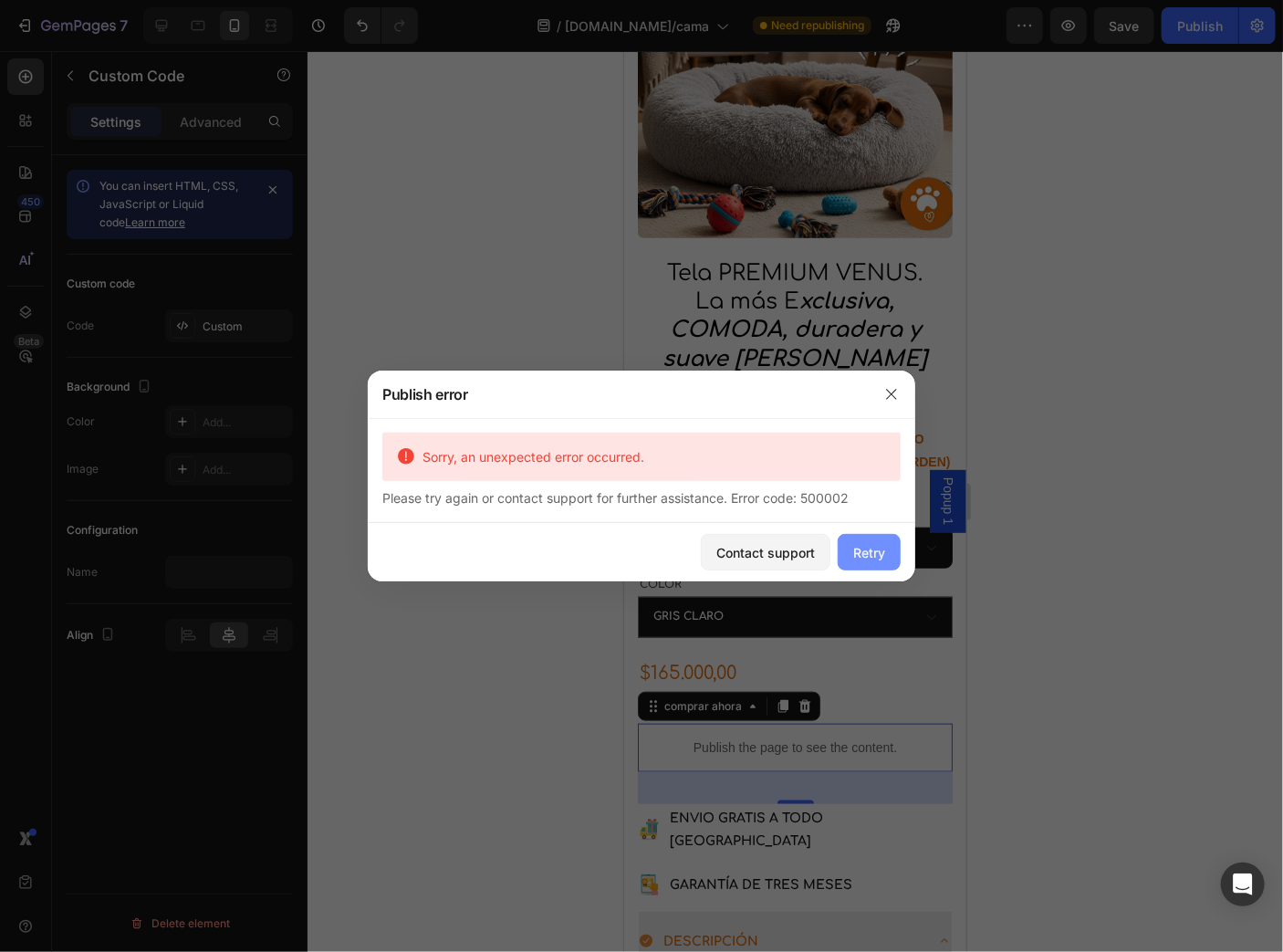
drag, startPoint x: 864, startPoint y: 563, endPoint x: 241, endPoint y: 510, distance: 625.3
click at [864, 563] on button "Retry" at bounding box center [869, 552] width 63 height 37
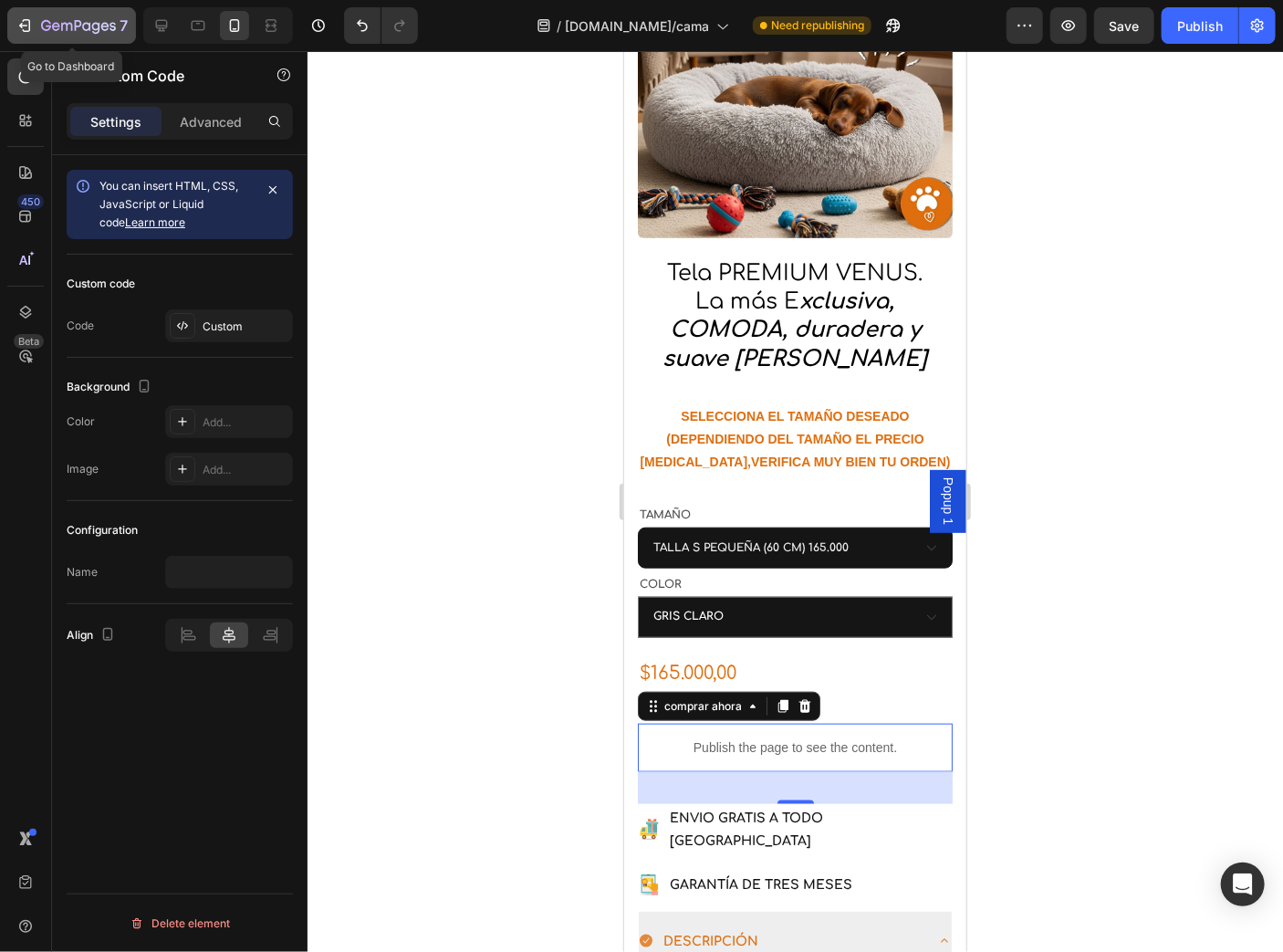
click at [37, 14] on button "7" at bounding box center [71, 25] width 129 height 37
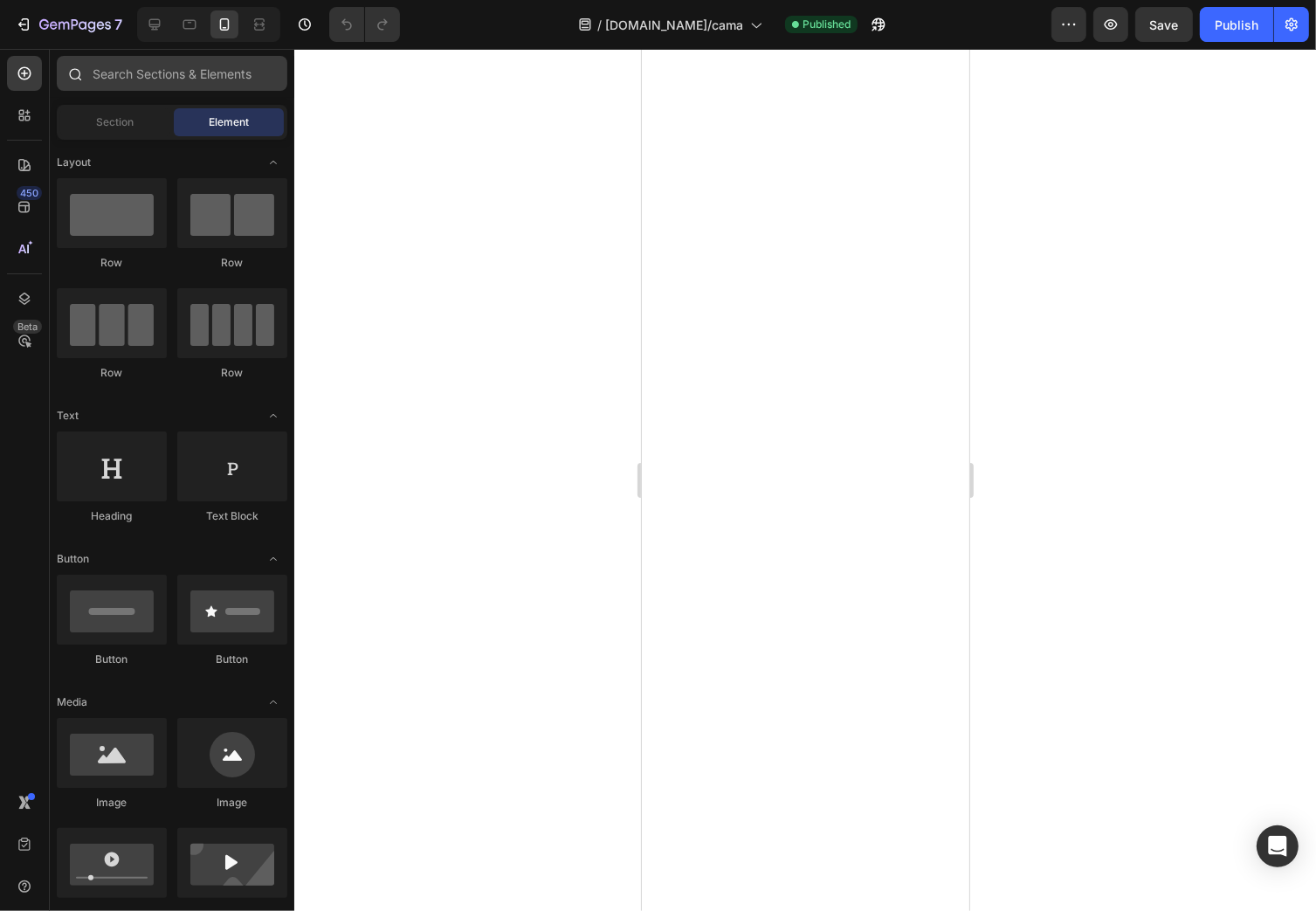
select select "TALLA S PEQUEÑA (60 CM) 165.000"
select select "GRIS CLARO"
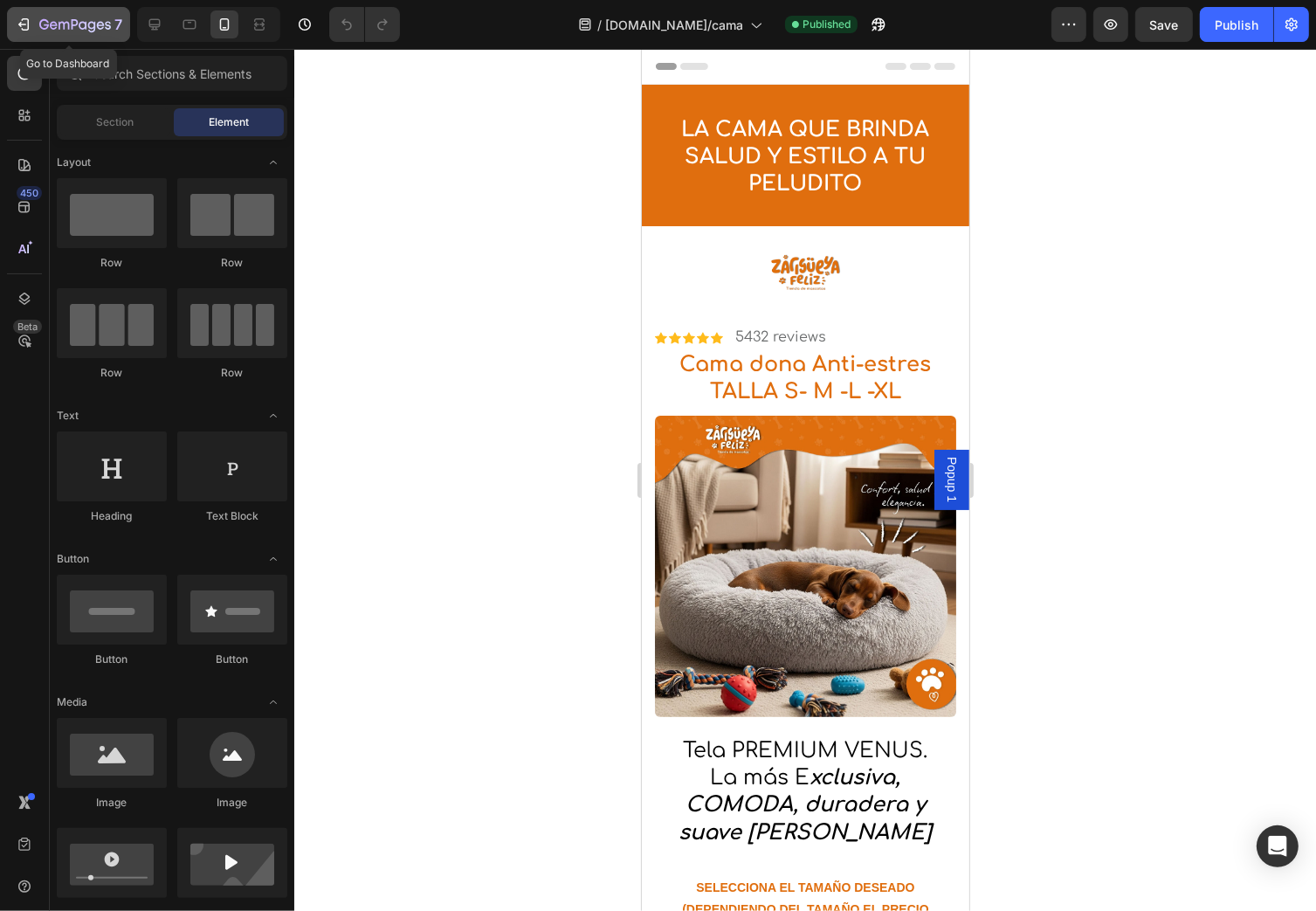
click at [42, 30] on icon "button" at bounding box center [76, 25] width 72 height 14
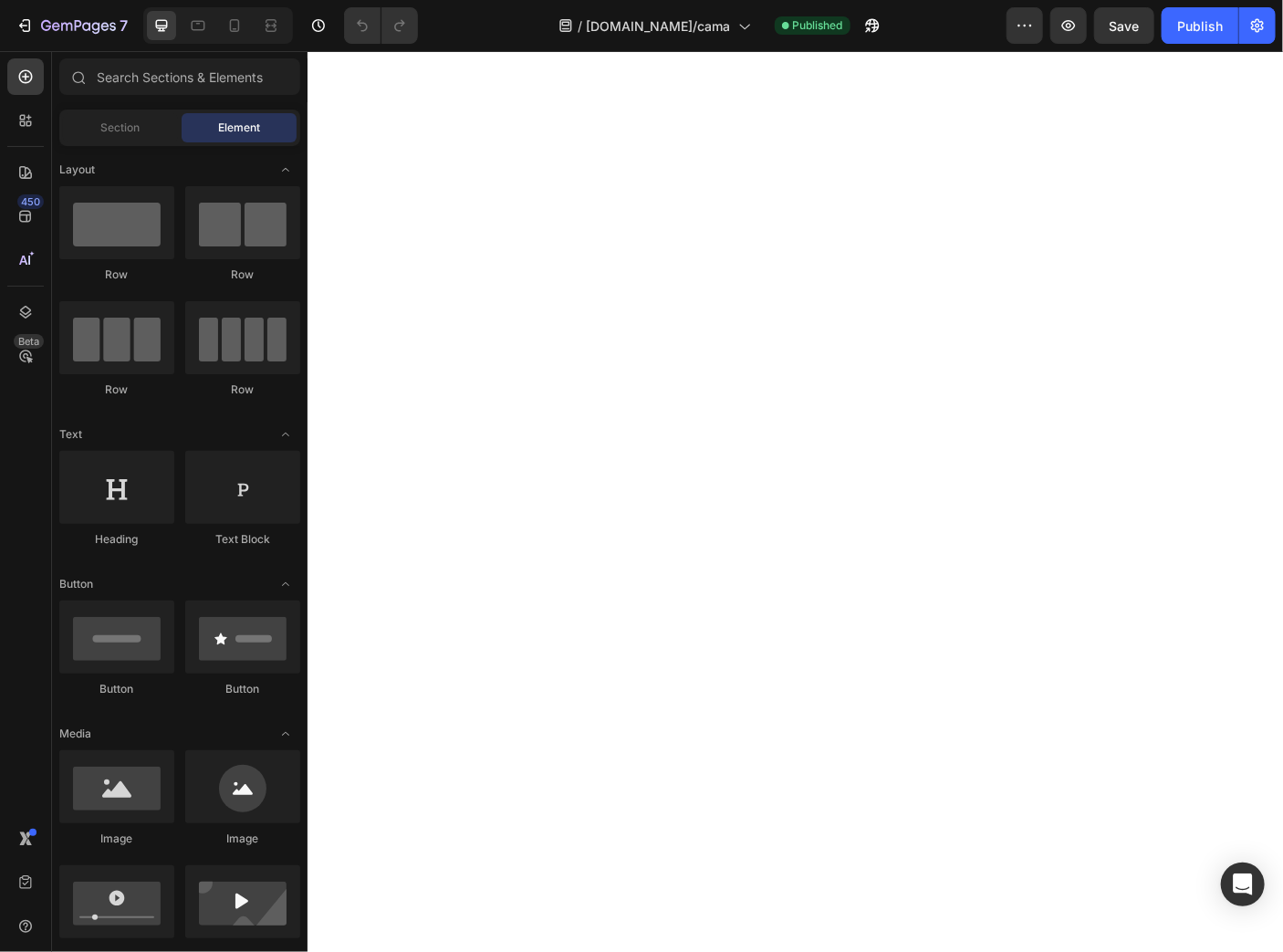
select select "TALLA S PEQUEÑA (60 CM) 165.000"
select select "GRIS CLARO"
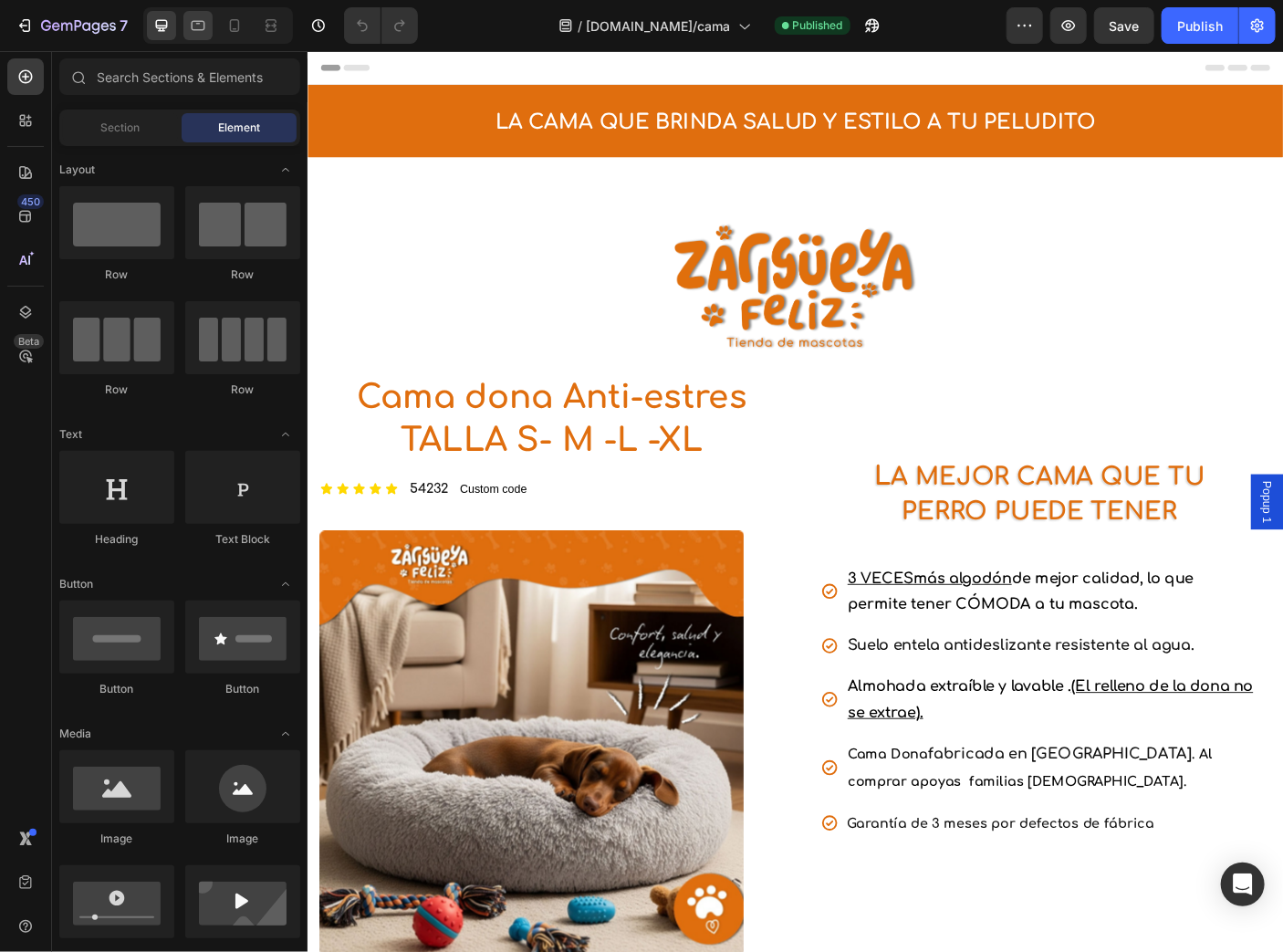
click at [196, 37] on div at bounding box center [198, 25] width 29 height 29
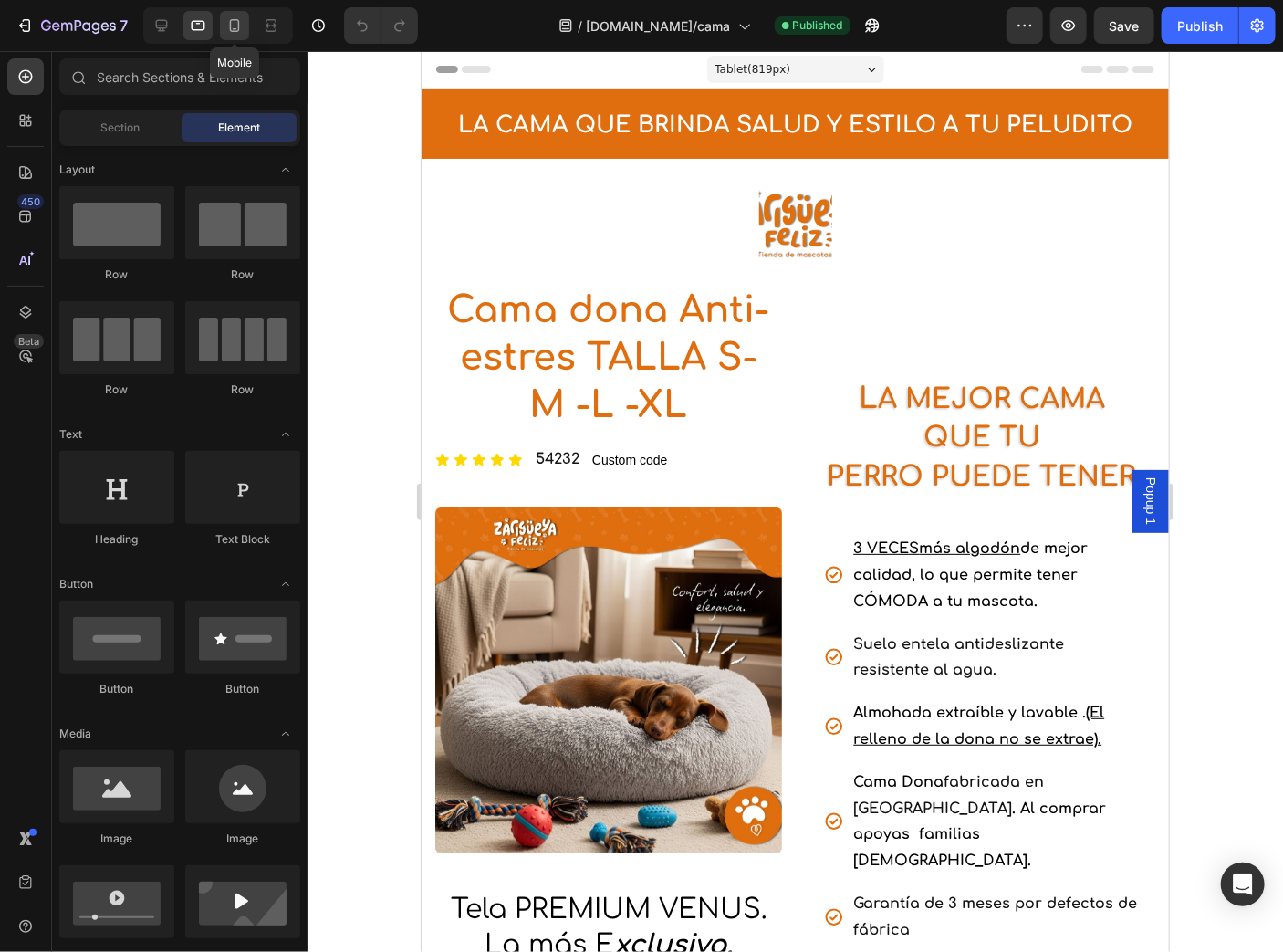
click at [235, 32] on icon at bounding box center [234, 24] width 18 height 18
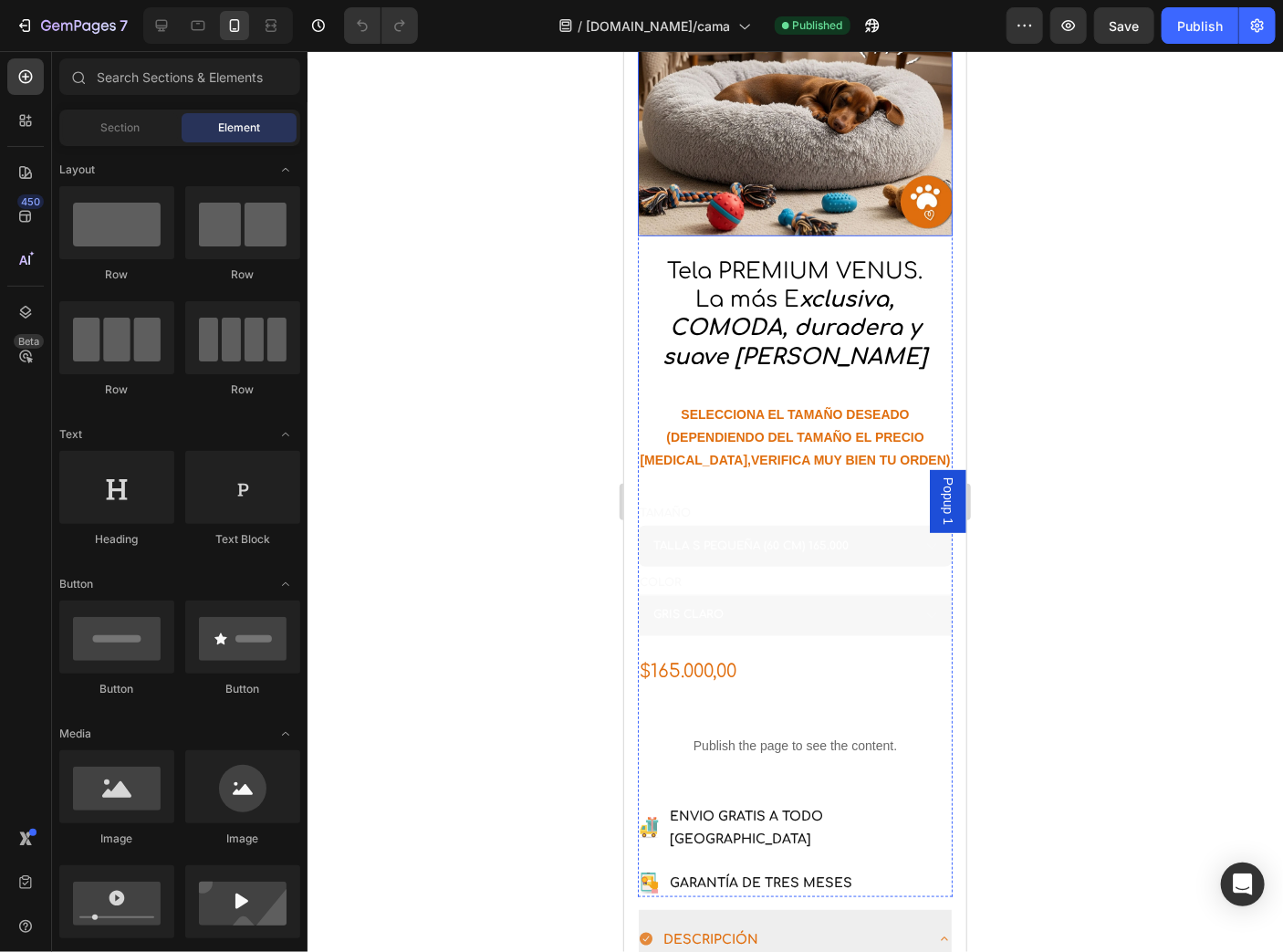
scroll to position [584, 0]
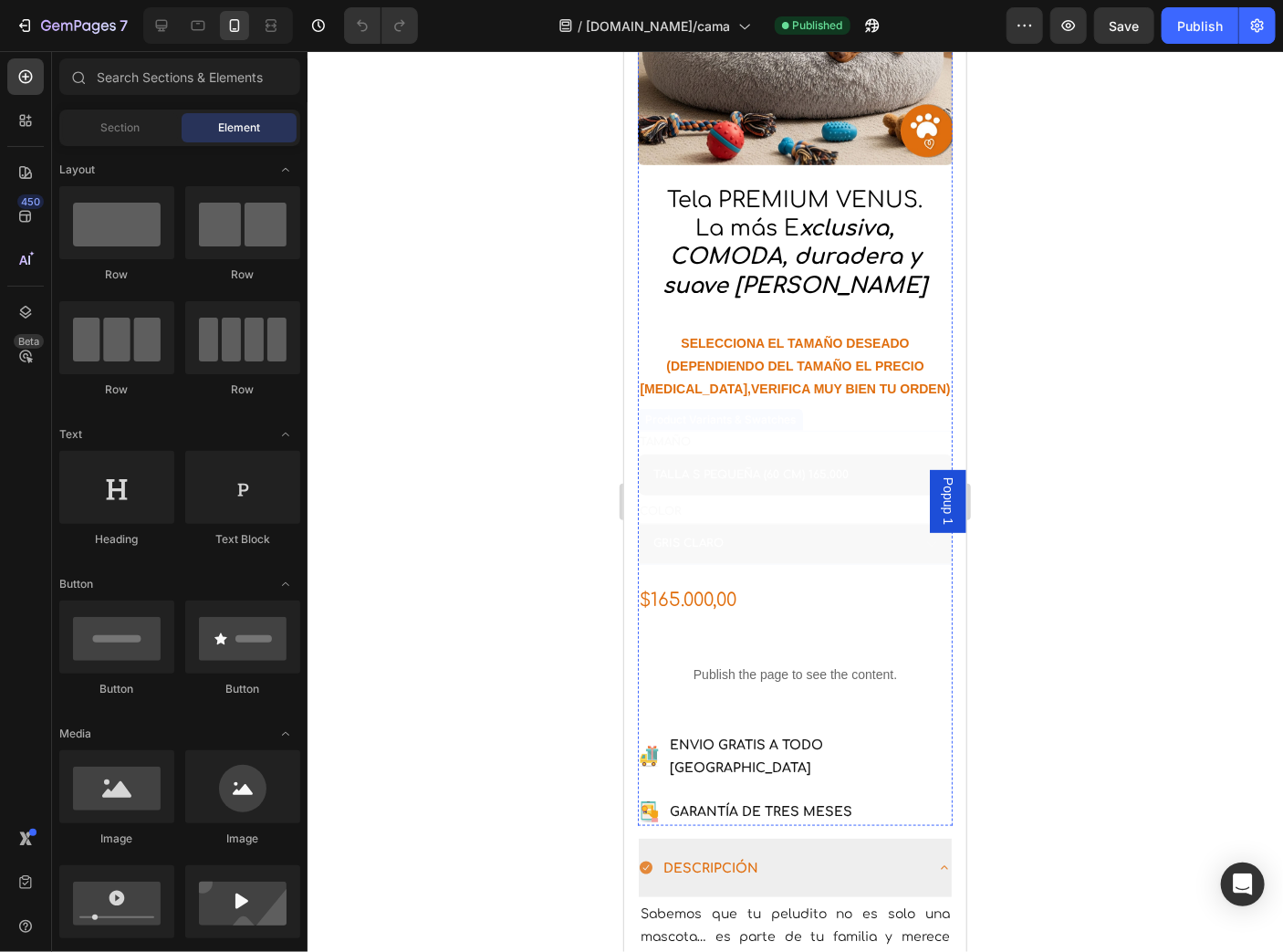
click at [797, 430] on div "TAMAÑO Please select an option TALLA S PEQUEÑA (60 CM) 165.000 TALLA M (75 CM) …" at bounding box center [794, 497] width 315 height 134
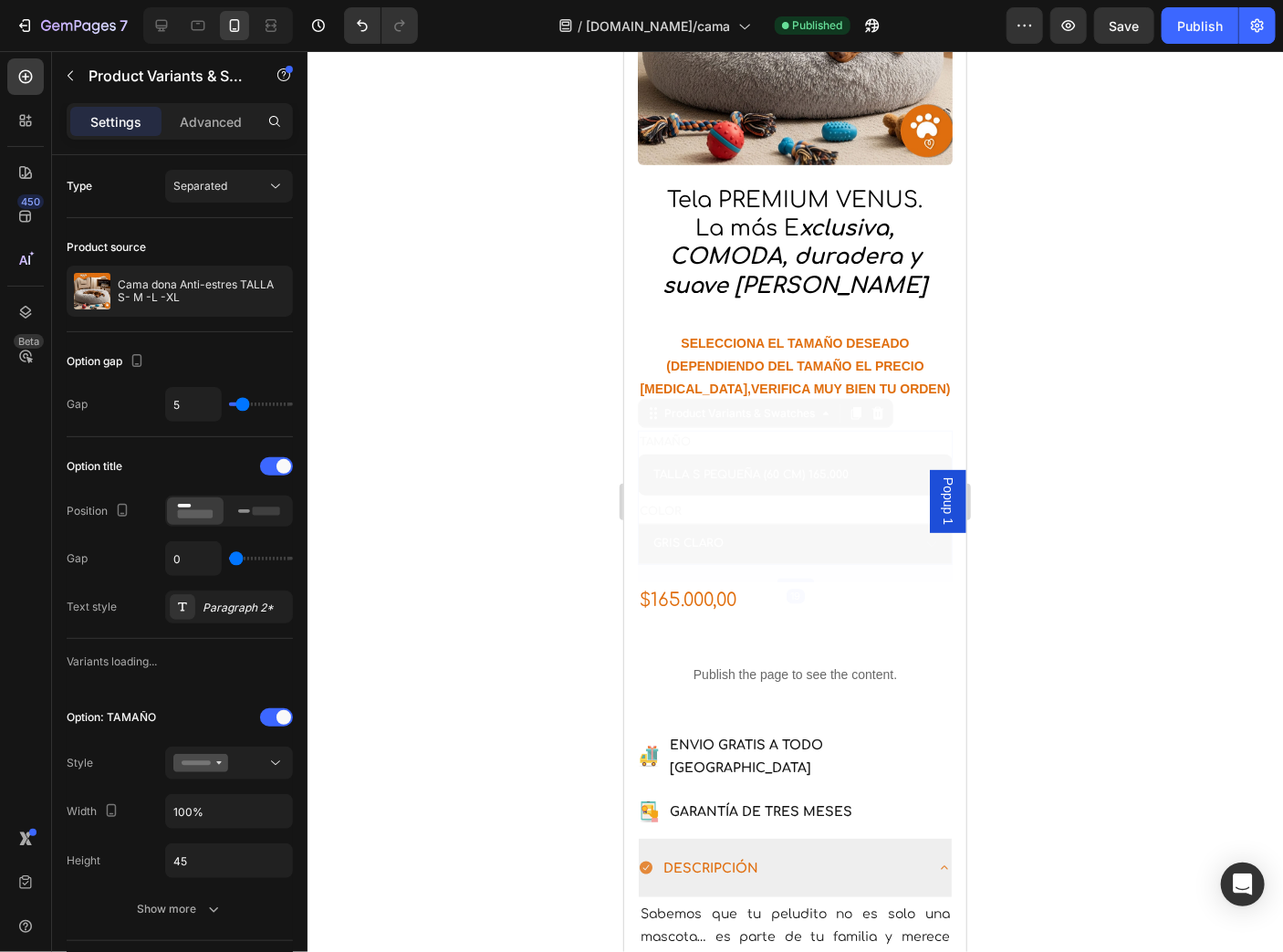
click at [800, 432] on div "TAMAÑO Please select an option TALLA S PEQUEÑA (60 CM) 165.000 TALLA M (75 CM) …" at bounding box center [794, 462] width 315 height 65
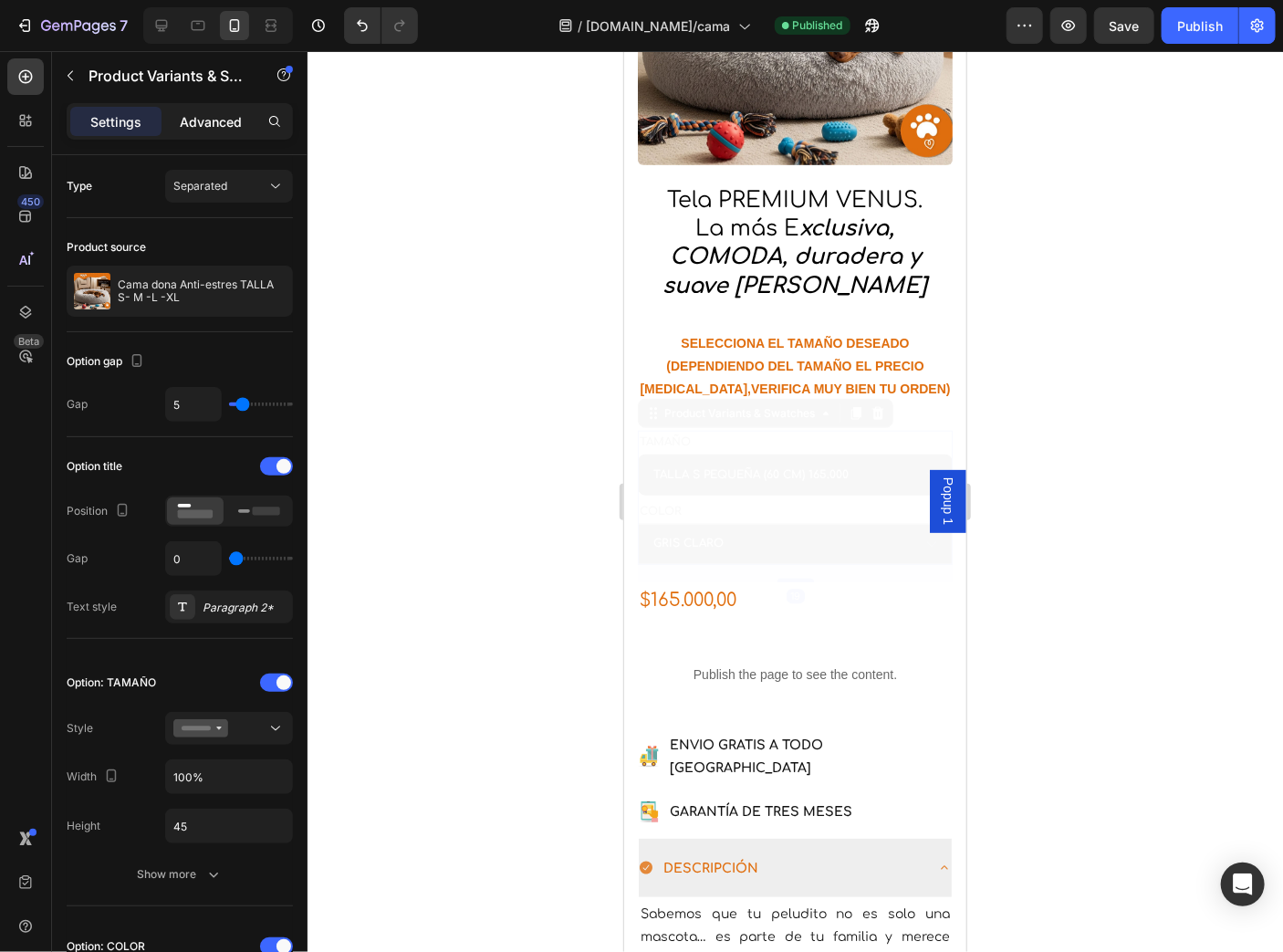
click at [224, 120] on p "Advanced" at bounding box center [211, 121] width 62 height 19
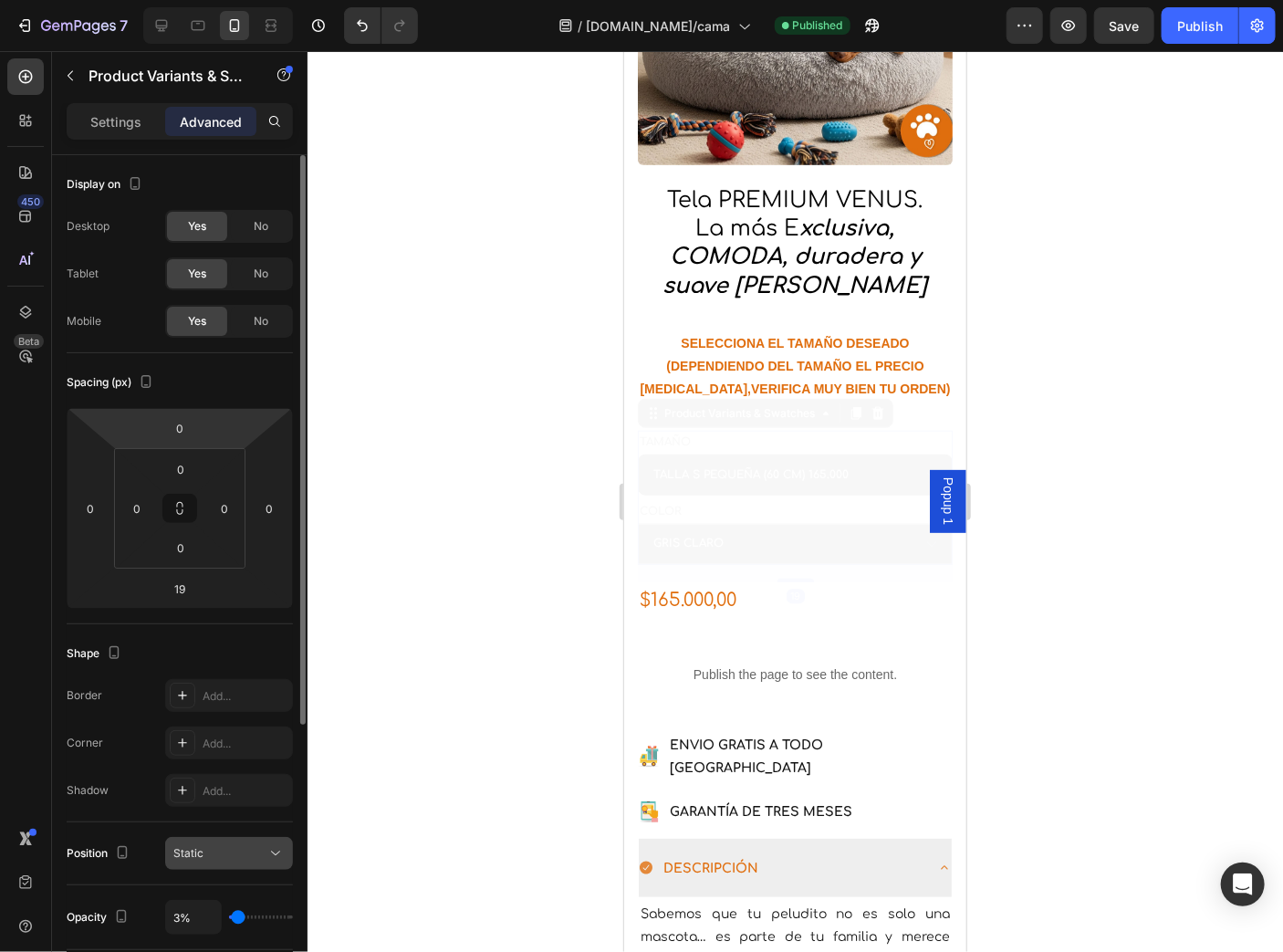
scroll to position [292, 0]
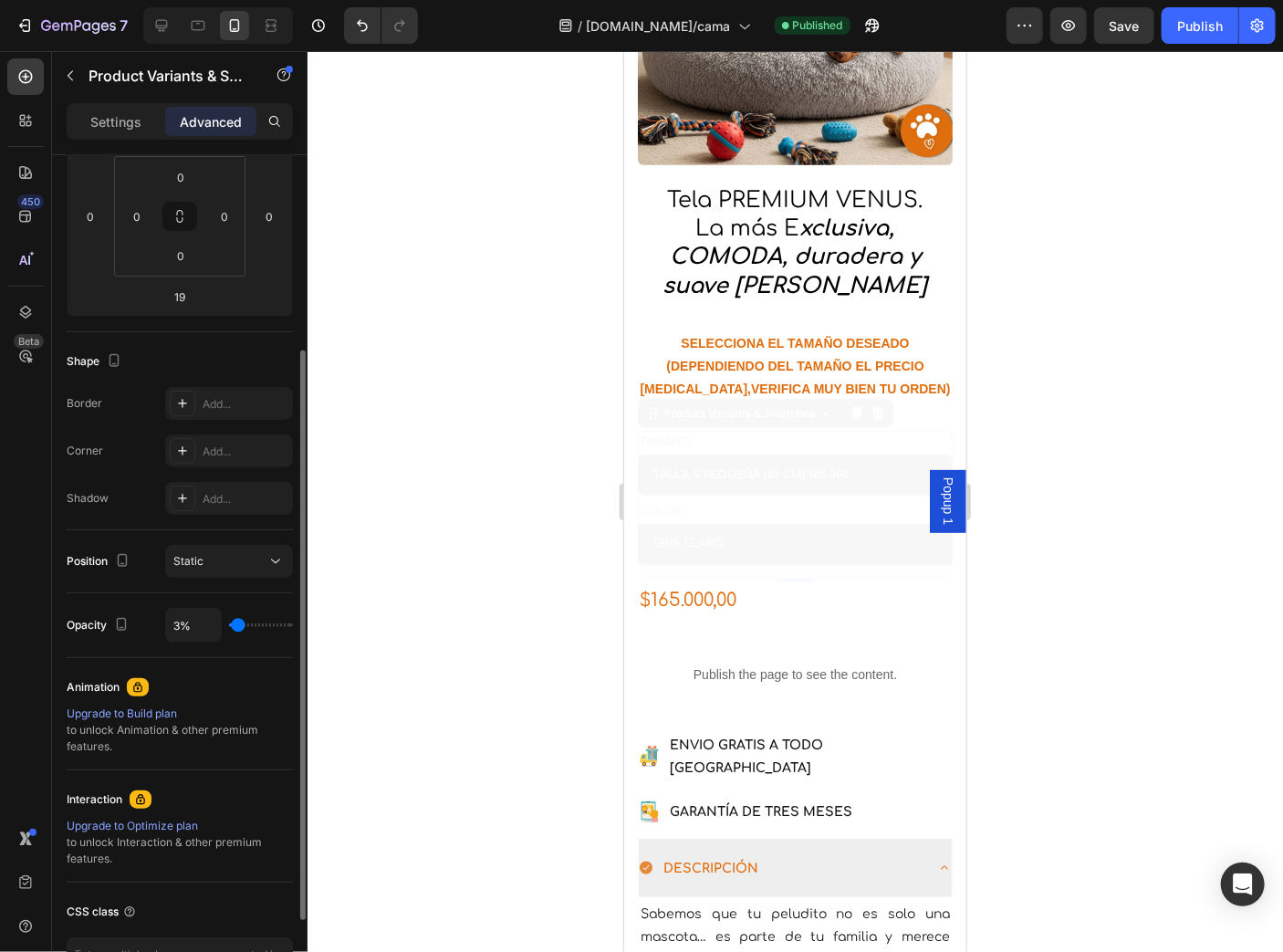
type input "100%"
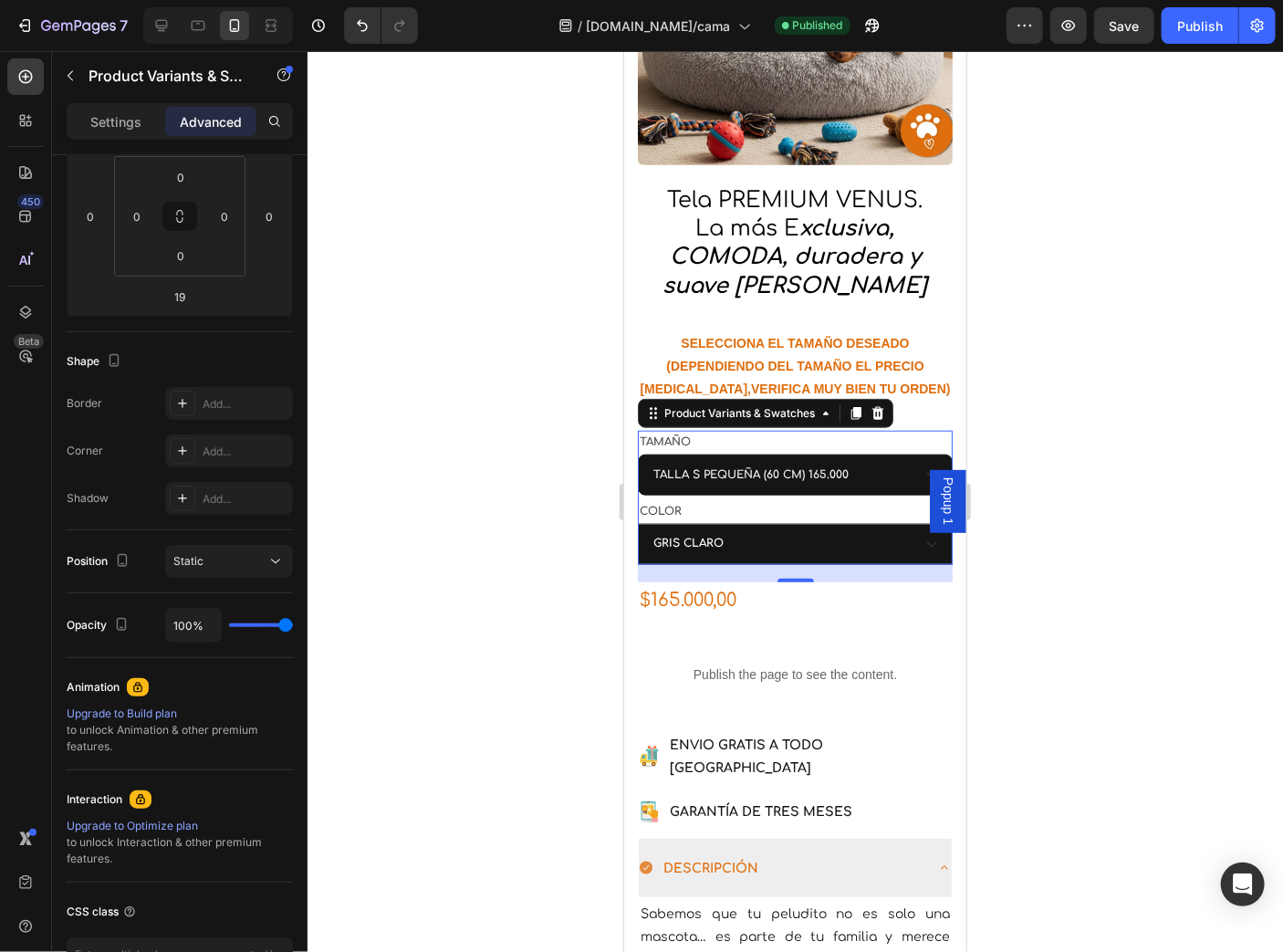
drag, startPoint x: 237, startPoint y: 625, endPoint x: 322, endPoint y: 628, distance: 85.1
type input "100"
click at [293, 627] on input "range" at bounding box center [261, 626] width 64 height 4
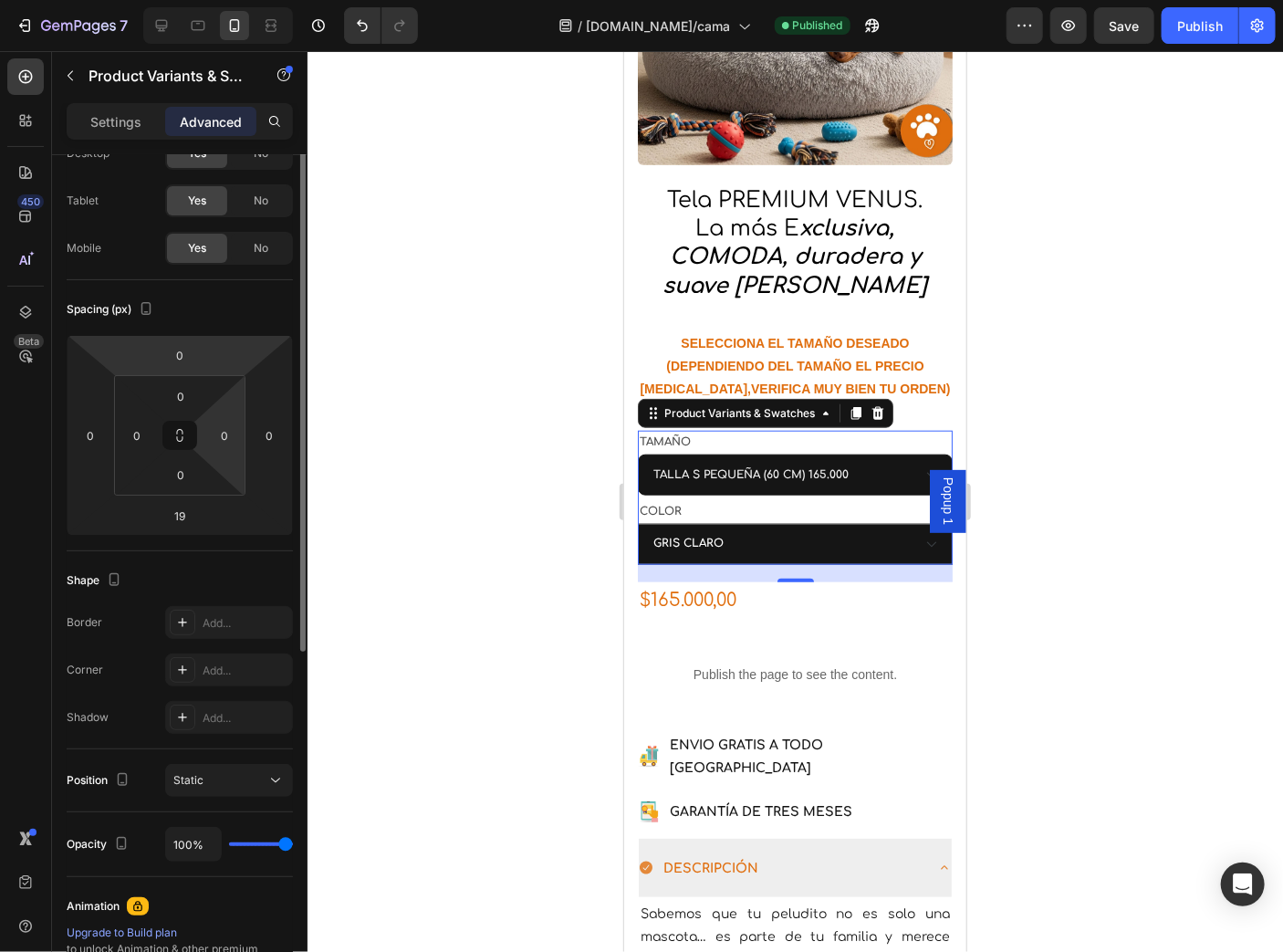
scroll to position [0, 0]
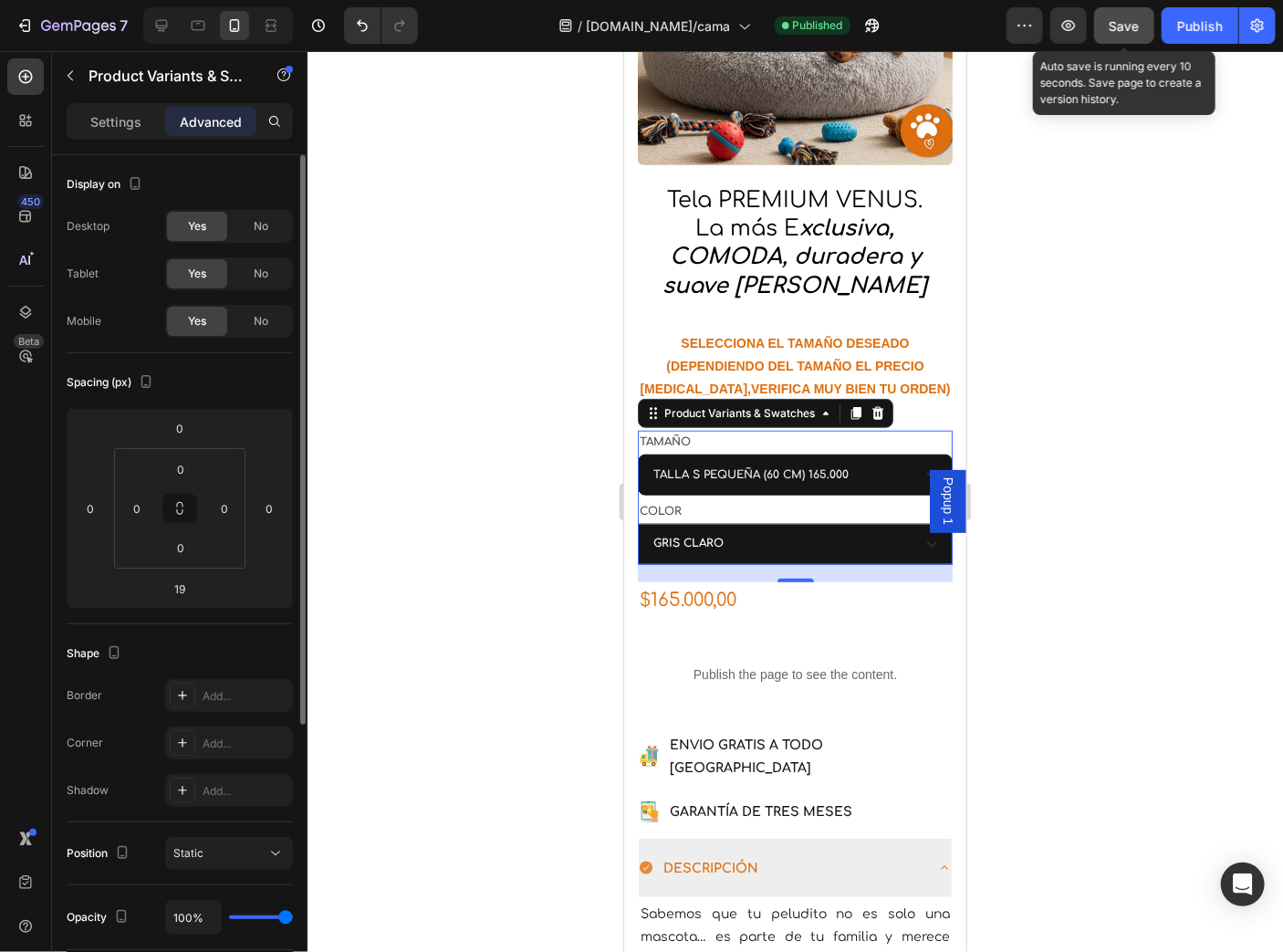
click at [1118, 33] on span "Save" at bounding box center [1125, 25] width 30 height 15
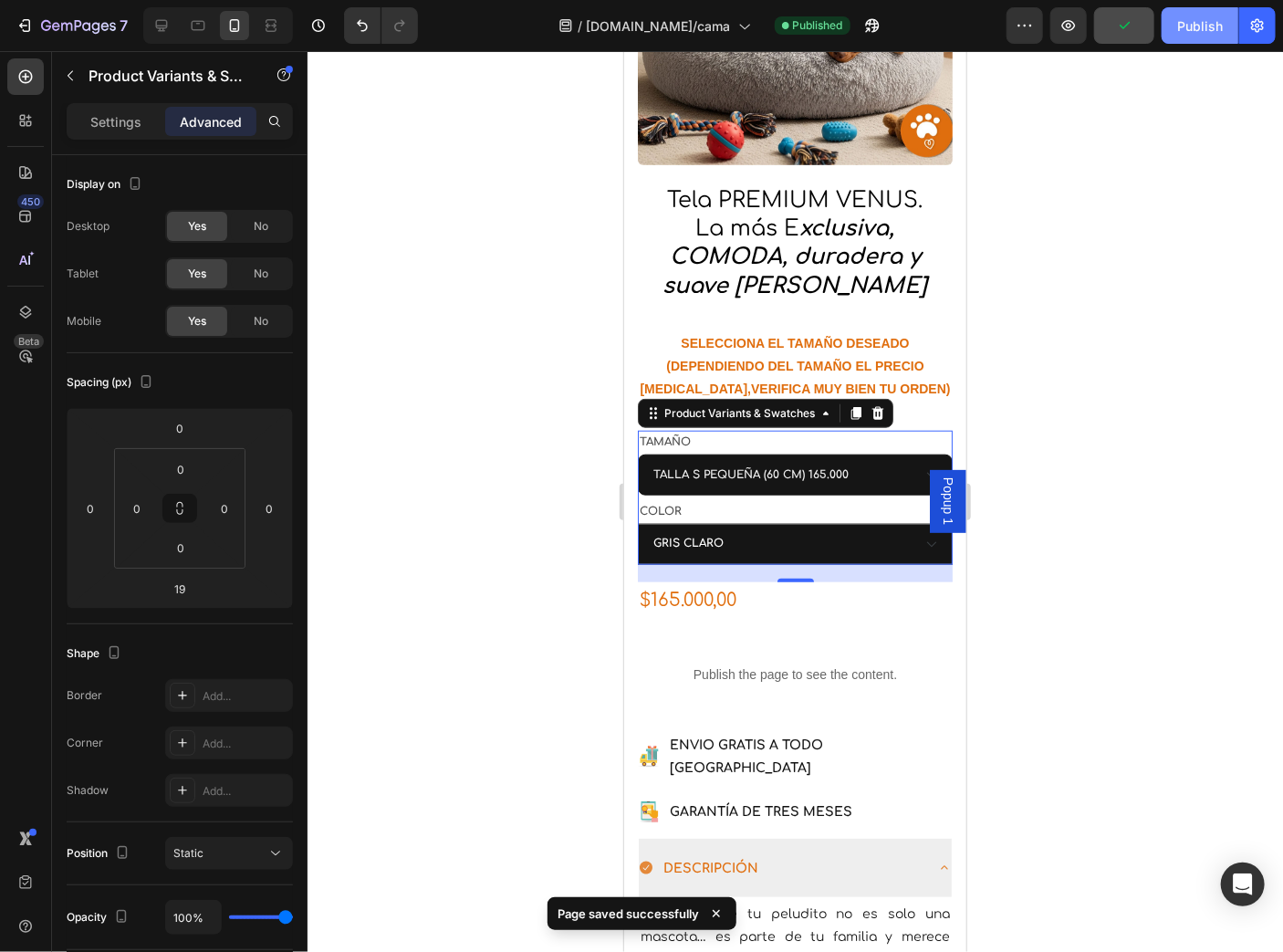
click at [1191, 29] on div "Publish" at bounding box center [1200, 25] width 46 height 19
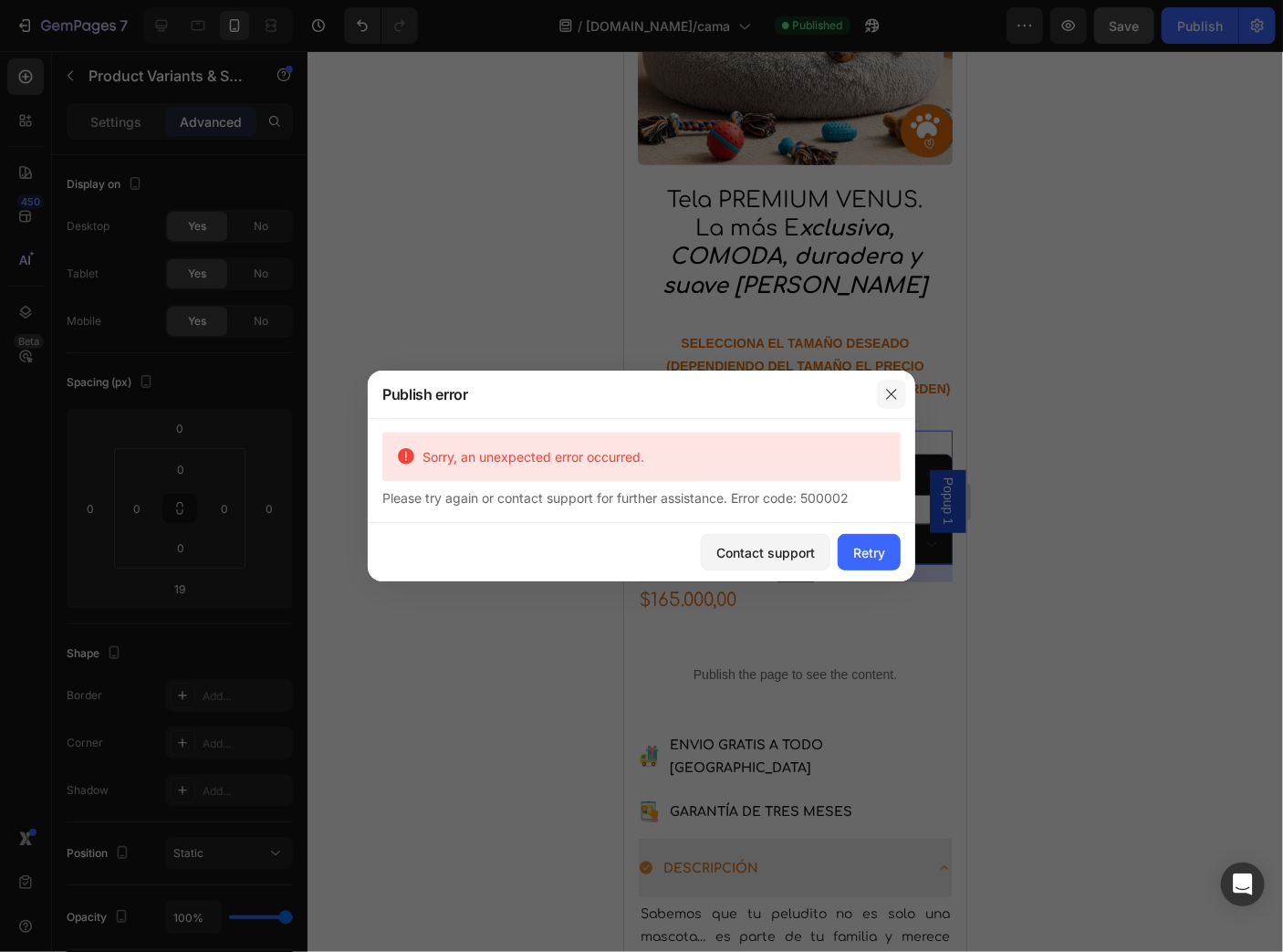
click at [893, 395] on icon "button" at bounding box center [891, 393] width 10 height 10
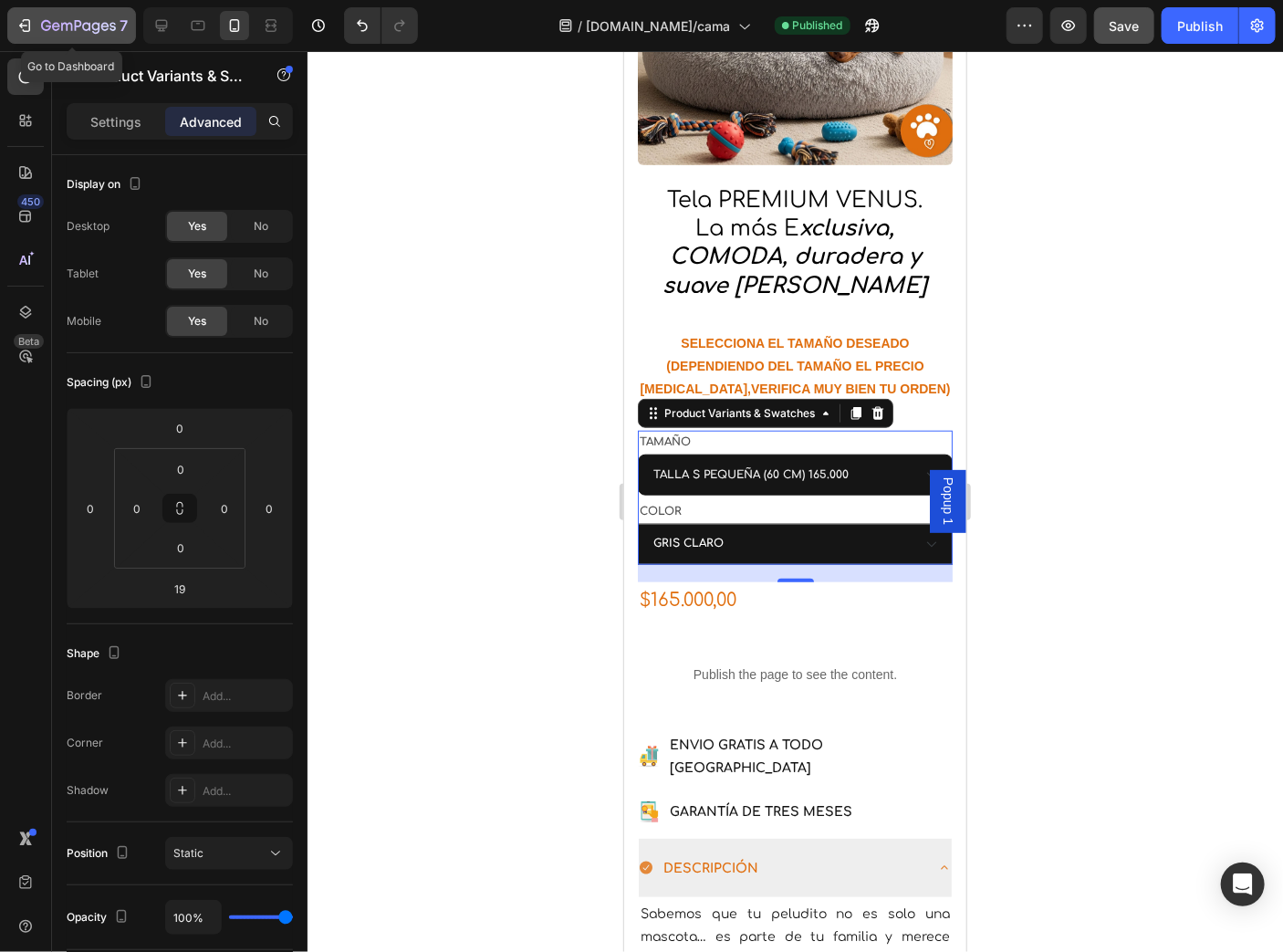
click at [53, 23] on icon "button" at bounding box center [55, 25] width 8 height 8
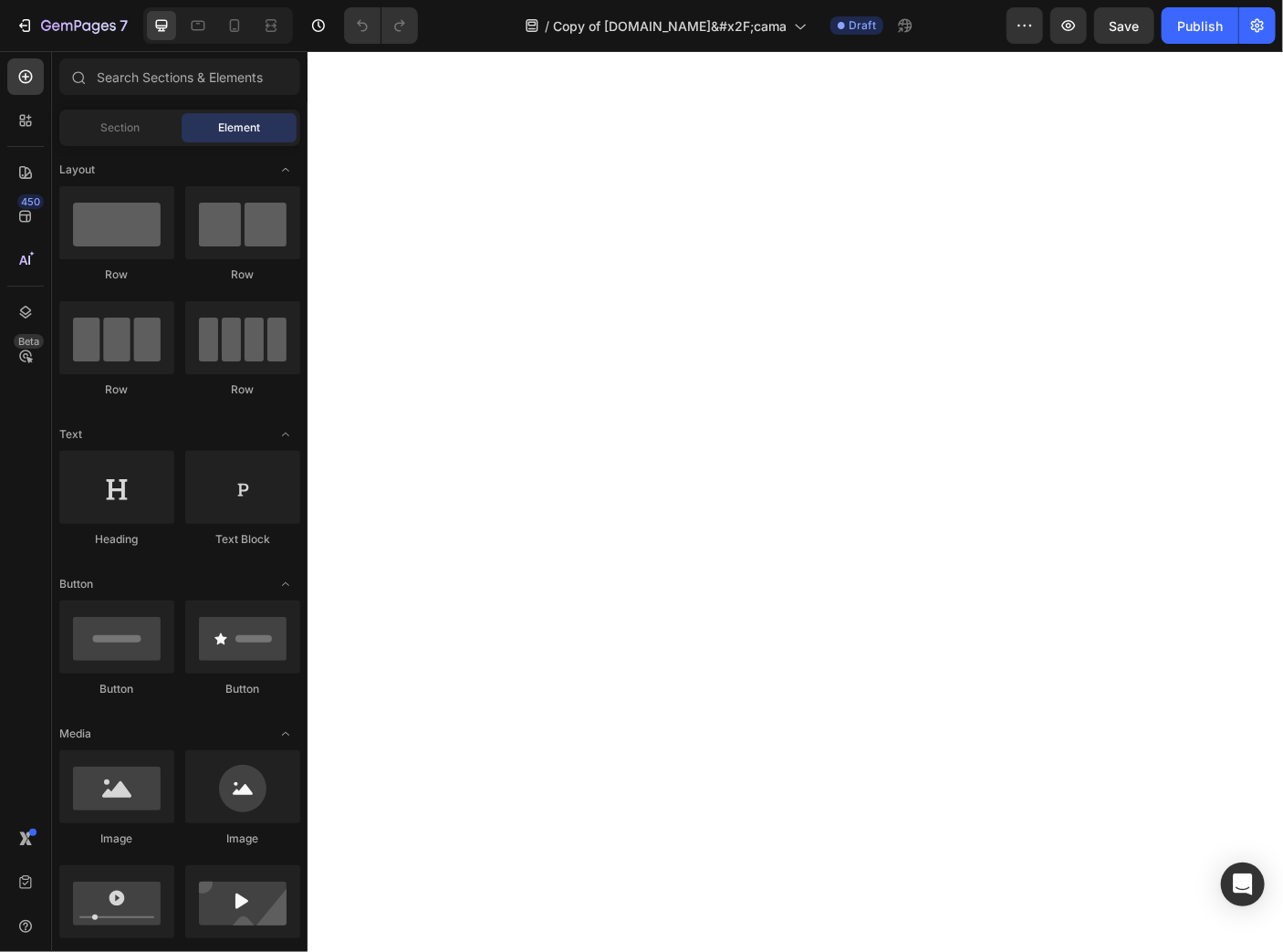
select select "TALLA S PEQUEÑA (60 CM) 165.000"
select select "GRIS CLARO"
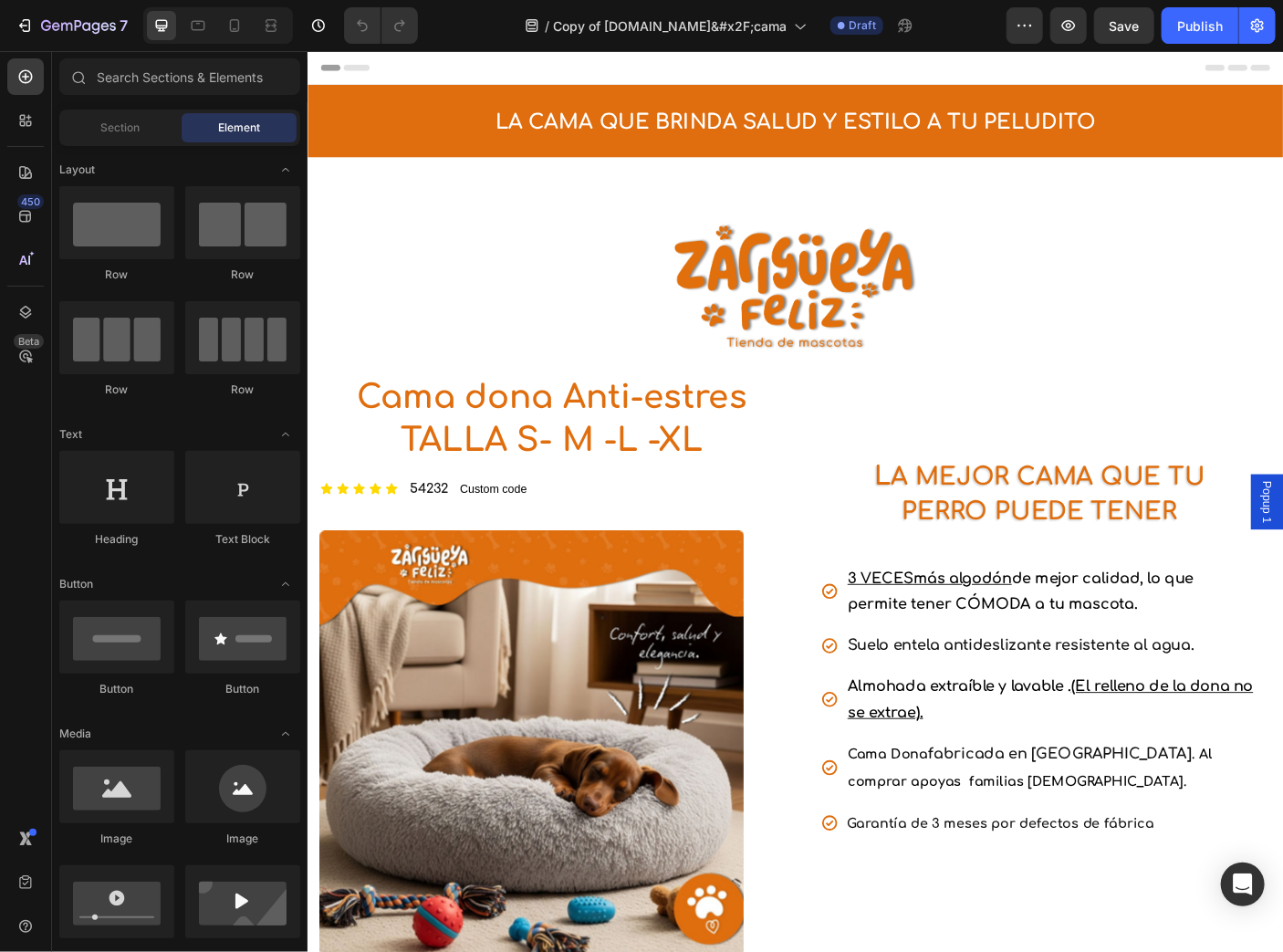
click at [249, 24] on div at bounding box center [217, 25] width 150 height 37
click at [241, 25] on icon at bounding box center [234, 24] width 18 height 18
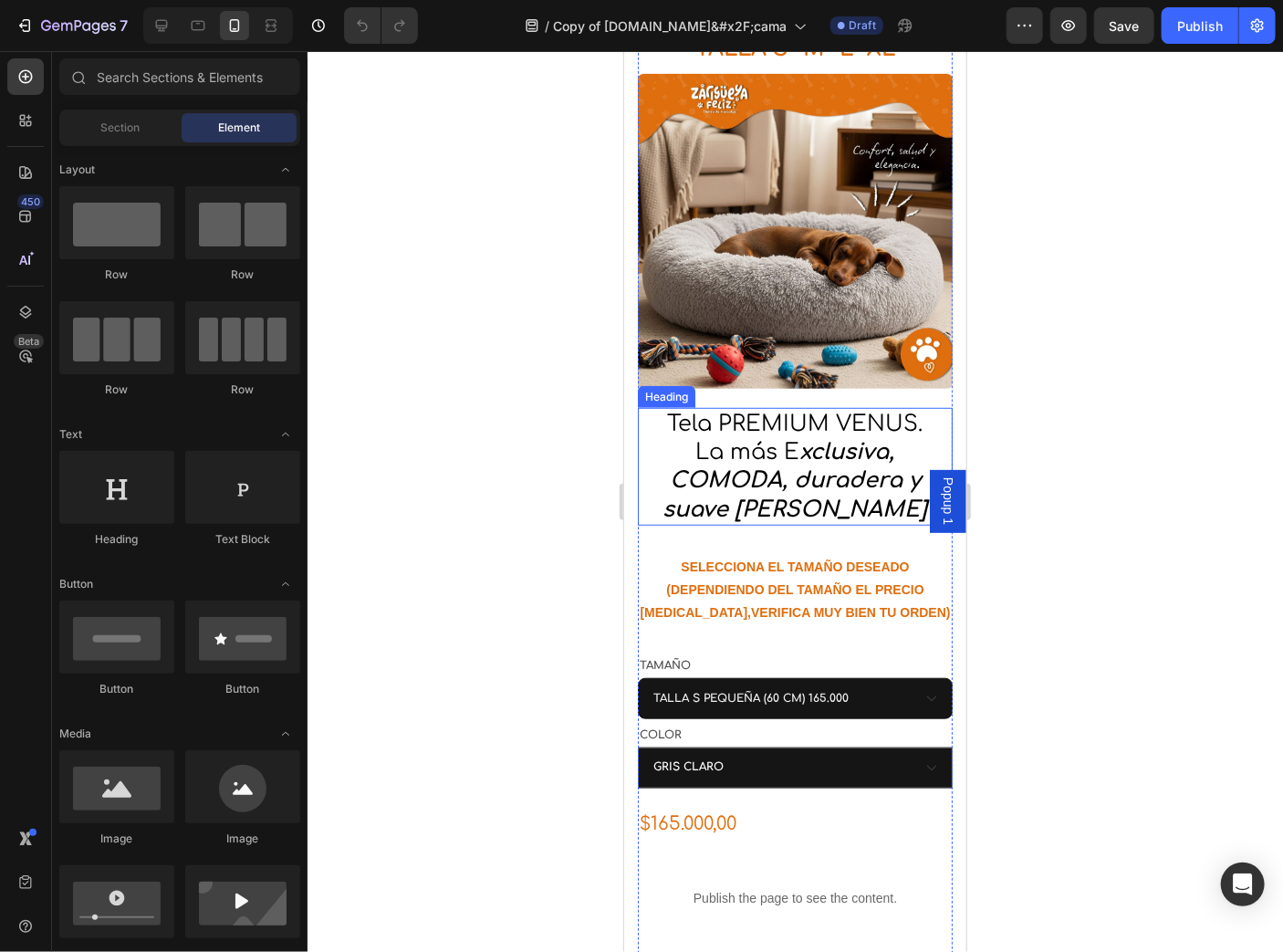
scroll to position [365, 0]
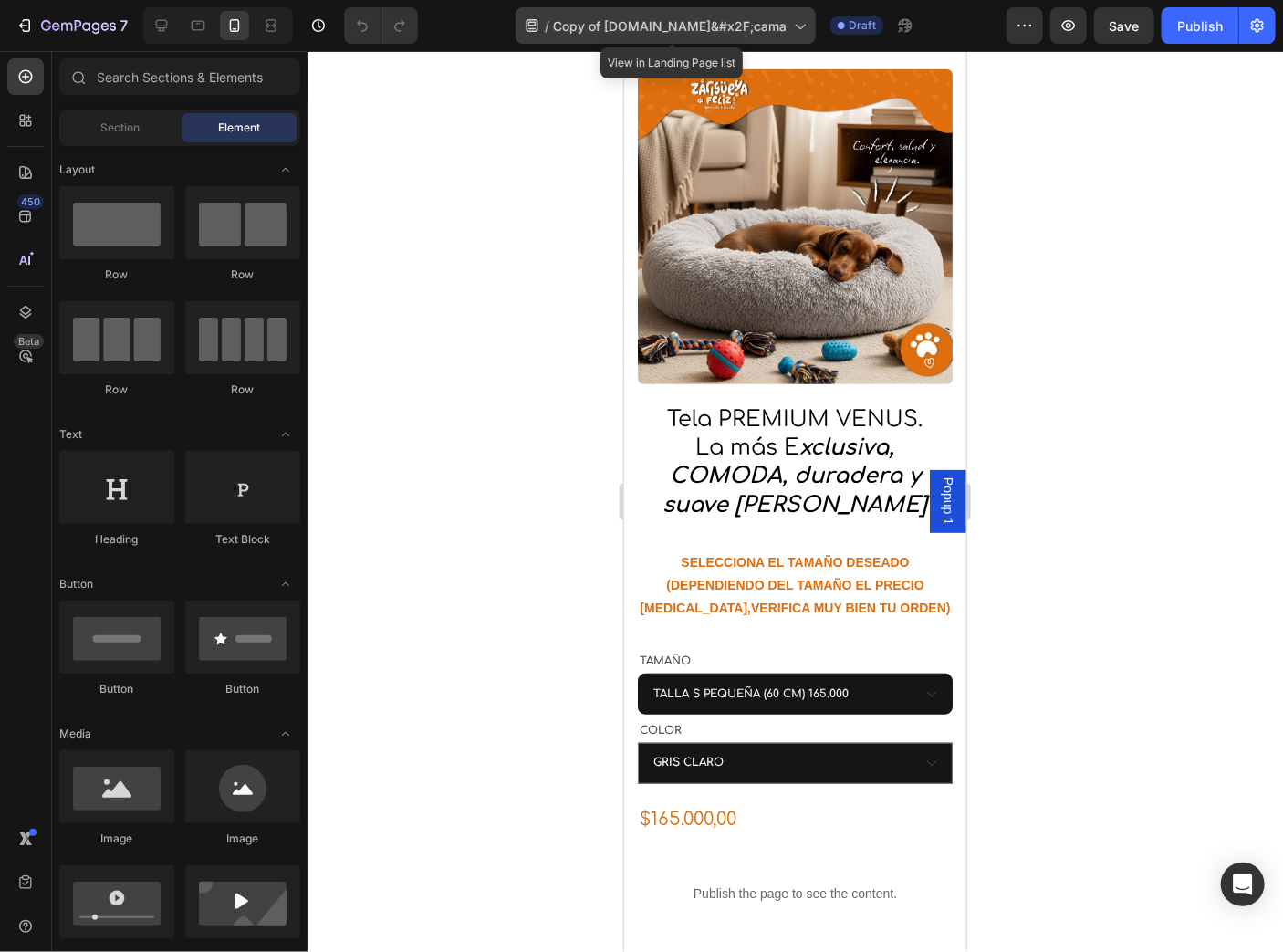
click at [806, 32] on icon at bounding box center [799, 24] width 18 height 18
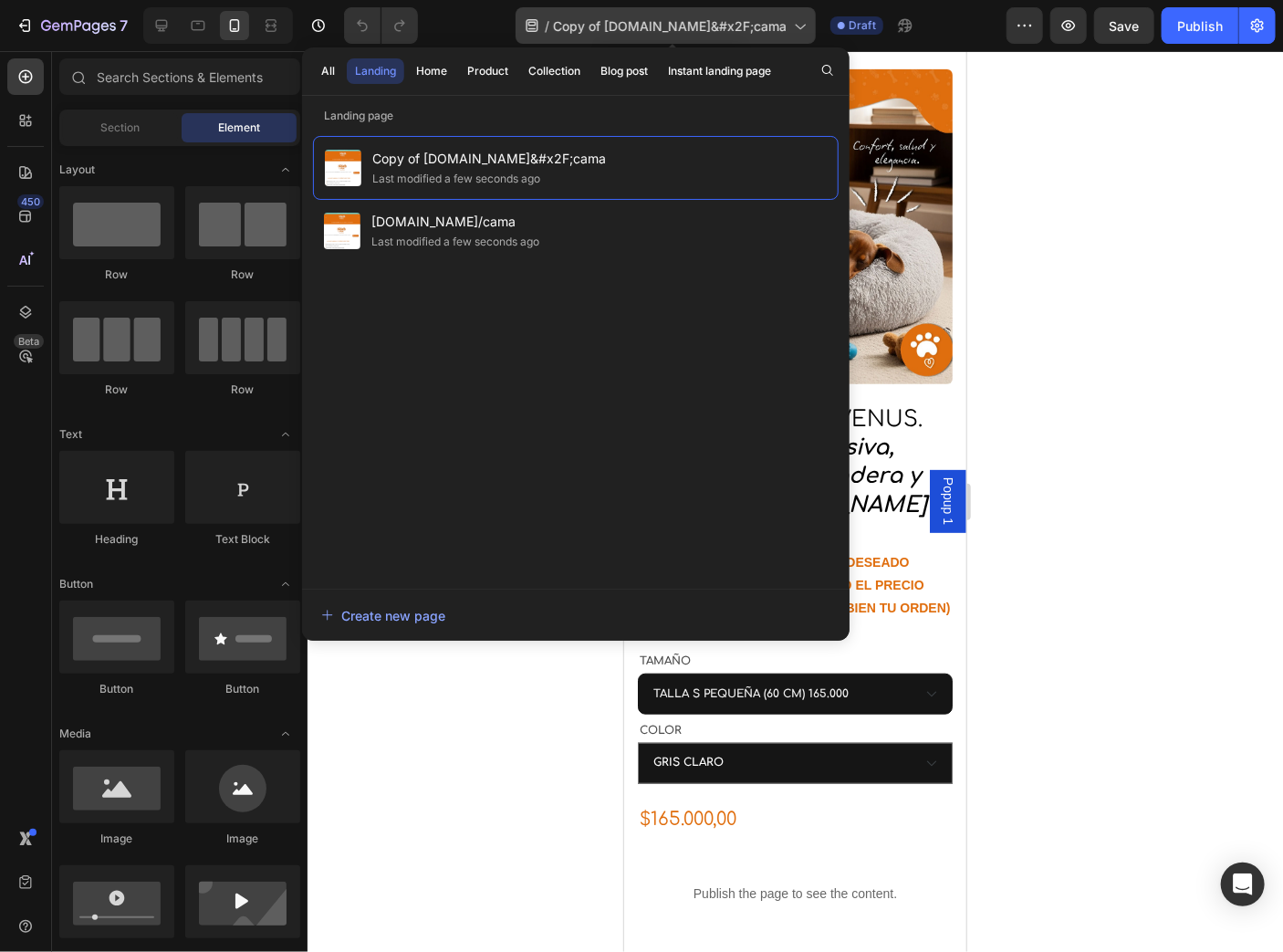
click at [805, 30] on icon at bounding box center [799, 24] width 18 height 18
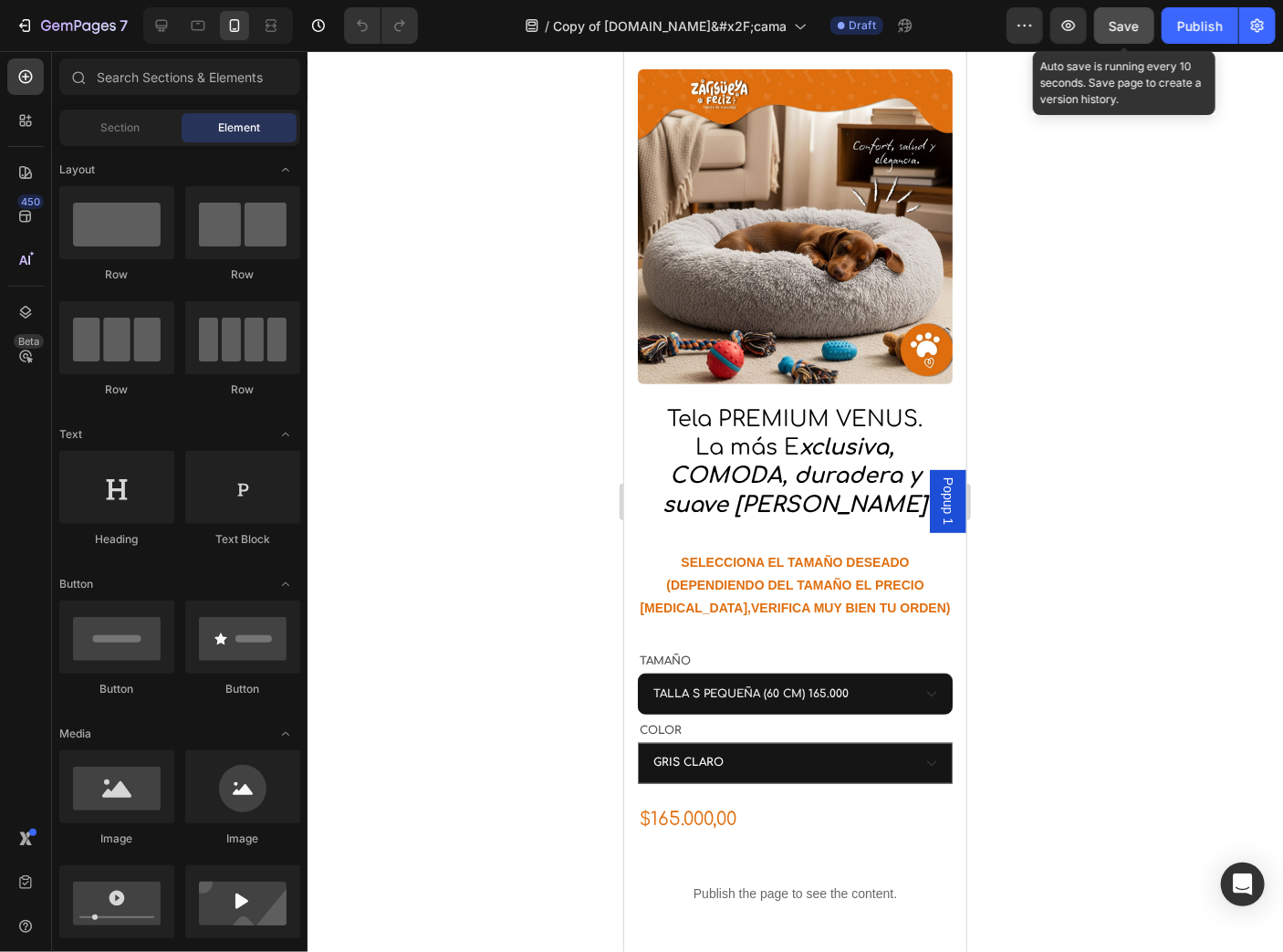
click at [1133, 34] on div "Save" at bounding box center [1125, 25] width 30 height 19
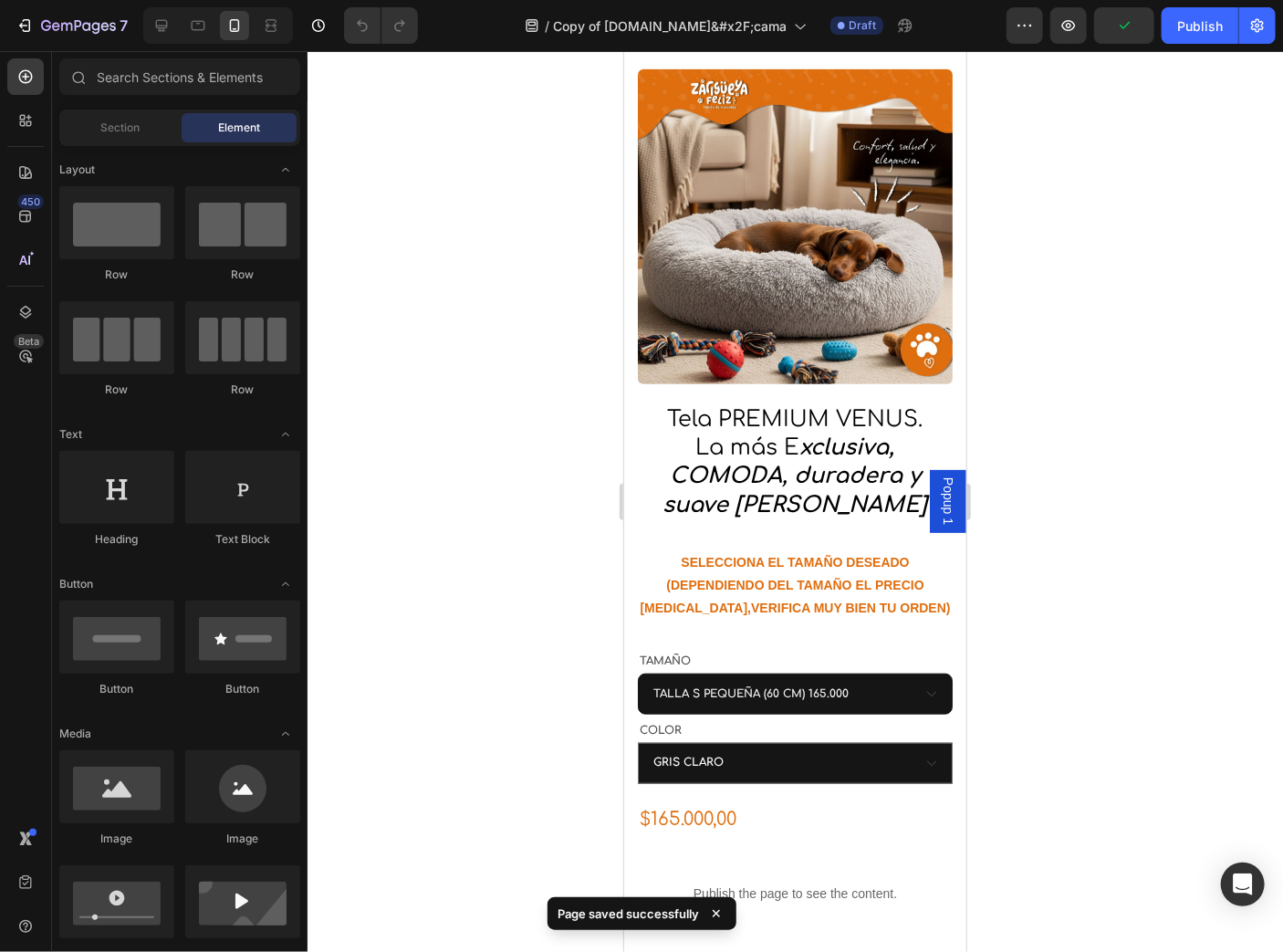
drag, startPoint x: 1188, startPoint y: 25, endPoint x: 1176, endPoint y: 71, distance: 47.5
click at [1189, 25] on div "Publish" at bounding box center [1200, 25] width 46 height 19
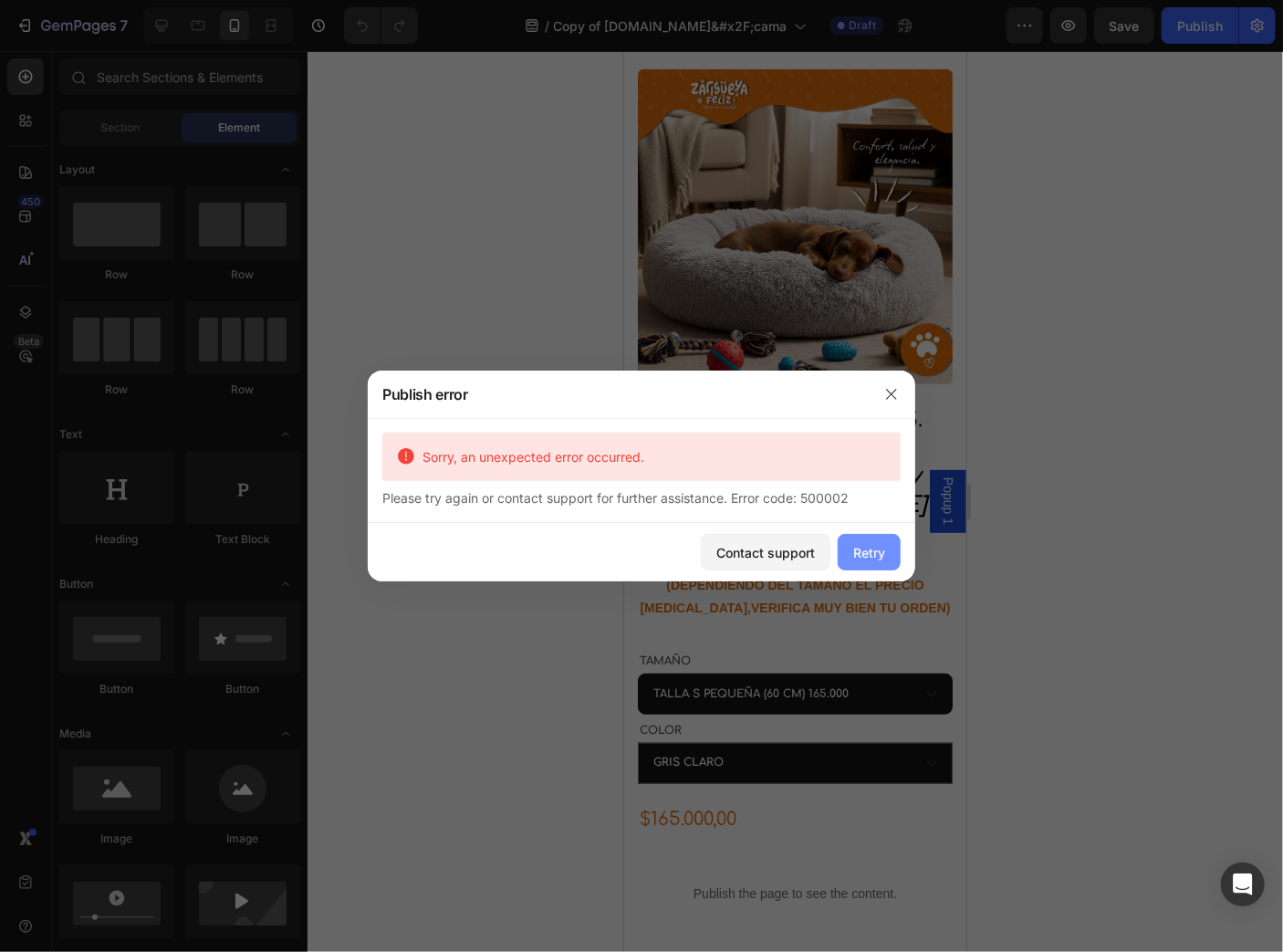
click at [863, 551] on div "Retry" at bounding box center [869, 552] width 32 height 19
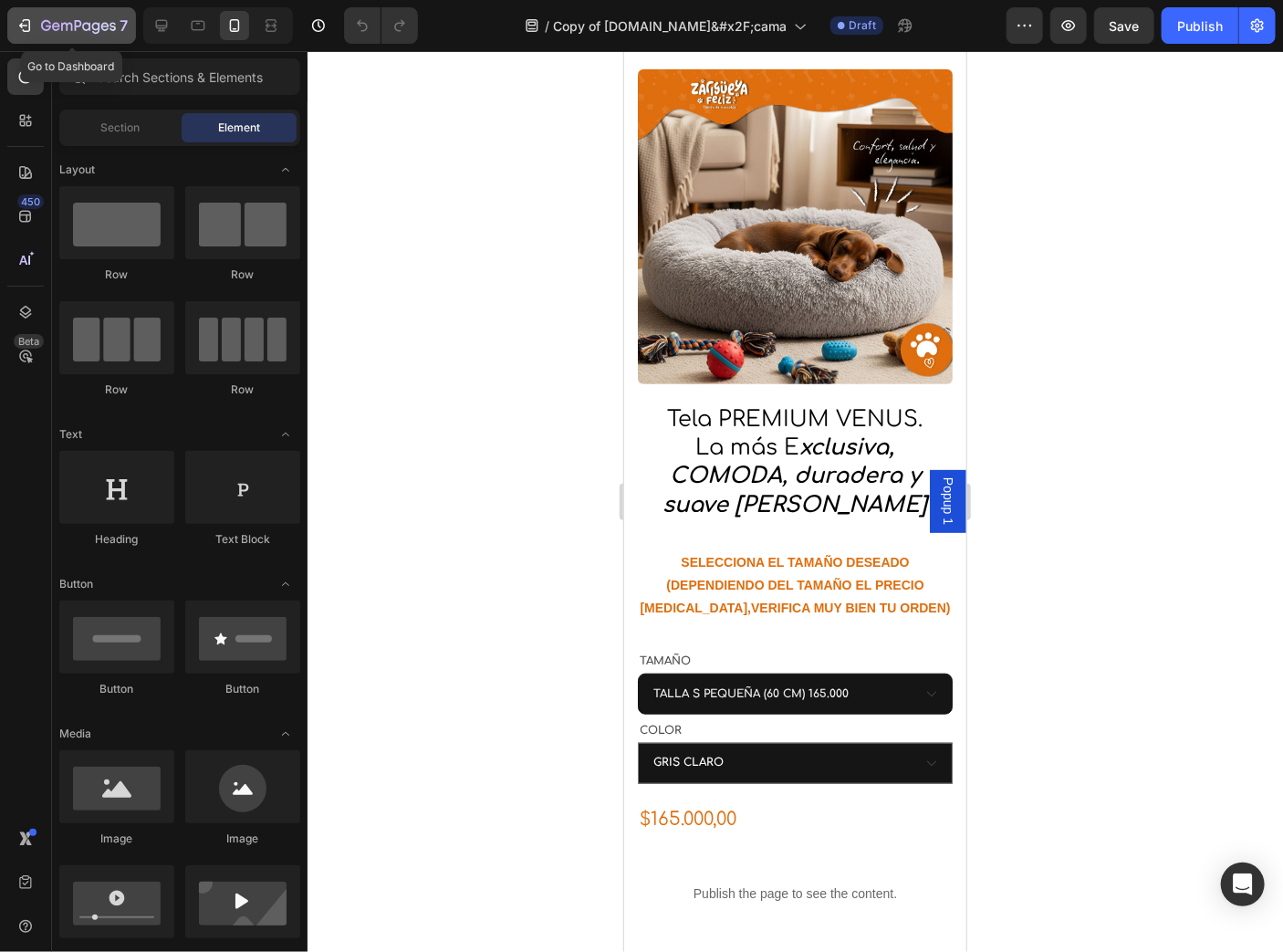
click at [33, 20] on icon "button" at bounding box center [24, 24] width 18 height 18
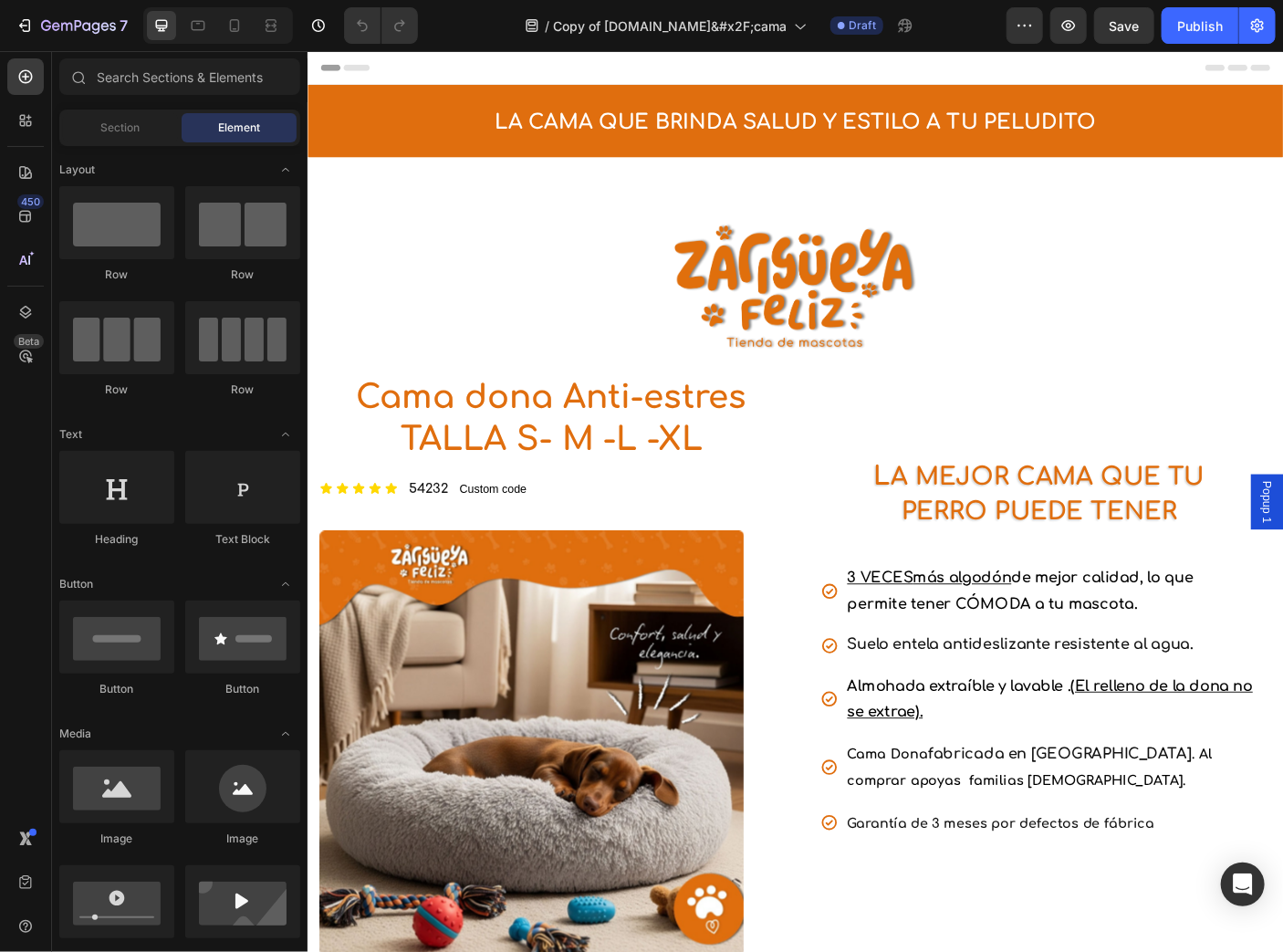
select select "TALLA S PEQUEÑA (60 CM) 165.000"
select select "GRIS CLARO"
click at [241, 22] on icon at bounding box center [234, 24] width 18 height 18
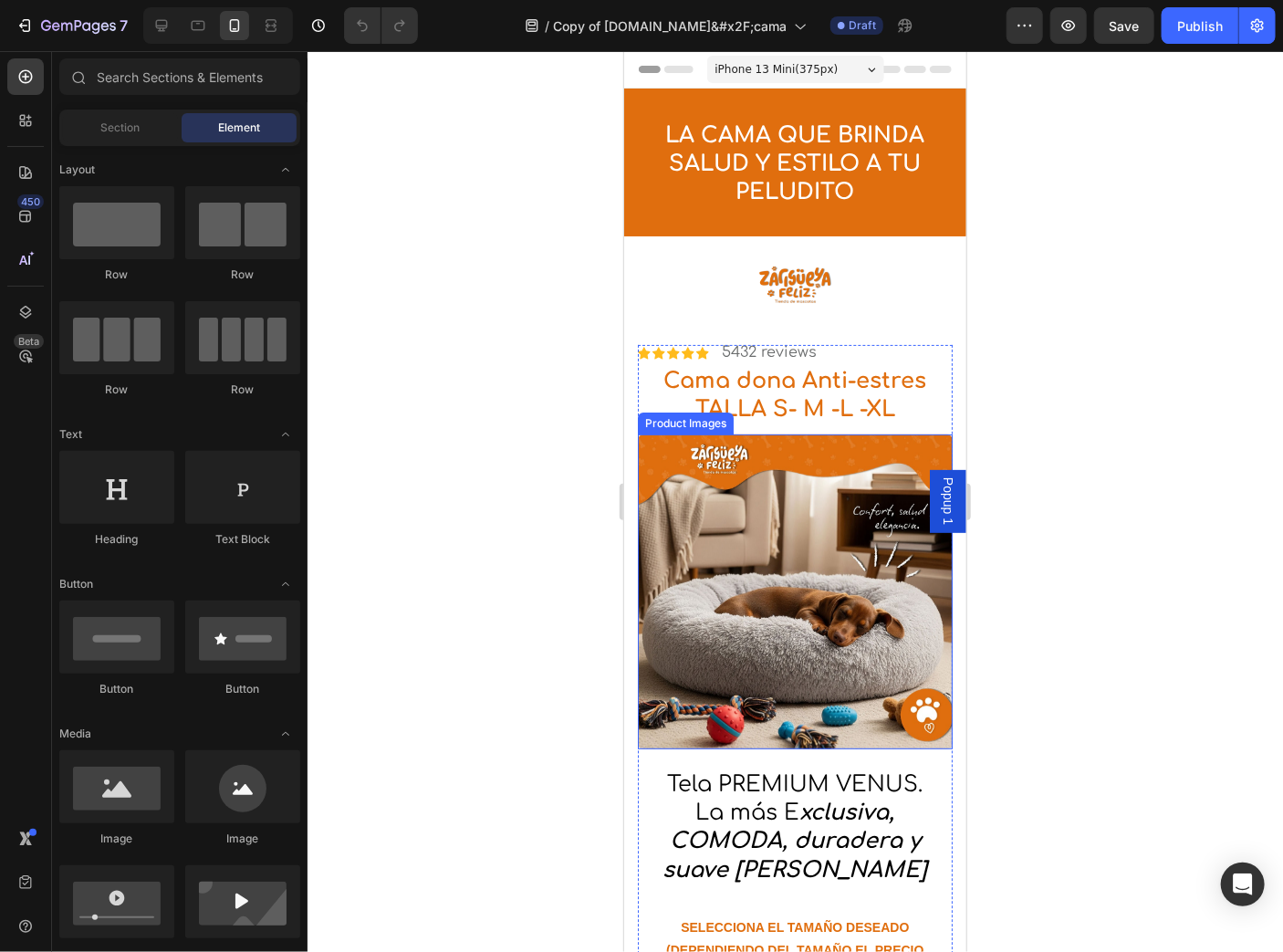
click at [768, 487] on img at bounding box center [794, 591] width 315 height 315
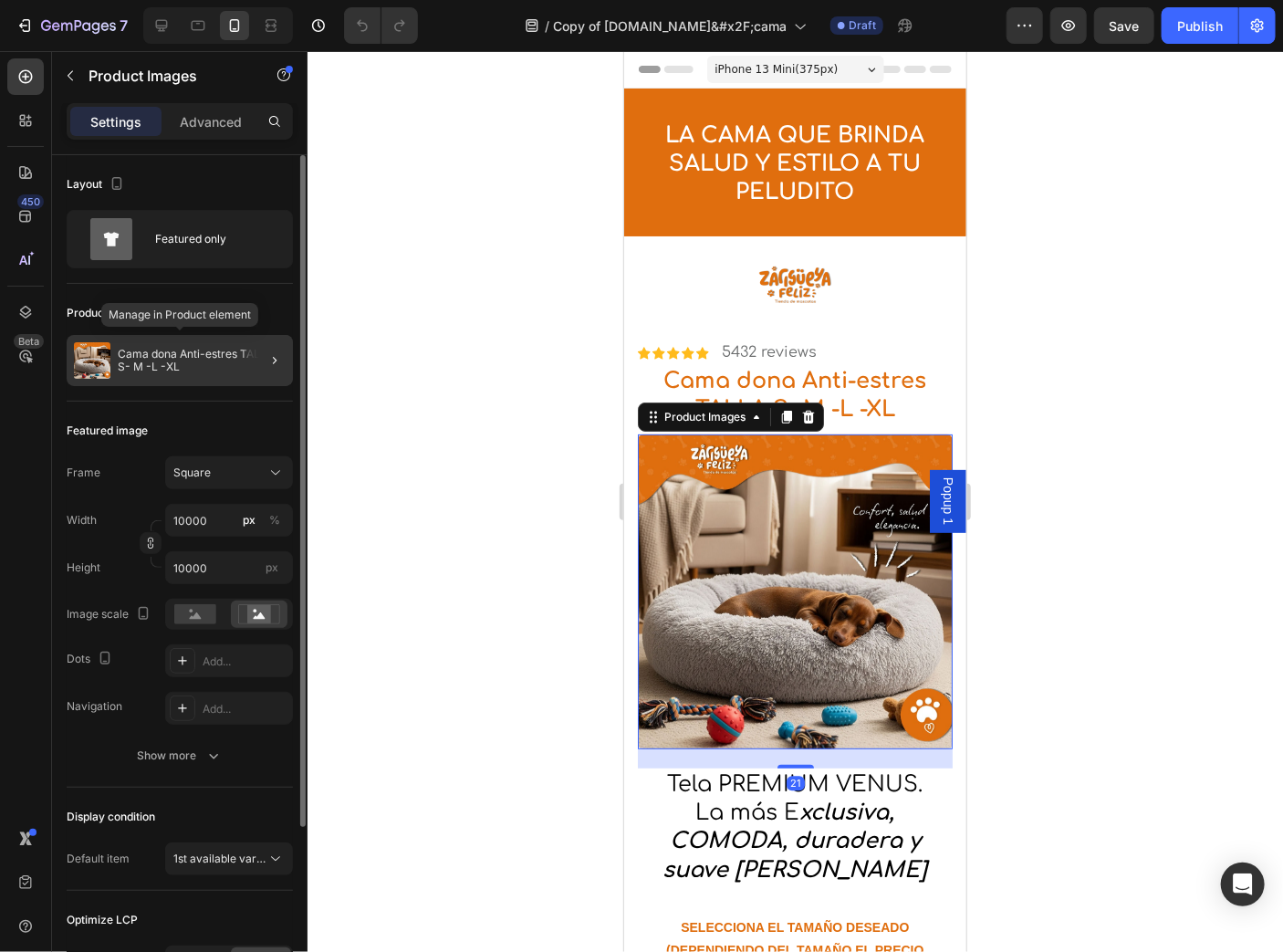
click at [162, 365] on p "Cama dona Anti-estres TALLA S- M -L -XL" at bounding box center [201, 360] width 168 height 25
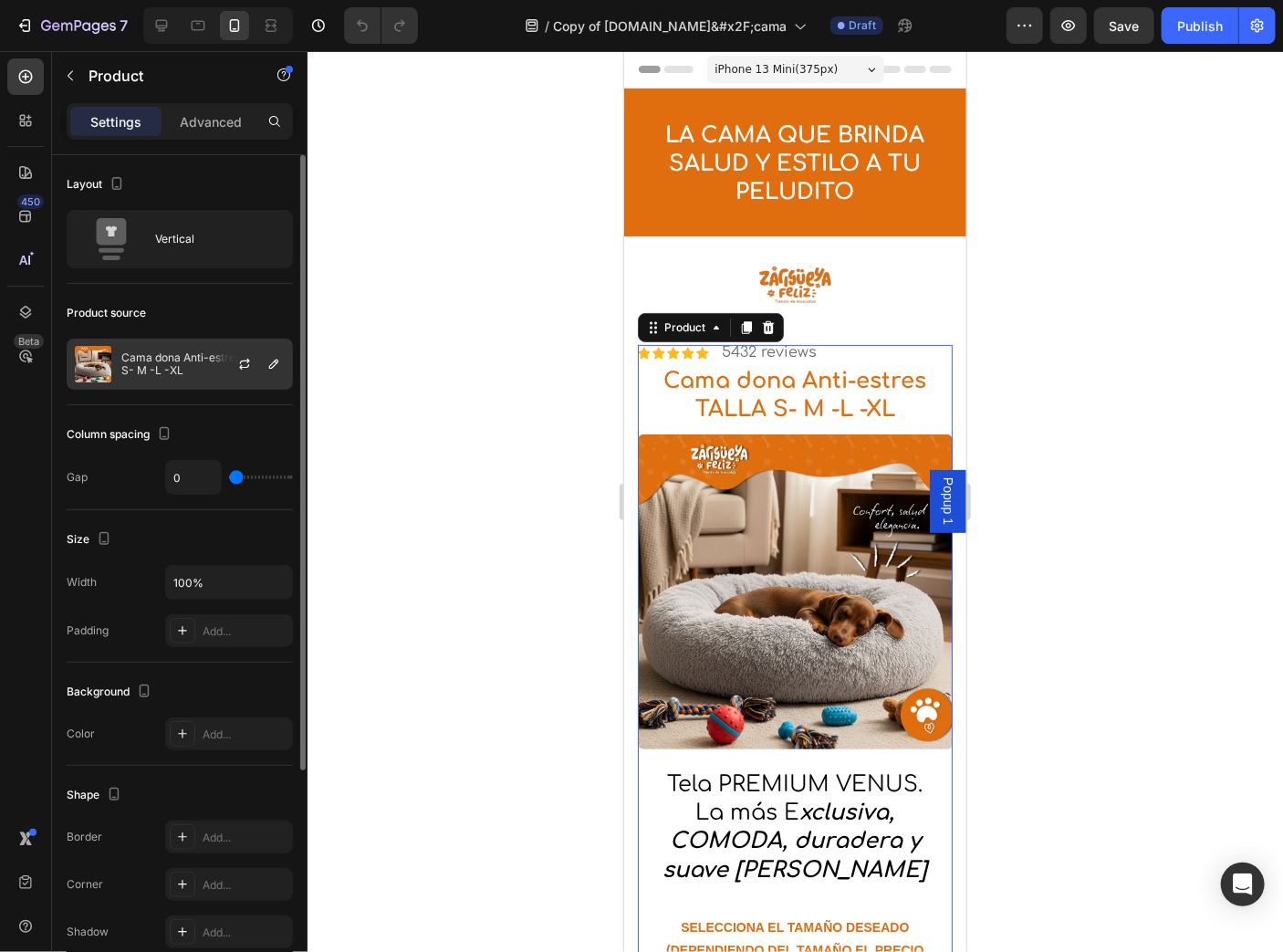
click at [197, 378] on div "Cama dona Anti-estres TALLA S- M -L -XL" at bounding box center [180, 364] width 227 height 51
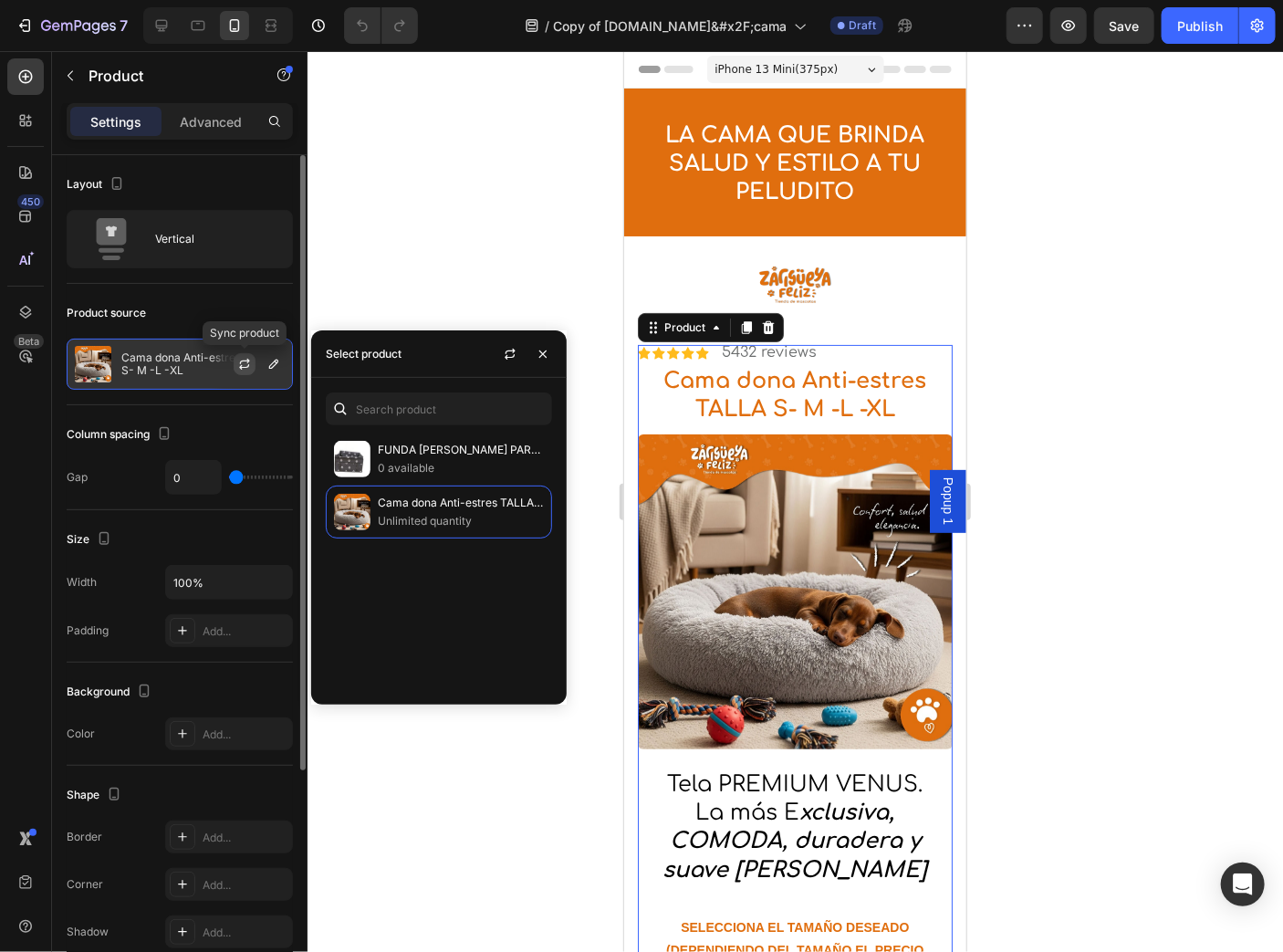
click at [245, 364] on icon "button" at bounding box center [245, 364] width 15 height 15
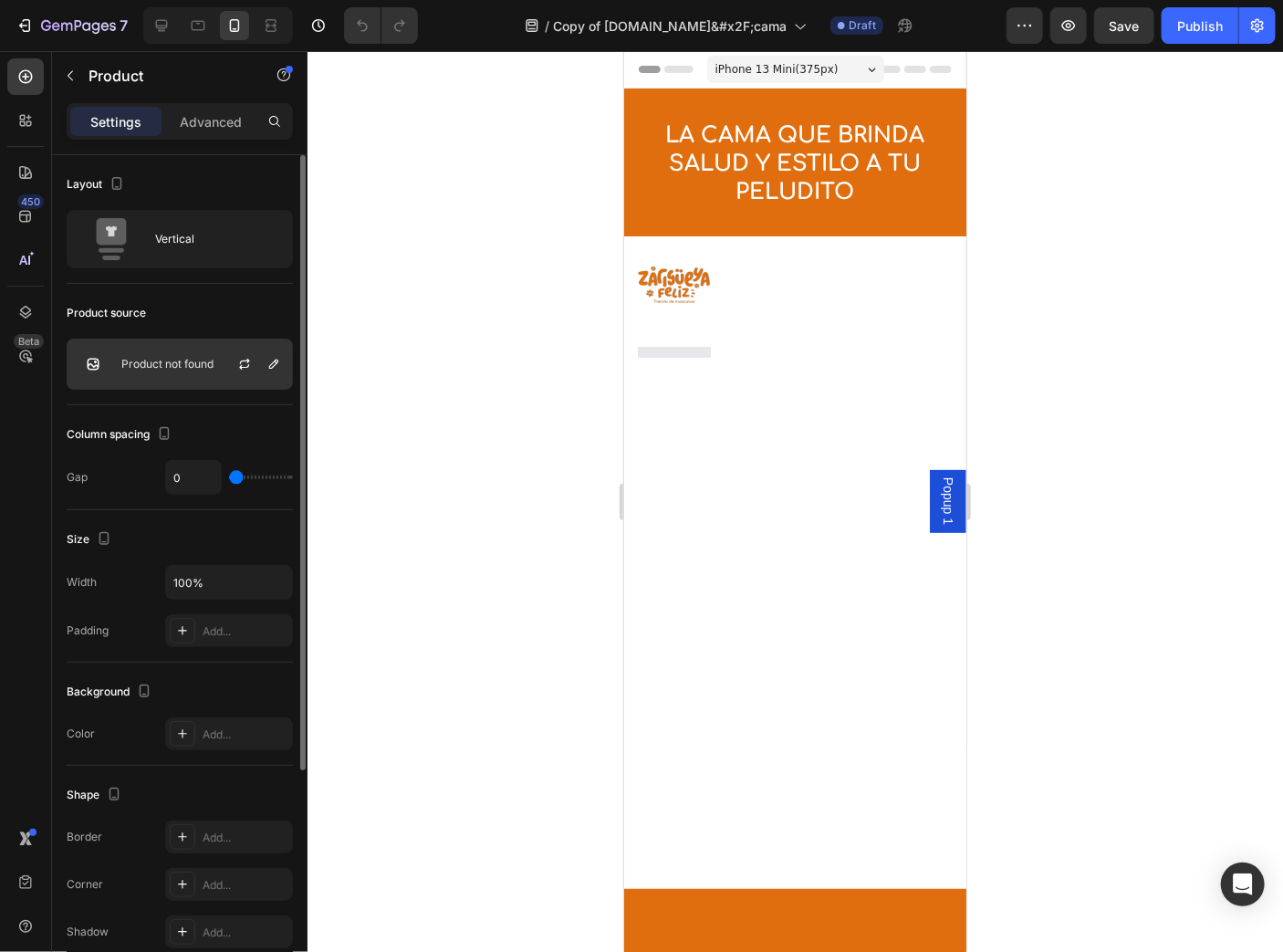
click at [198, 369] on p "Product not found" at bounding box center [167, 364] width 92 height 13
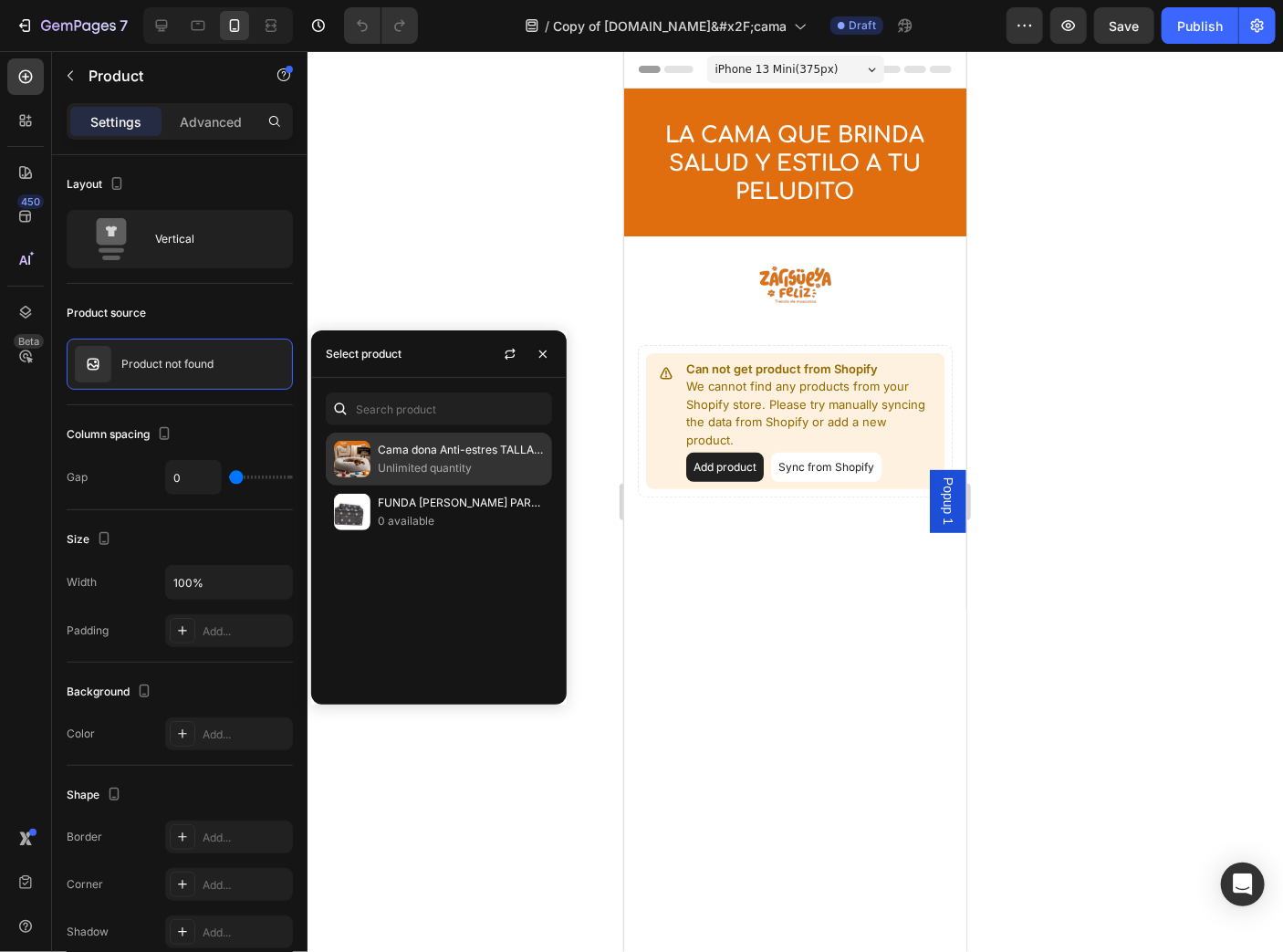
click at [395, 444] on p "Cama dona Anti-estres TALLA S- M -L -XL (Copia)" at bounding box center [461, 450] width 166 height 18
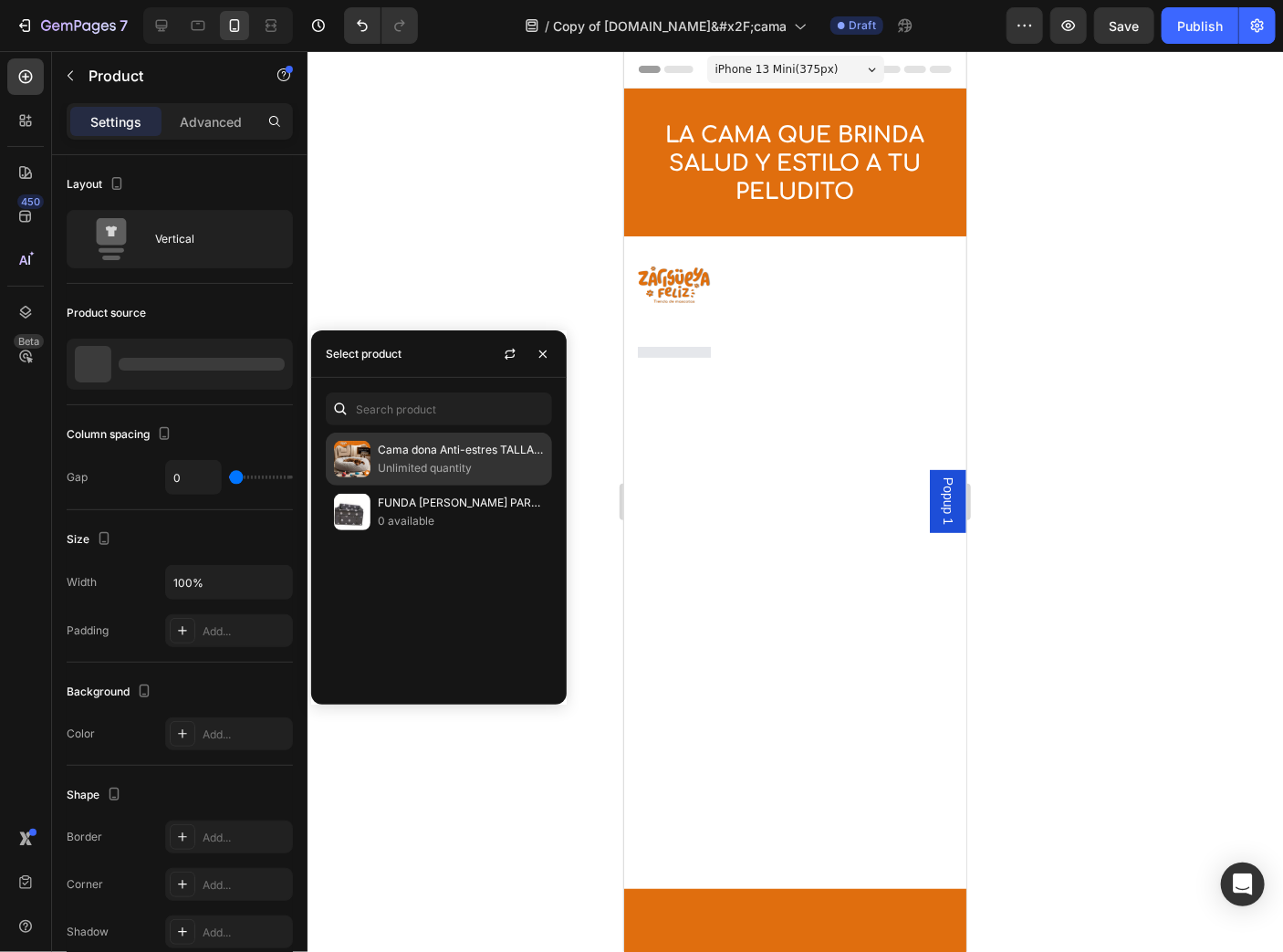
select select "TALLA S PEQUEÑA (60 CM) 165.000"
select select "GRIS CLARO"
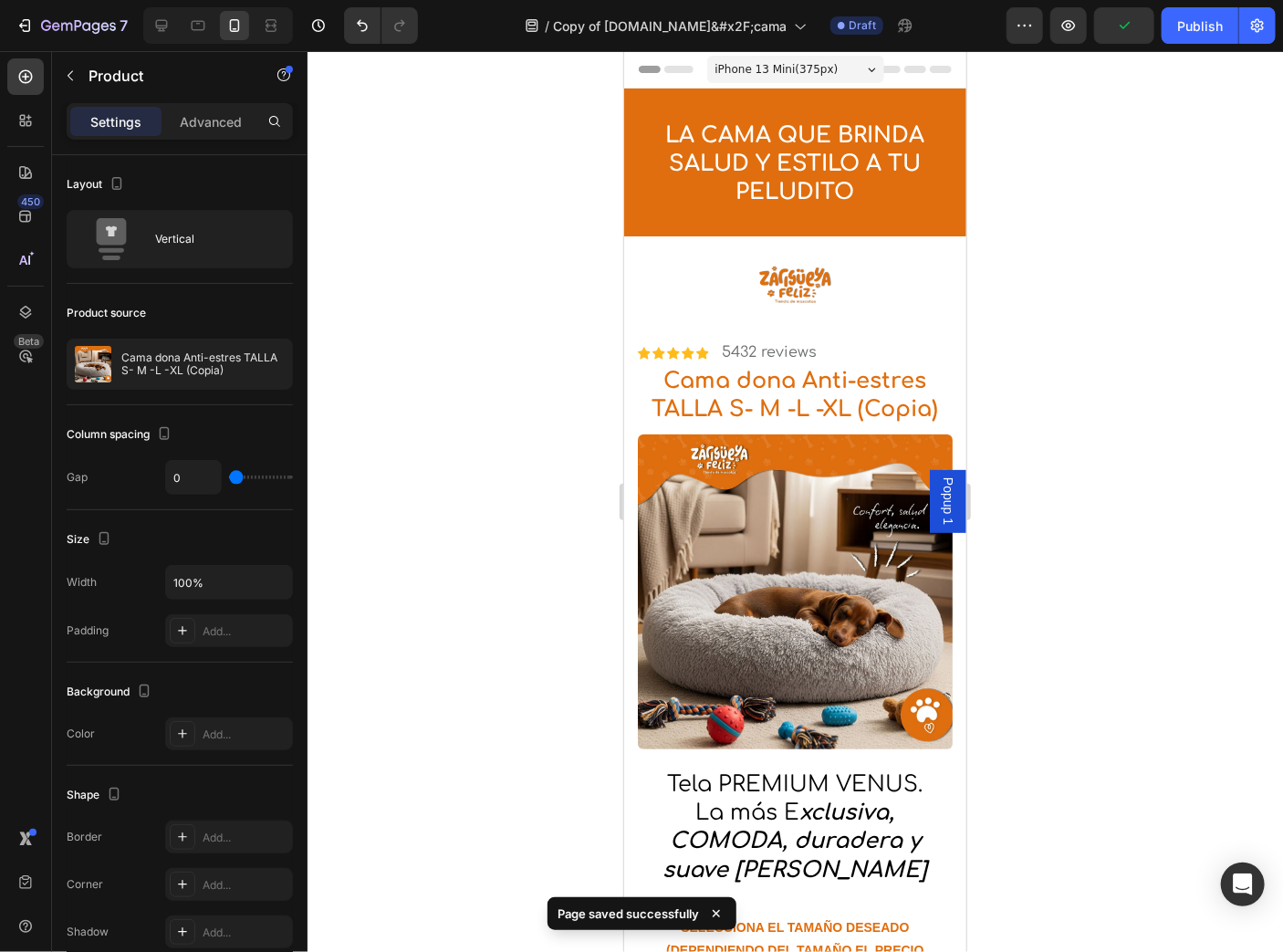
click at [570, 245] on div at bounding box center [795, 501] width 975 height 901
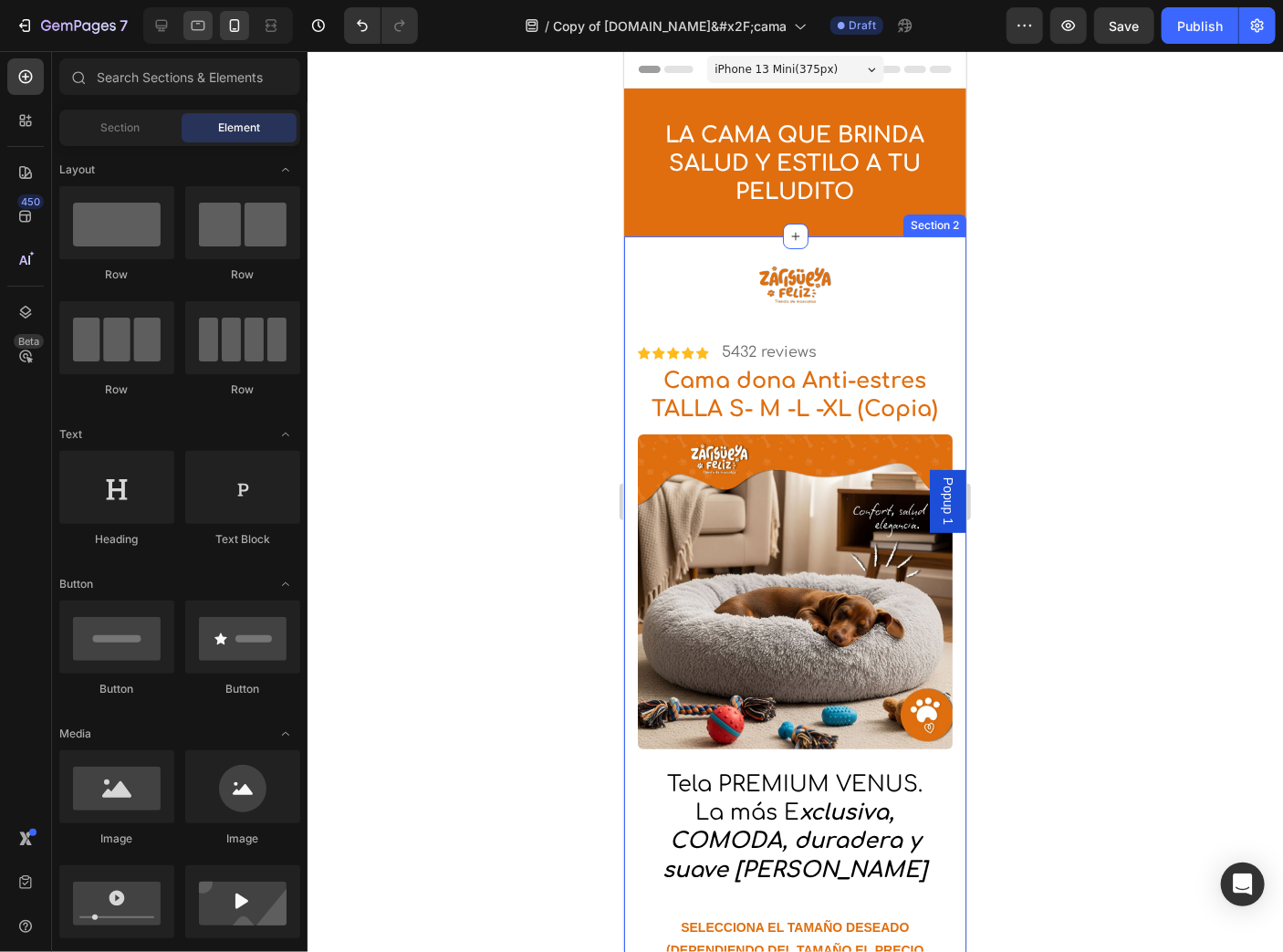
click at [193, 36] on div at bounding box center [198, 25] width 29 height 29
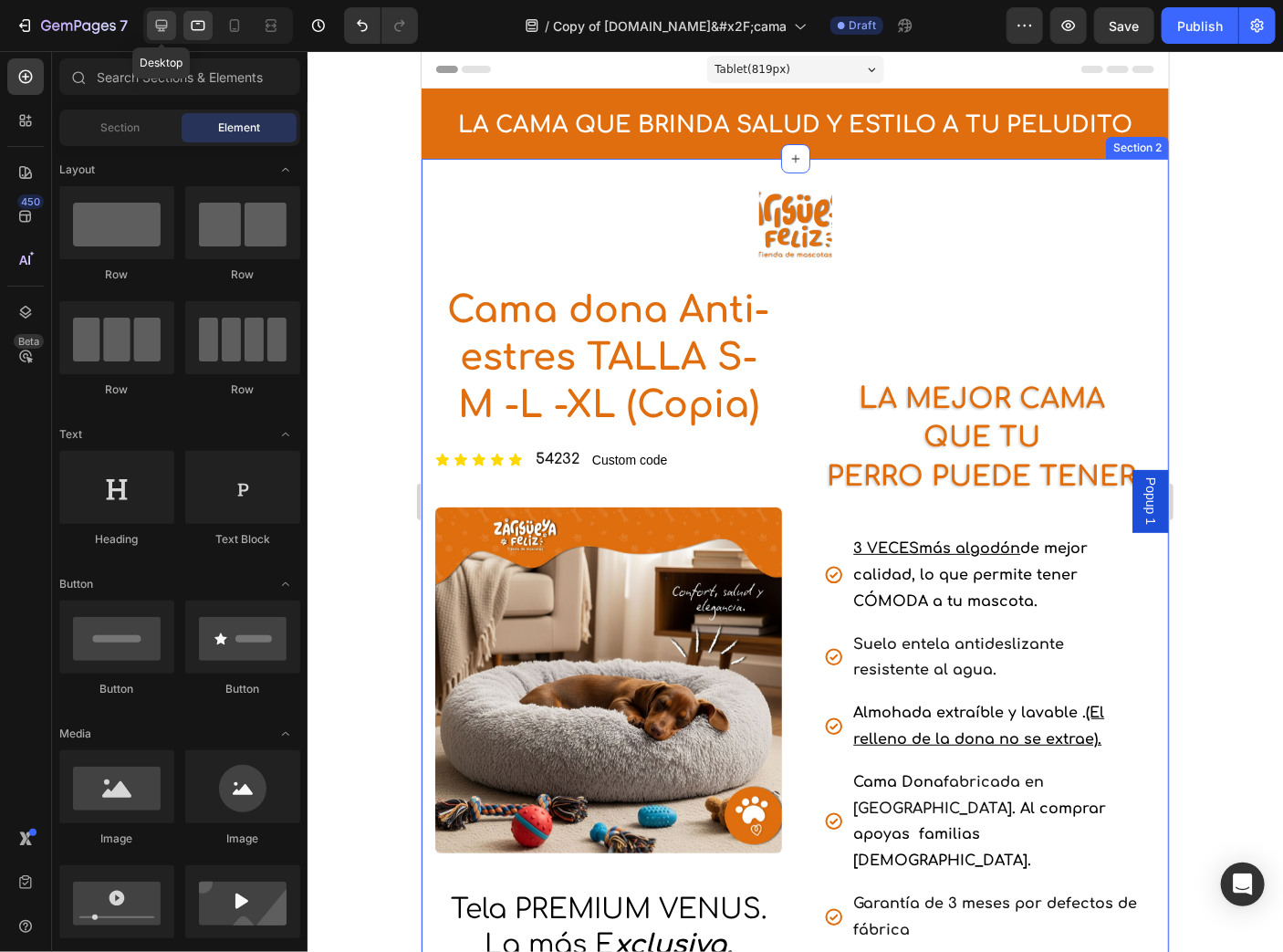
click at [164, 34] on icon at bounding box center [161, 24] width 18 height 18
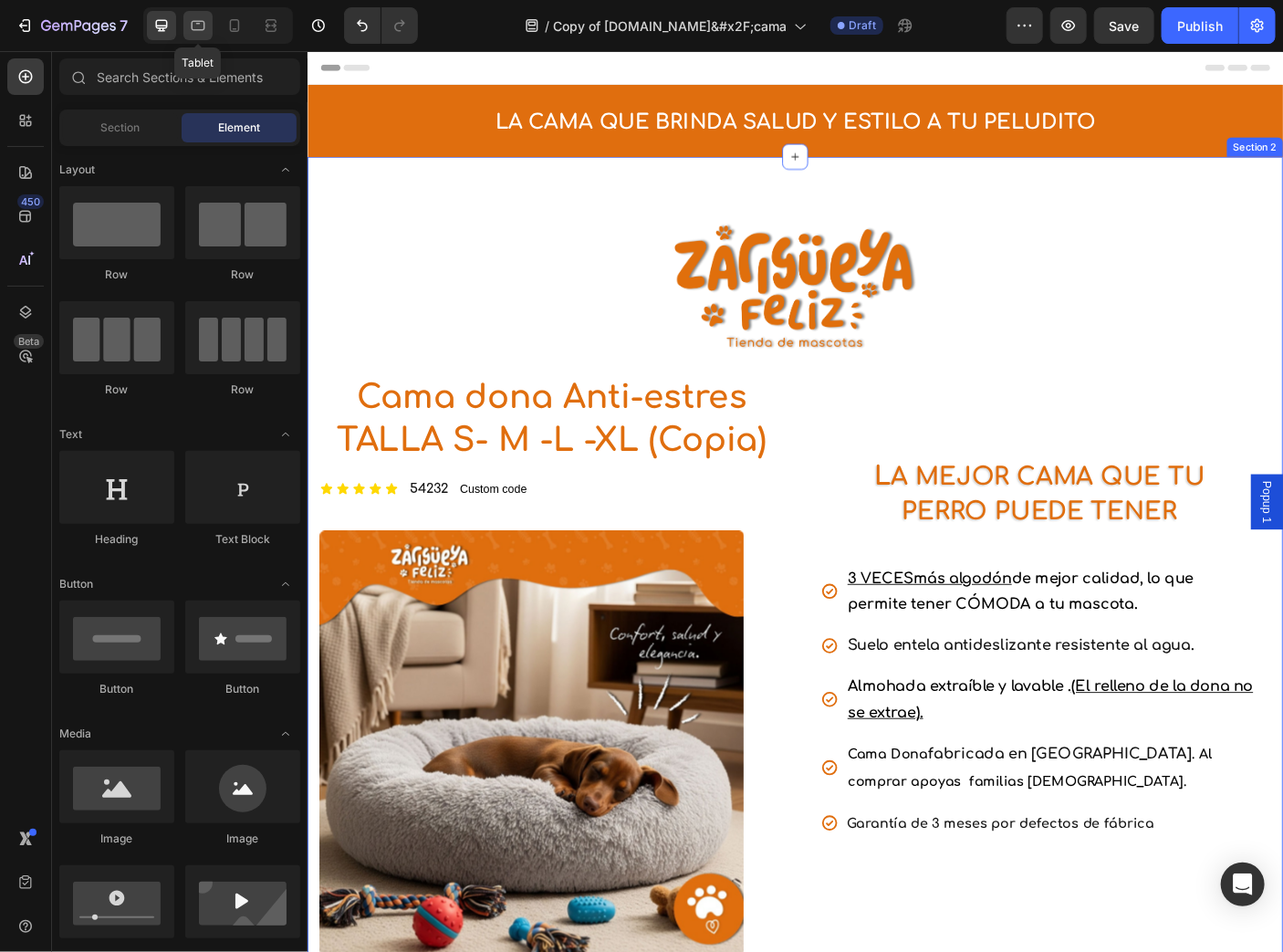
click at [192, 34] on icon at bounding box center [198, 24] width 18 height 18
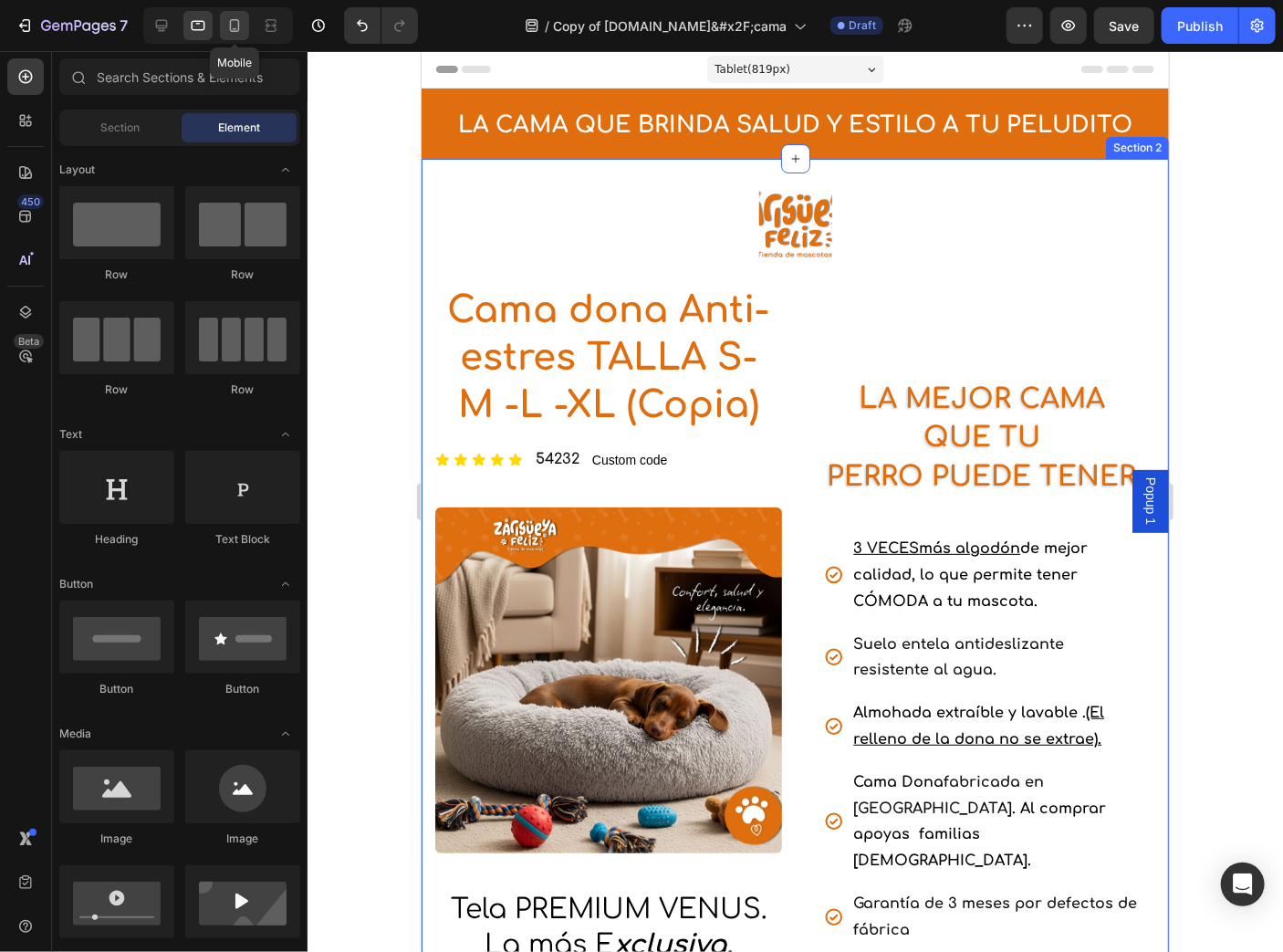
click at [223, 34] on div at bounding box center [234, 25] width 29 height 29
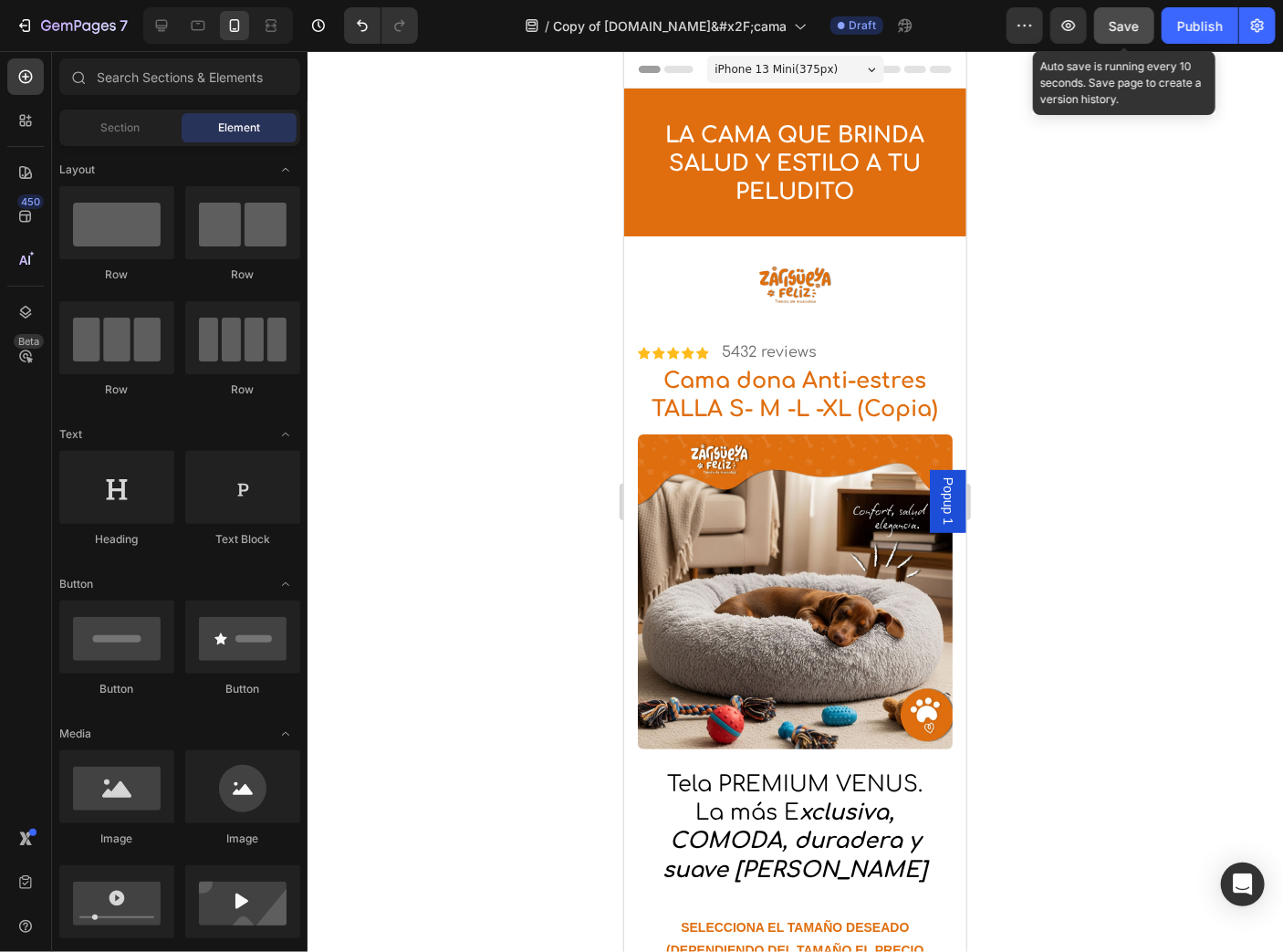
click at [1129, 30] on span "Save" at bounding box center [1125, 25] width 30 height 15
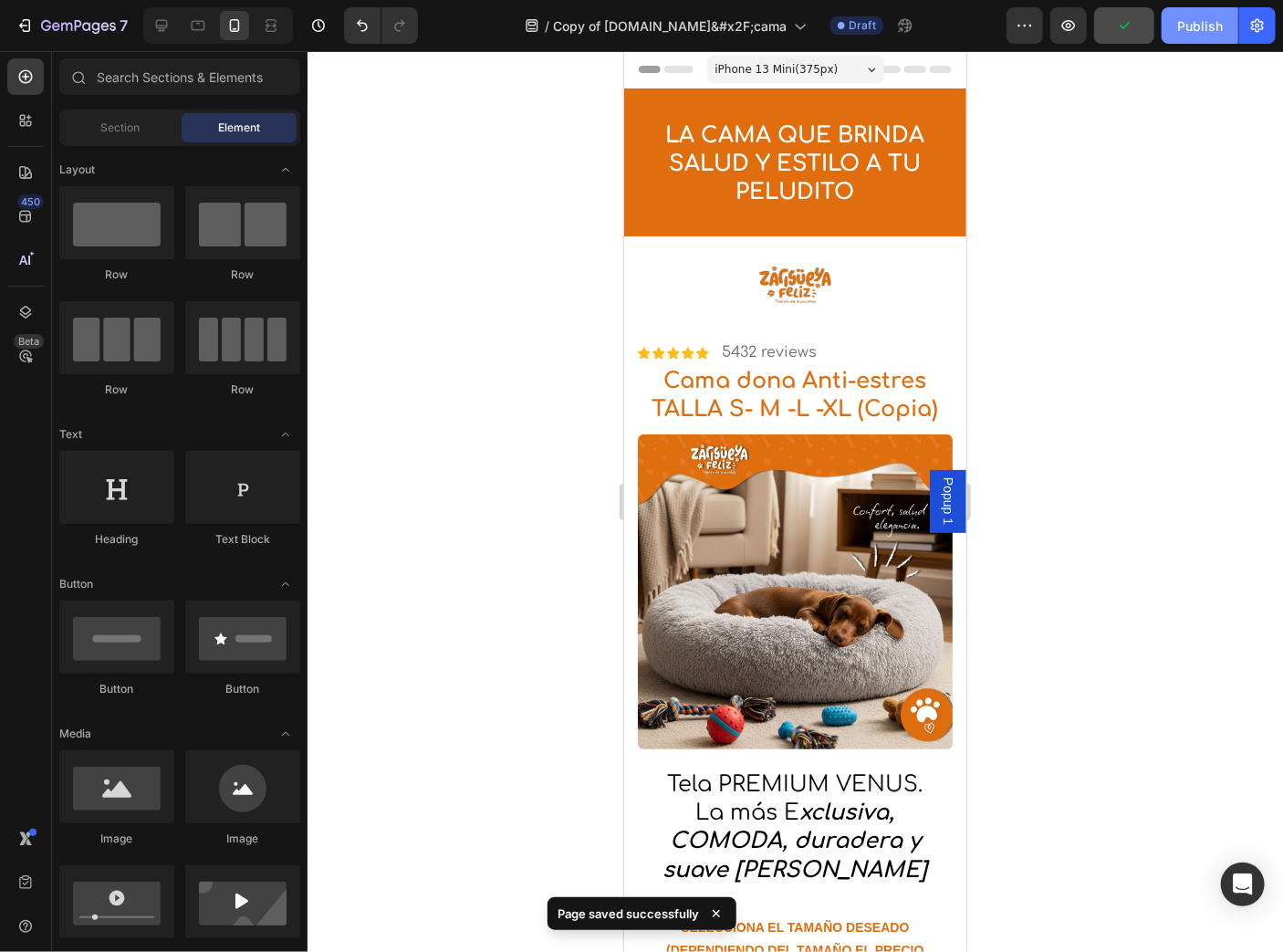
click at [1194, 32] on div "Publish" at bounding box center [1200, 25] width 46 height 19
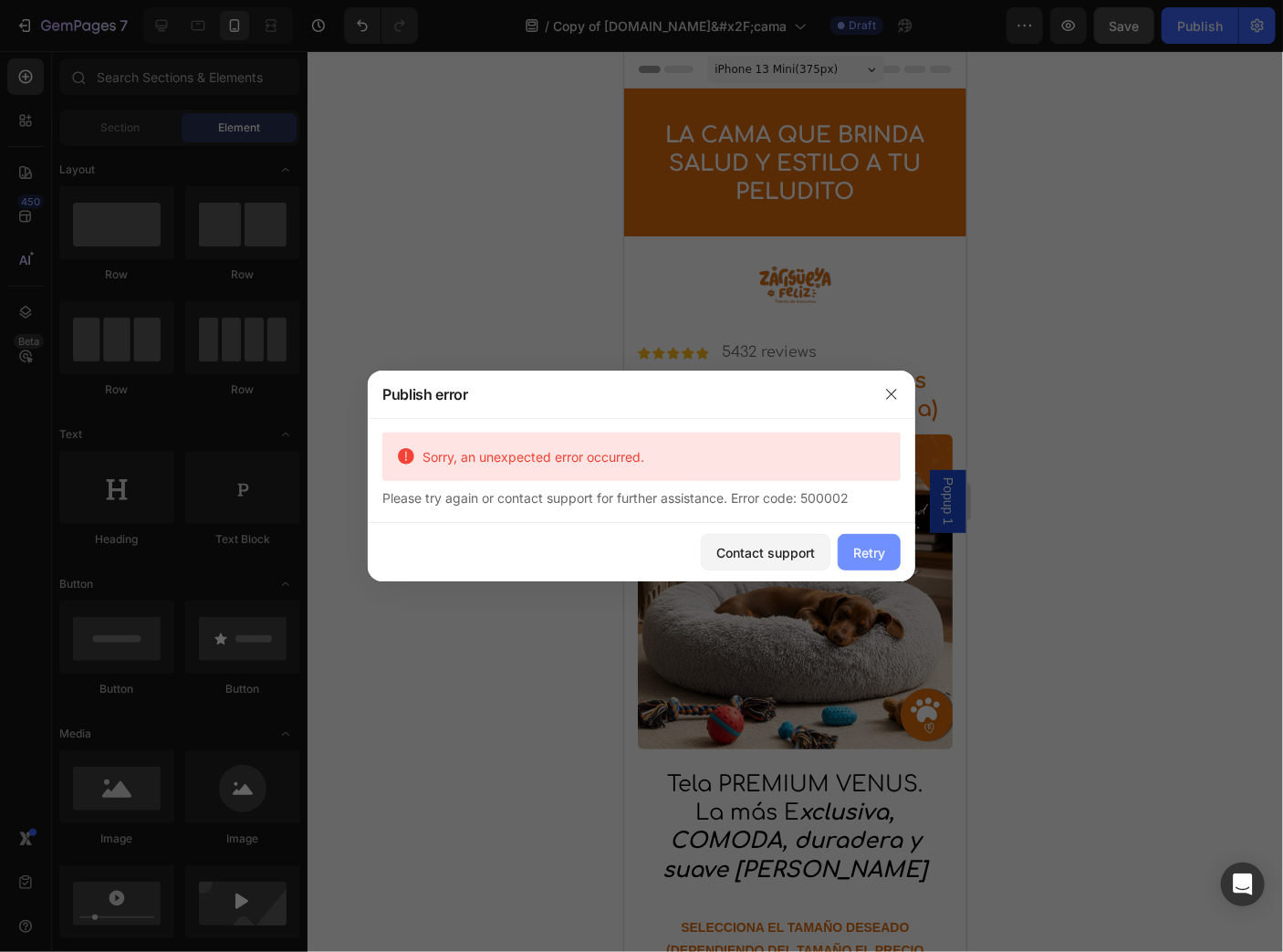
click at [879, 540] on button "Retry" at bounding box center [869, 552] width 63 height 37
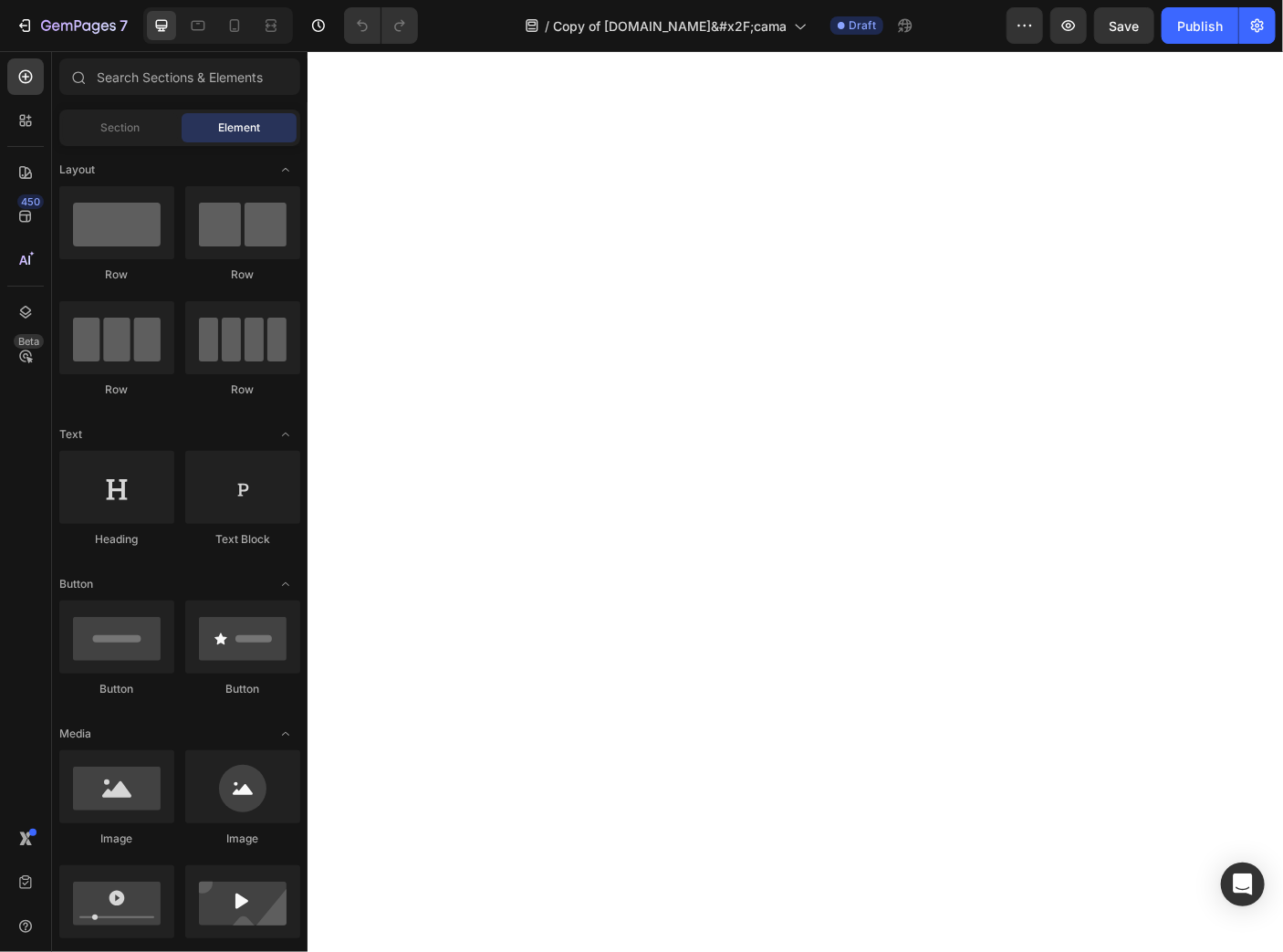
select select "TALLA S PEQUEÑA (60 CM) 165.000"
select select "GRIS CLARO"
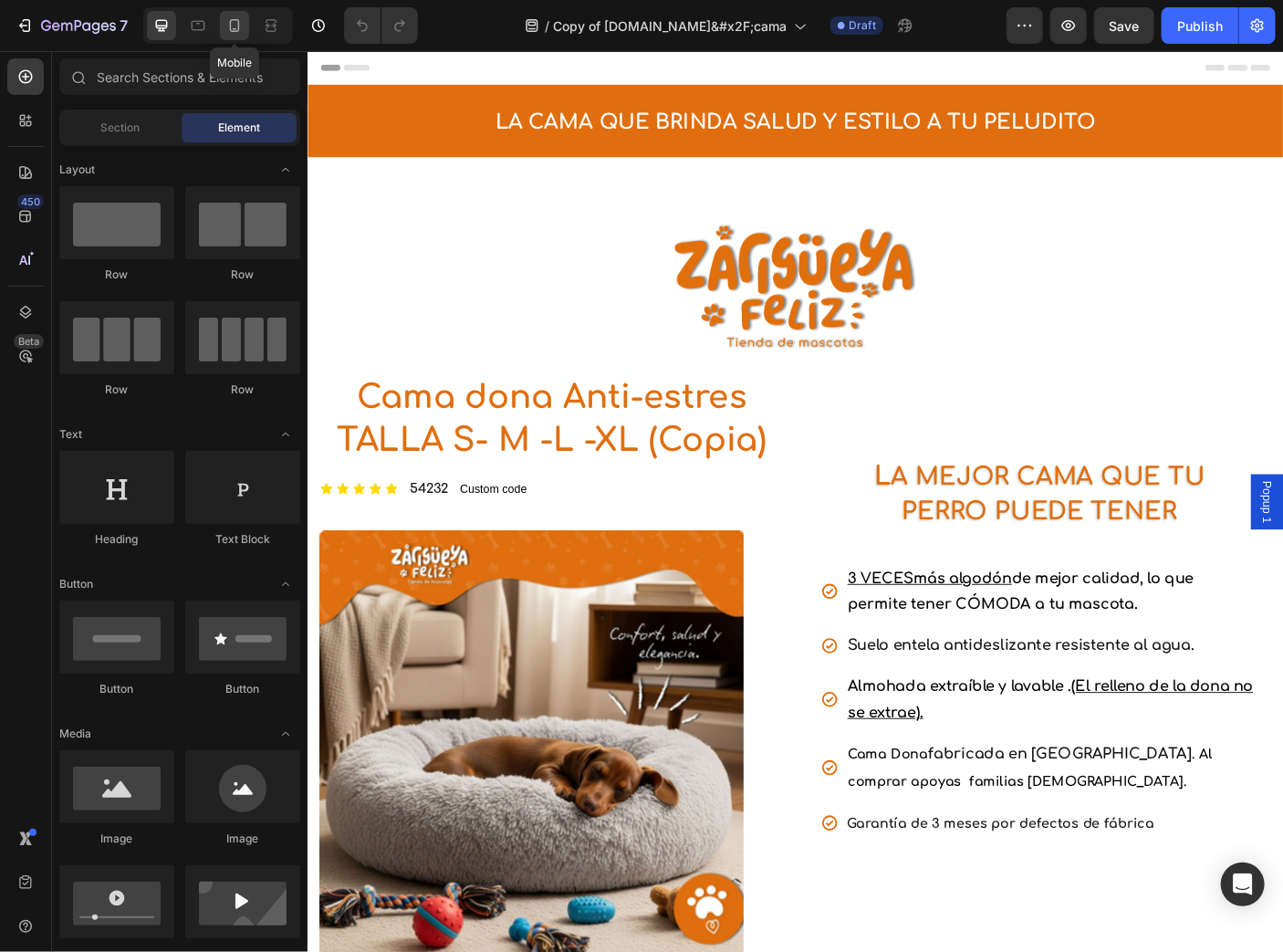
click at [227, 22] on icon at bounding box center [234, 24] width 18 height 18
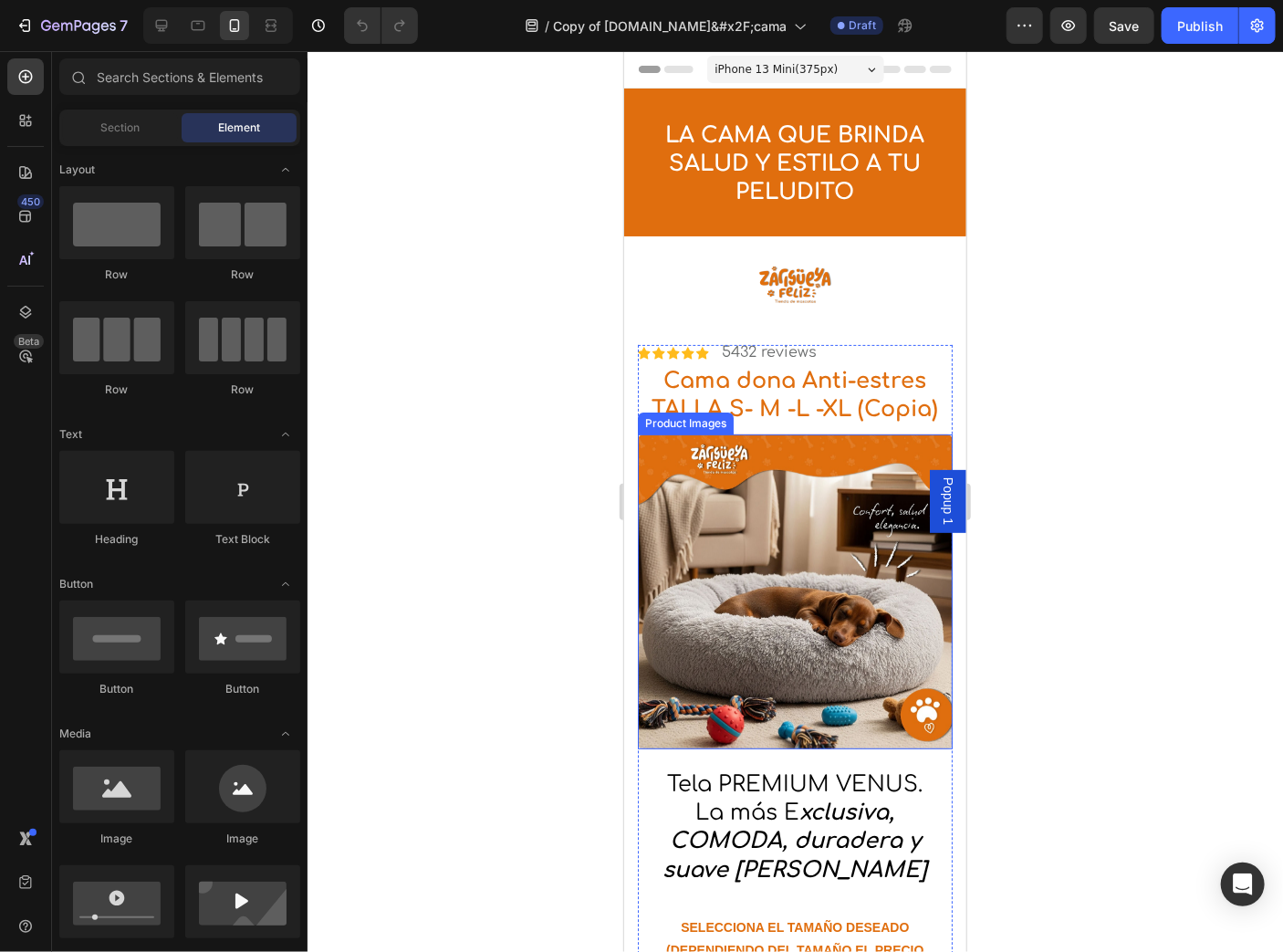
click at [816, 488] on img at bounding box center [794, 591] width 315 height 315
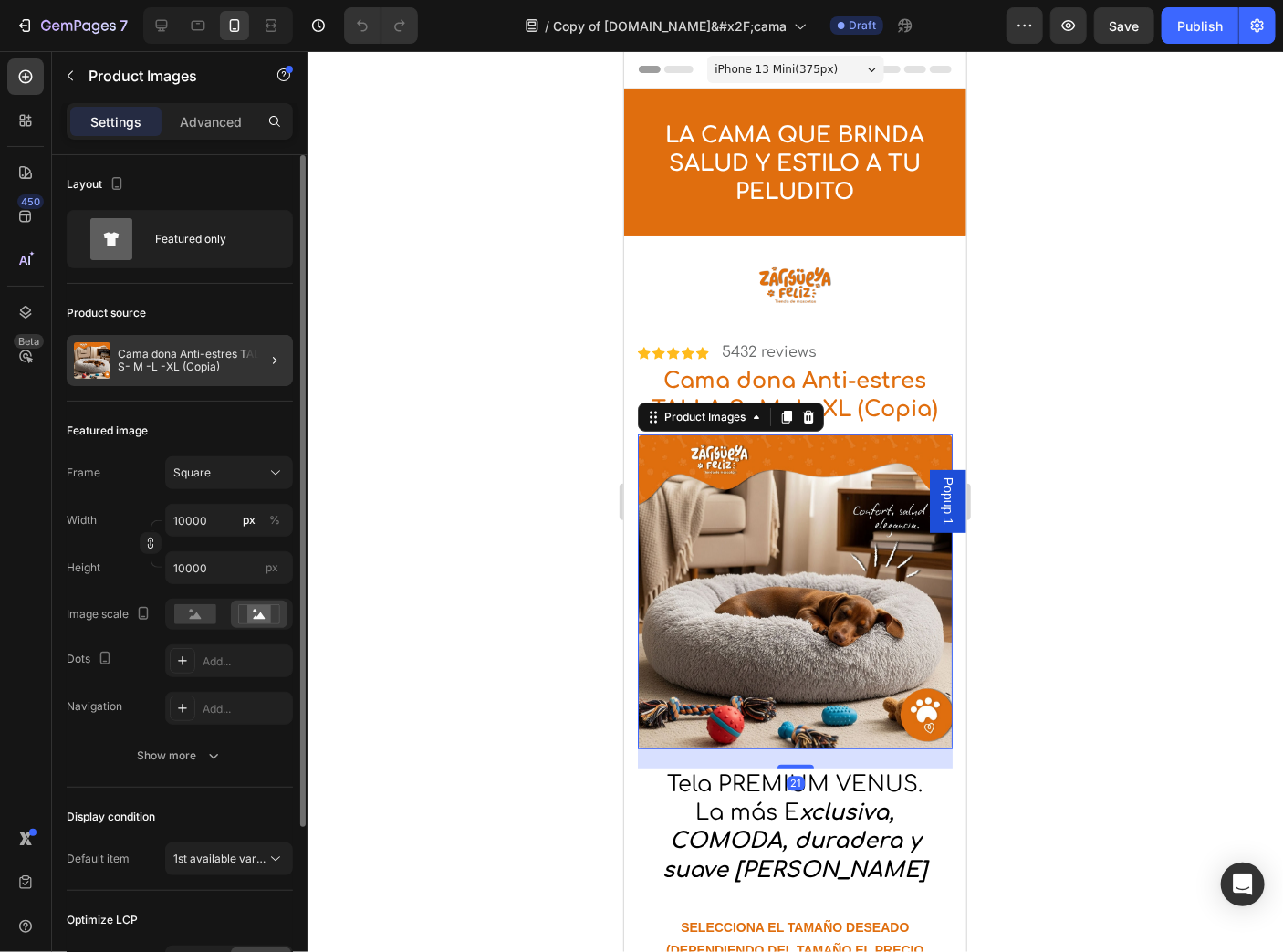
click at [226, 353] on p "Cama dona Anti-estres TALLA S- M -L -XL (Copia)" at bounding box center [201, 360] width 168 height 25
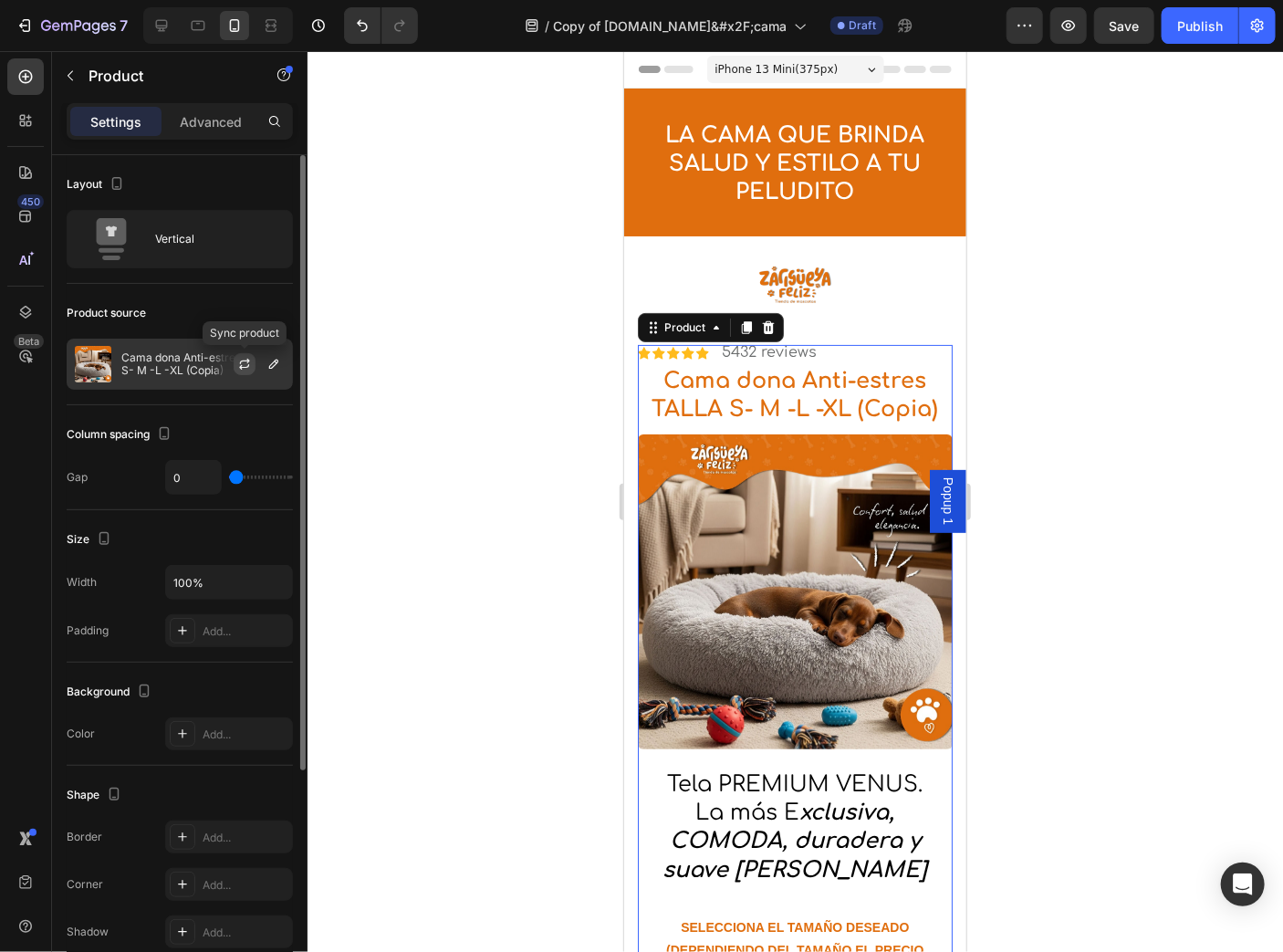
click at [246, 357] on icon "button" at bounding box center [245, 364] width 15 height 15
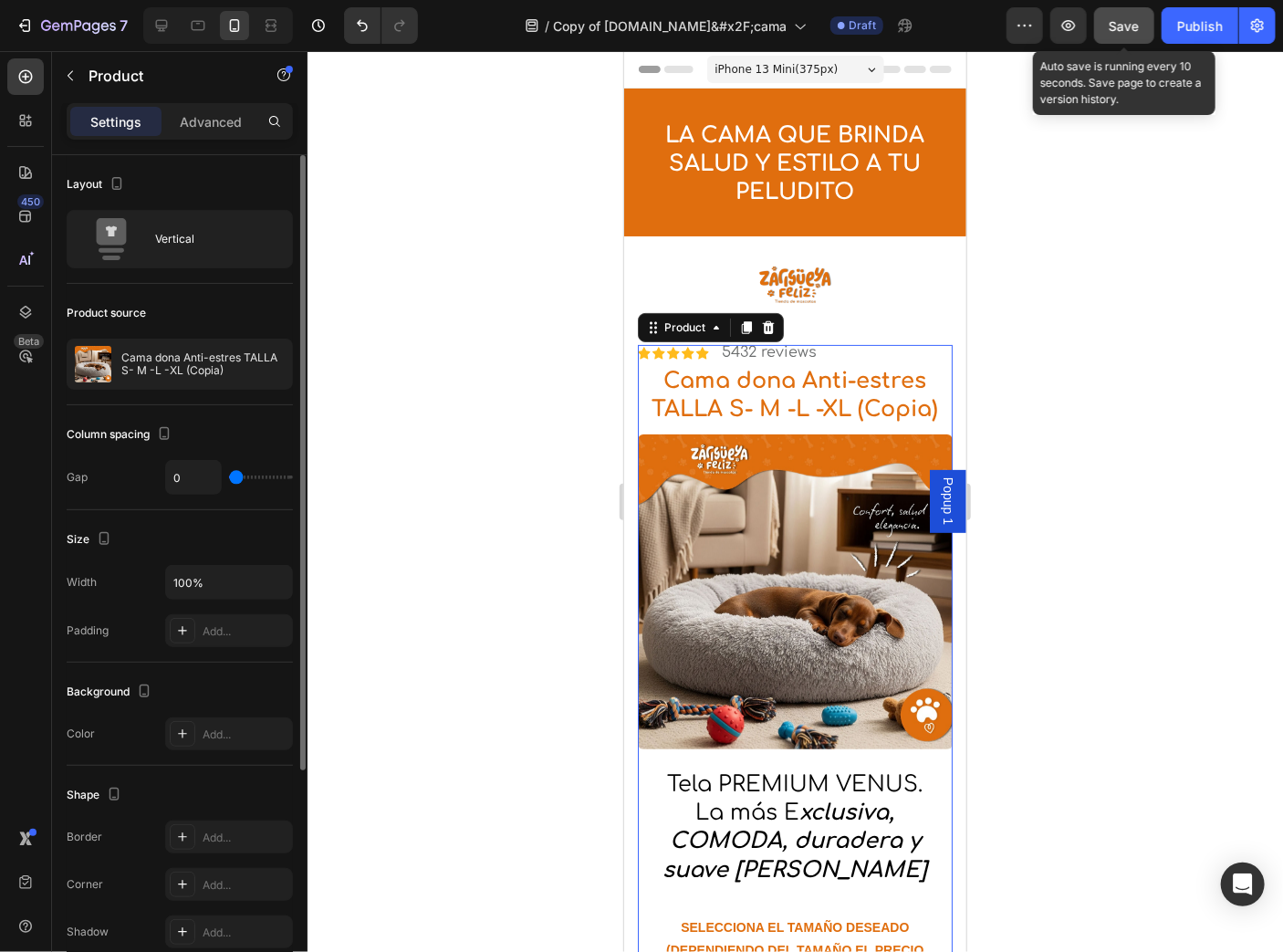
click at [1128, 29] on span "Save" at bounding box center [1125, 25] width 30 height 15
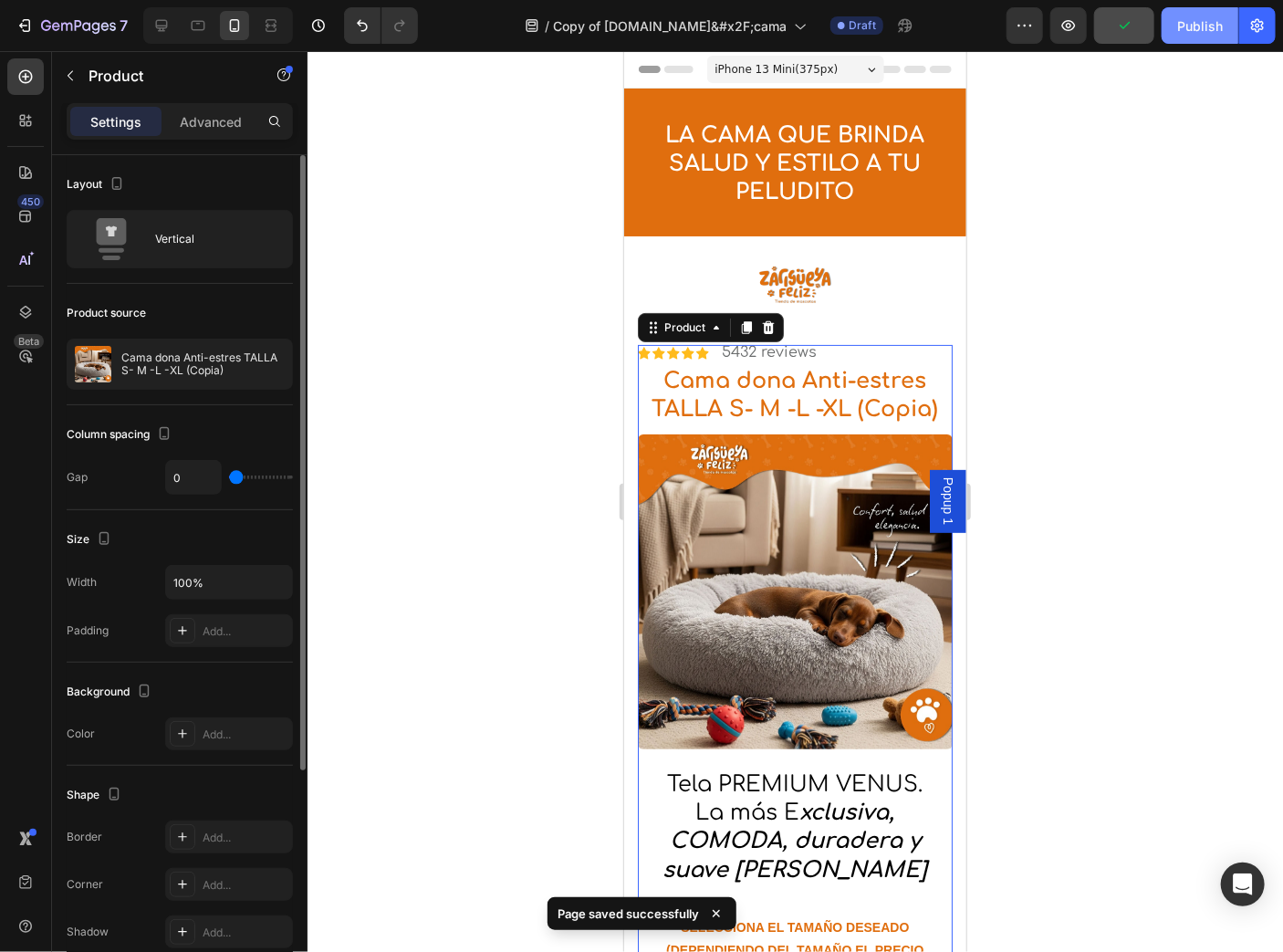
click at [1200, 33] on div "Publish" at bounding box center [1200, 25] width 46 height 19
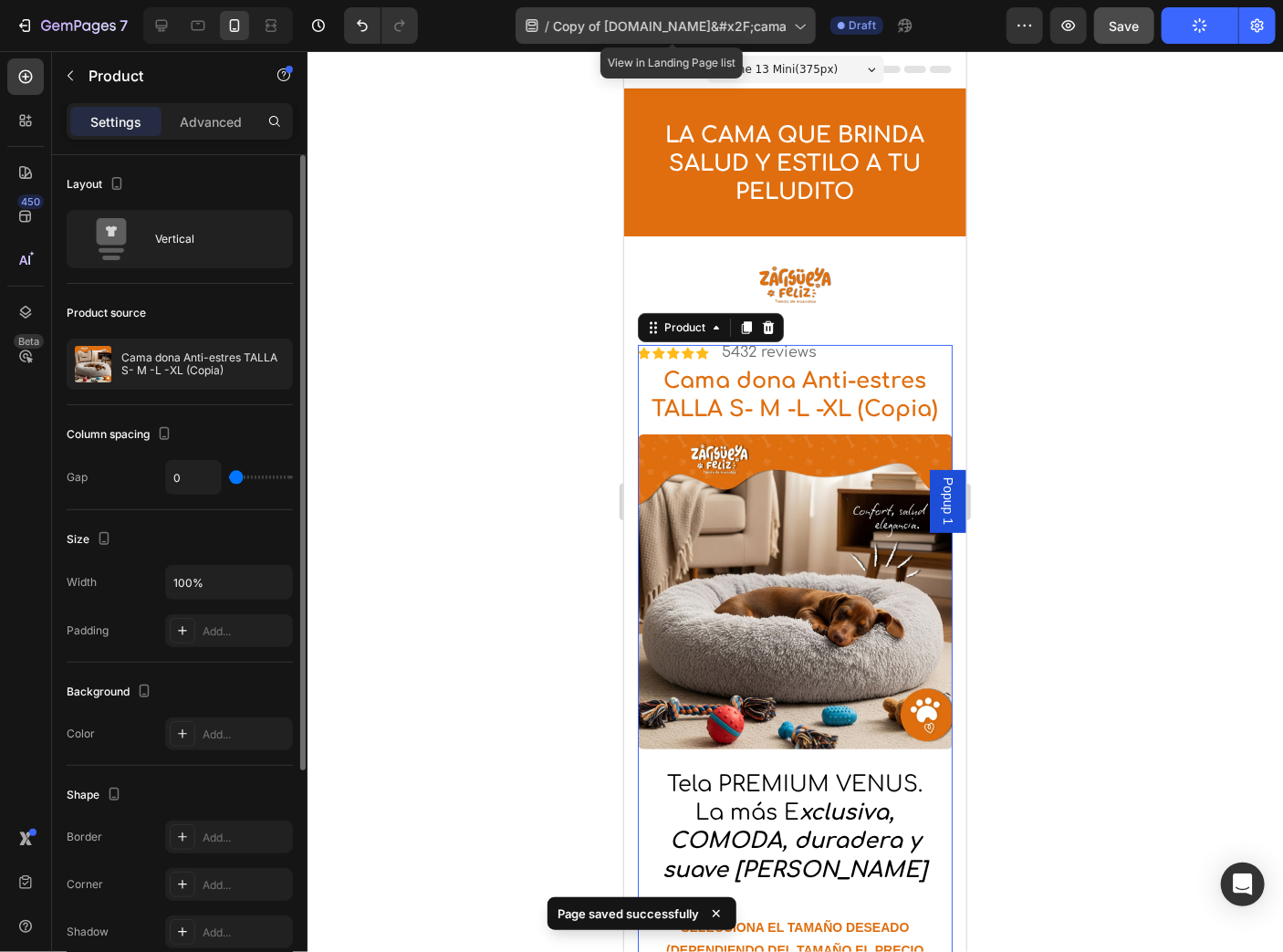
click at [809, 30] on icon at bounding box center [799, 24] width 18 height 18
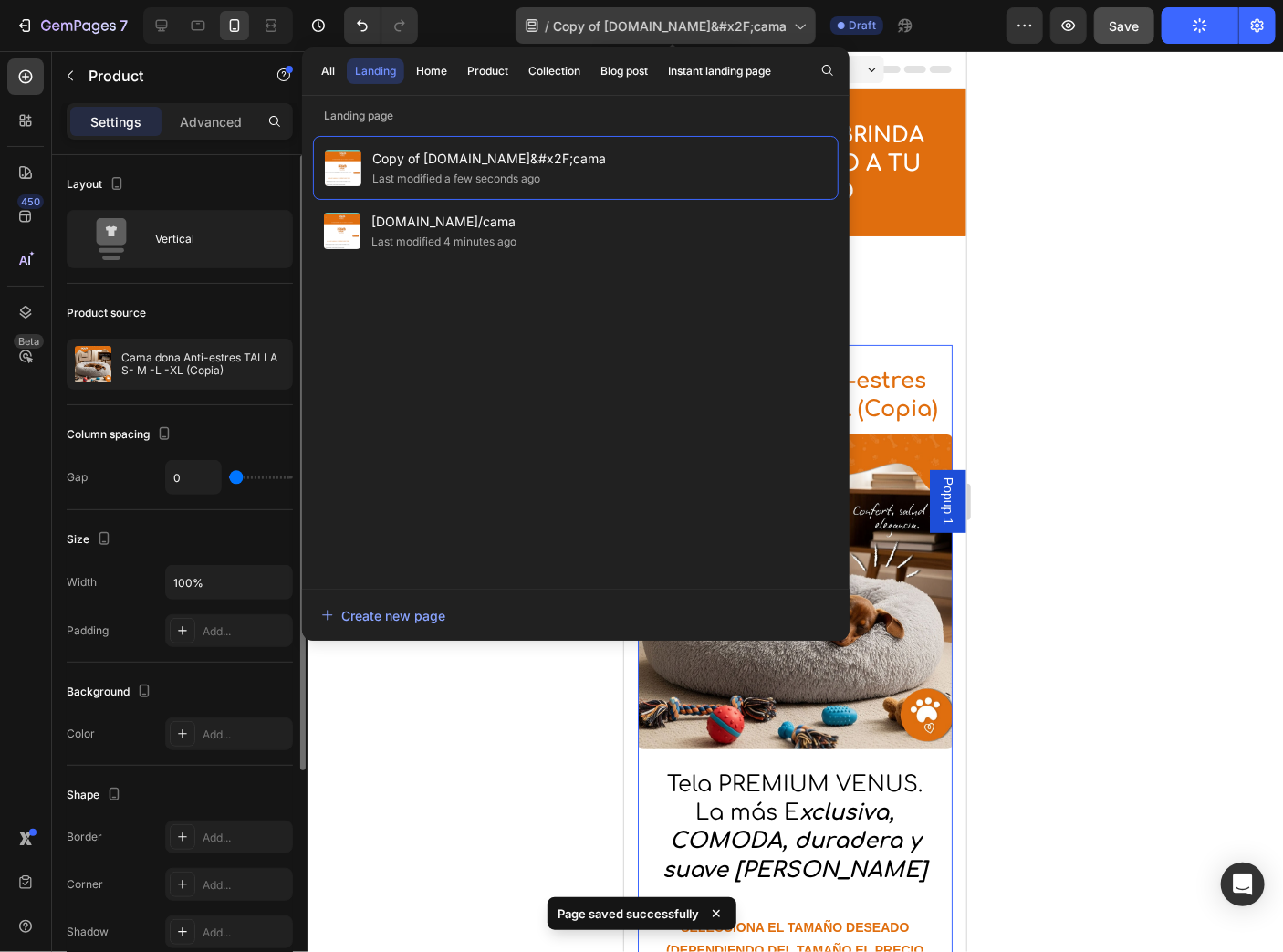
click at [809, 30] on icon at bounding box center [799, 24] width 18 height 18
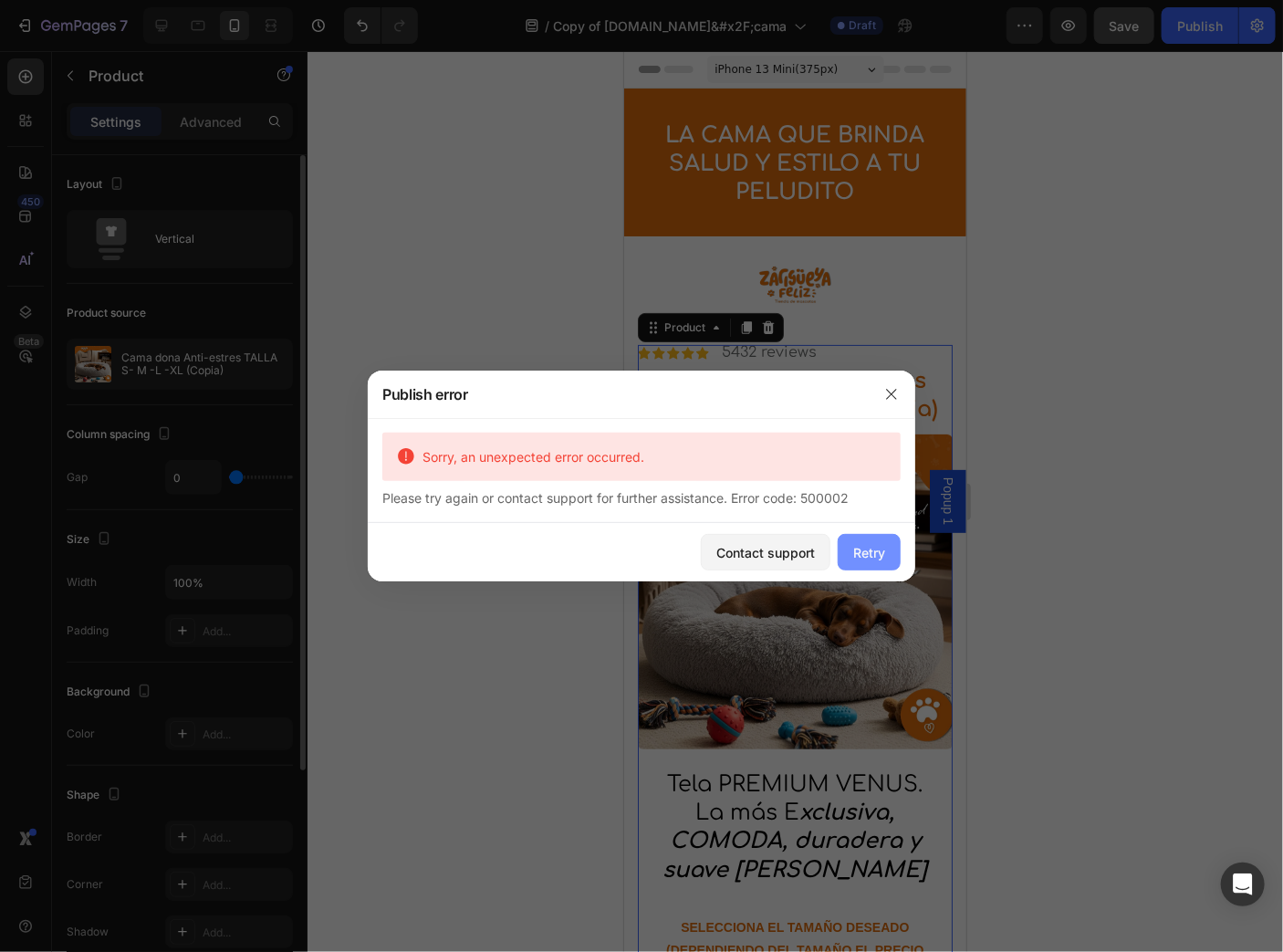
click at [858, 551] on div "Retry" at bounding box center [869, 552] width 32 height 19
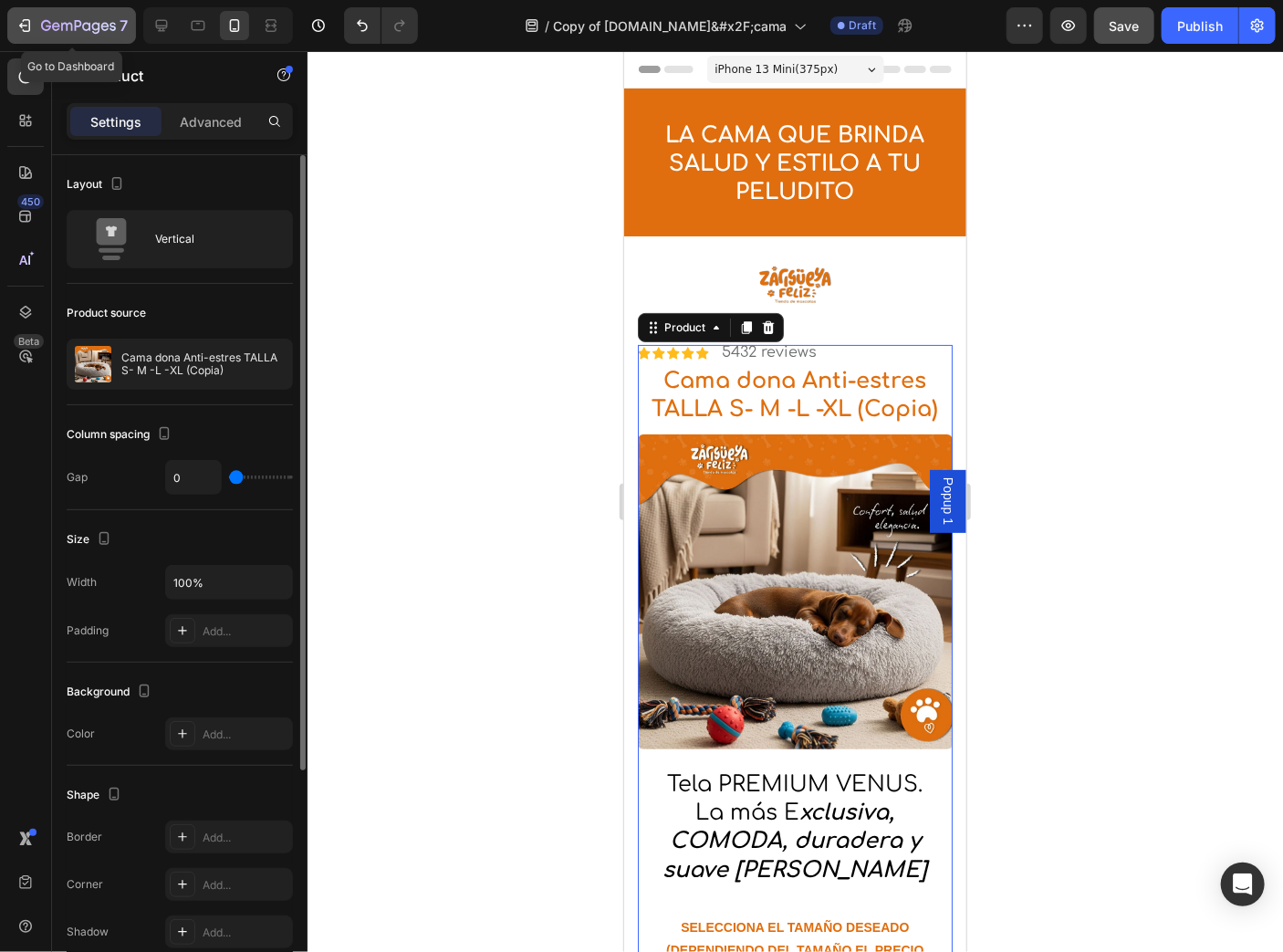
click at [58, 23] on icon "button" at bounding box center [79, 26] width 75 height 15
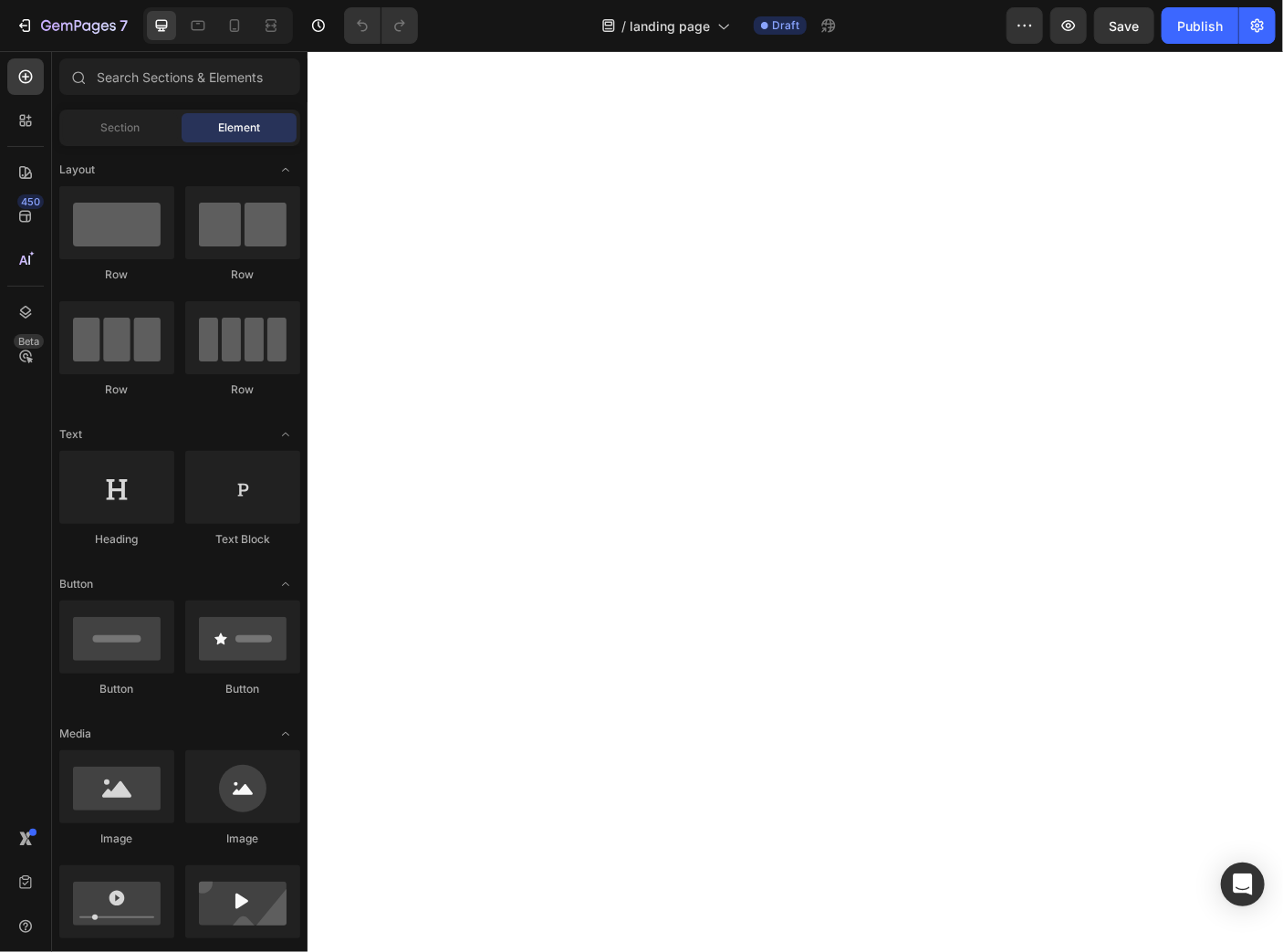
select select "TALLA S PEQUEÑA (60 CM) 165.000"
select select "GRIS CLARO"
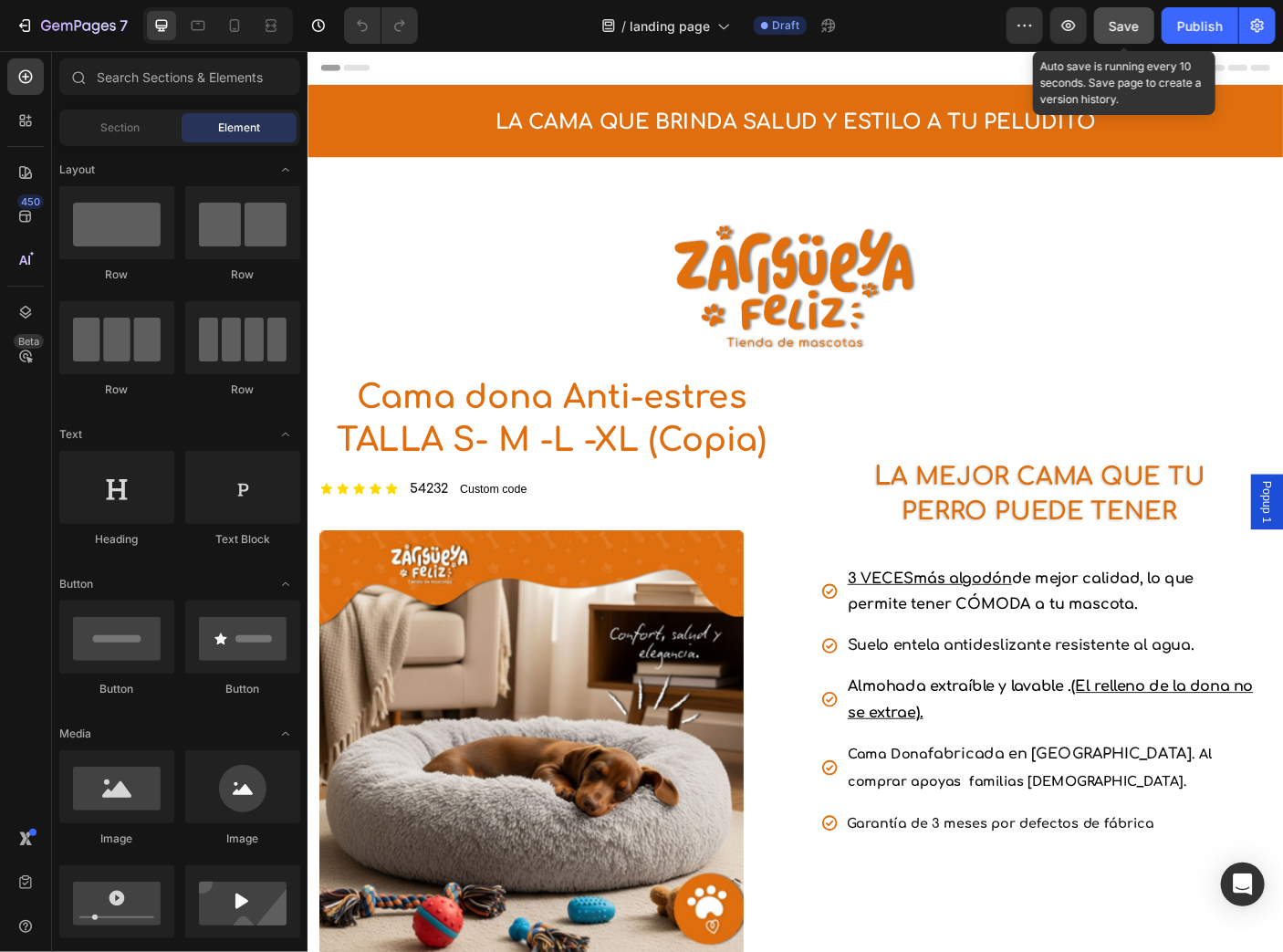
click at [1120, 29] on span "Save" at bounding box center [1125, 25] width 30 height 15
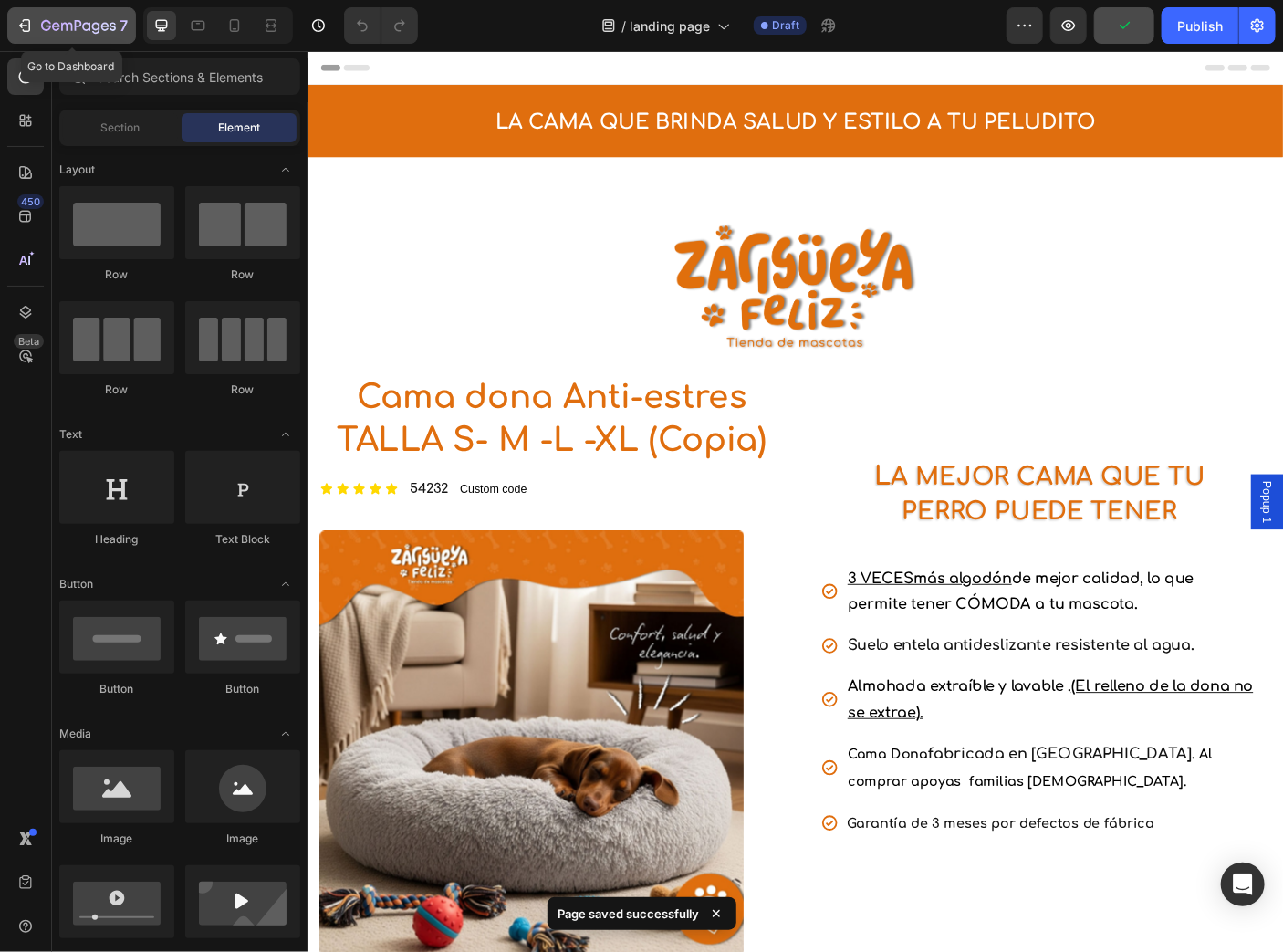
click at [44, 29] on icon "button" at bounding box center [46, 25] width 10 height 11
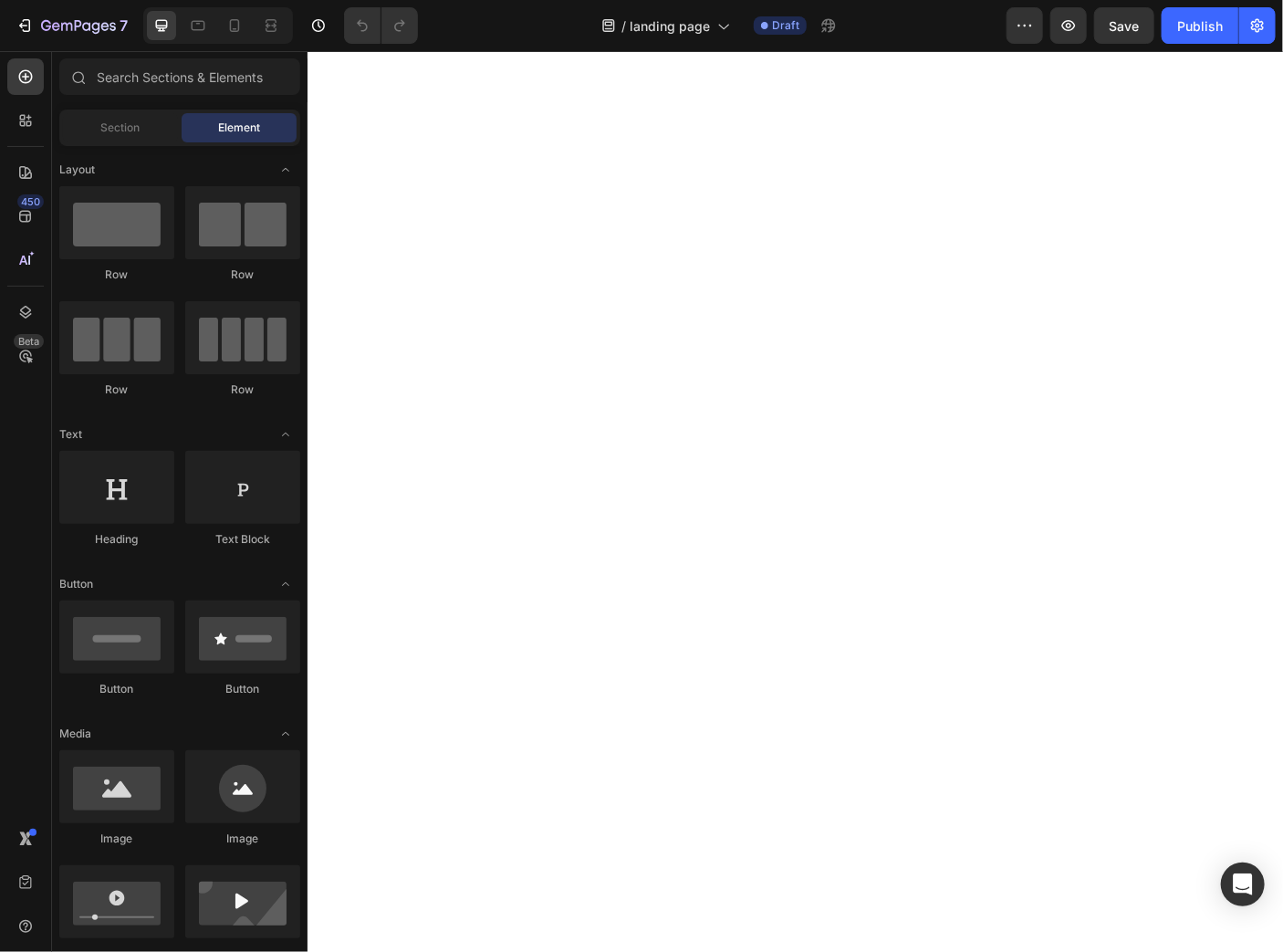
select select "TALLA S PEQUEÑA (60 CM) 165.000"
select select "GRIS CLARO"
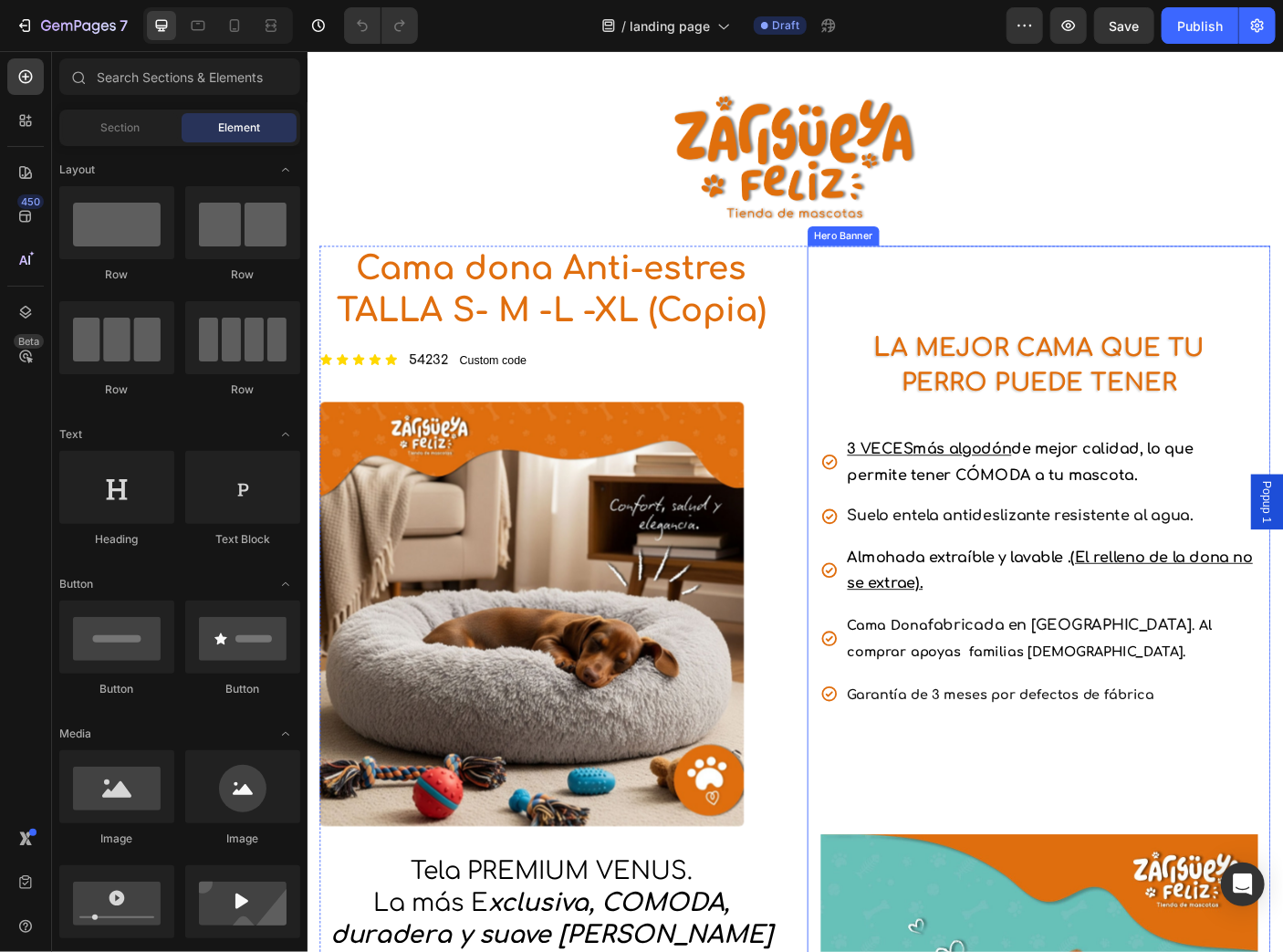
scroll to position [146, 0]
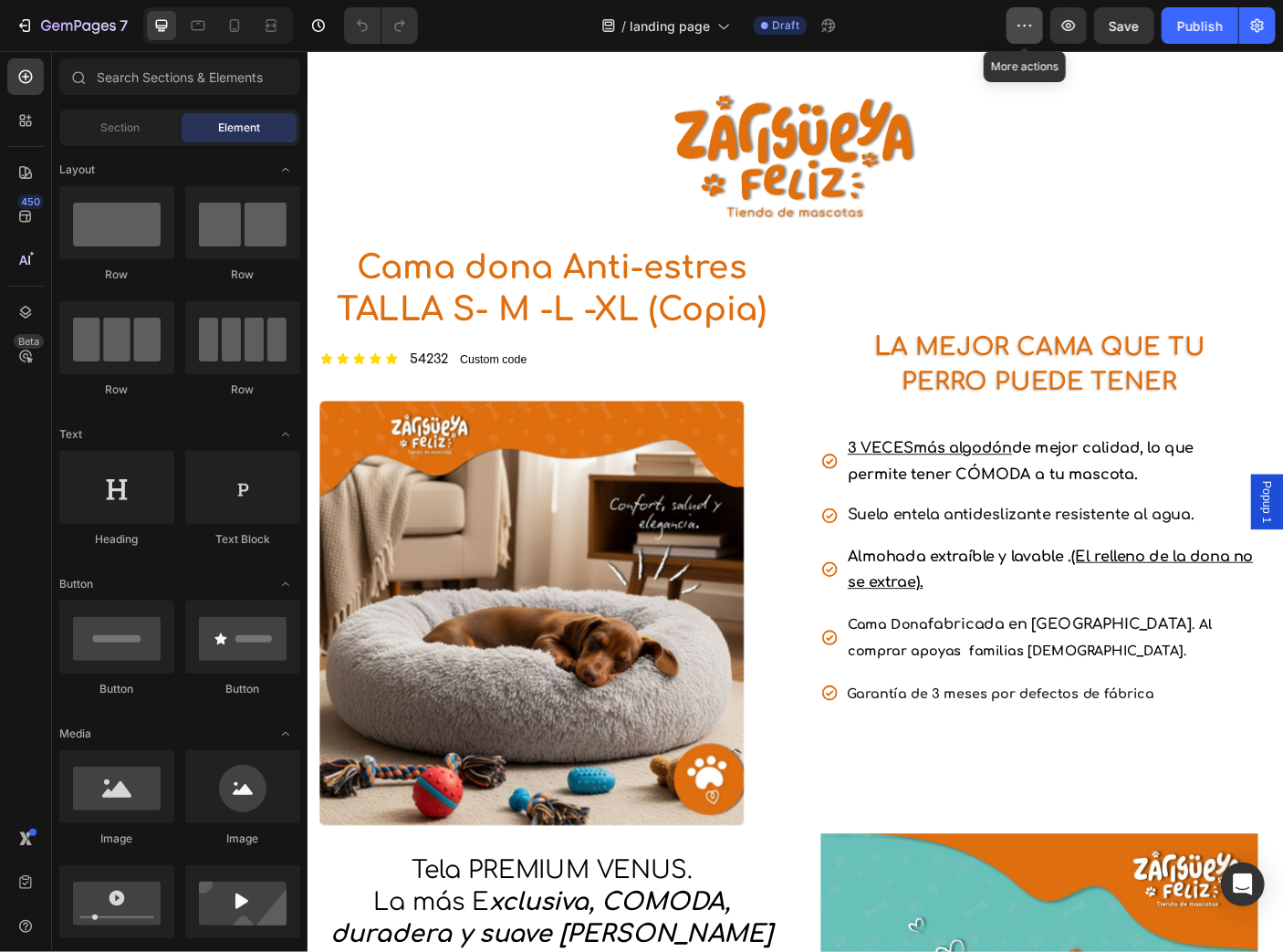
click at [1038, 26] on button "button" at bounding box center [1024, 25] width 37 height 37
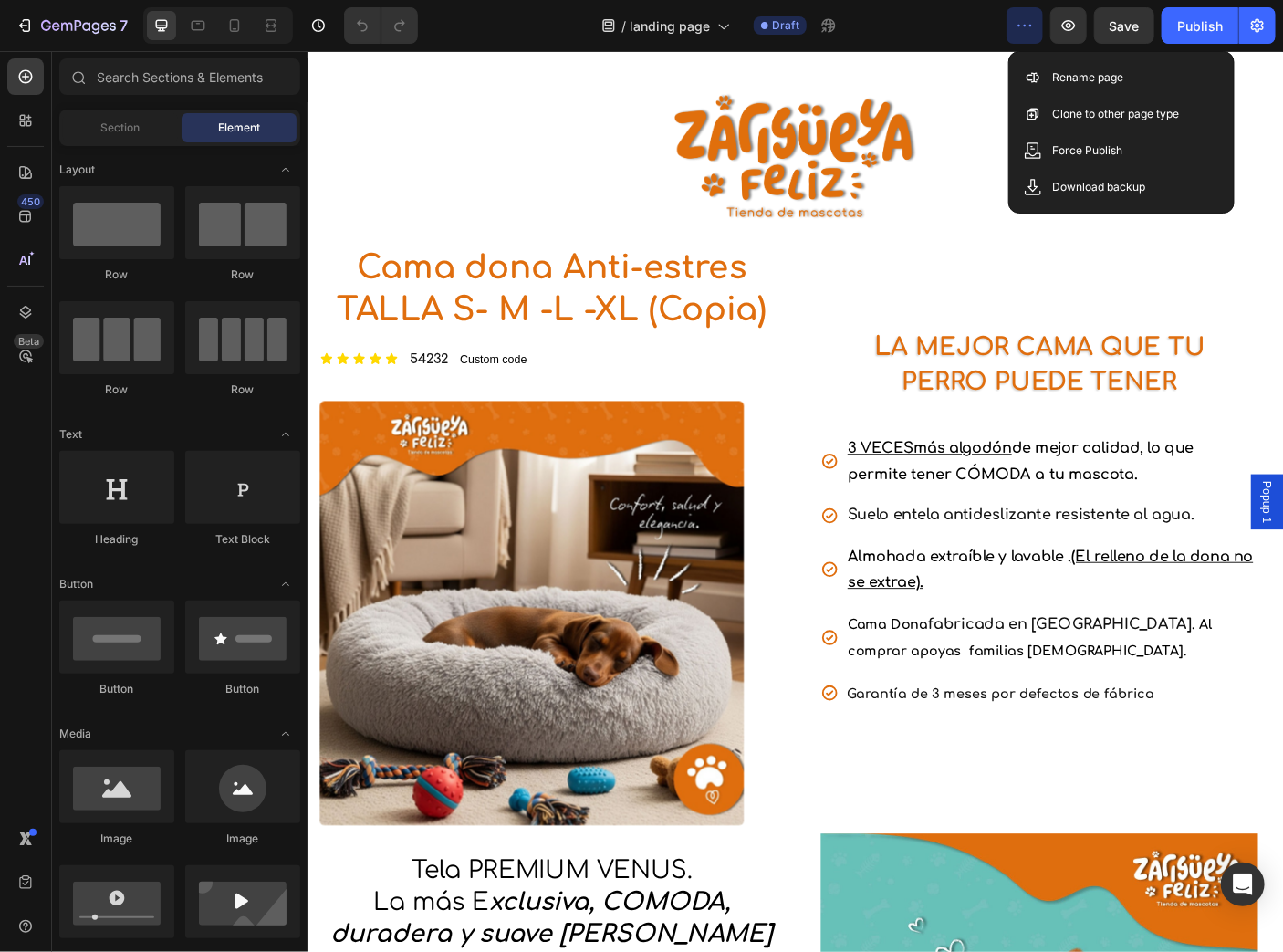
click at [1038, 26] on button "button" at bounding box center [1024, 25] width 37 height 37
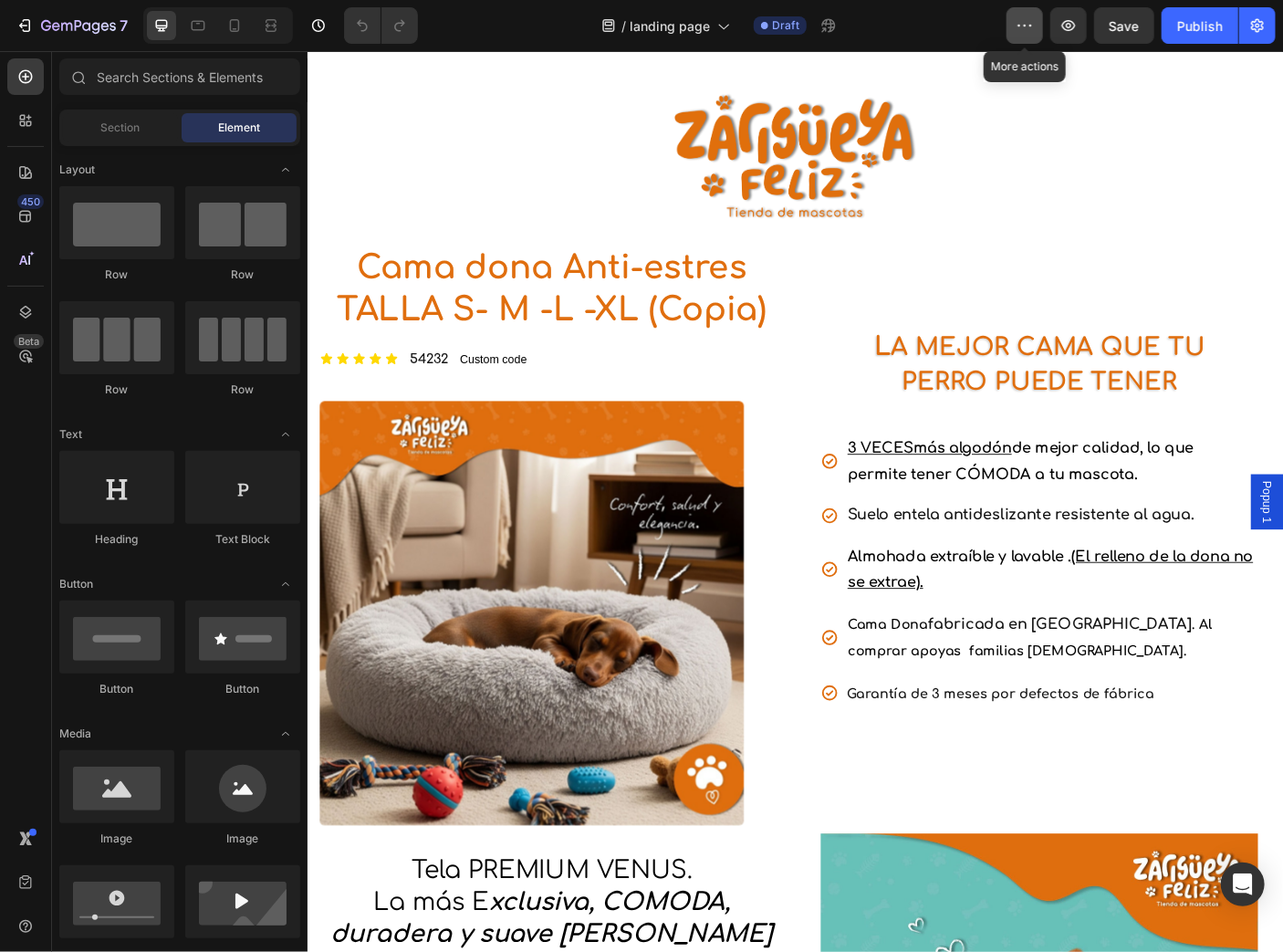
click at [1026, 20] on icon "button" at bounding box center [1024, 24] width 18 height 18
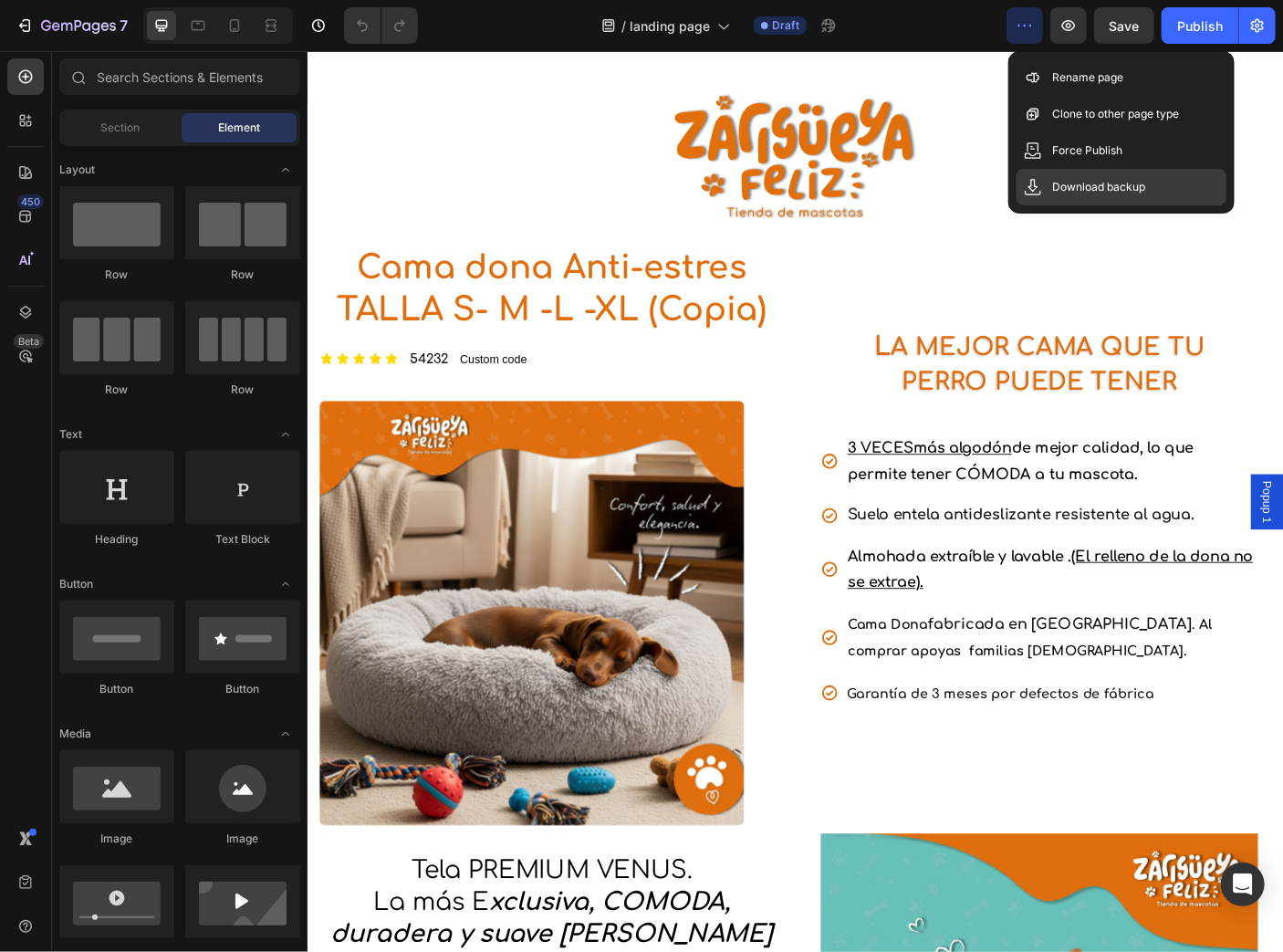
click at [1144, 186] on p "Download backup" at bounding box center [1100, 186] width 93 height 18
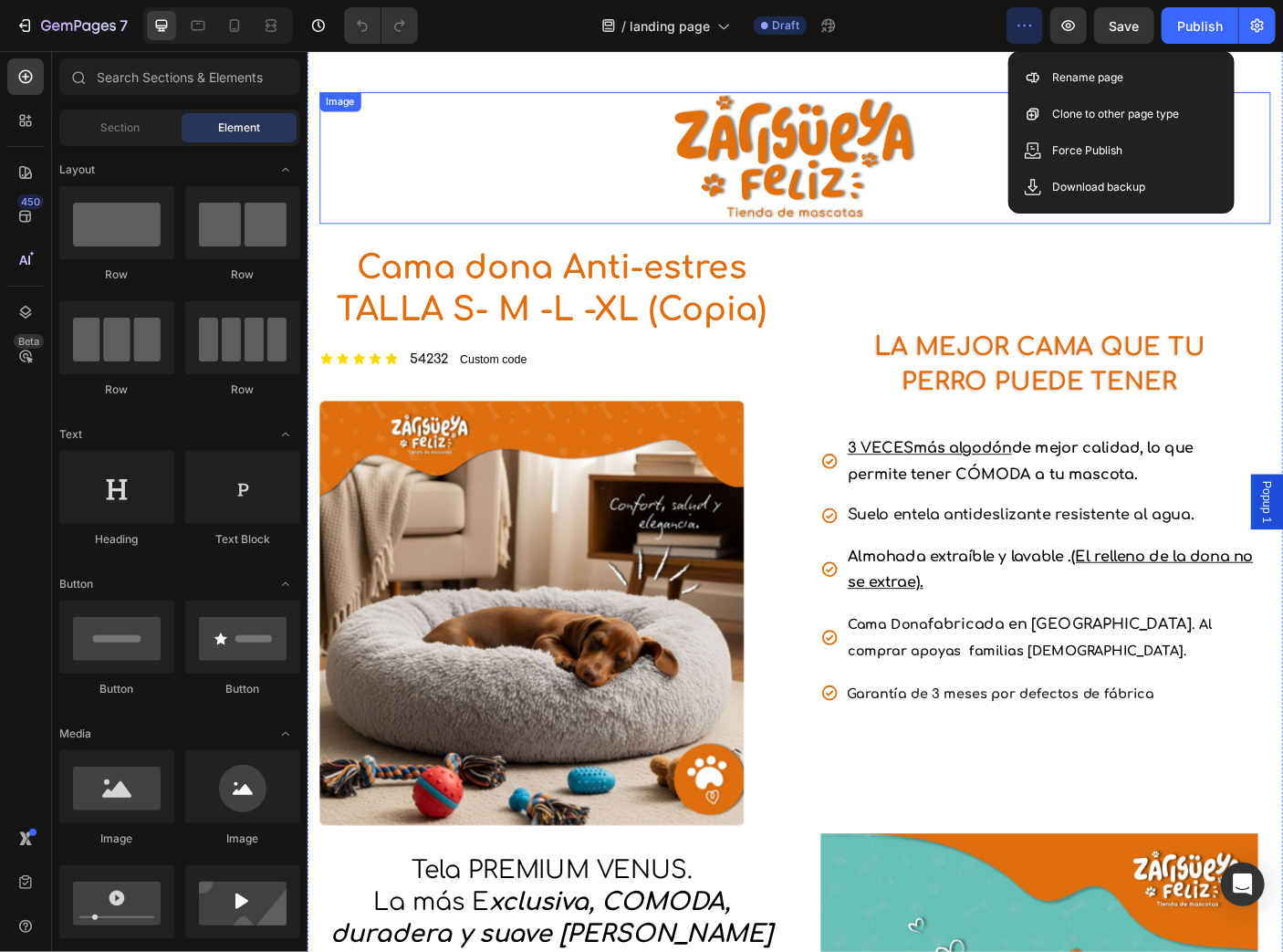
click at [1072, 218] on div at bounding box center [854, 169] width 1068 height 148
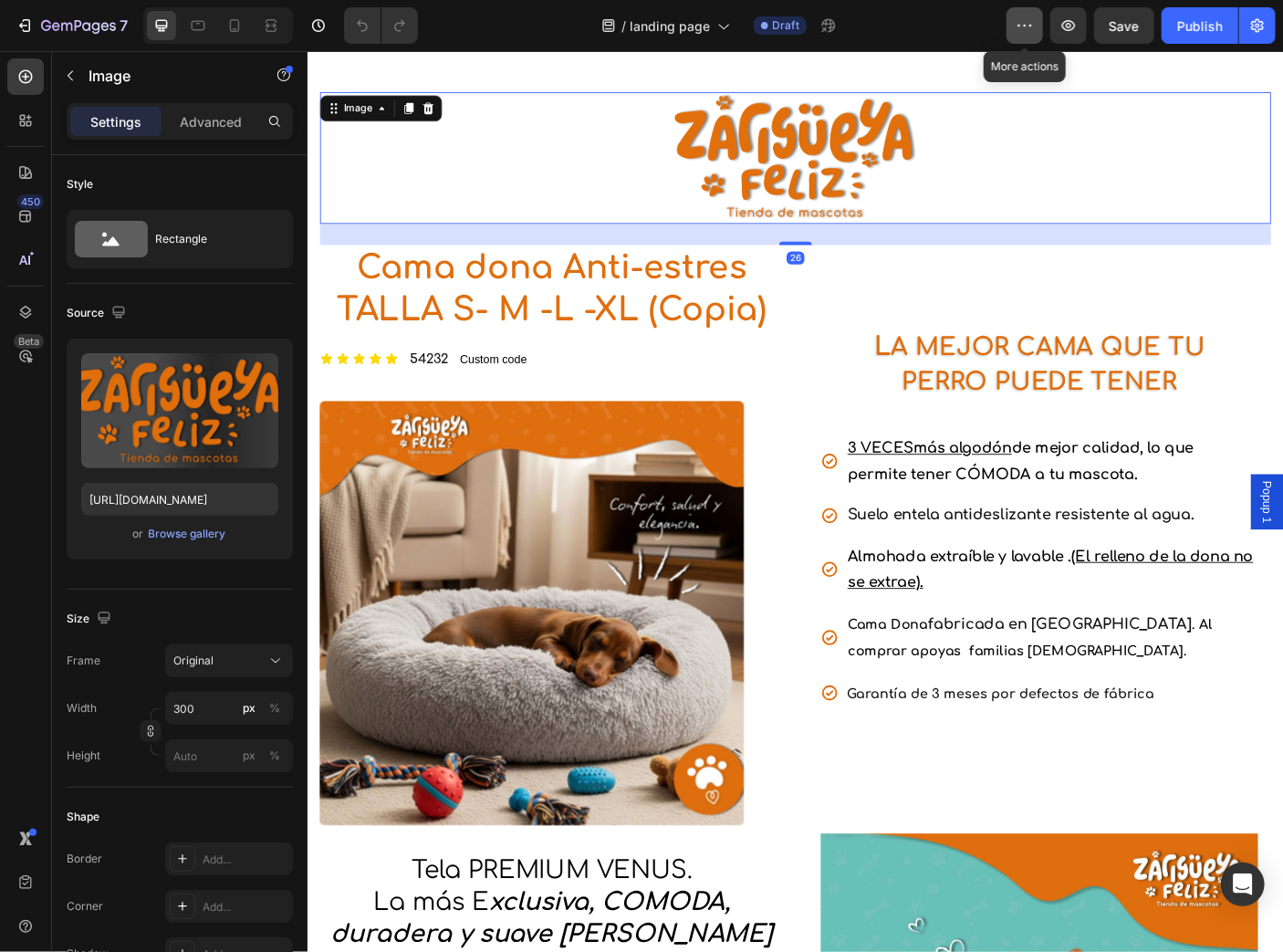
click at [1024, 20] on icon "button" at bounding box center [1024, 24] width 18 height 18
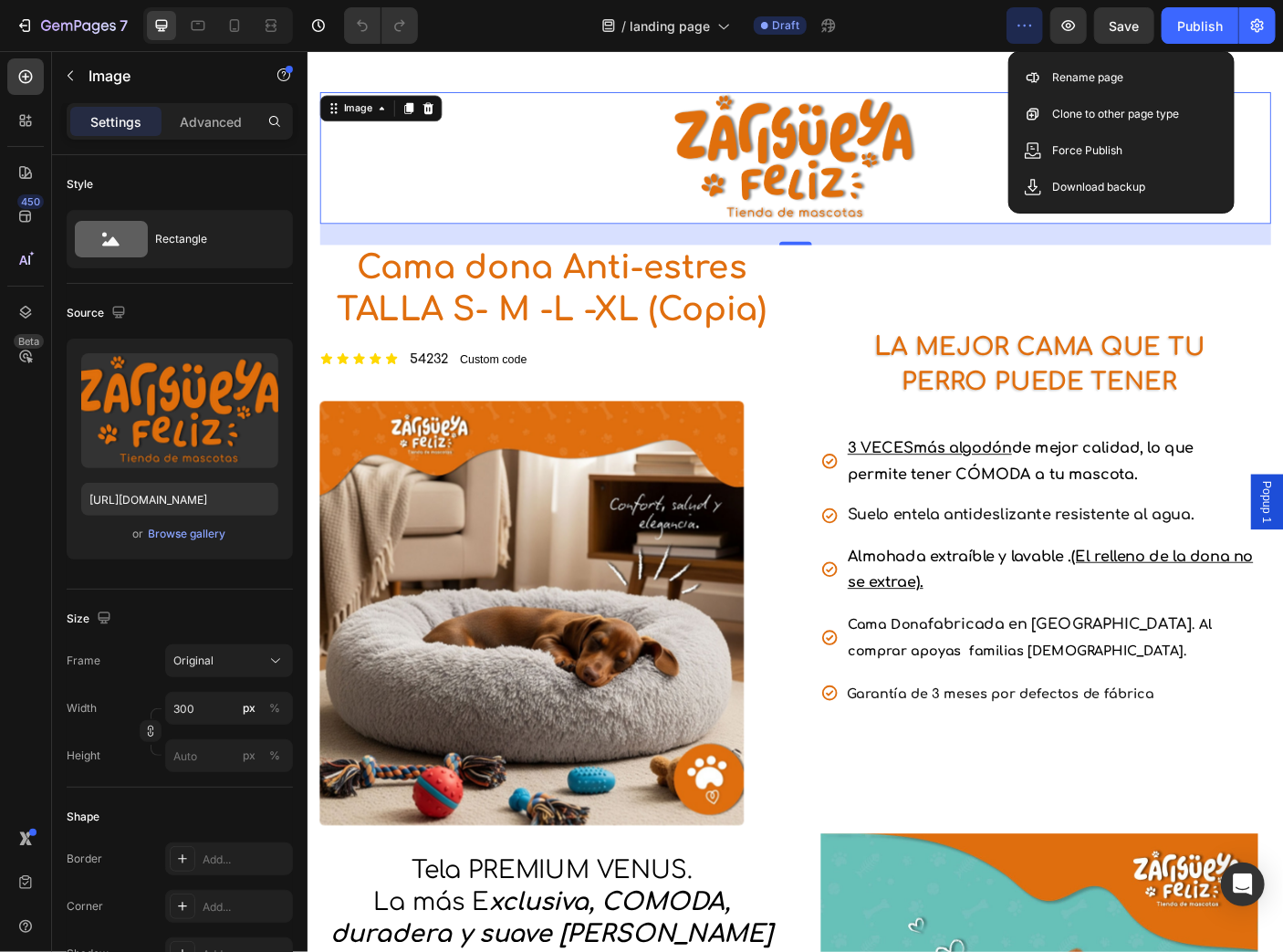
click at [1026, 21] on icon "button" at bounding box center [1024, 24] width 18 height 18
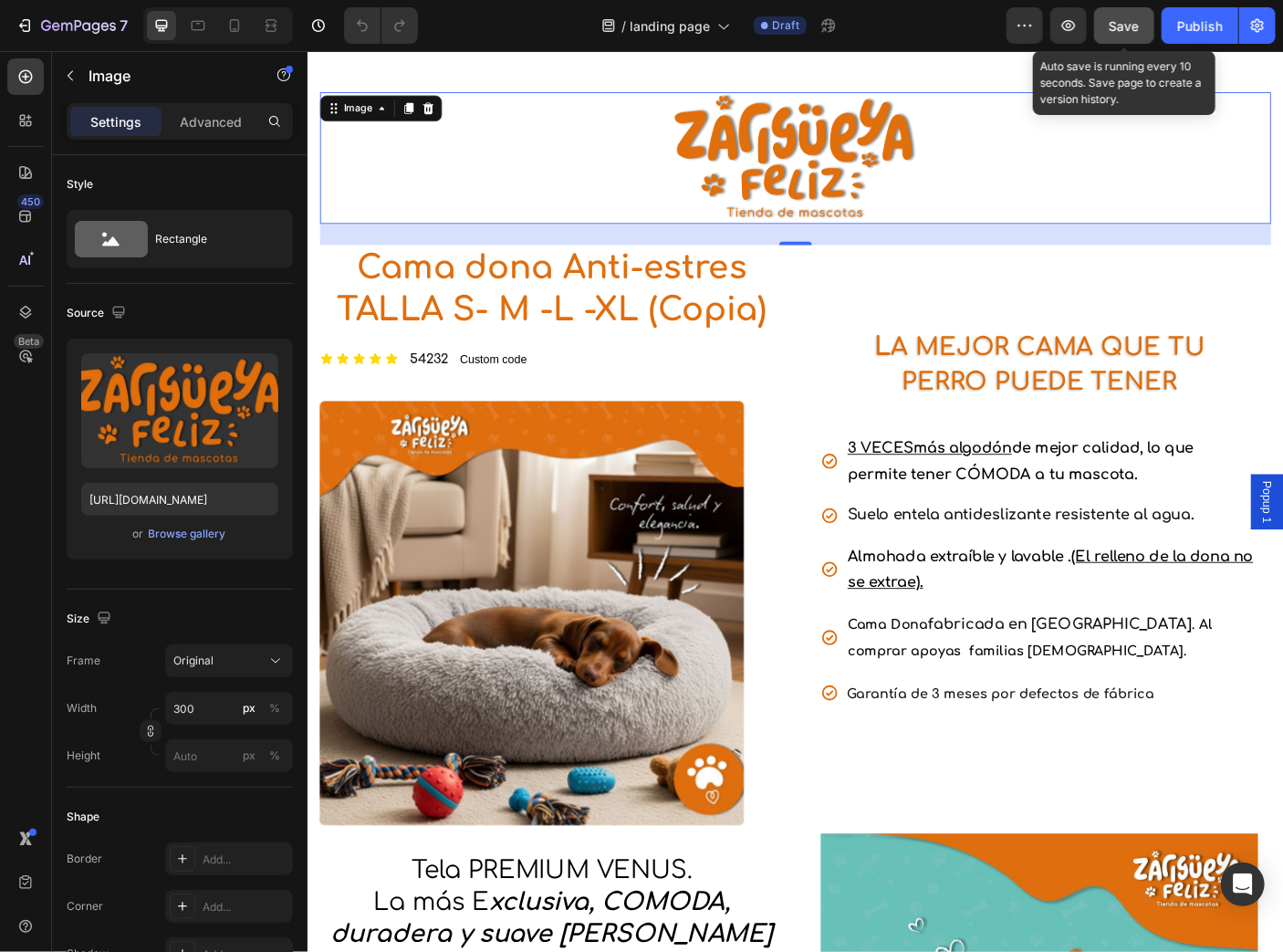
click at [1136, 22] on span "Save" at bounding box center [1125, 25] width 30 height 15
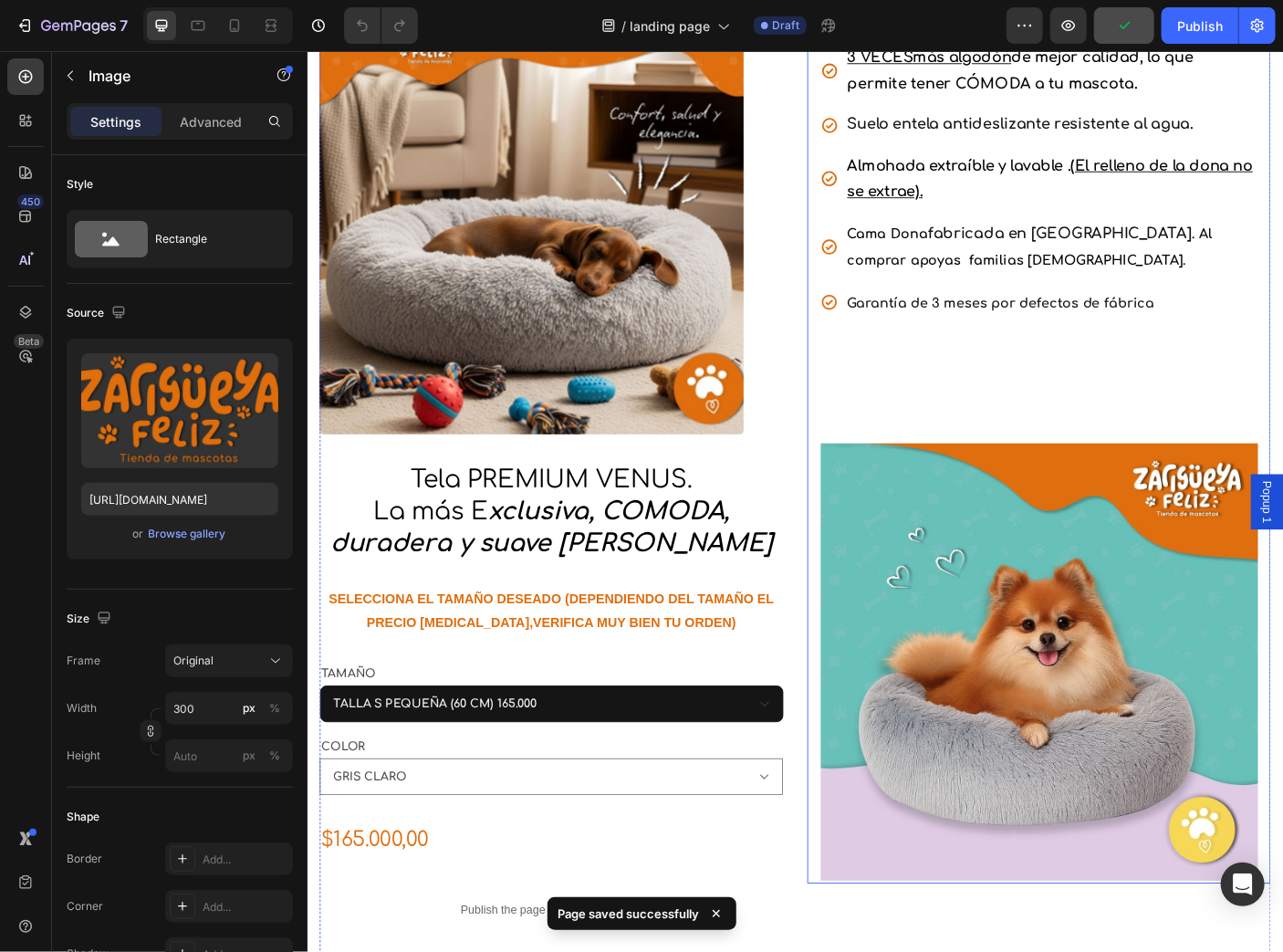
scroll to position [876, 0]
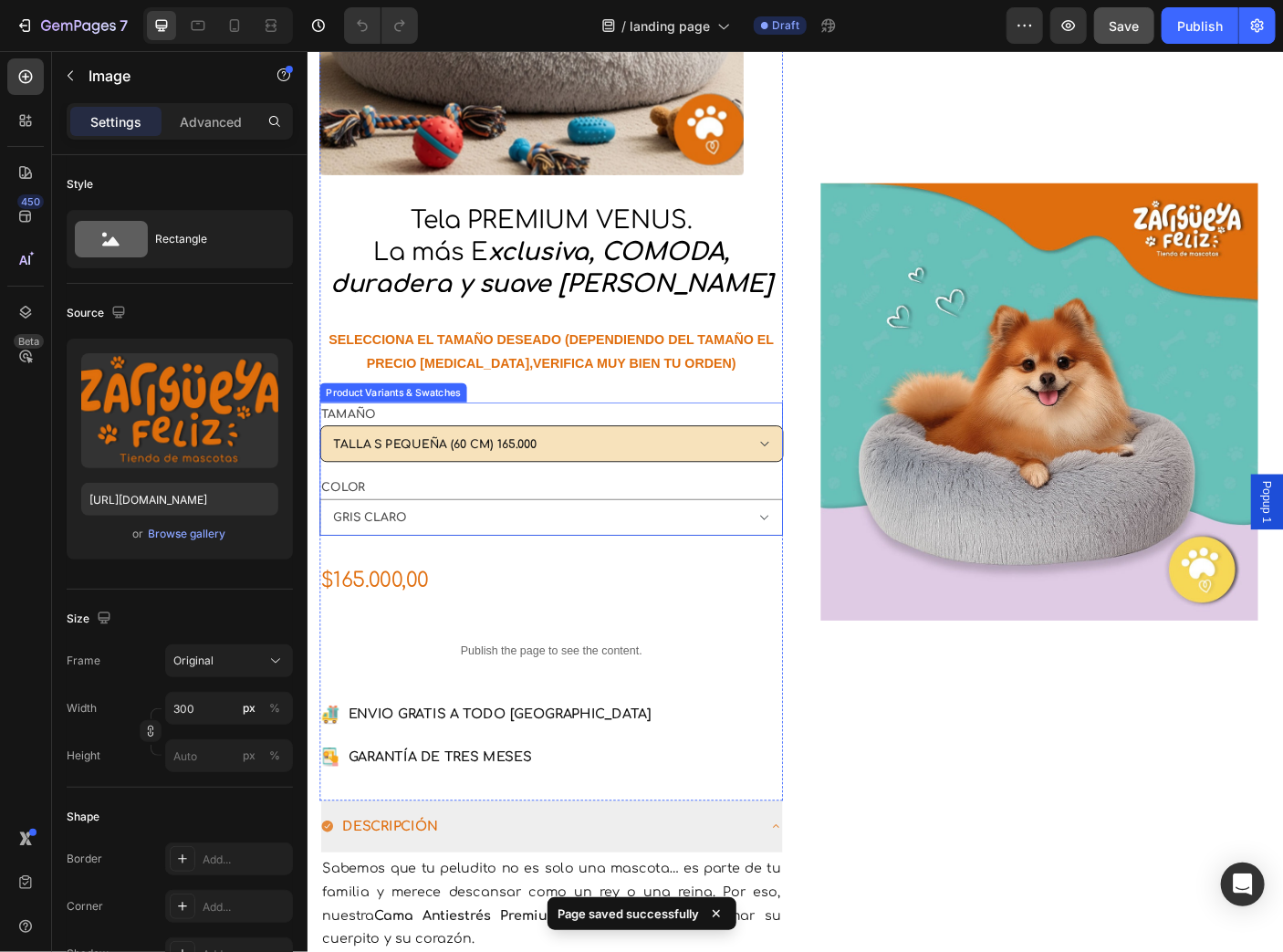
click at [693, 475] on select "Please select an option TALLA S PEQUEÑA (60 CM) 165.000 TALLA M (75 CM) MEDIANA…" at bounding box center [580, 491] width 520 height 41
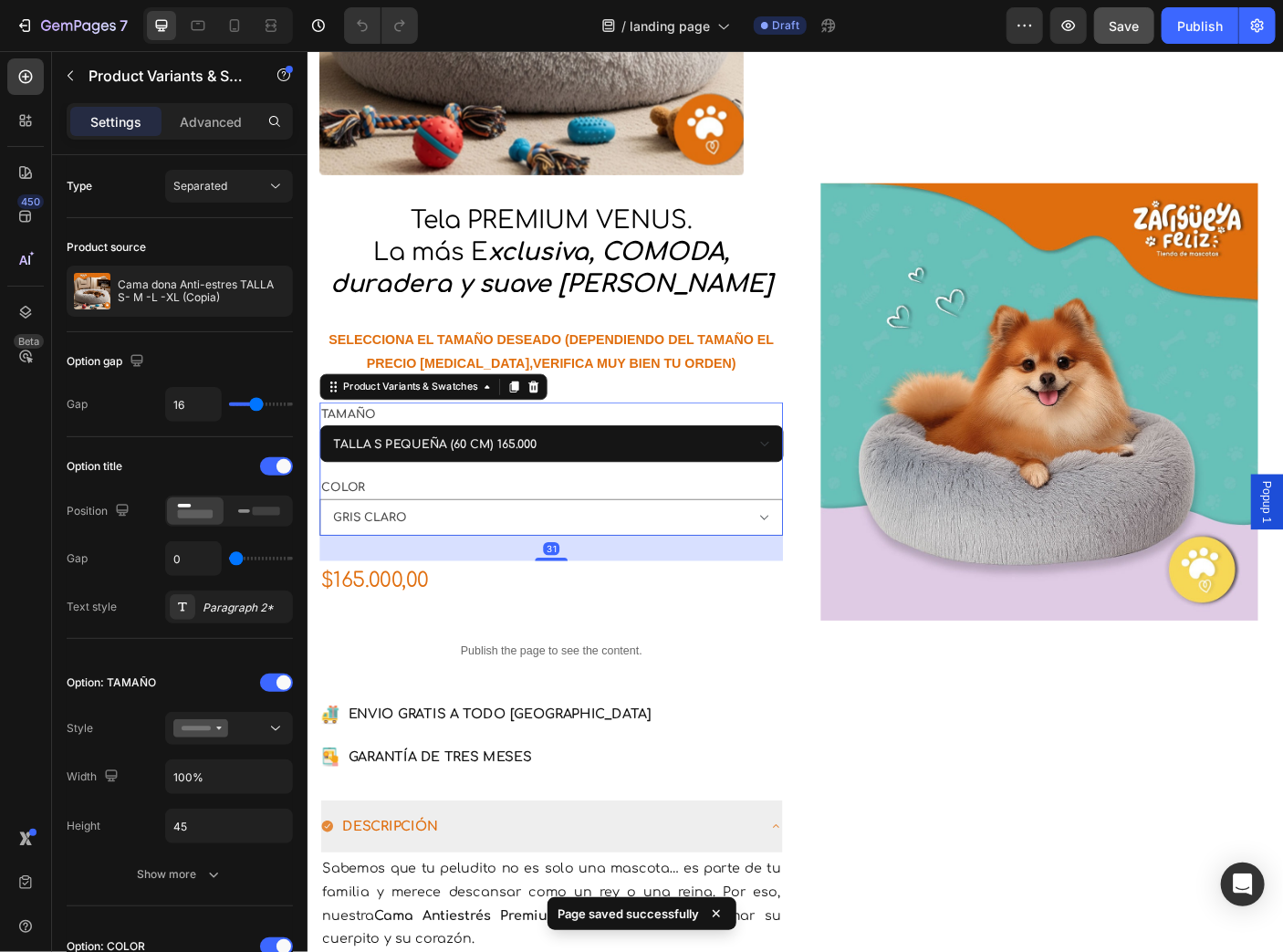
click at [705, 453] on div "TAMAÑO Please select an option TALLA S PEQUEÑA (60 CM) 165.000 TALLA M (75 CM) …" at bounding box center [580, 478] width 520 height 68
click at [721, 537] on div "COLOR Please select an option GRIS CLARO" at bounding box center [580, 560] width 520 height 68
click at [738, 558] on select "Please select an option GRIS CLARO" at bounding box center [580, 573] width 520 height 41
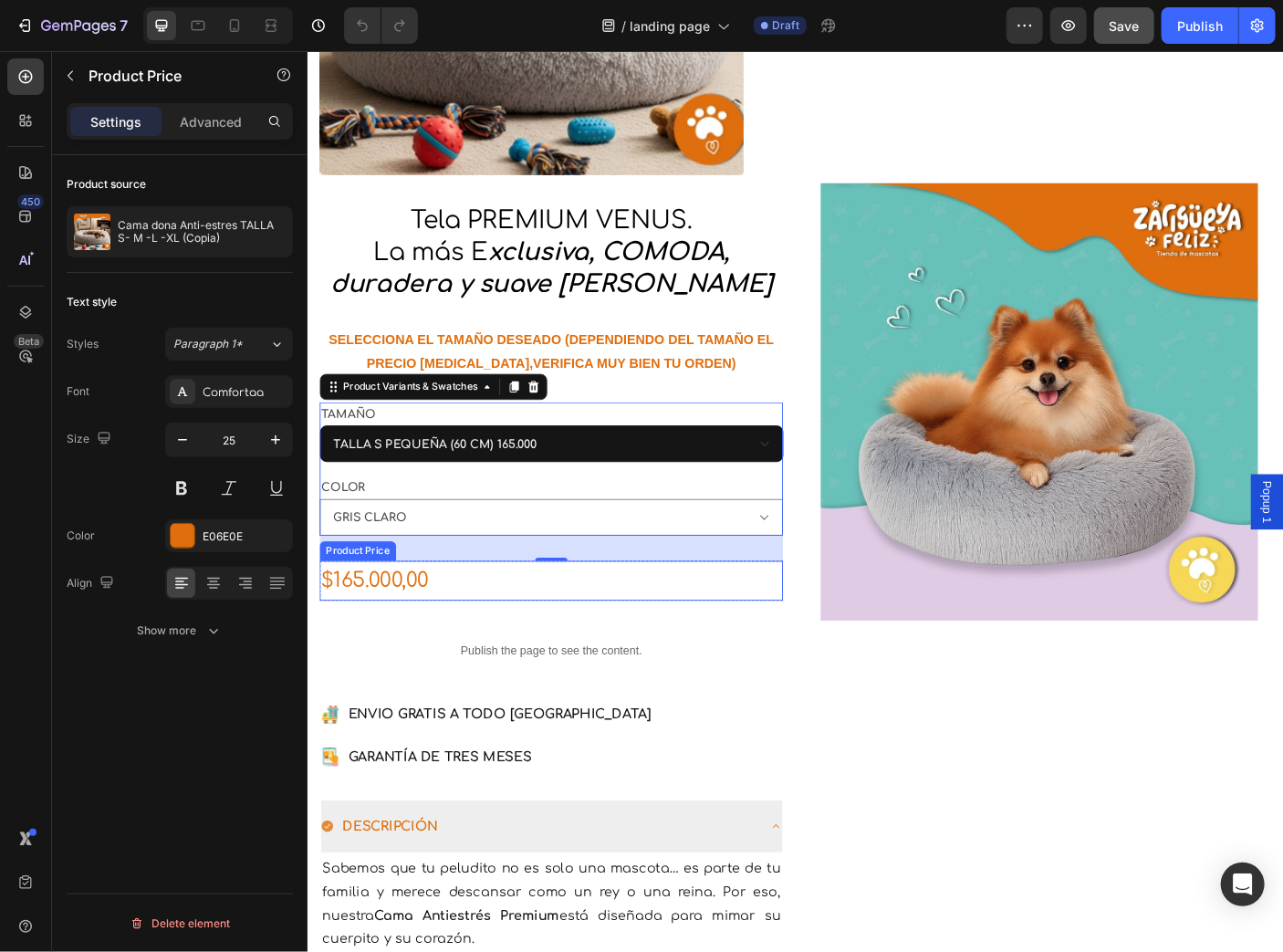
click at [746, 628] on div "$165.000,00" at bounding box center [580, 644] width 520 height 45
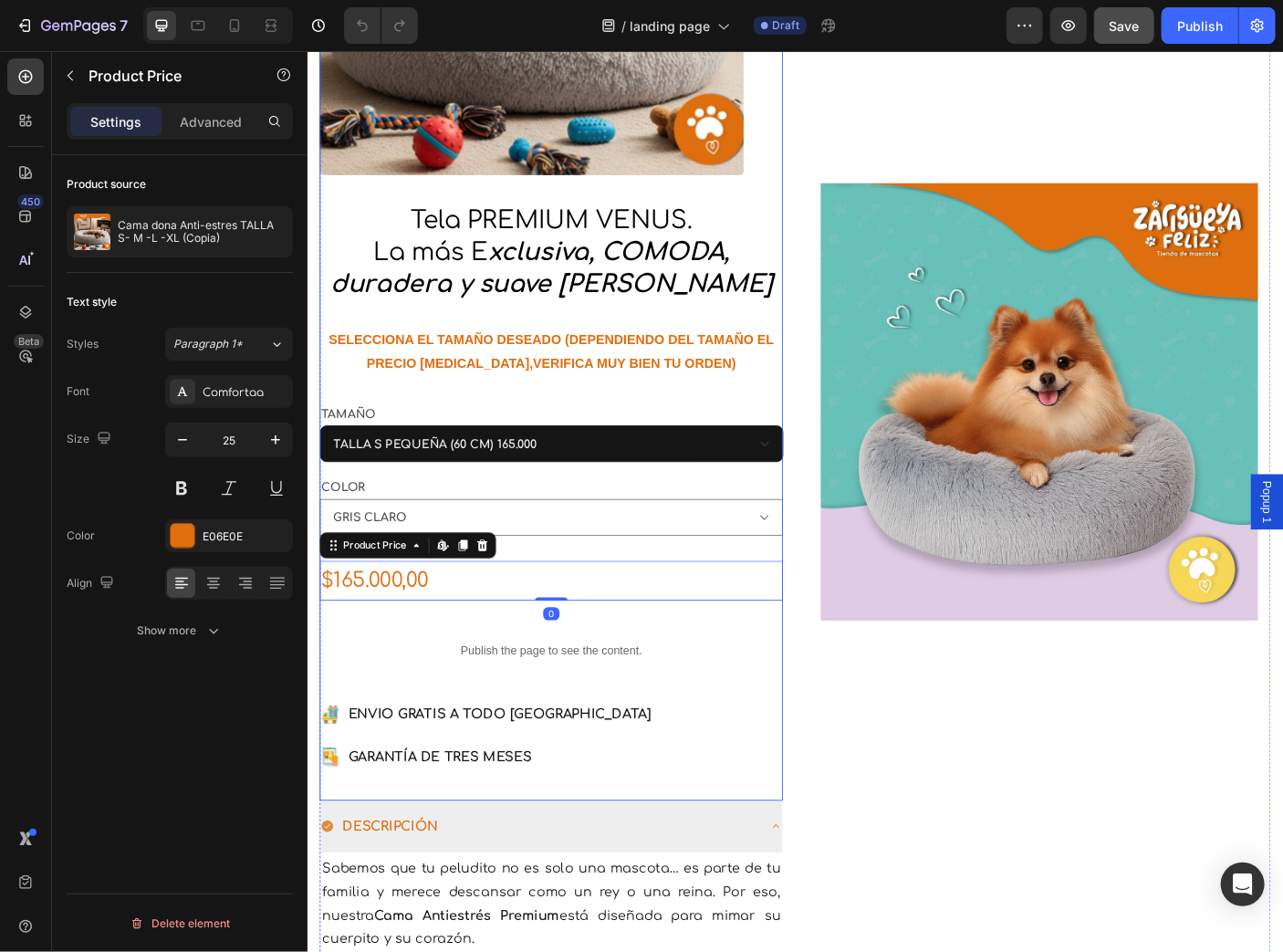
click at [836, 812] on div "Heading L A MEJOR CAMA QUE TU PERRO PUEDE TENER Heading Row 3 VECES más algodón…" at bounding box center [854, 542] width 1068 height 2010
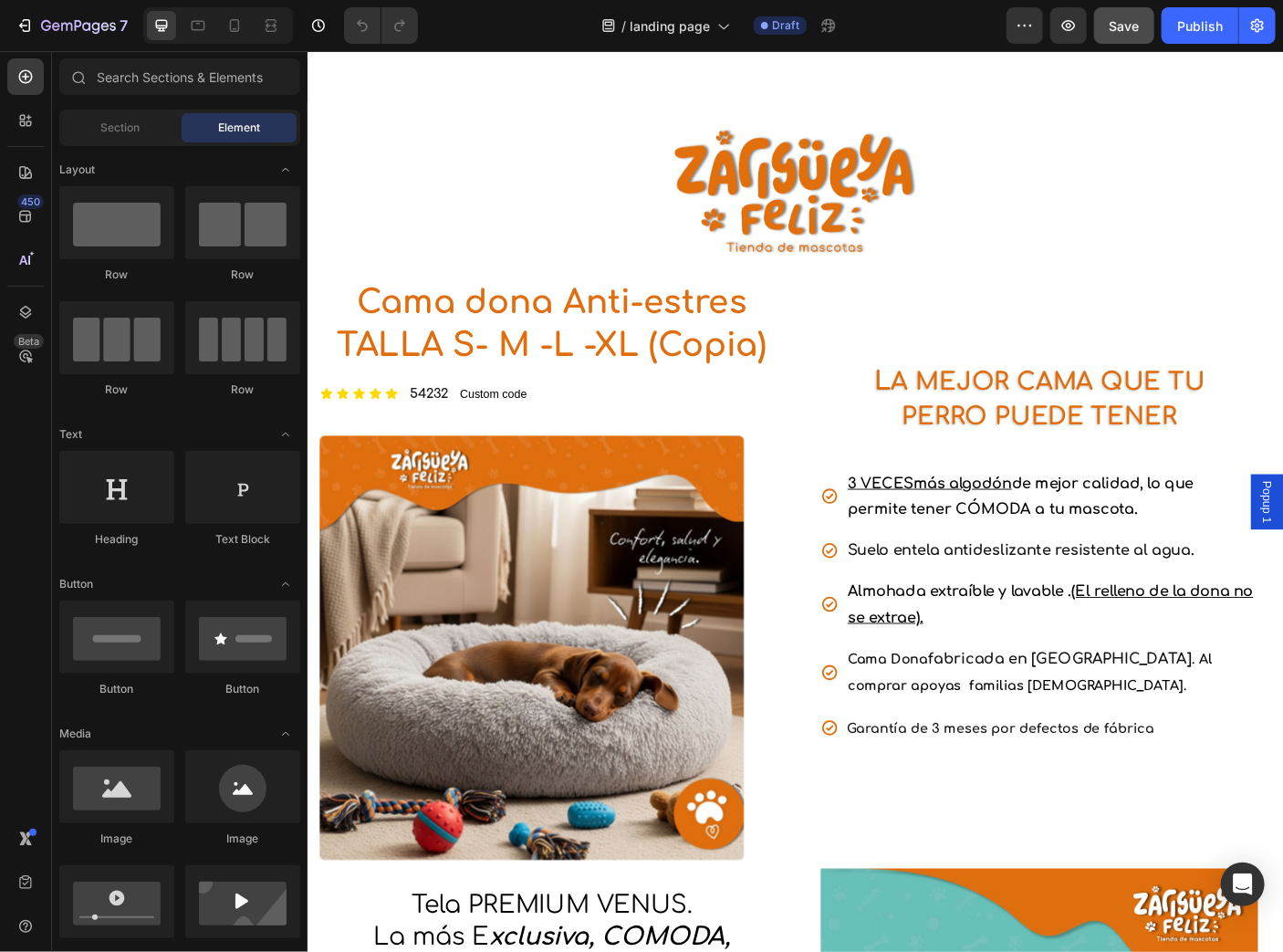
scroll to position [0, 0]
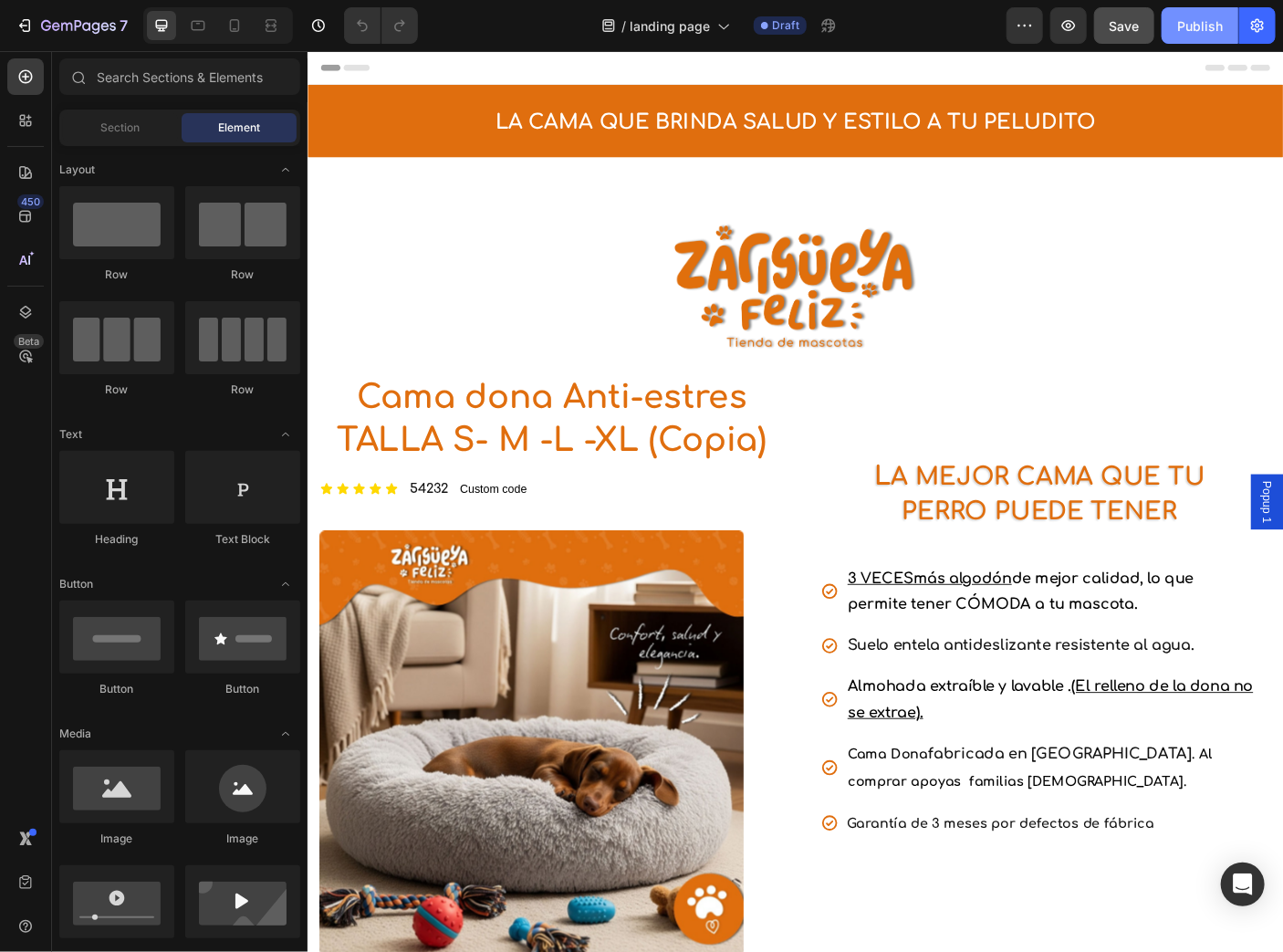
click at [1183, 22] on div "Publish" at bounding box center [1200, 25] width 46 height 19
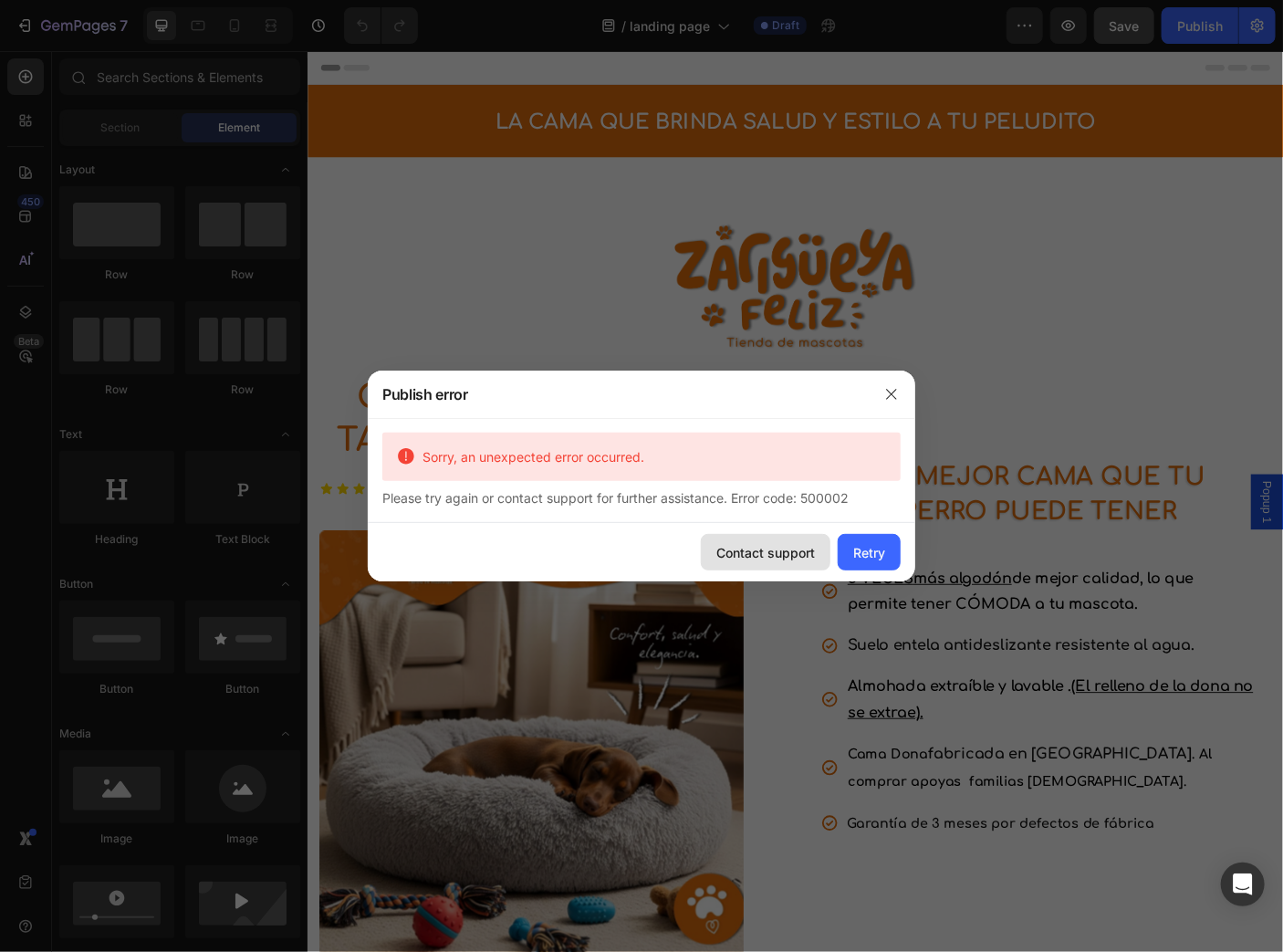
click at [797, 562] on div "Contact support" at bounding box center [766, 552] width 99 height 19
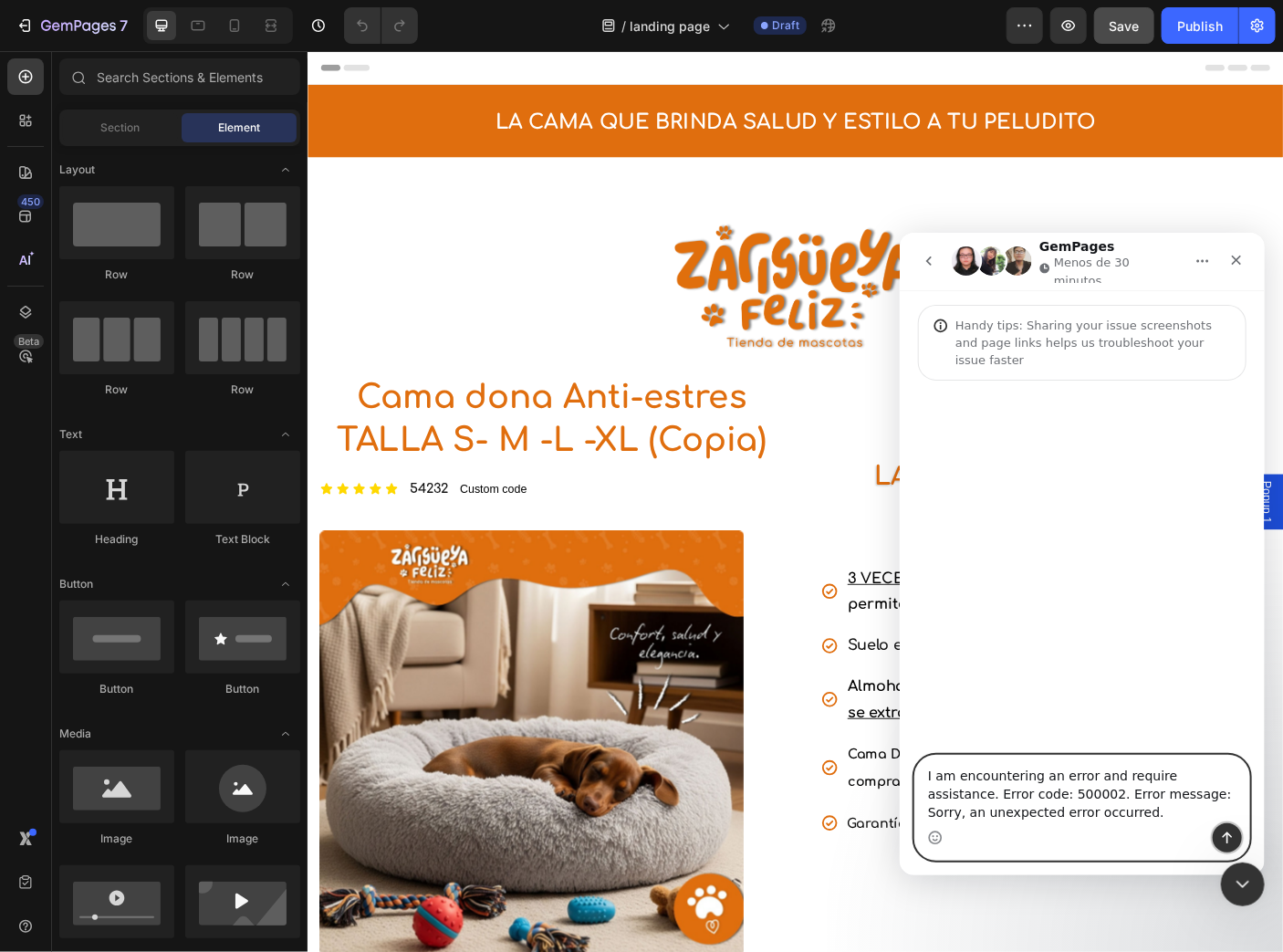
click at [1223, 832] on icon "Enviar un mensaje…" at bounding box center [1227, 837] width 15 height 15
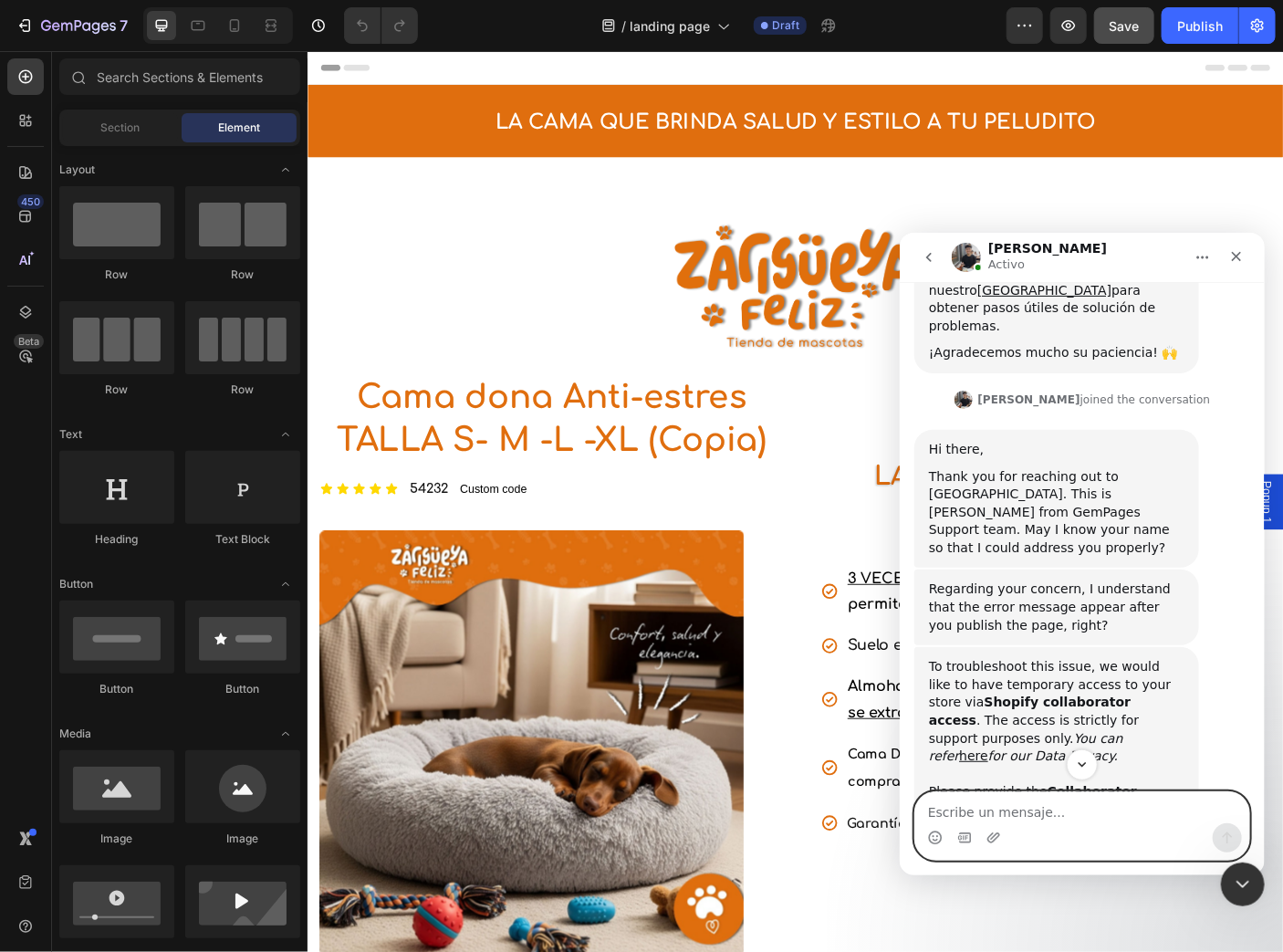
scroll to position [520, 0]
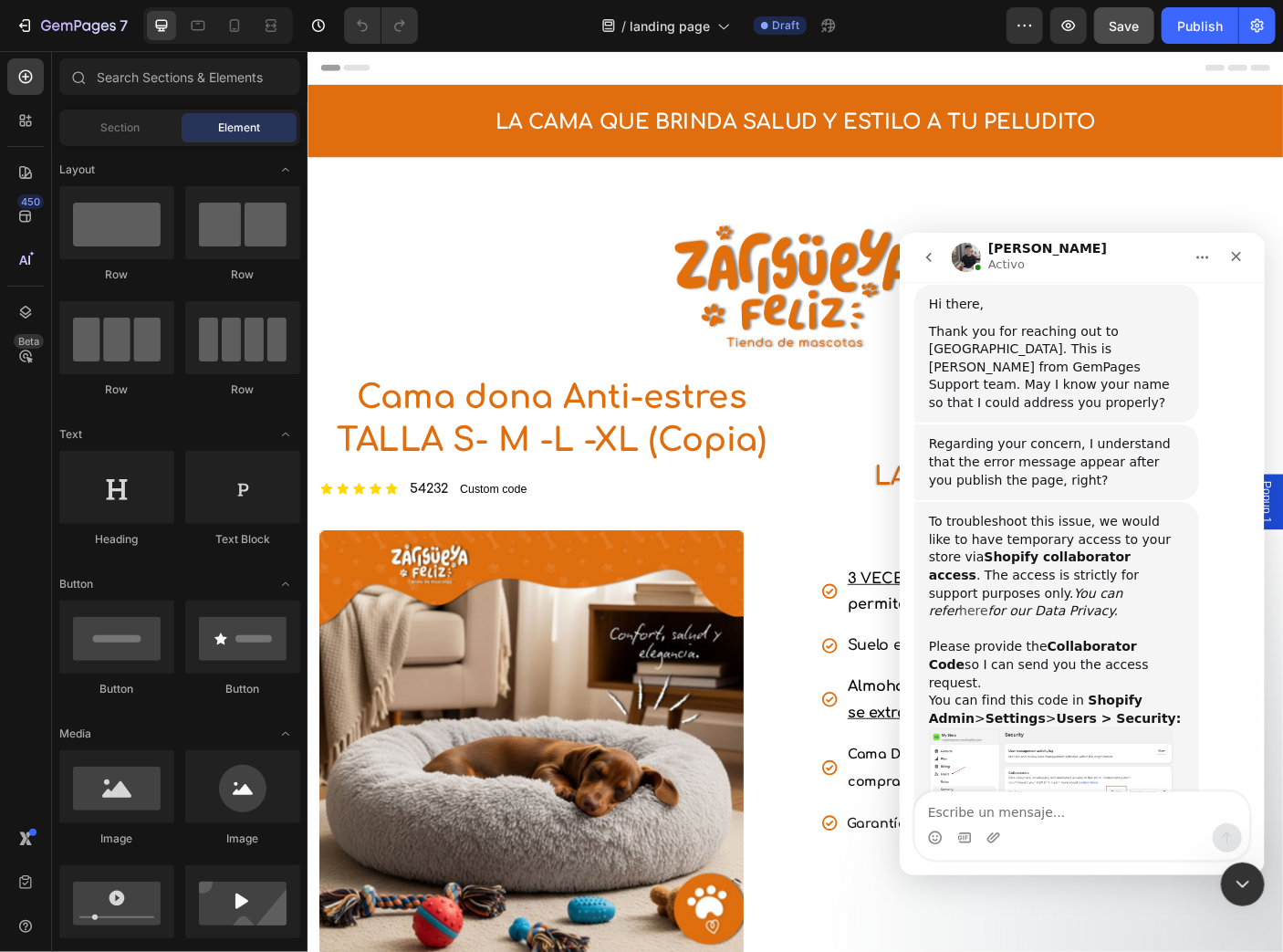
click at [968, 602] on link "here" at bounding box center [973, 610] width 29 height 15
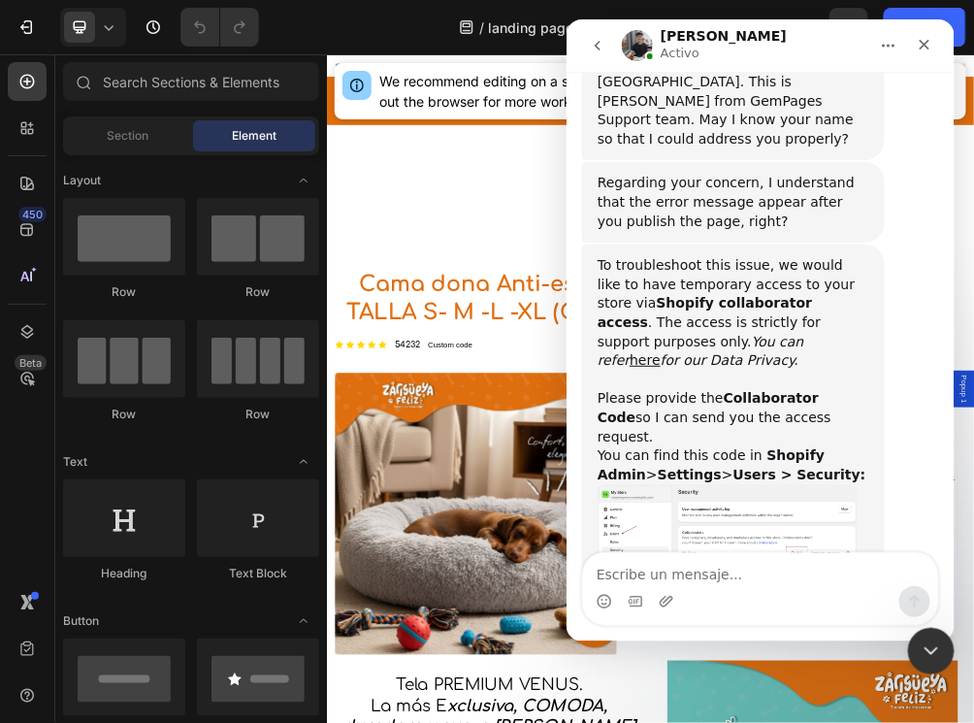
scroll to position [613, 0]
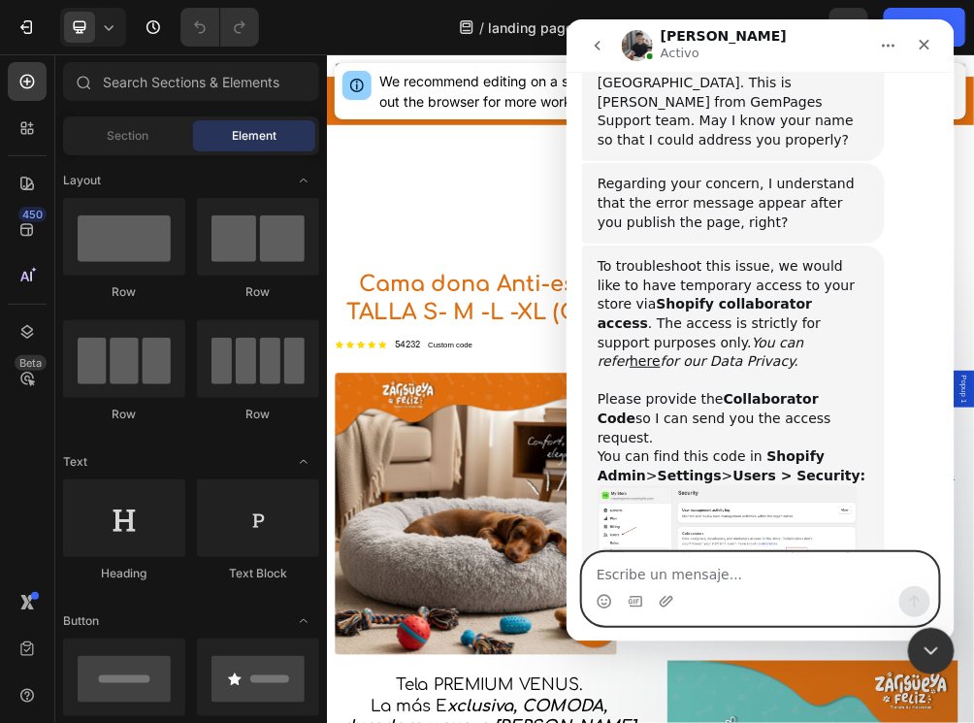
click at [737, 573] on textarea "Escribe un mensaje..." at bounding box center [759, 568] width 355 height 33
paste textarea "1488"
type textarea "1488"
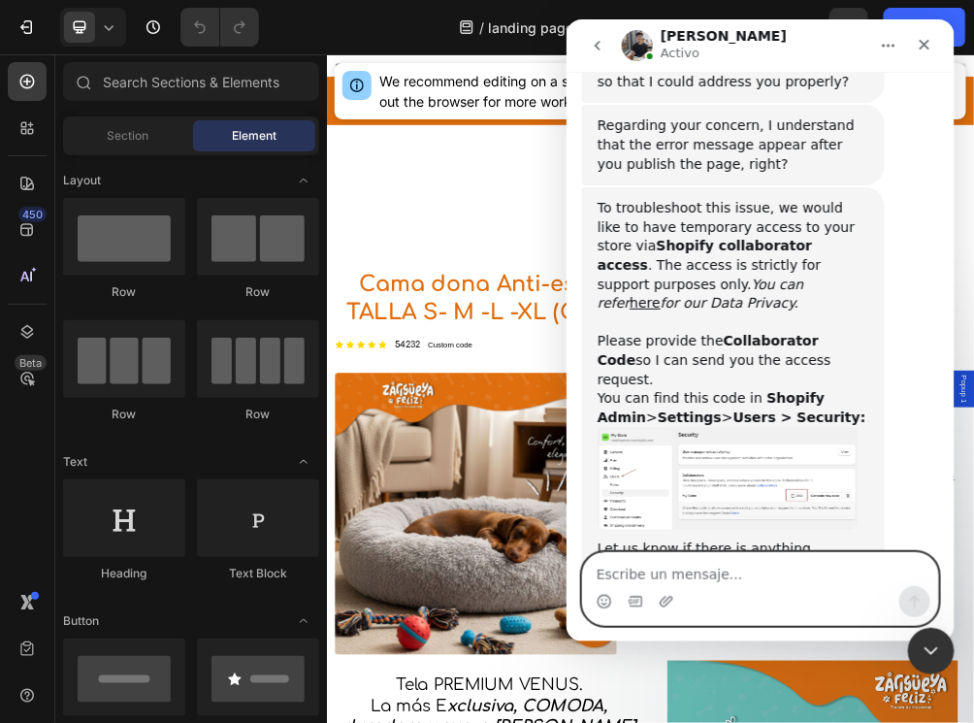
scroll to position [768, 0]
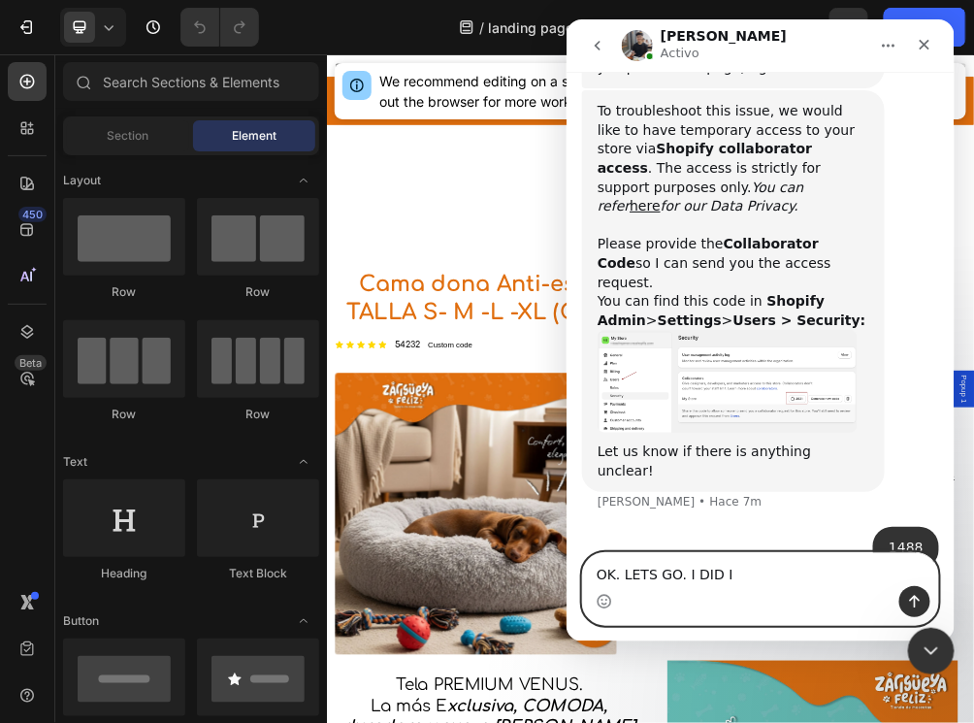
type textarea "OK. LETS GO. I DID IT"
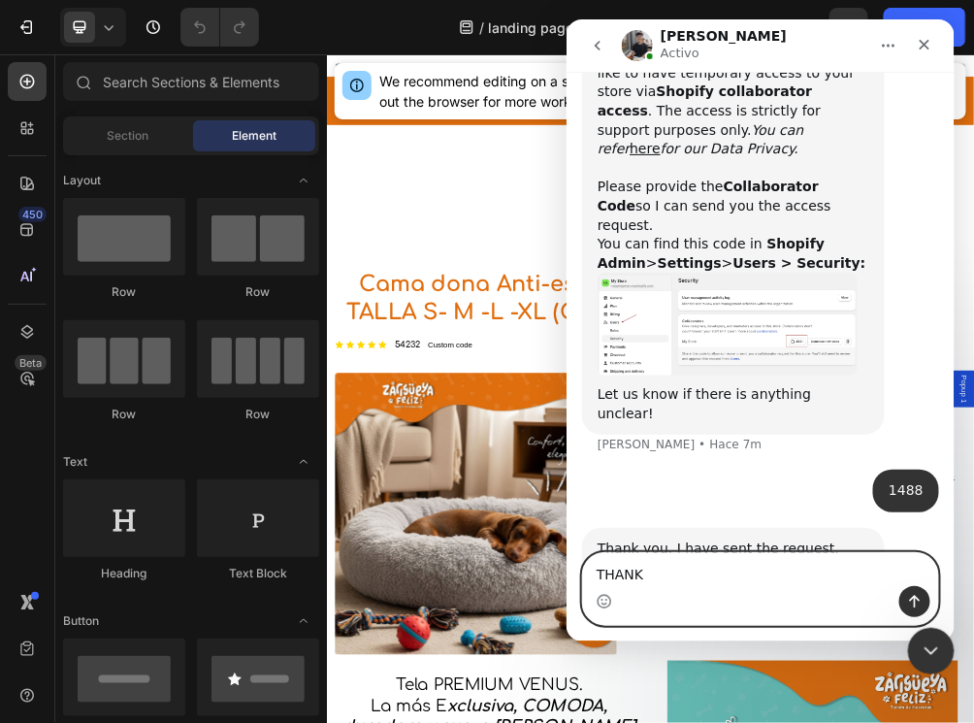
type textarea "THANKS"
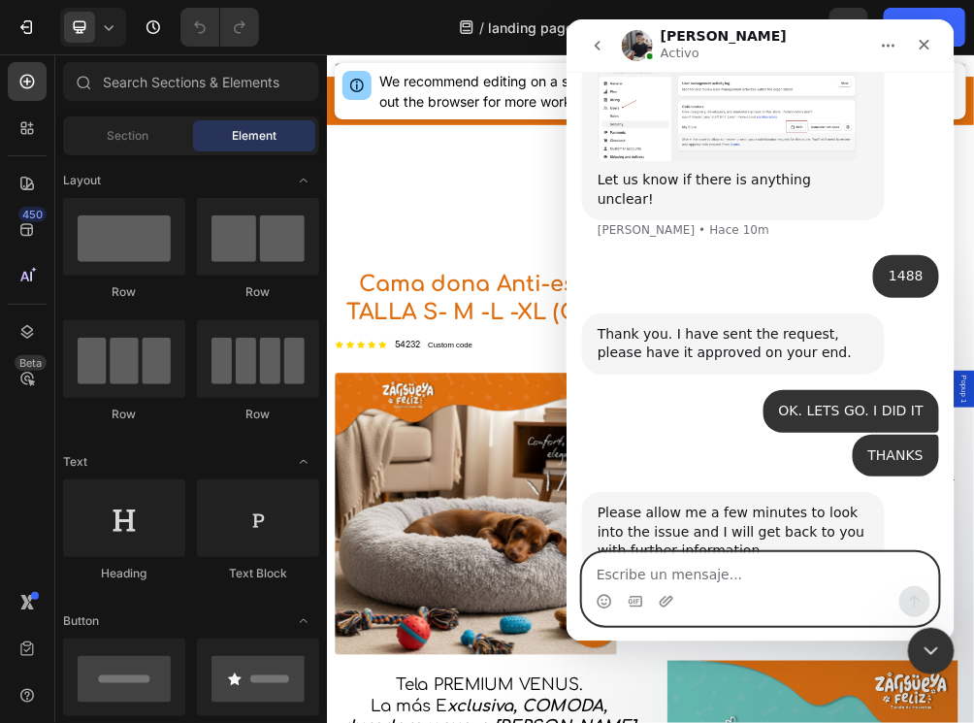
scroll to position [966, 0]
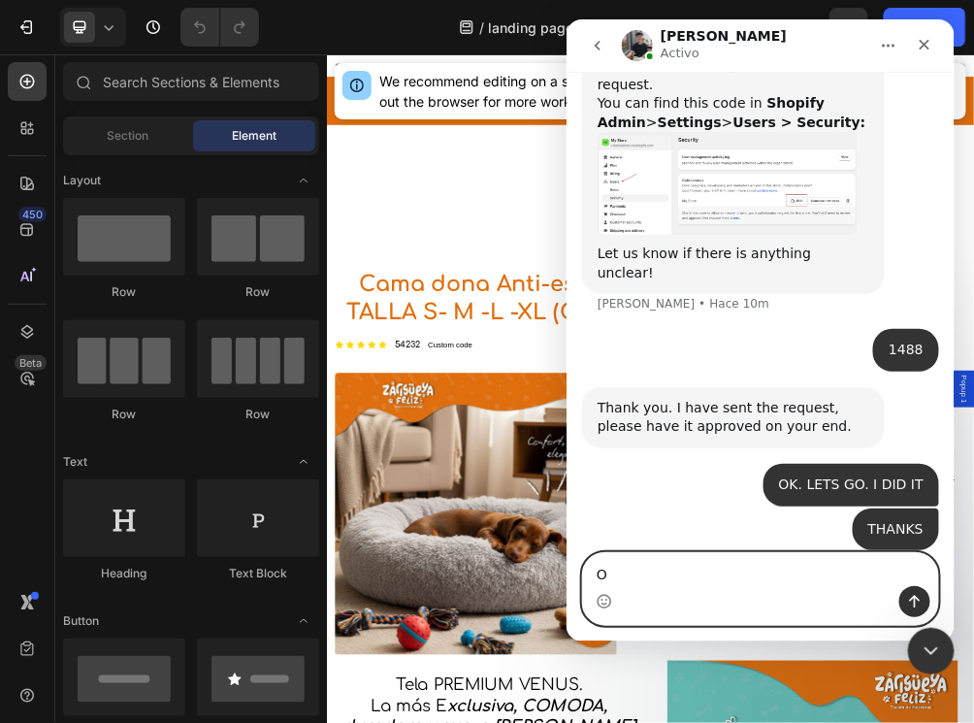
type textarea "OK"
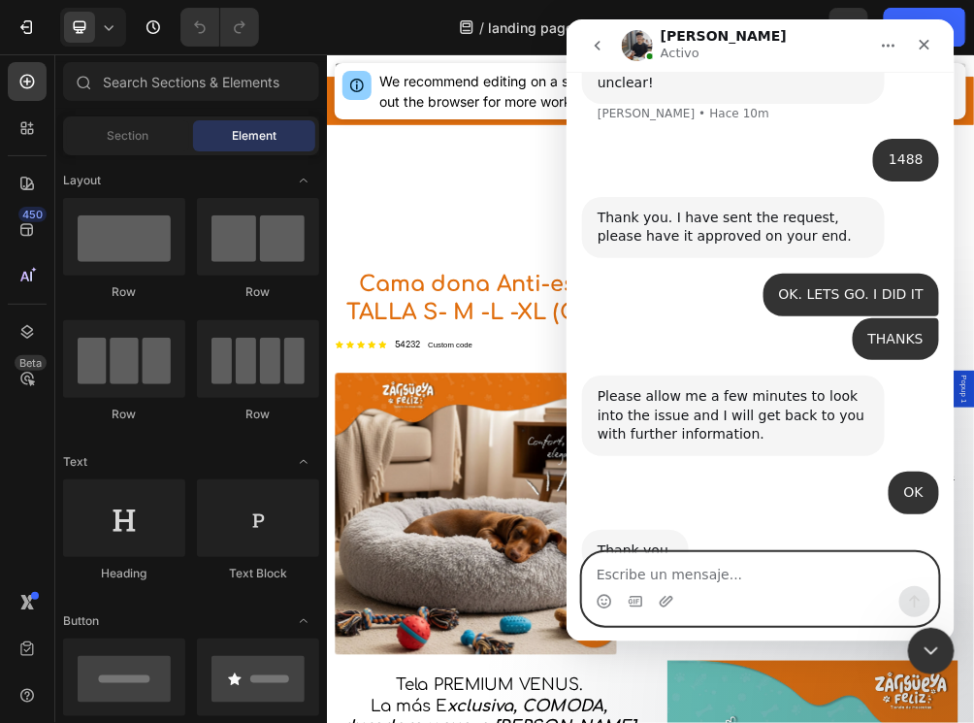
scroll to position [1081, 0]
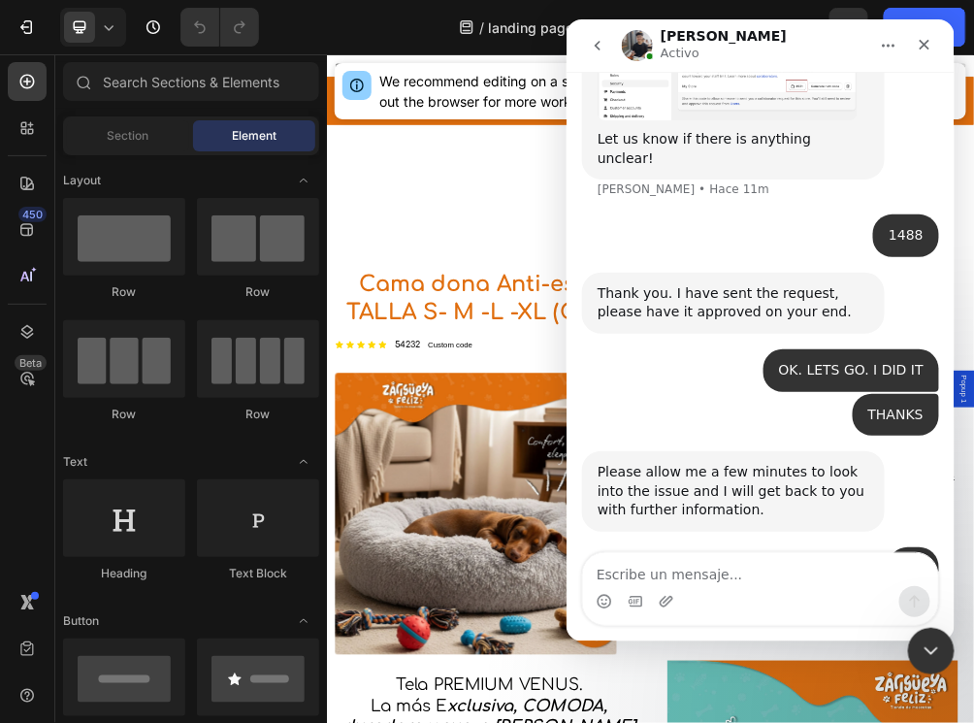
click at [645, 49] on img "Intercom Messenger" at bounding box center [636, 44] width 31 height 31
click at [644, 44] on img "Intercom Messenger" at bounding box center [636, 44] width 31 height 31
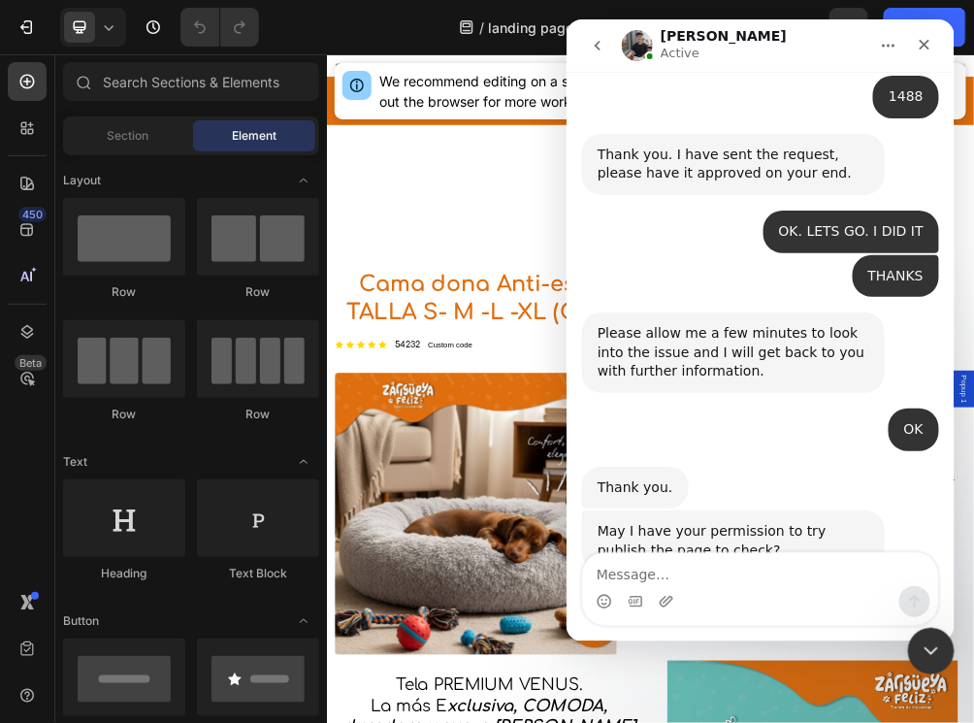
scroll to position [1221, 0]
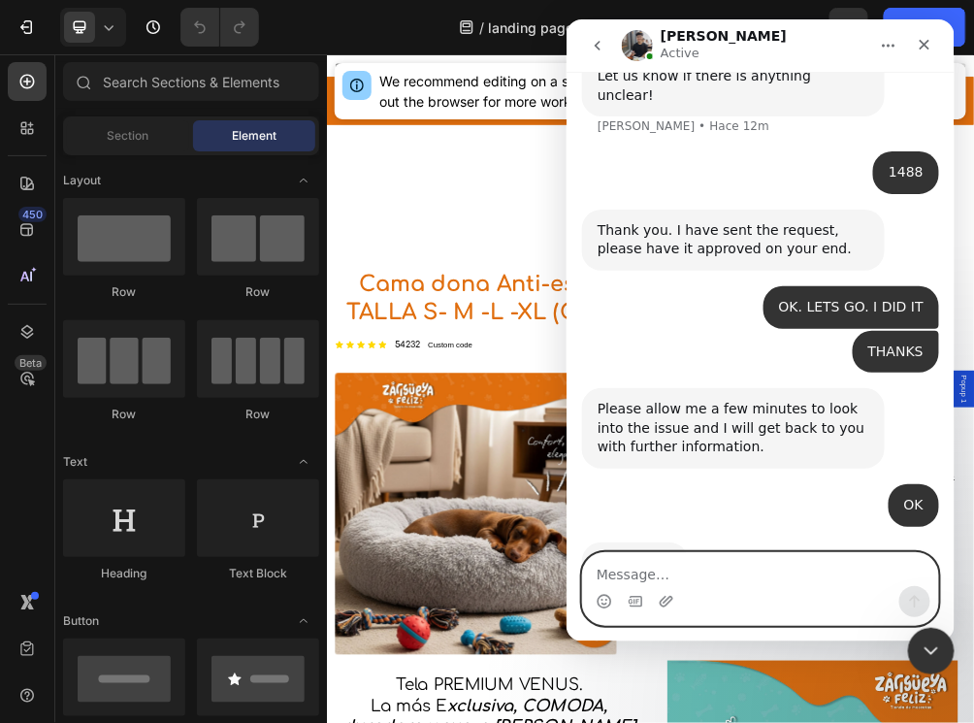
click at [766, 582] on textarea "Message…" at bounding box center [759, 568] width 355 height 33
type textarea "GIVE ME A SECOND"
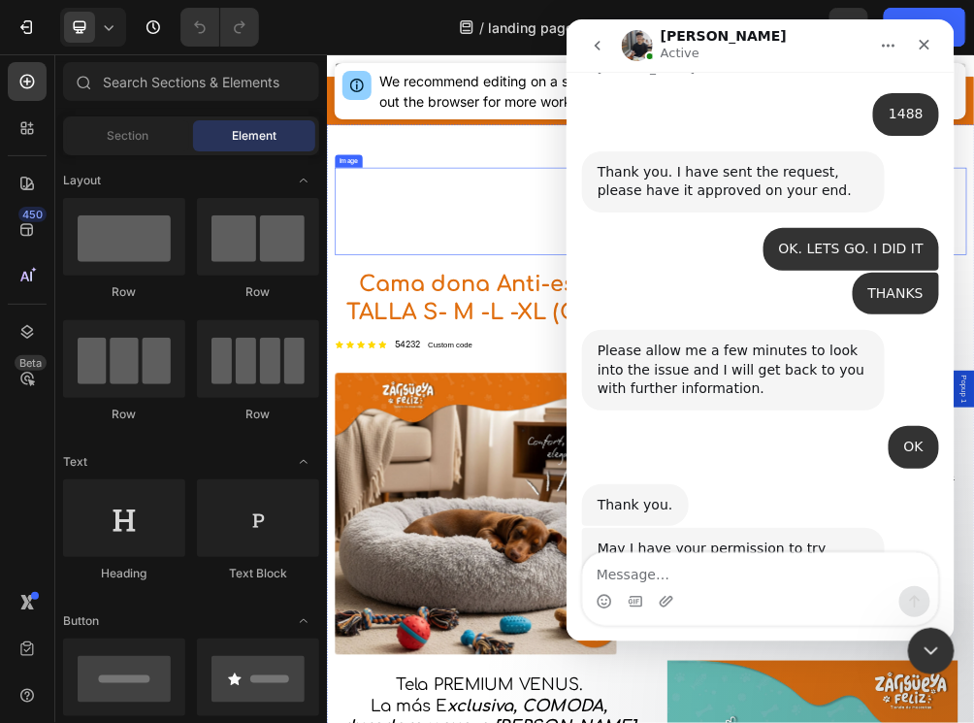
click at [643, 324] on div at bounding box center [908, 335] width 1135 height 157
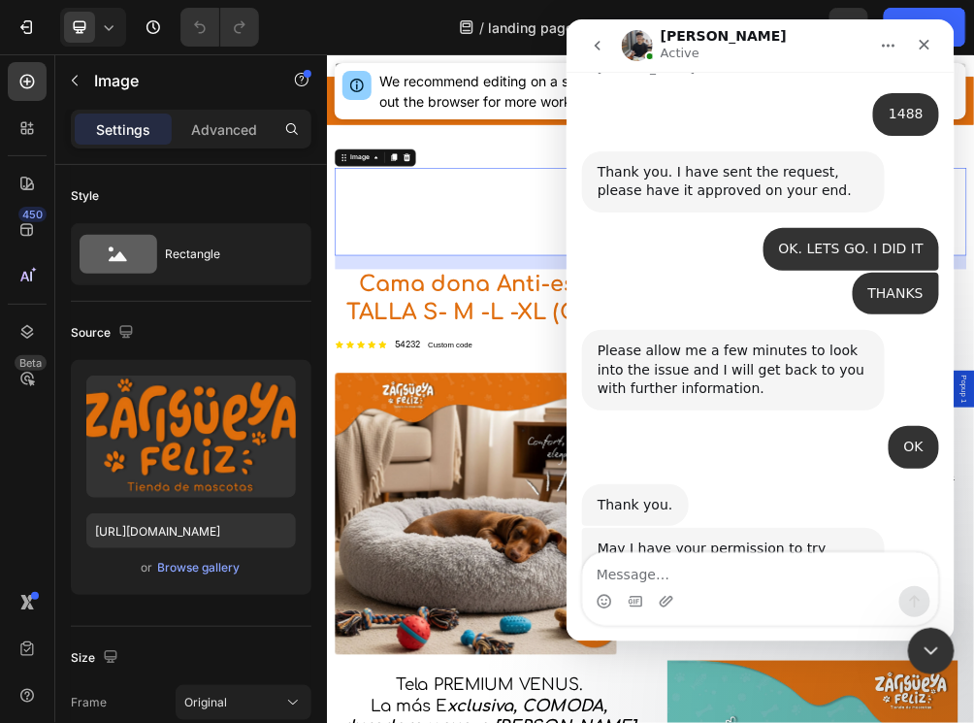
click at [596, 49] on icon "go back" at bounding box center [597, 45] width 16 height 16
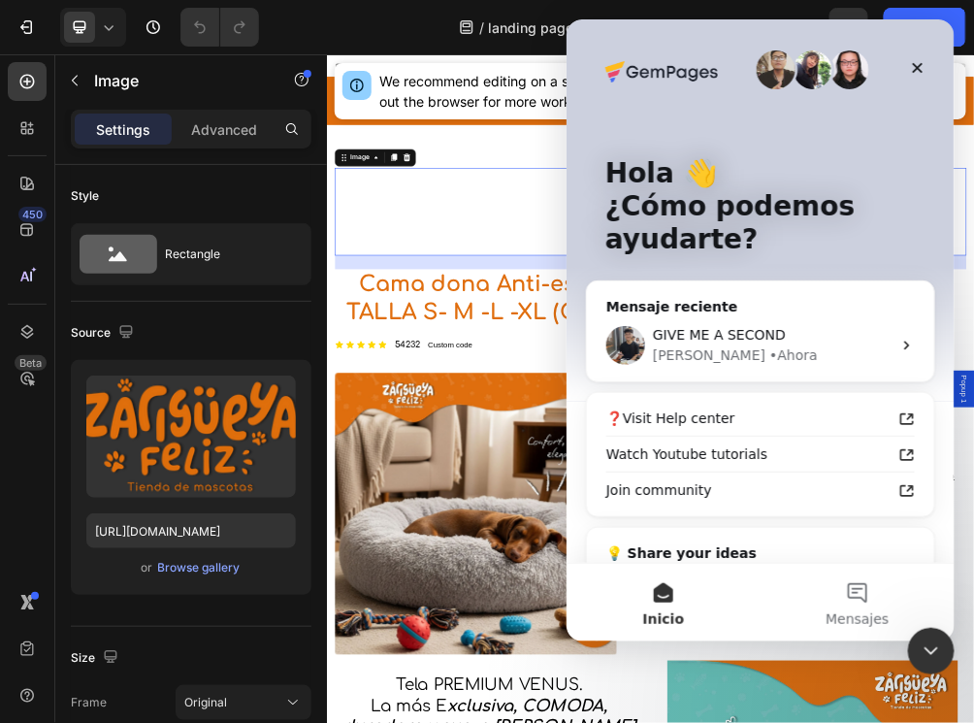
scroll to position [0, 0]
click at [933, 64] on div "Cerrar" at bounding box center [916, 66] width 35 height 35
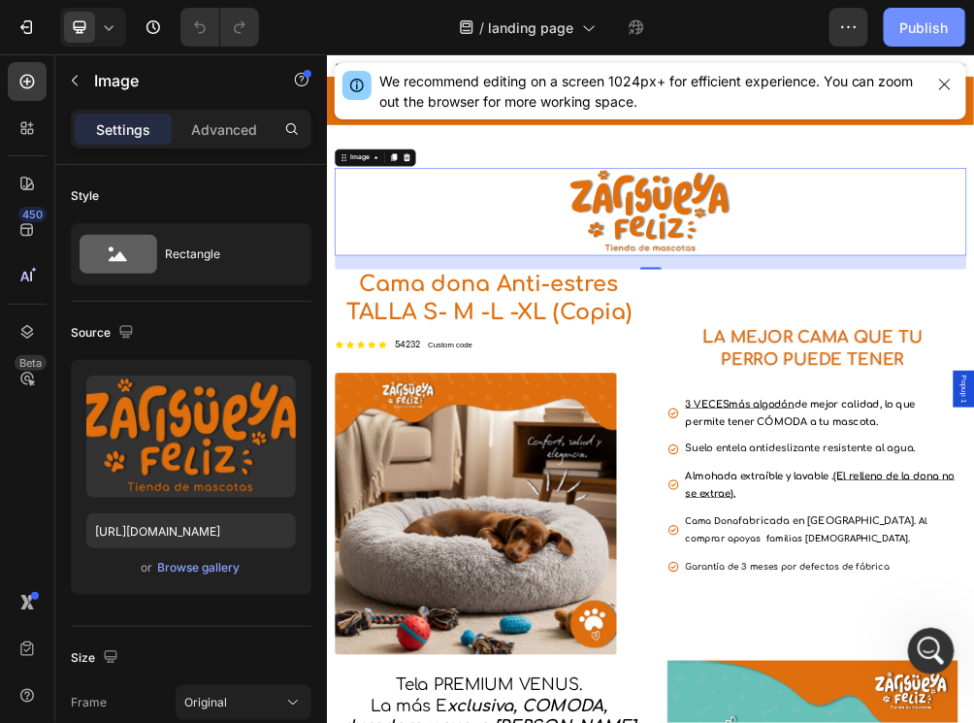
click at [906, 35] on div "Publish" at bounding box center [924, 27] width 49 height 20
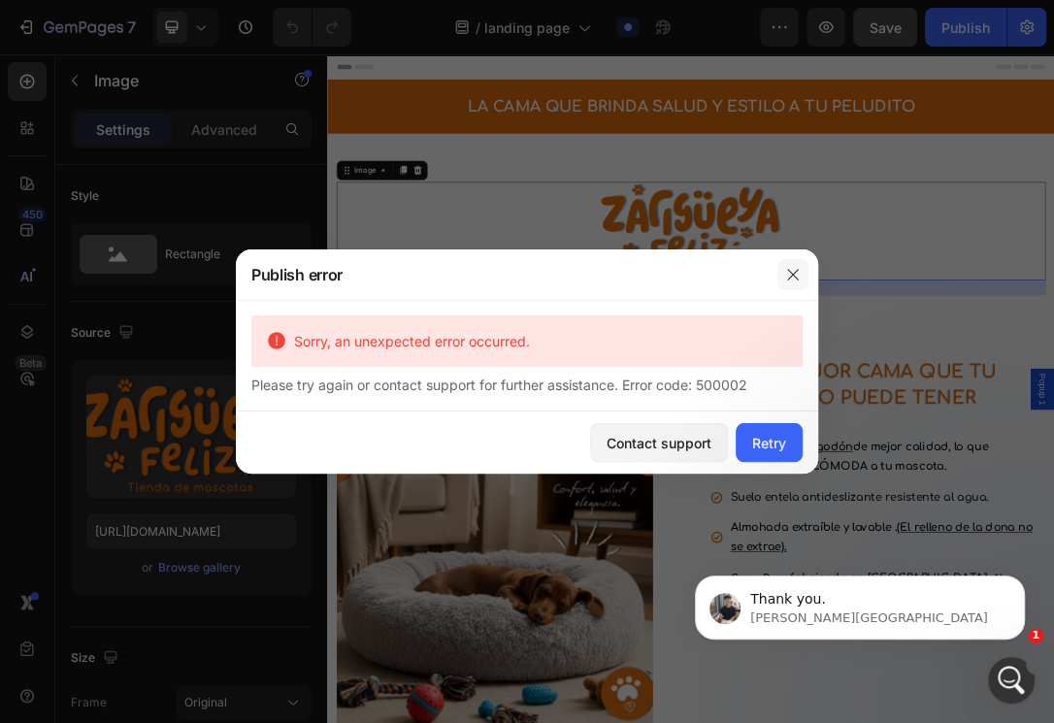
click at [797, 277] on icon "button" at bounding box center [793, 275] width 16 height 16
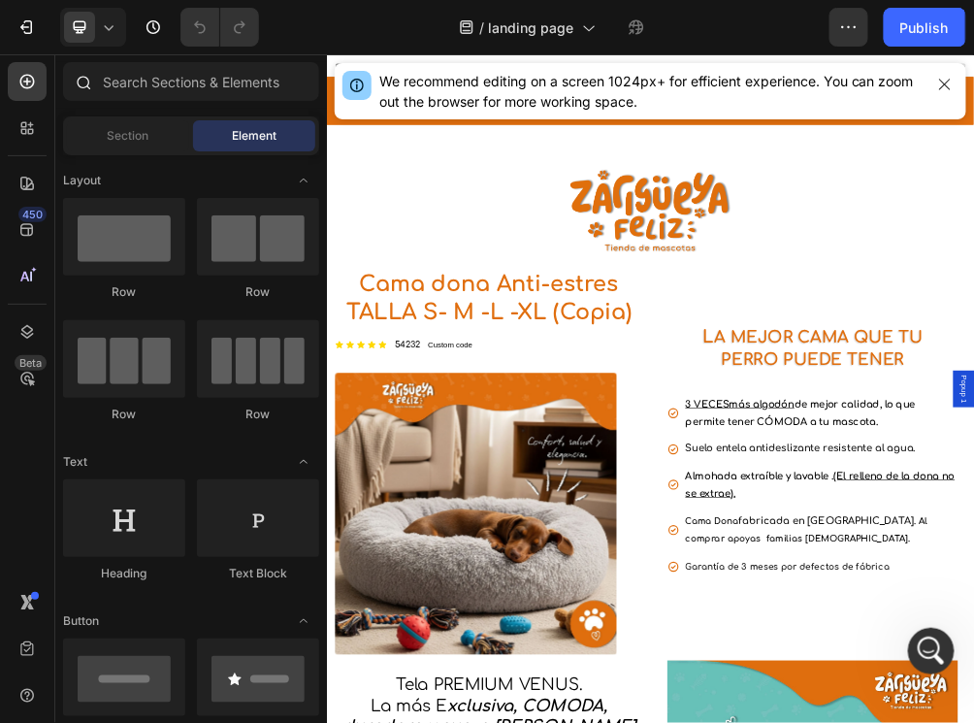
select select "TALLA S PEQUEÑA (60 CM) 165.000"
select select "GRIS CLARO"
click at [24, 33] on icon "button" at bounding box center [28, 27] width 9 height 14
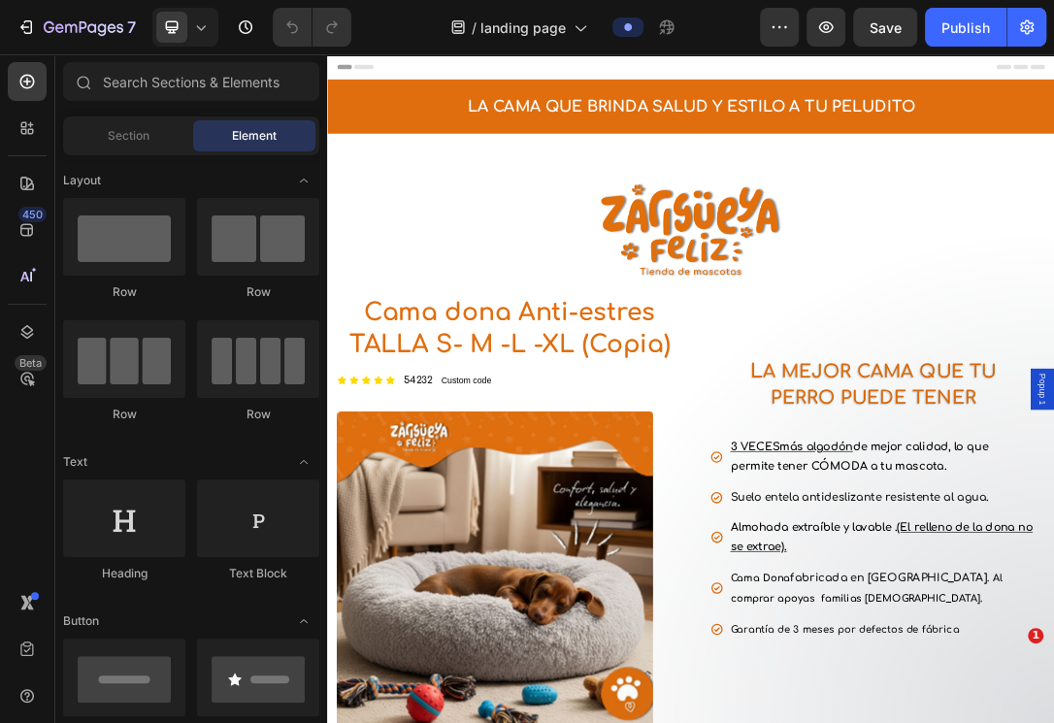
select select "TALLA S PEQUEÑA (60 CM) 165.000"
select select "GRIS CLARO"
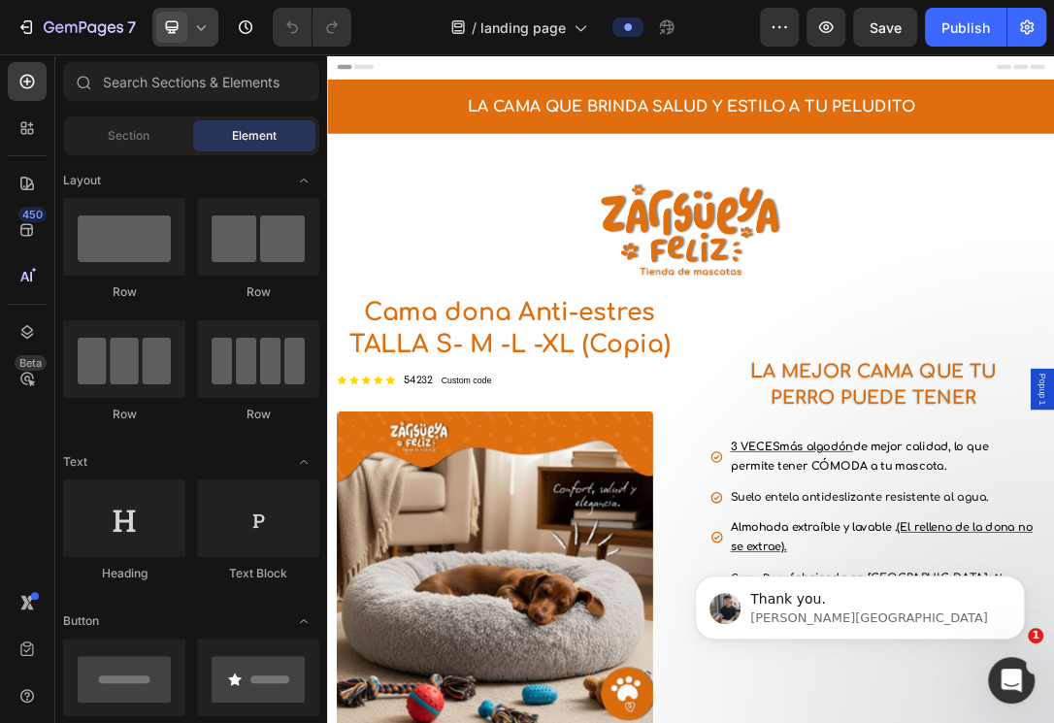
click at [200, 25] on icon at bounding box center [200, 26] width 19 height 19
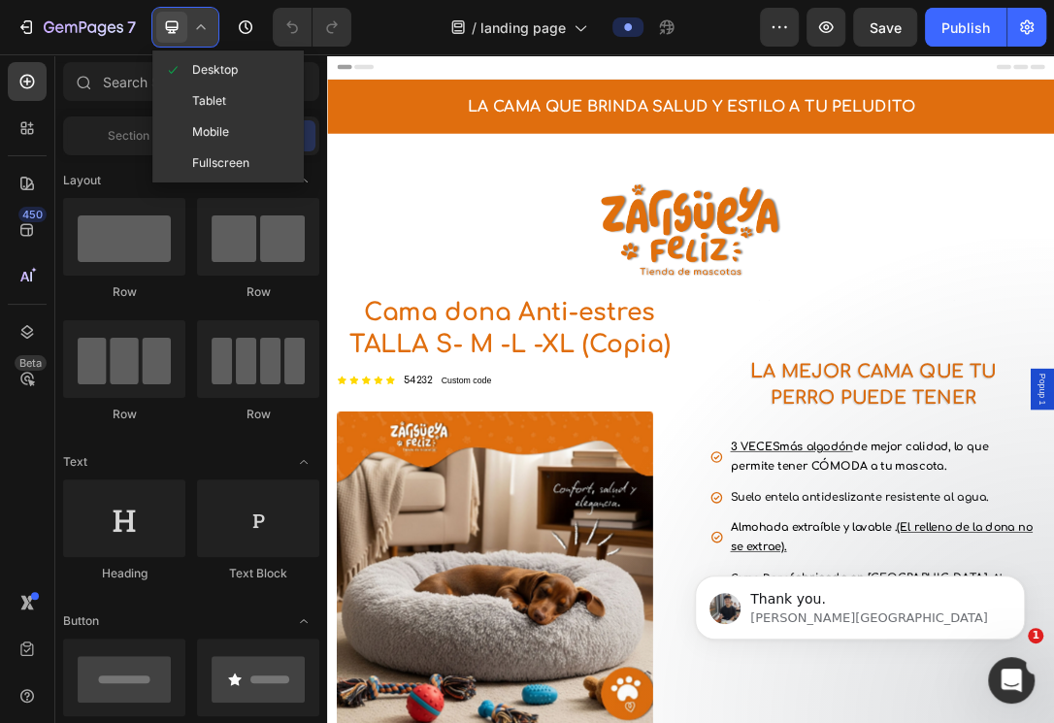
click at [232, 147] on div "Mobile" at bounding box center [228, 162] width 144 height 31
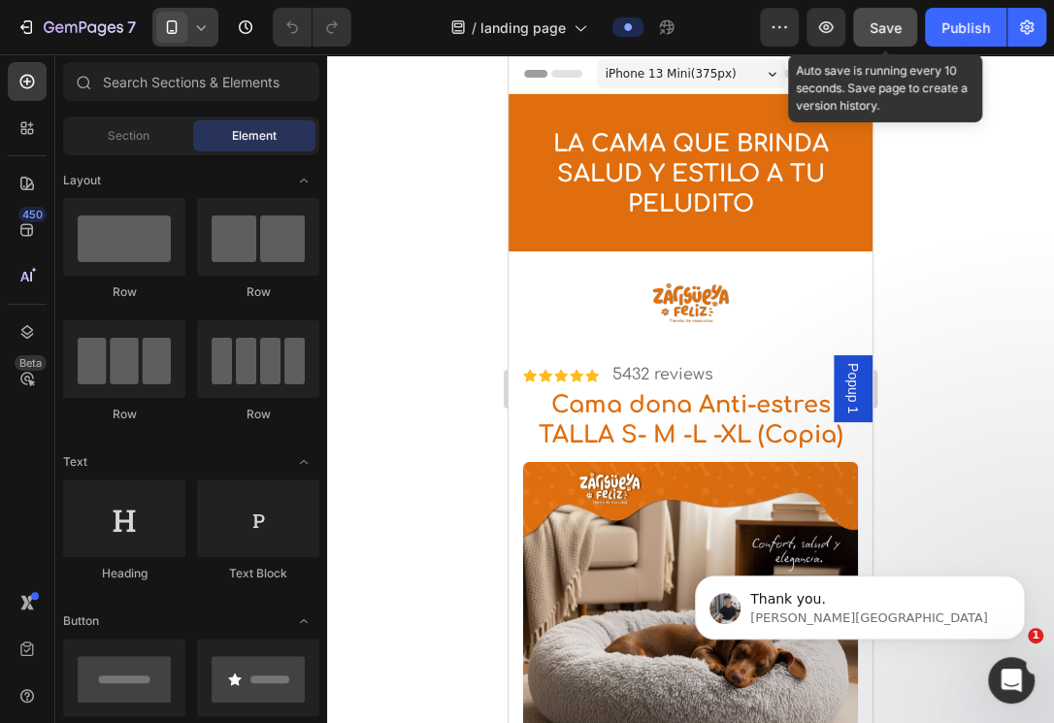
click at [887, 33] on span "Save" at bounding box center [885, 27] width 32 height 16
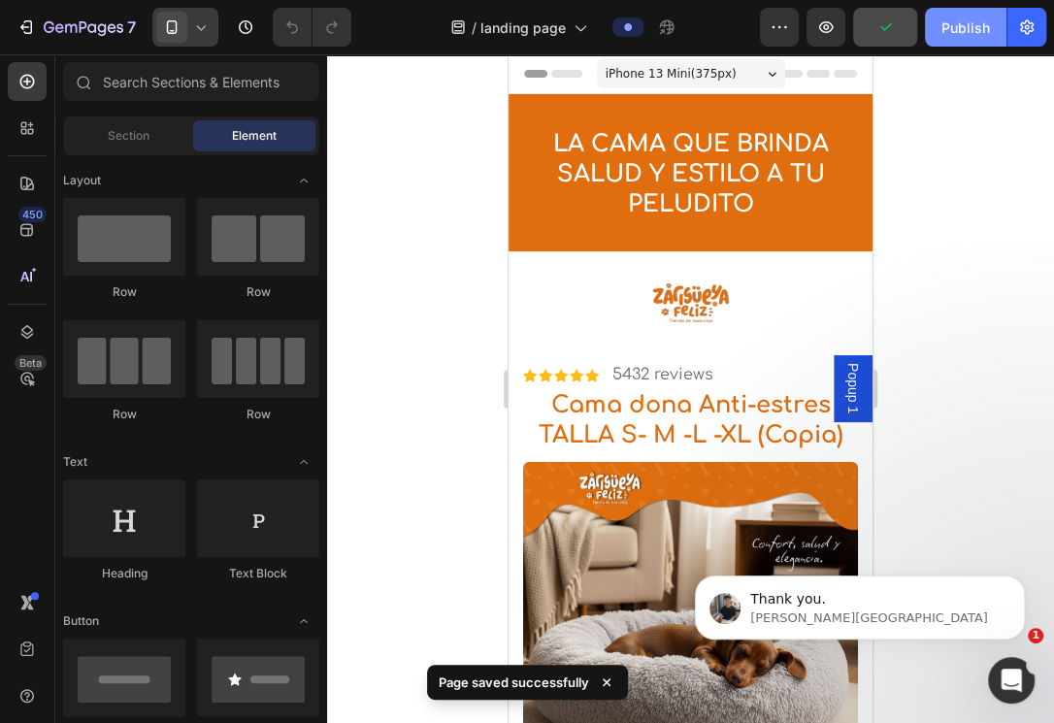
click at [960, 32] on div "Publish" at bounding box center [965, 27] width 49 height 20
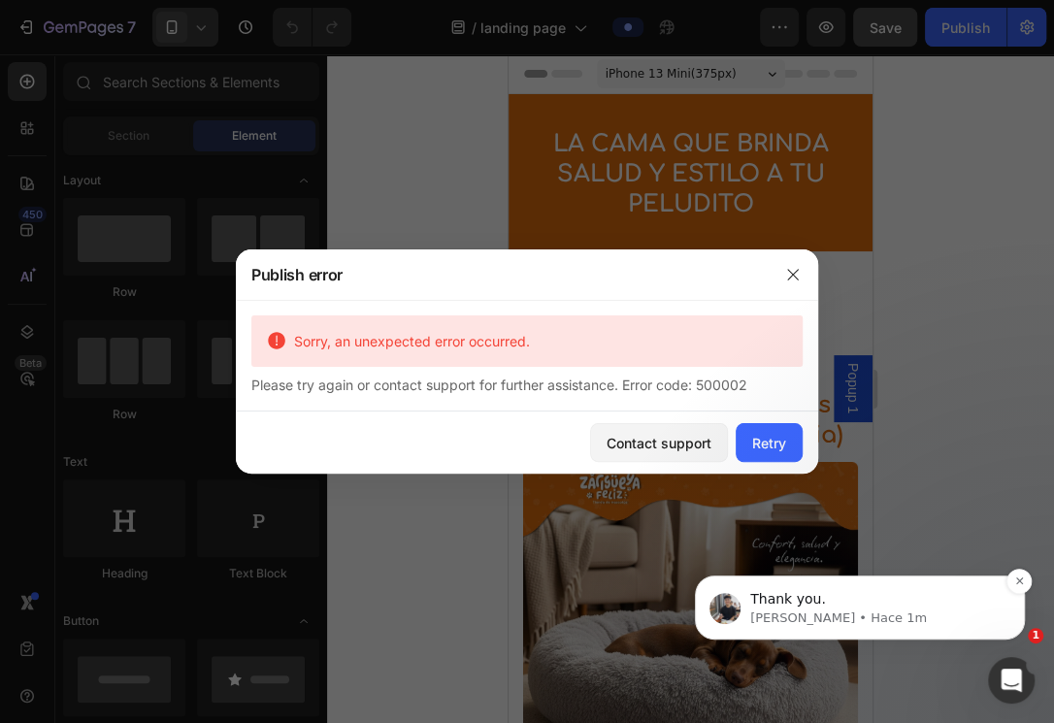
click at [936, 608] on div "Thank you." at bounding box center [875, 599] width 256 height 25
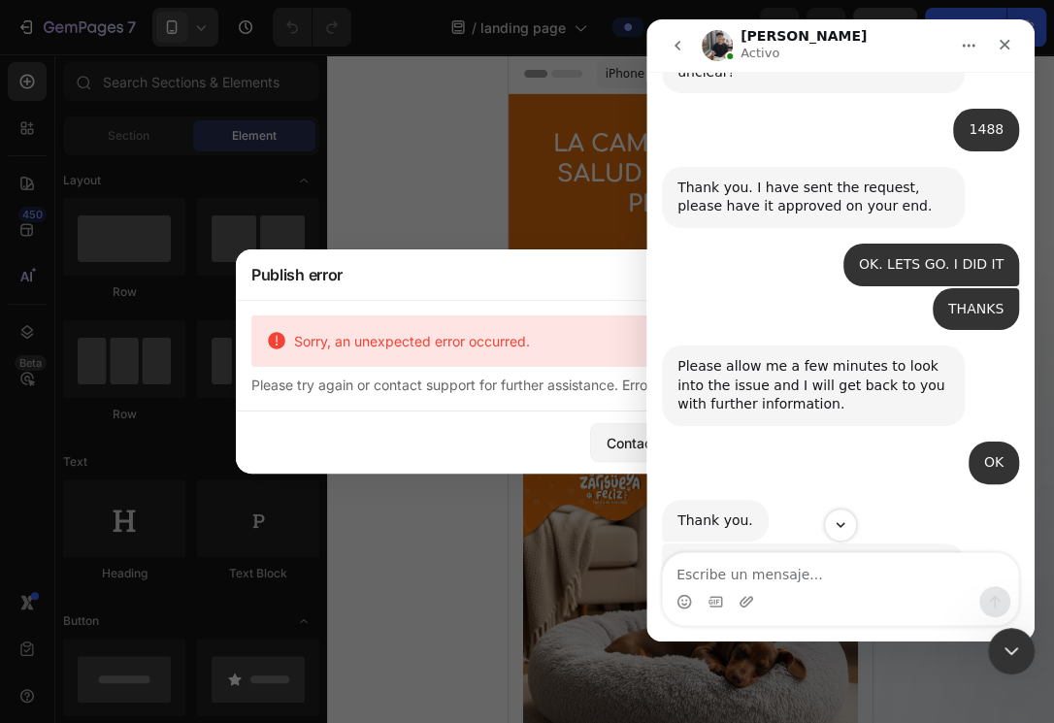
scroll to position [1273, 0]
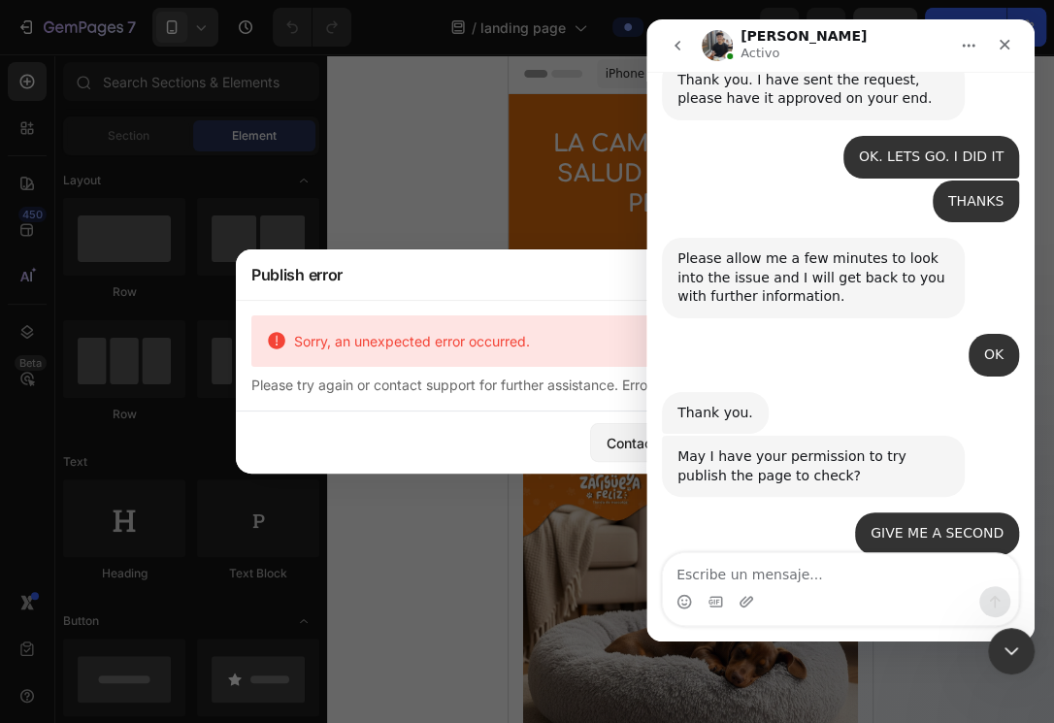
click at [818, 582] on textarea "Escribe un mensaje..." at bounding box center [840, 569] width 355 height 33
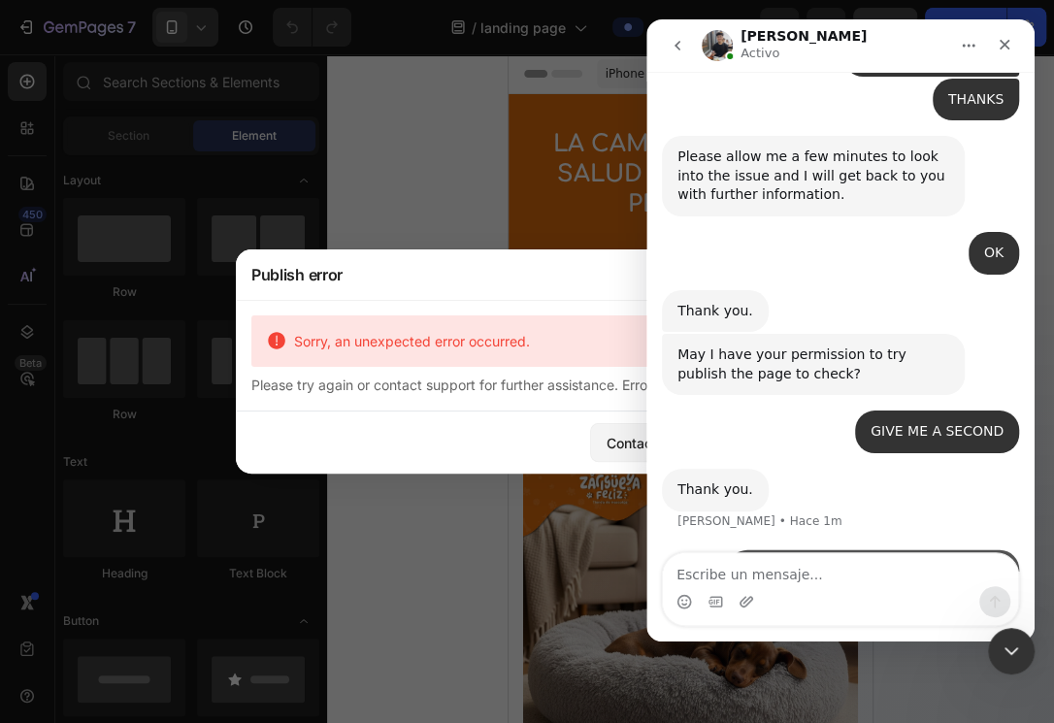
scroll to position [1388, 0]
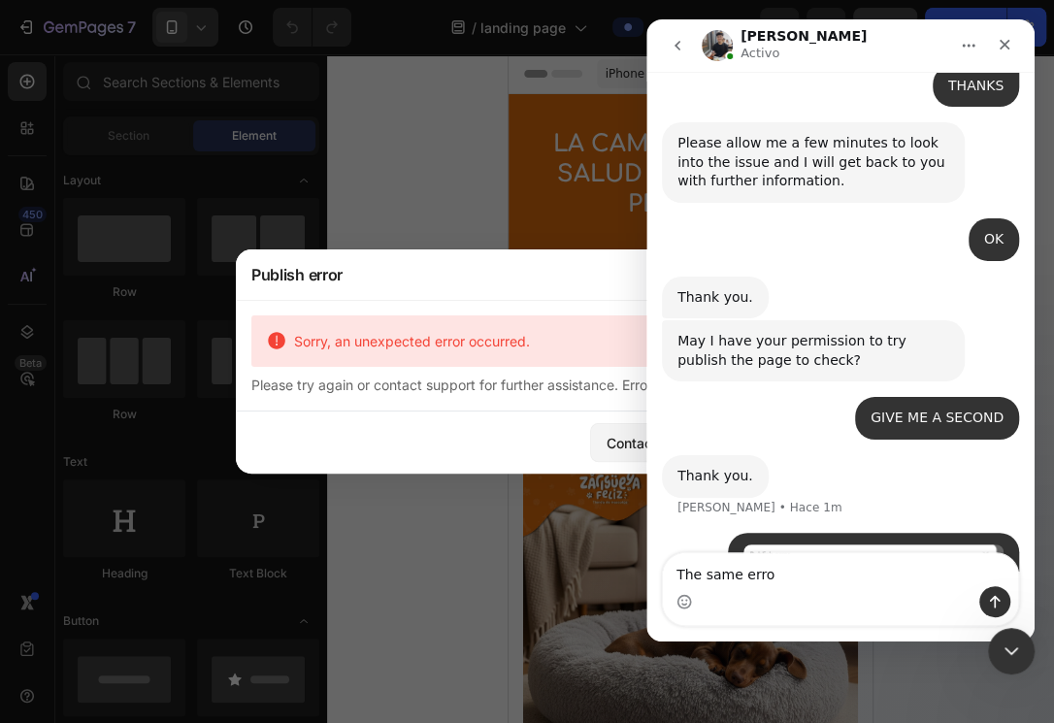
type textarea "The same error"
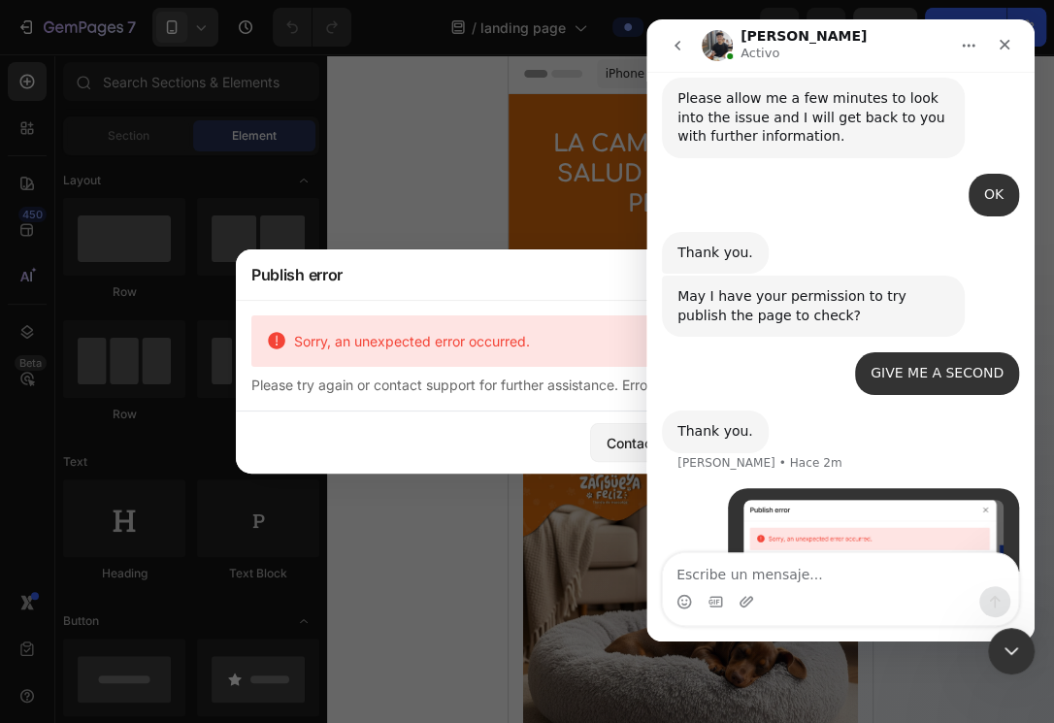
click at [818, 582] on textarea "Escribe un mensaje..." at bounding box center [840, 569] width 355 height 33
type textarea "can you check it? you have all permission"
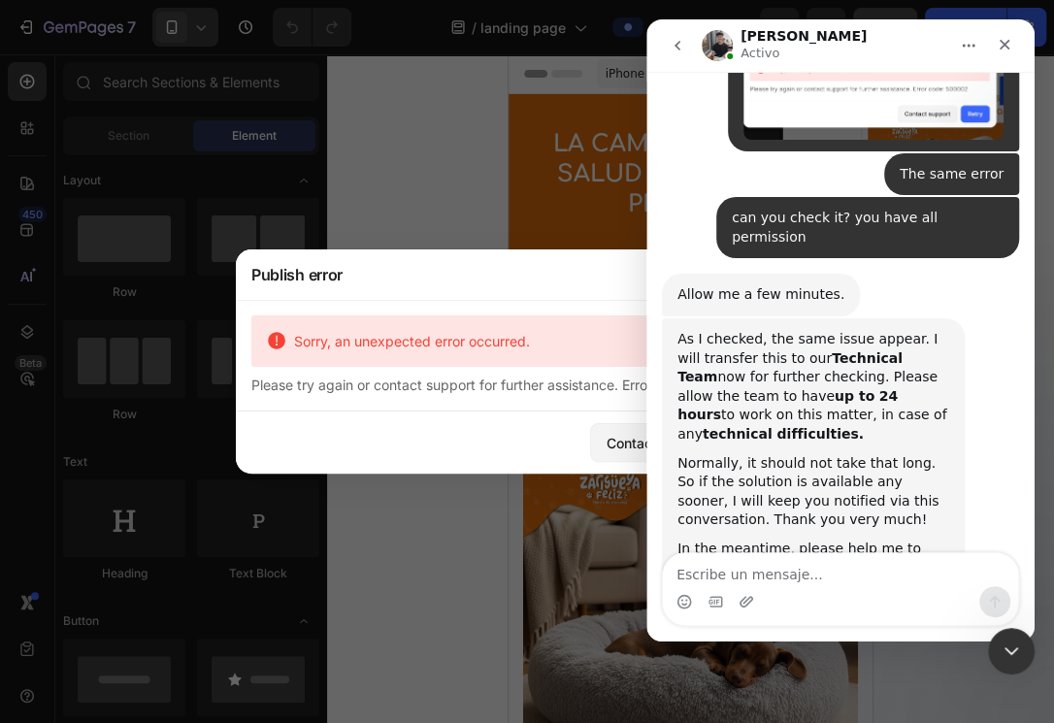
scroll to position [1807, 0]
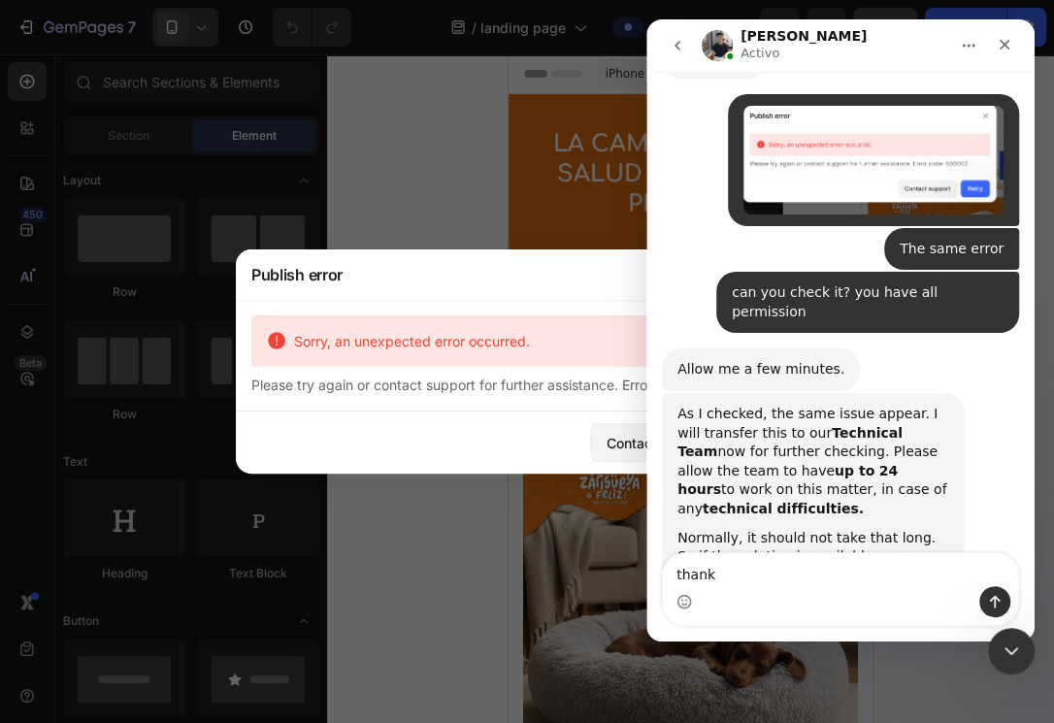
type textarea "thanks"
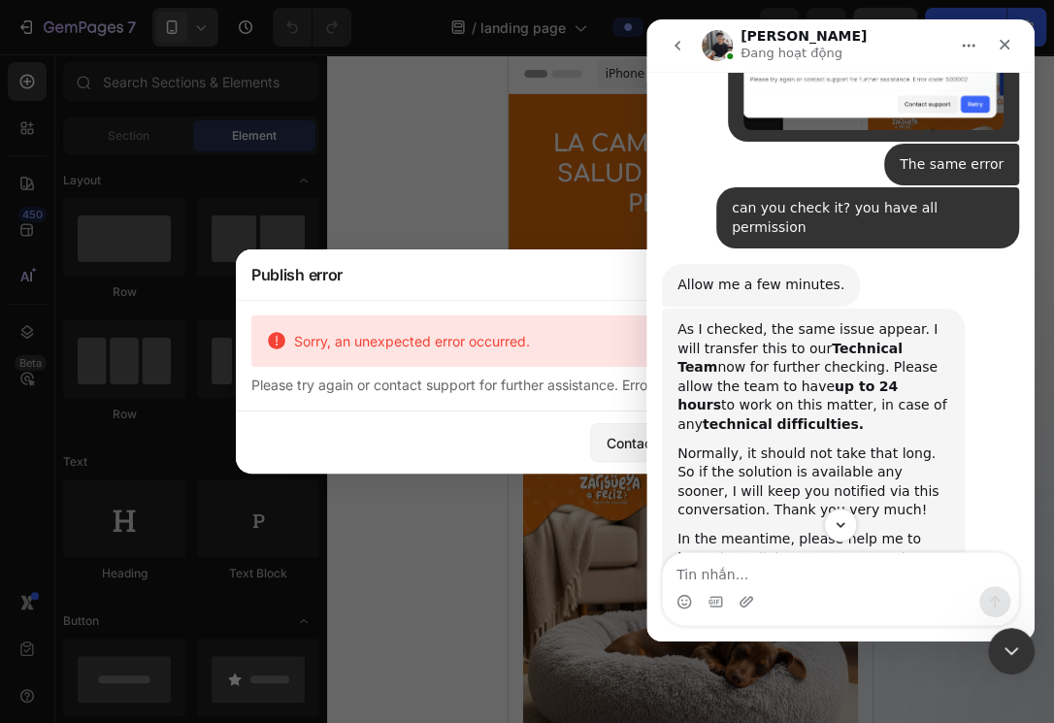
scroll to position [1923, 0]
